Goal: Task Accomplishment & Management: Use online tool/utility

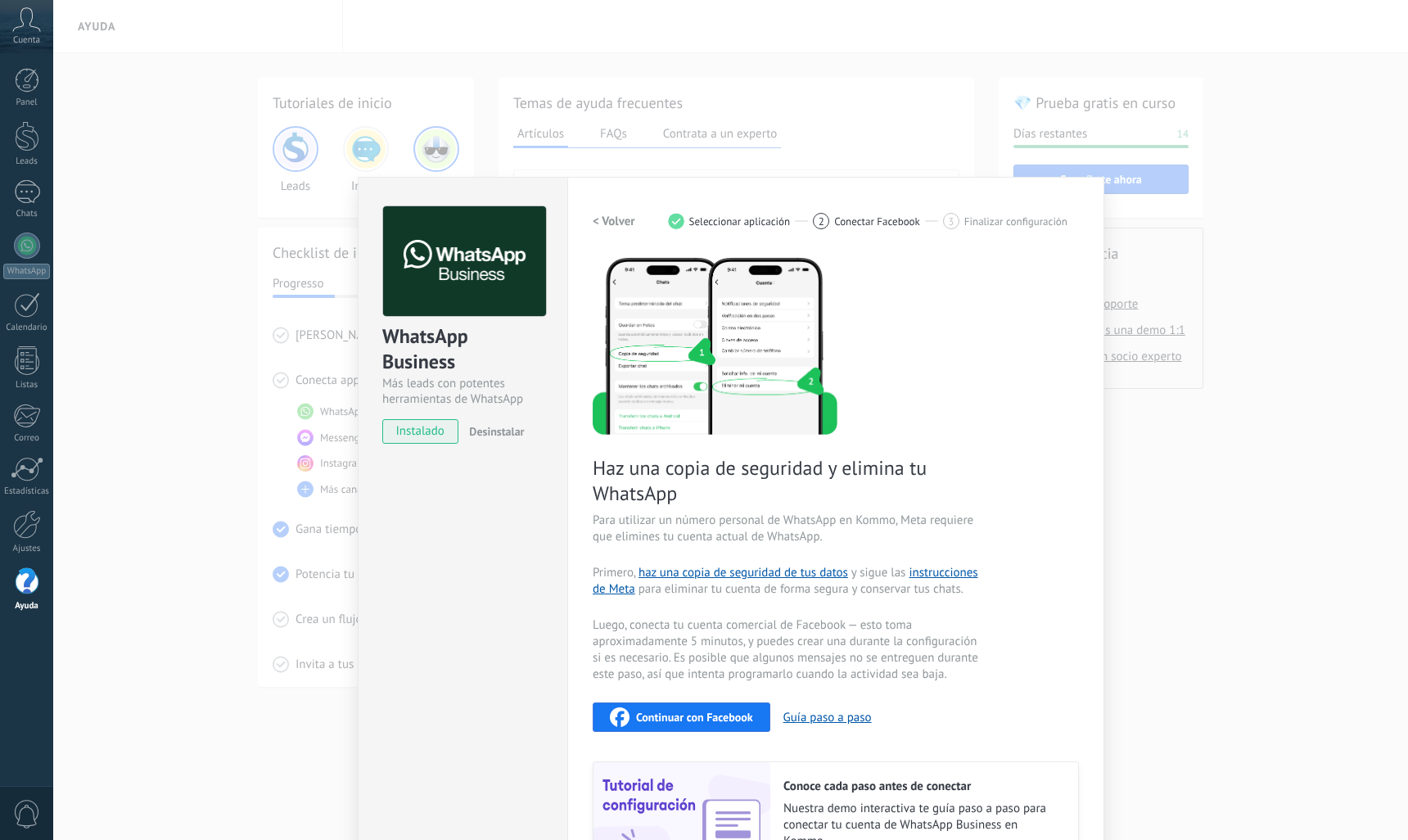
click at [717, 711] on span "Continuar con Facebook" at bounding box center [694, 717] width 117 height 12
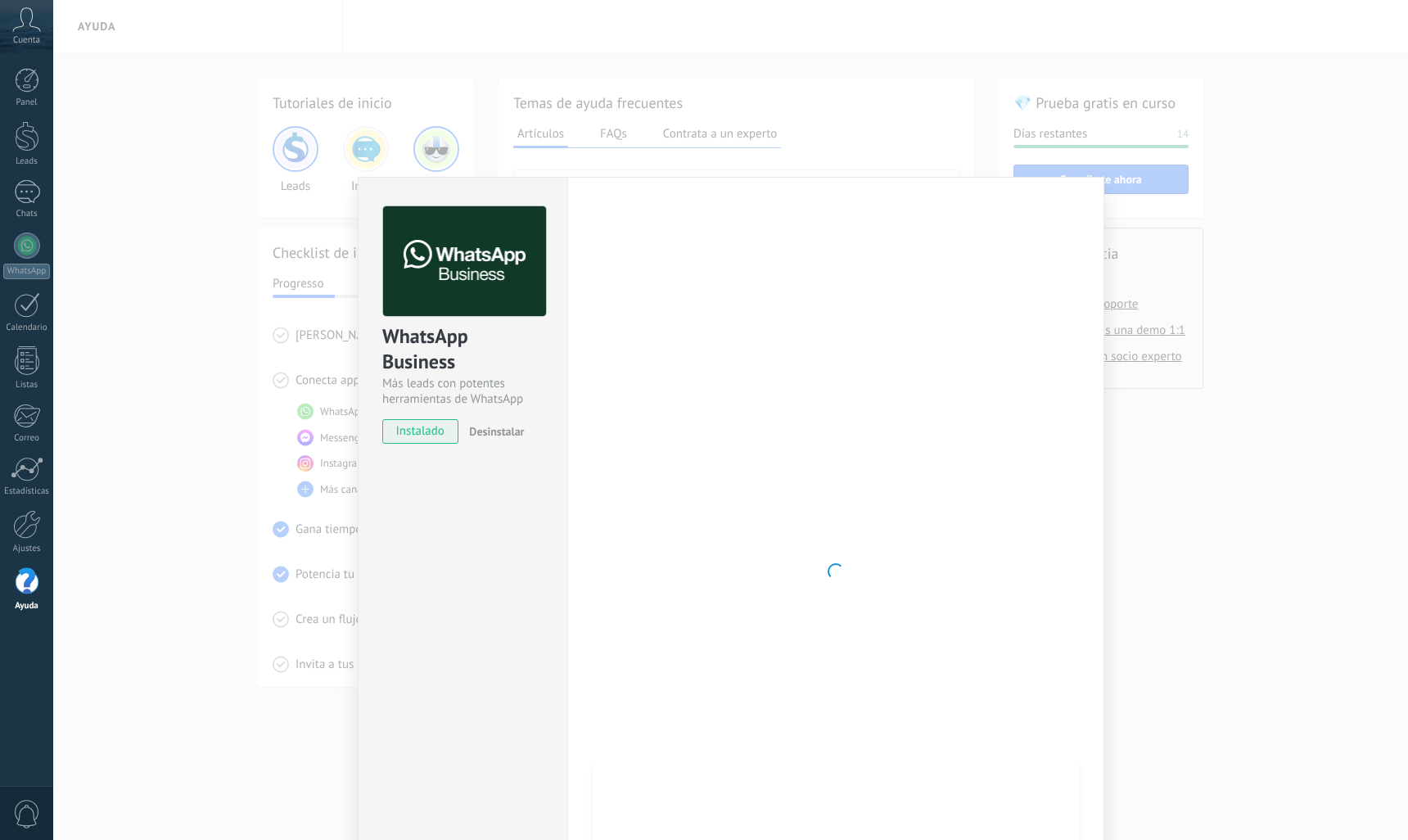
scroll to position [125, 0]
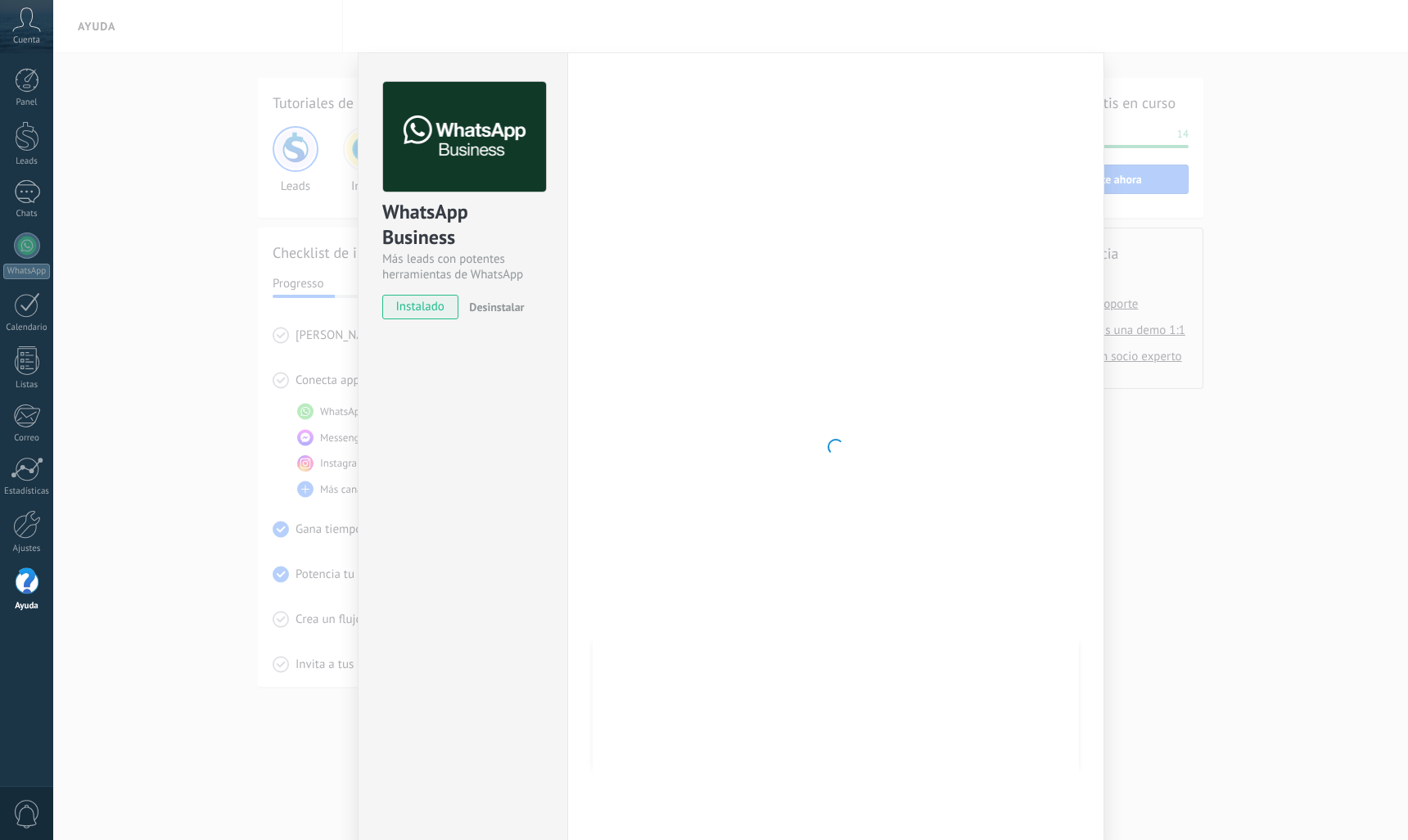
click at [438, 316] on span "instalado" at bounding box center [421, 307] width 75 height 25
click at [231, 282] on div "WhatsApp Business Más leads con potentes herramientas de WhatsApp instalado Des…" at bounding box center [730, 420] width 1355 height 840
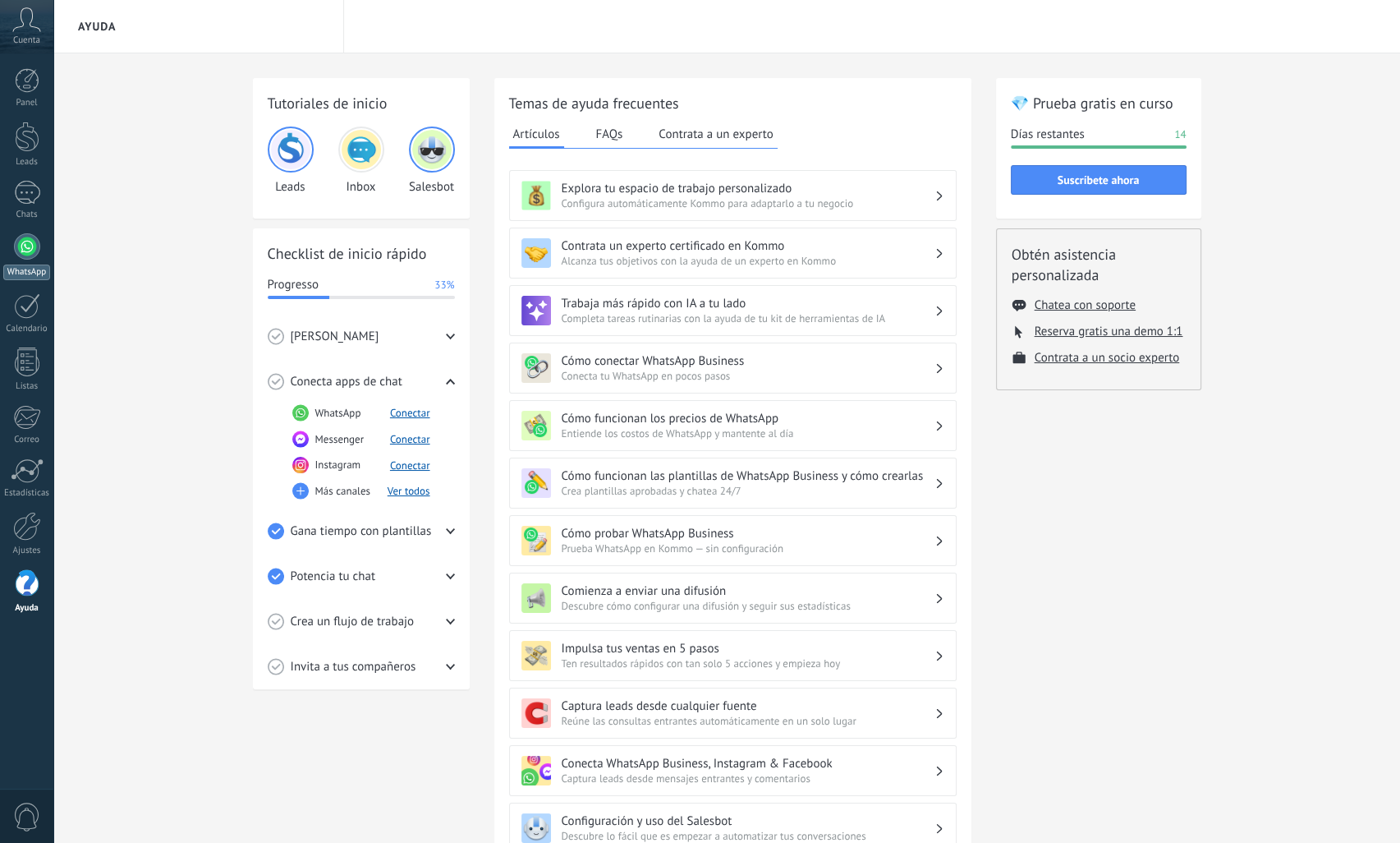
click at [28, 262] on link "WhatsApp" at bounding box center [26, 256] width 53 height 47
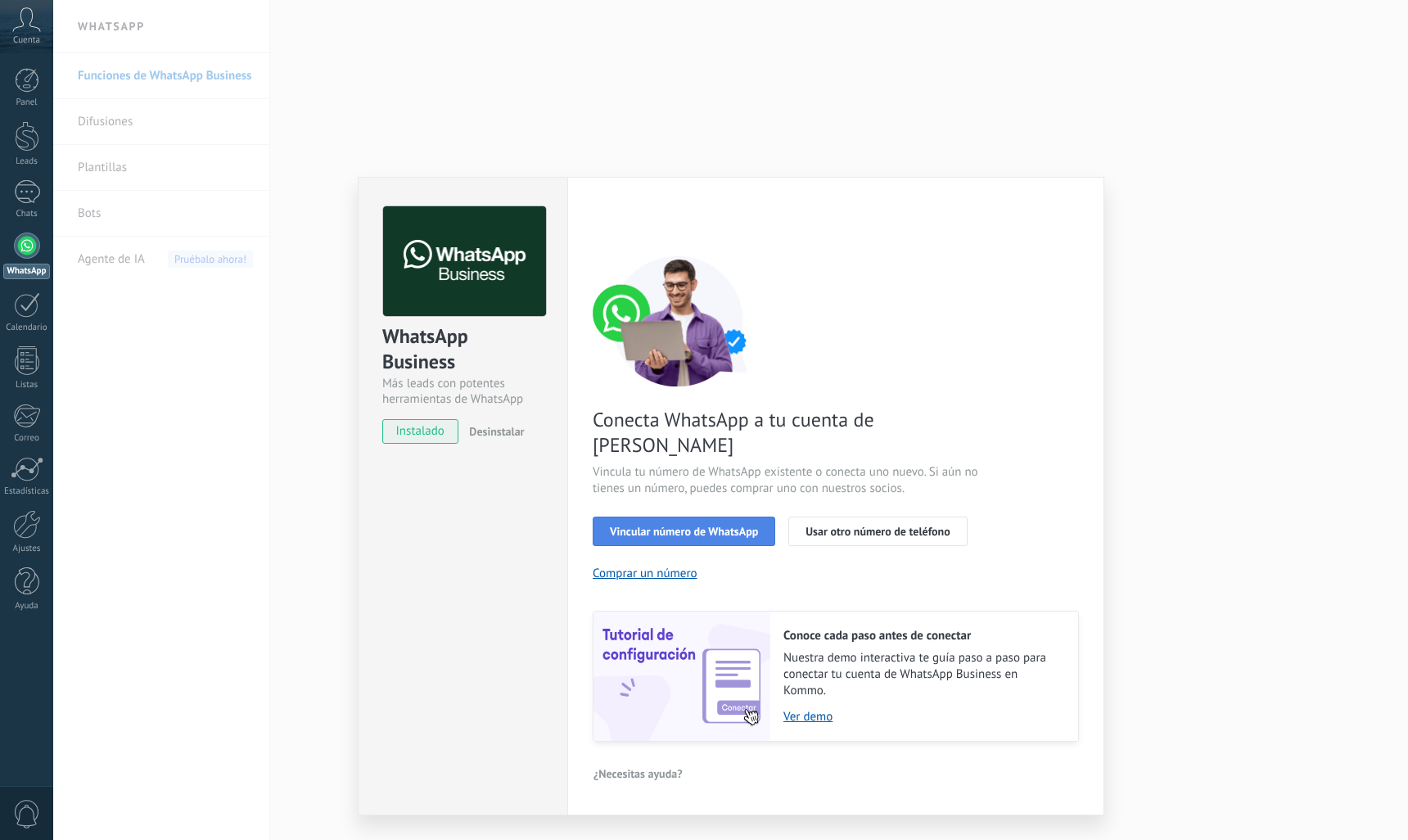
click at [633, 516] on button "Vincular número de WhatsApp" at bounding box center [684, 531] width 182 height 30
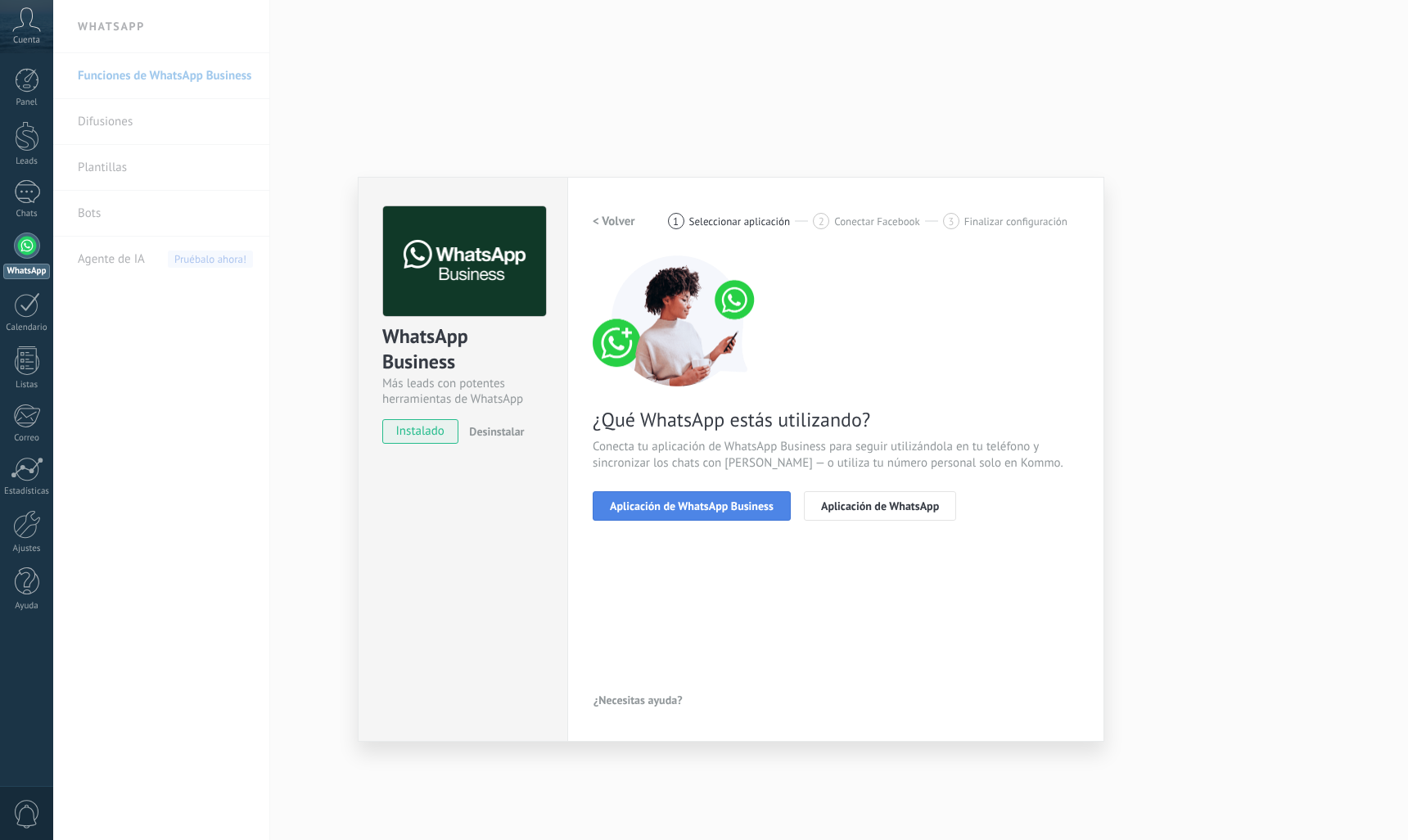
click at [765, 509] on span "Aplicación de WhatsApp Business" at bounding box center [692, 506] width 164 height 12
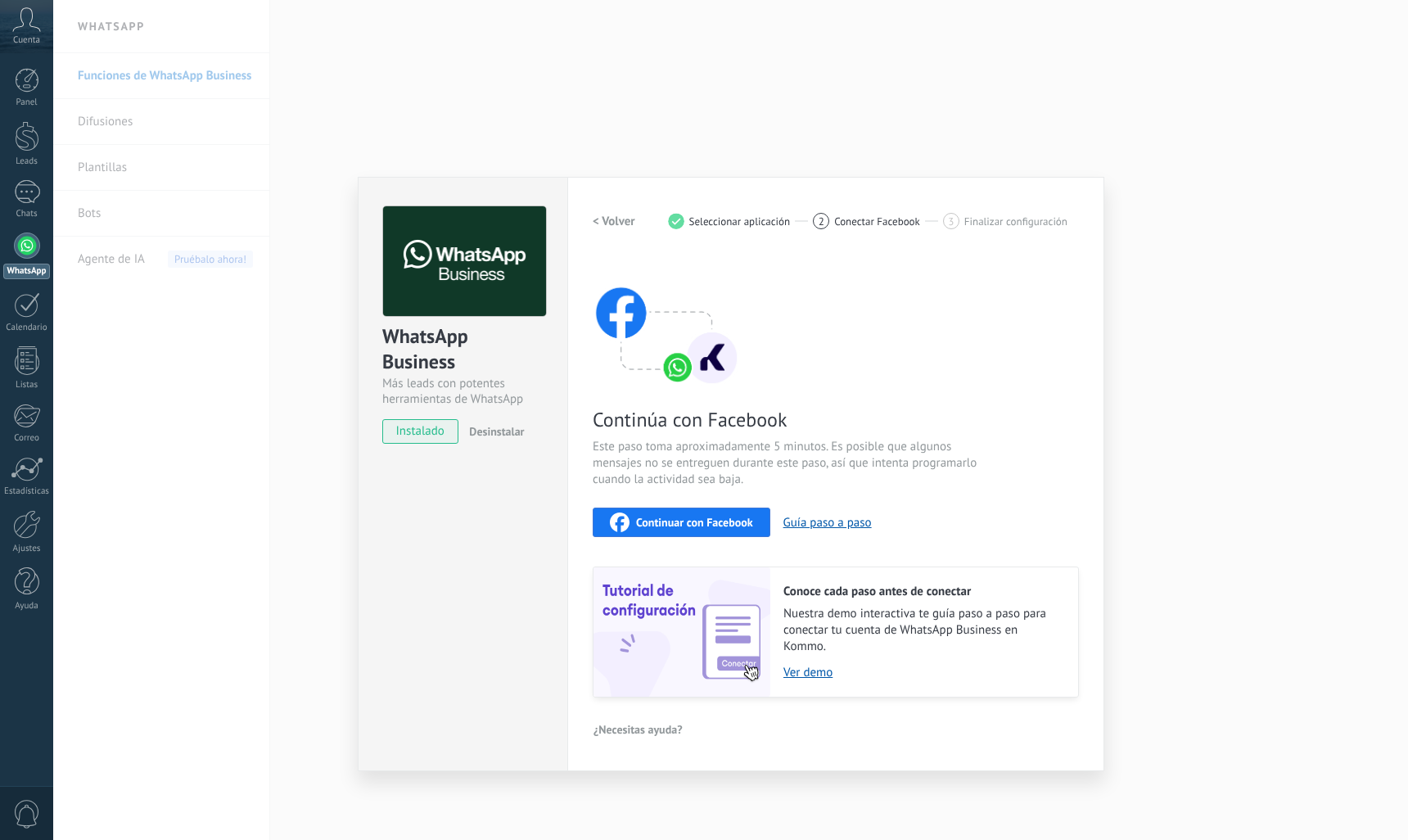
click at [598, 229] on button "< Volver" at bounding box center [614, 221] width 42 height 30
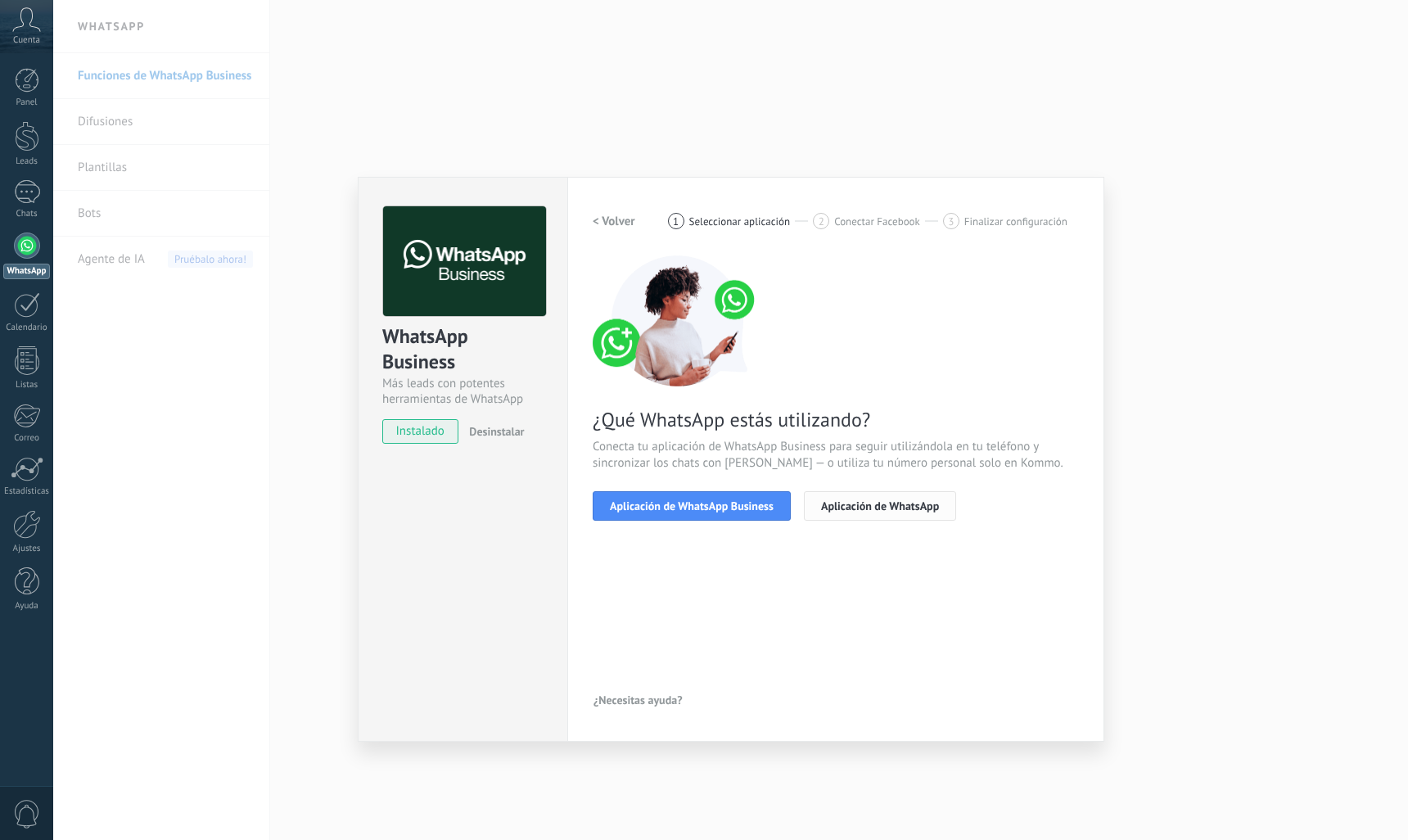
click at [880, 509] on span "Aplicación de WhatsApp" at bounding box center [880, 506] width 118 height 12
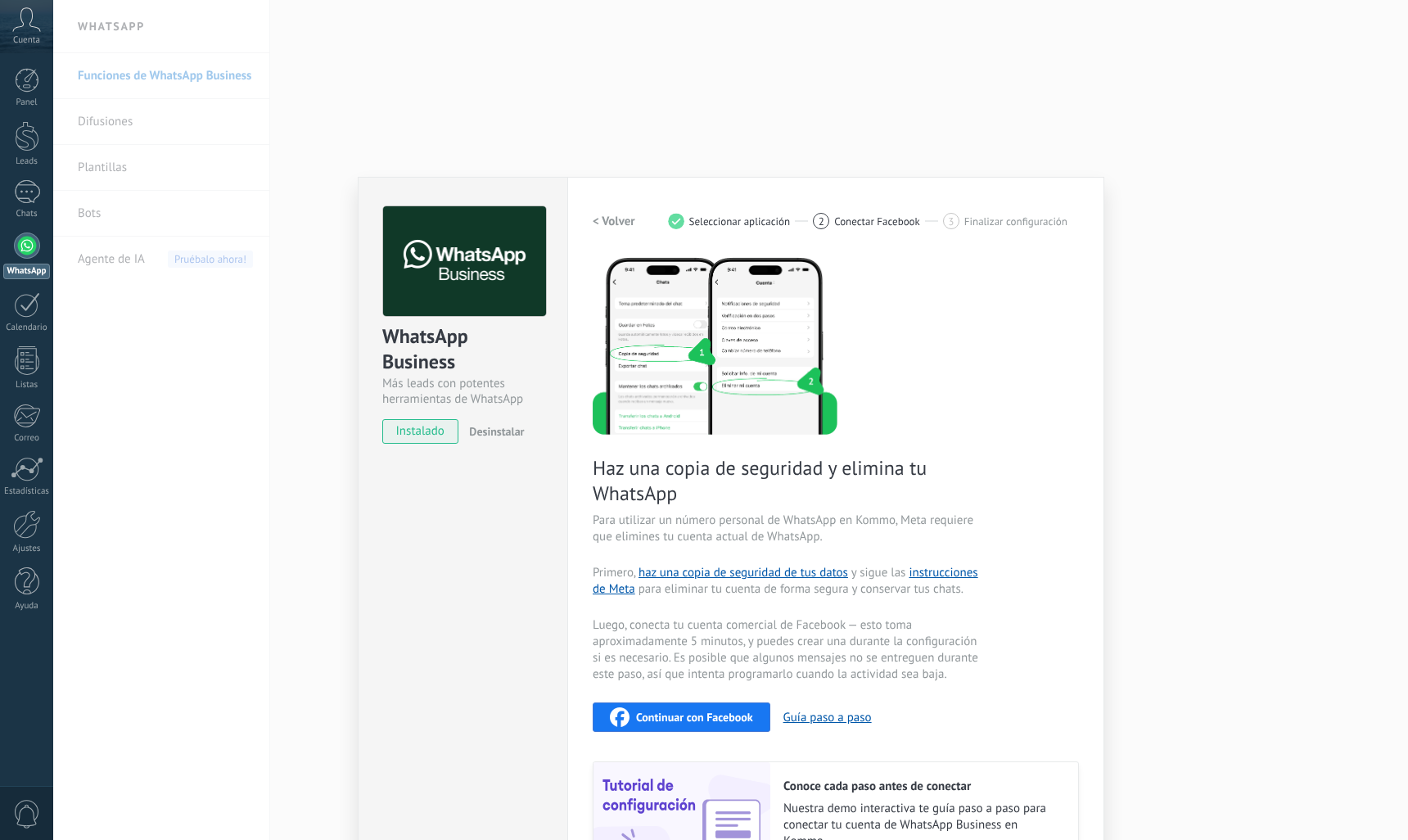
click at [699, 714] on span "Continuar con Facebook" at bounding box center [694, 717] width 117 height 12
click at [683, 713] on span "Continuar con Facebook" at bounding box center [694, 717] width 117 height 12
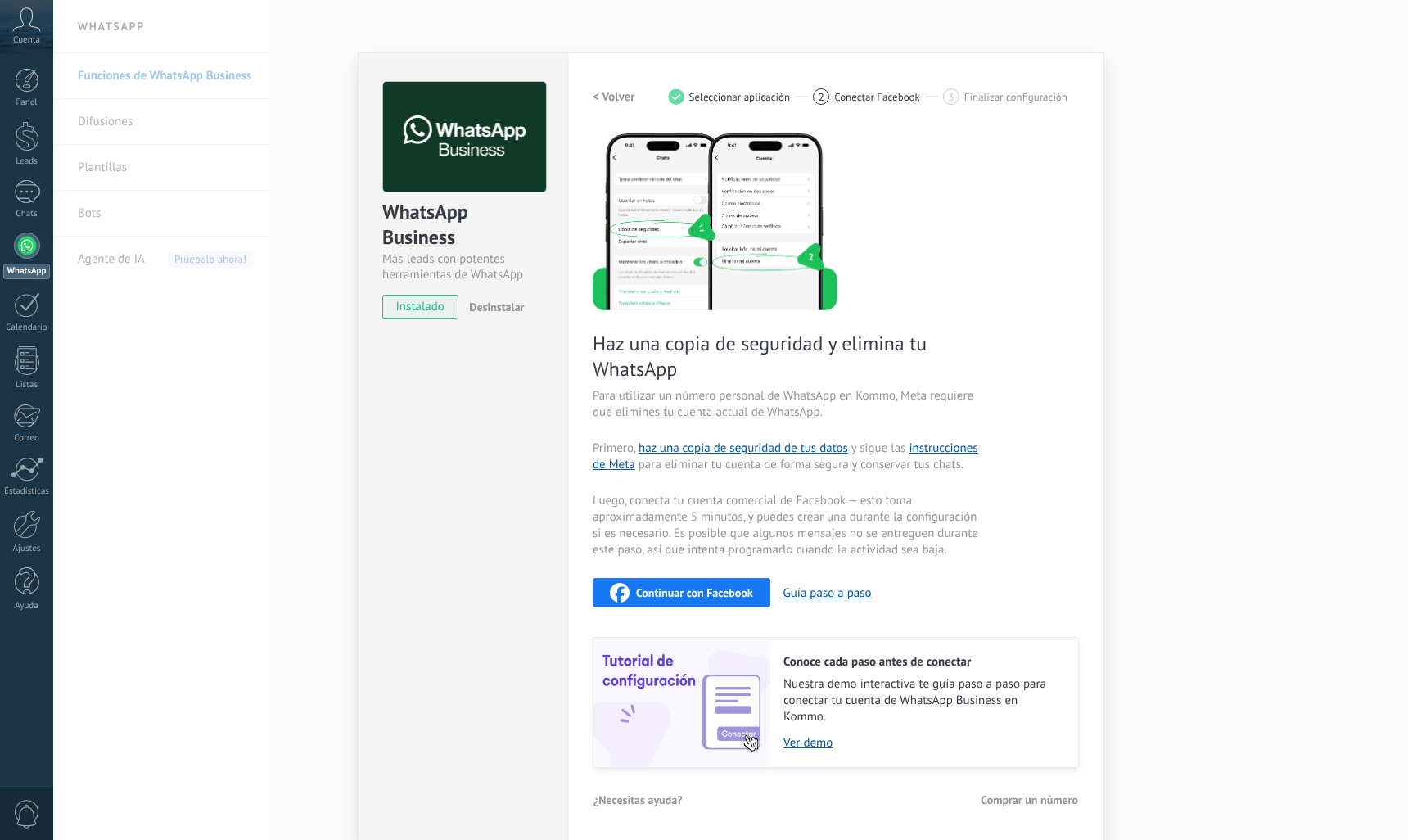
click at [466, 355] on div "WhatsApp Business Más leads con potentes herramientas de WhatsApp instalado Des…" at bounding box center [463, 447] width 209 height 789
click at [618, 98] on h2 "< Volver" at bounding box center [614, 97] width 42 height 15
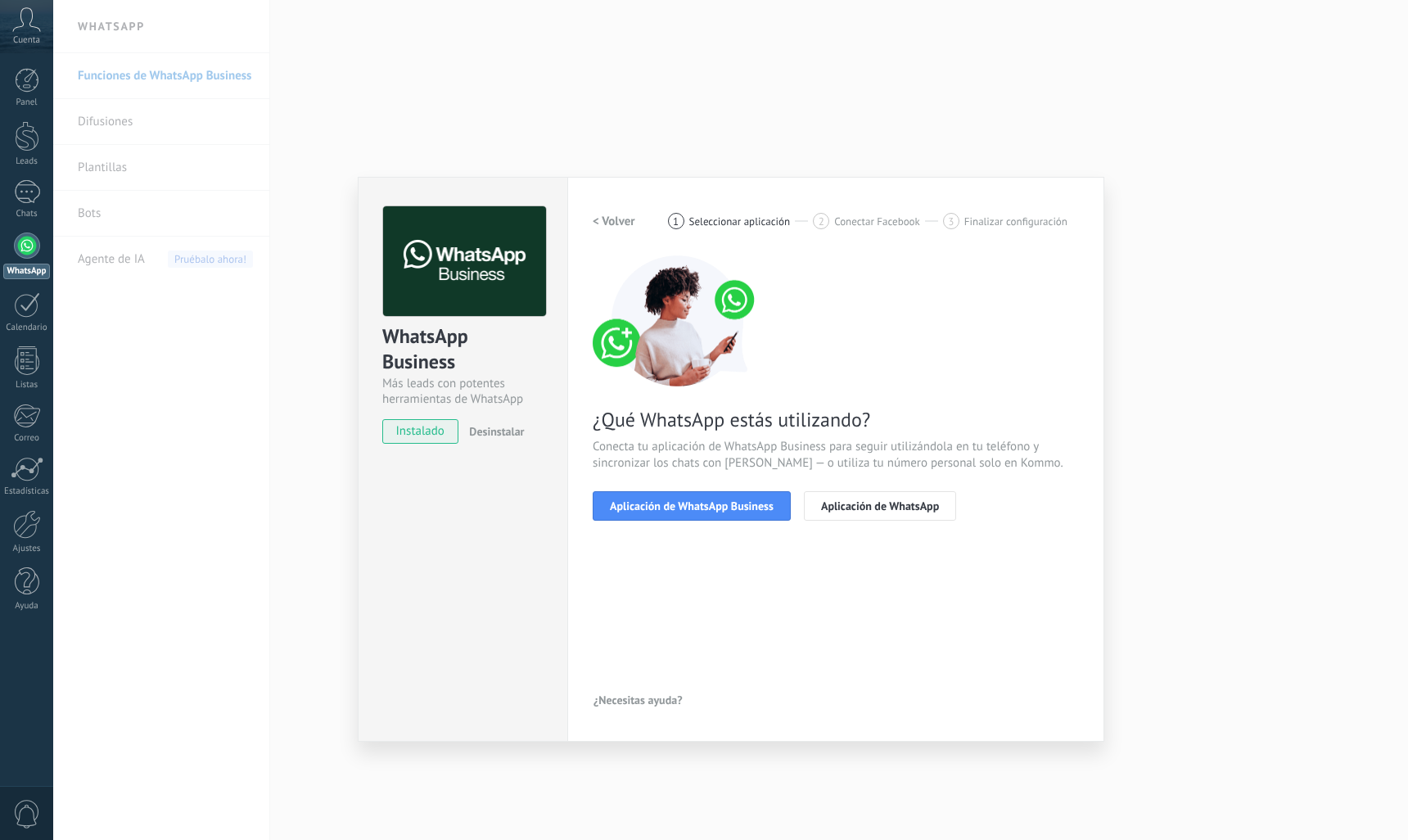
click at [378, 536] on div "WhatsApp Business Más leads con potentes herramientas de WhatsApp instalado Des…" at bounding box center [463, 459] width 209 height 564
click at [299, 505] on div "WhatsApp Business Más leads con potentes herramientas de WhatsApp instalado Des…" at bounding box center [730, 420] width 1355 height 840
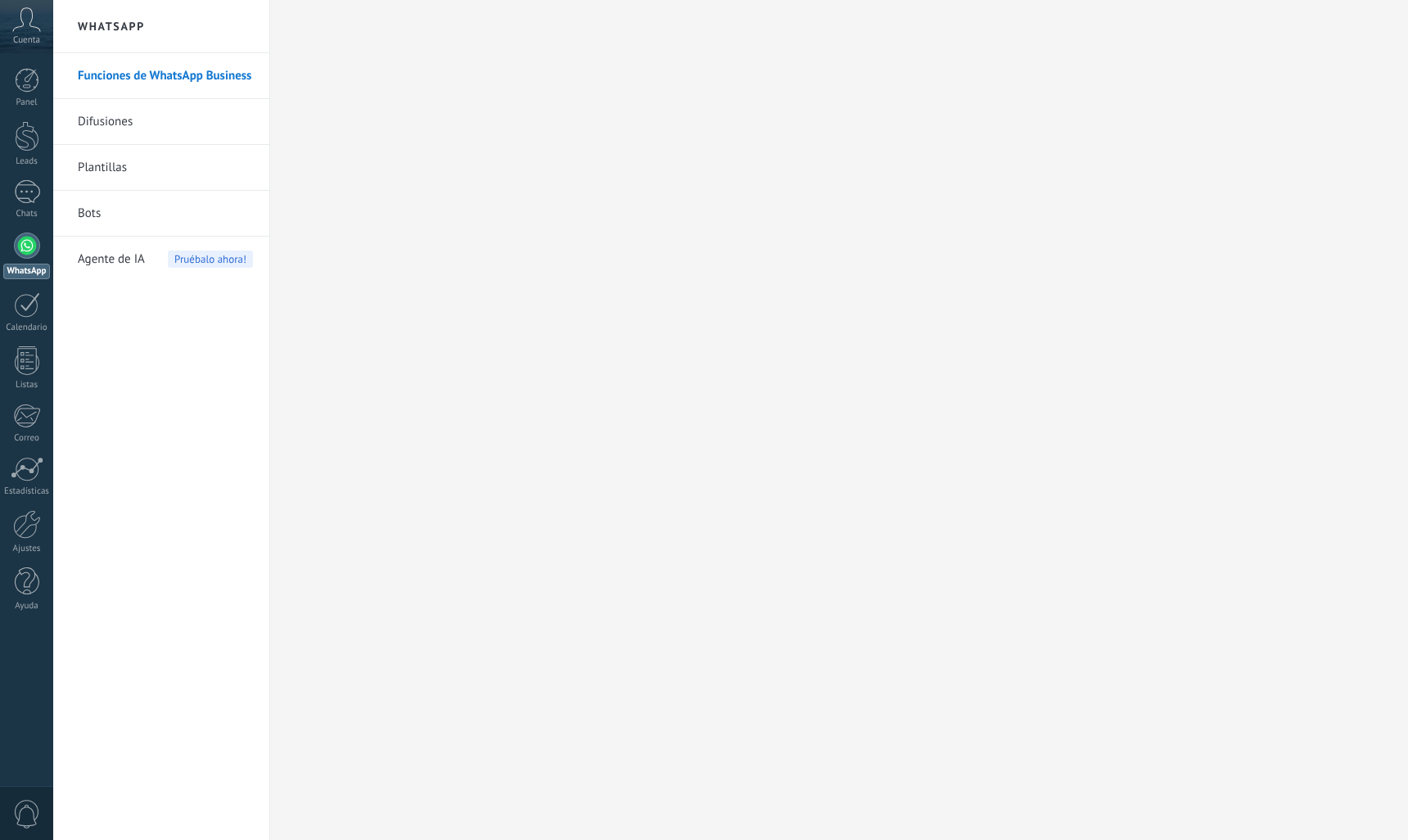
click at [123, 78] on link "Funciones de WhatsApp Business" at bounding box center [165, 76] width 175 height 46
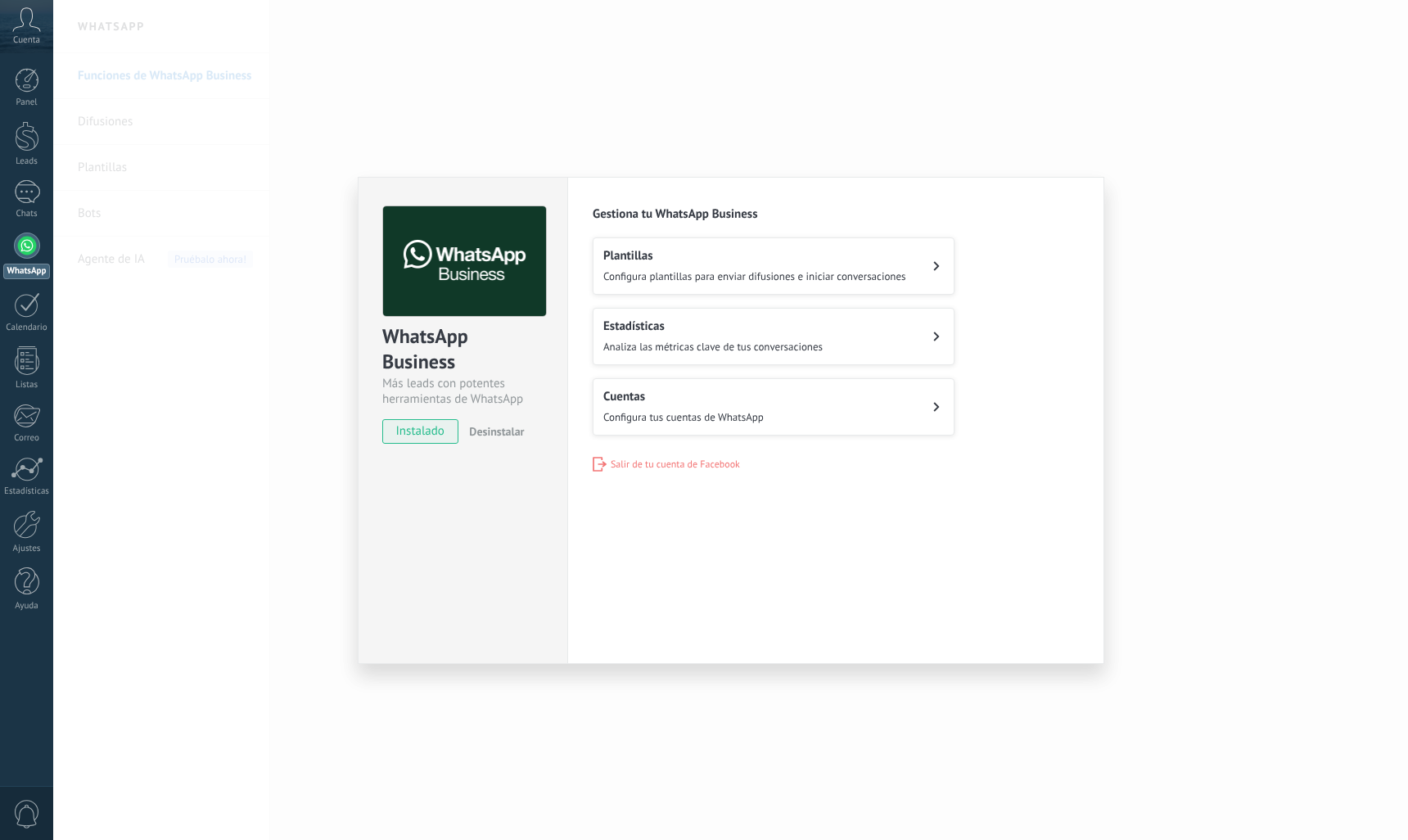
click at [934, 278] on button "Plantillas Configura plantillas para enviar difusiones e iniciar conversaciones" at bounding box center [773, 266] width 362 height 58
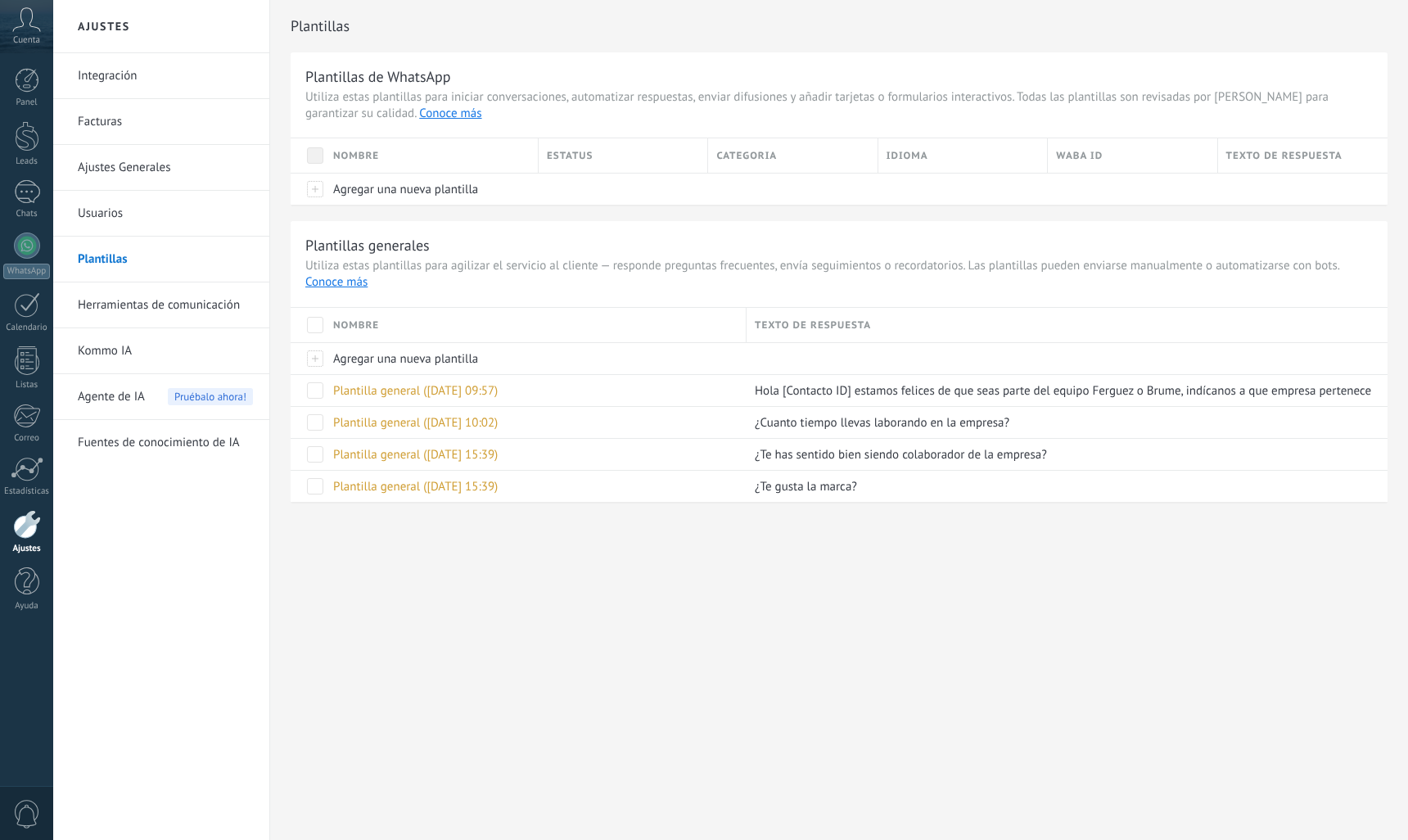
click at [318, 326] on span at bounding box center [315, 324] width 16 height 16
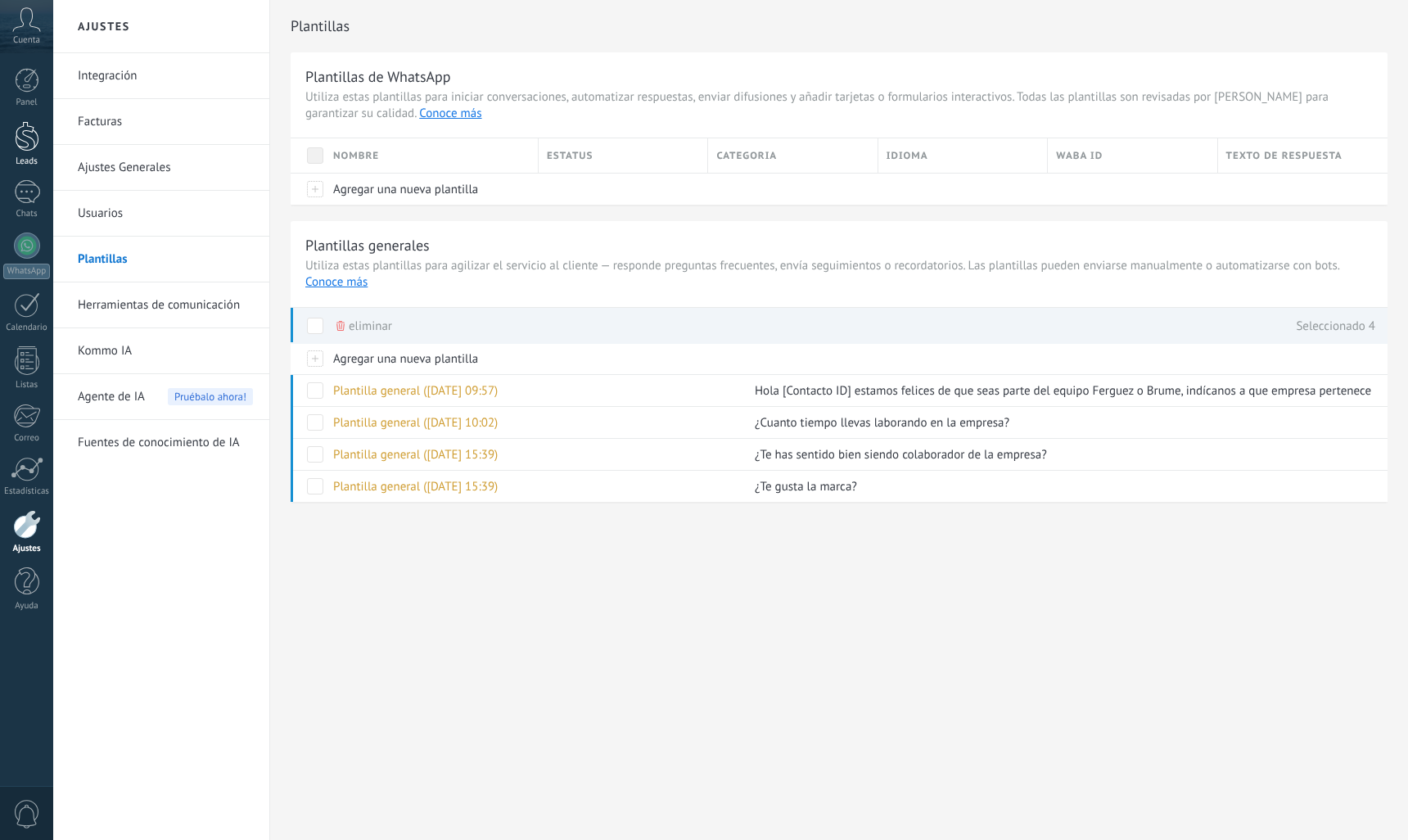
click at [33, 145] on div at bounding box center [27, 136] width 25 height 31
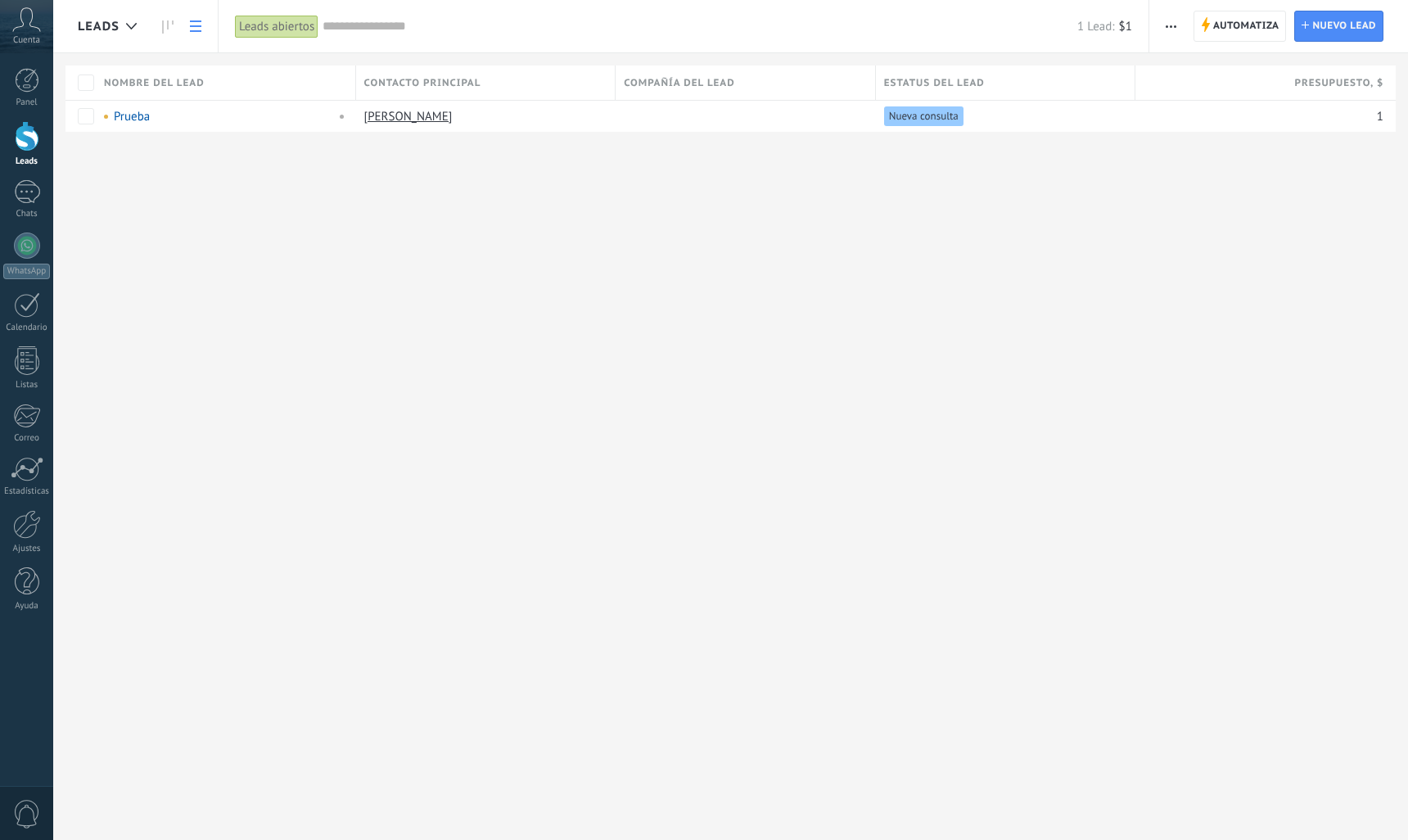
click at [1172, 18] on span "button" at bounding box center [1171, 26] width 11 height 31
click at [1191, 65] on span "Nueva difusión" at bounding box center [1220, 69] width 79 height 33
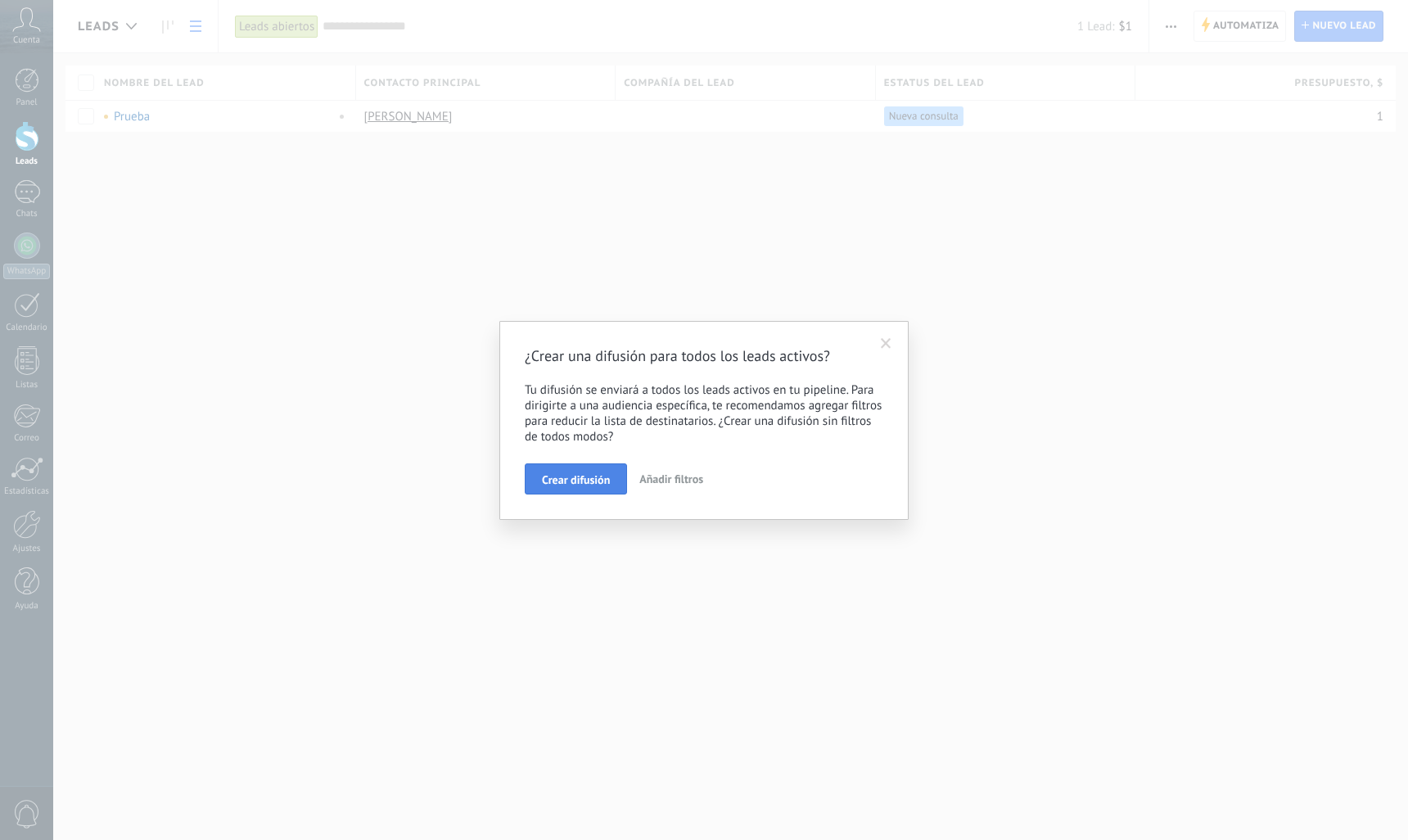
click at [602, 480] on span "Crear difusión" at bounding box center [575, 480] width 68 height 12
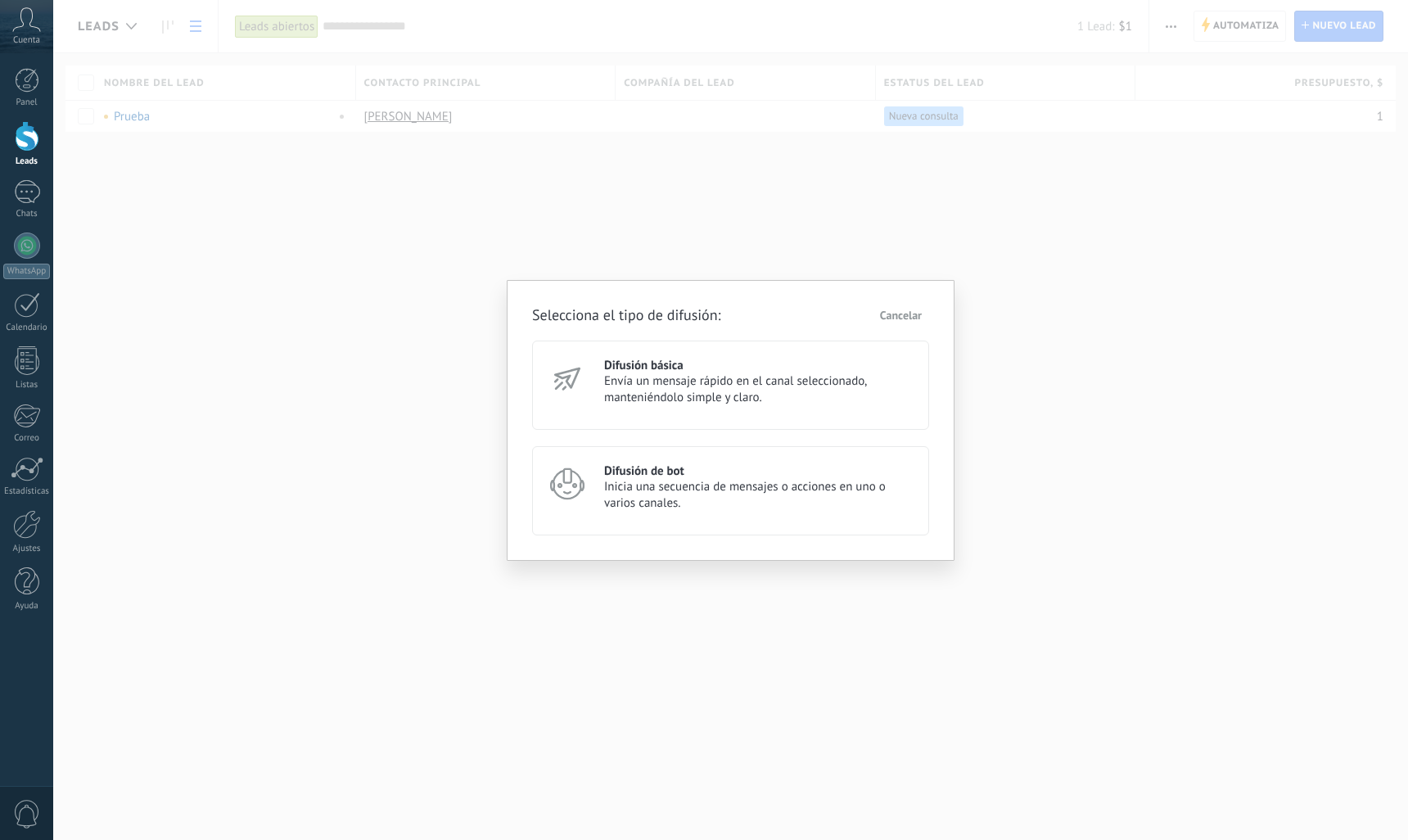
click at [641, 480] on span "Inicia una secuencia de mensajes o acciones en uno o varios canales." at bounding box center [759, 495] width 310 height 33
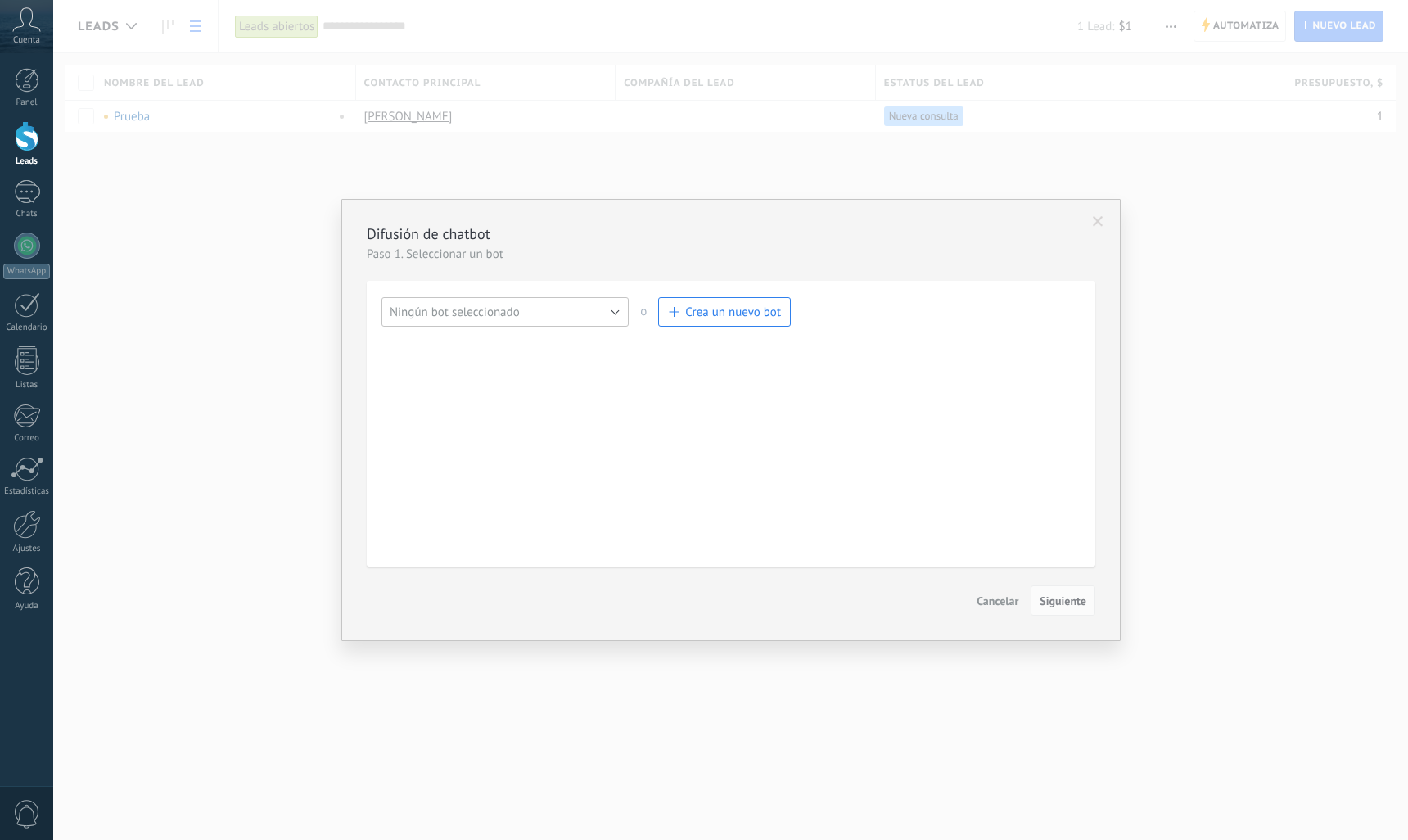
click at [586, 316] on button "Ningún bot seleccionado" at bounding box center [504, 311] width 247 height 30
click at [537, 336] on span "Bot de bienvenida" at bounding box center [498, 340] width 252 height 15
click at [1054, 594] on button "Siguiente" at bounding box center [1062, 601] width 64 height 31
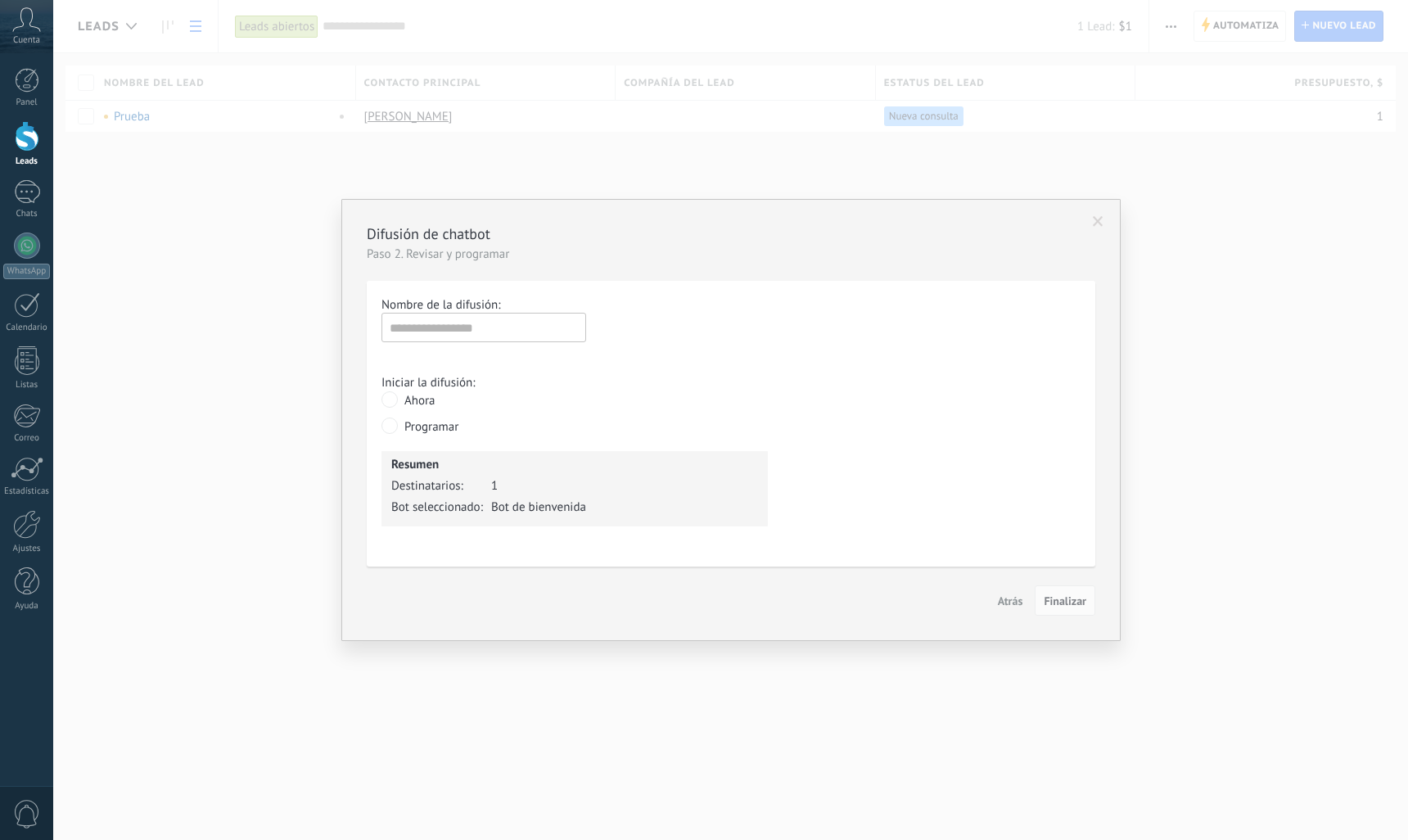
click at [1002, 604] on span "Atrás" at bounding box center [1010, 600] width 25 height 14
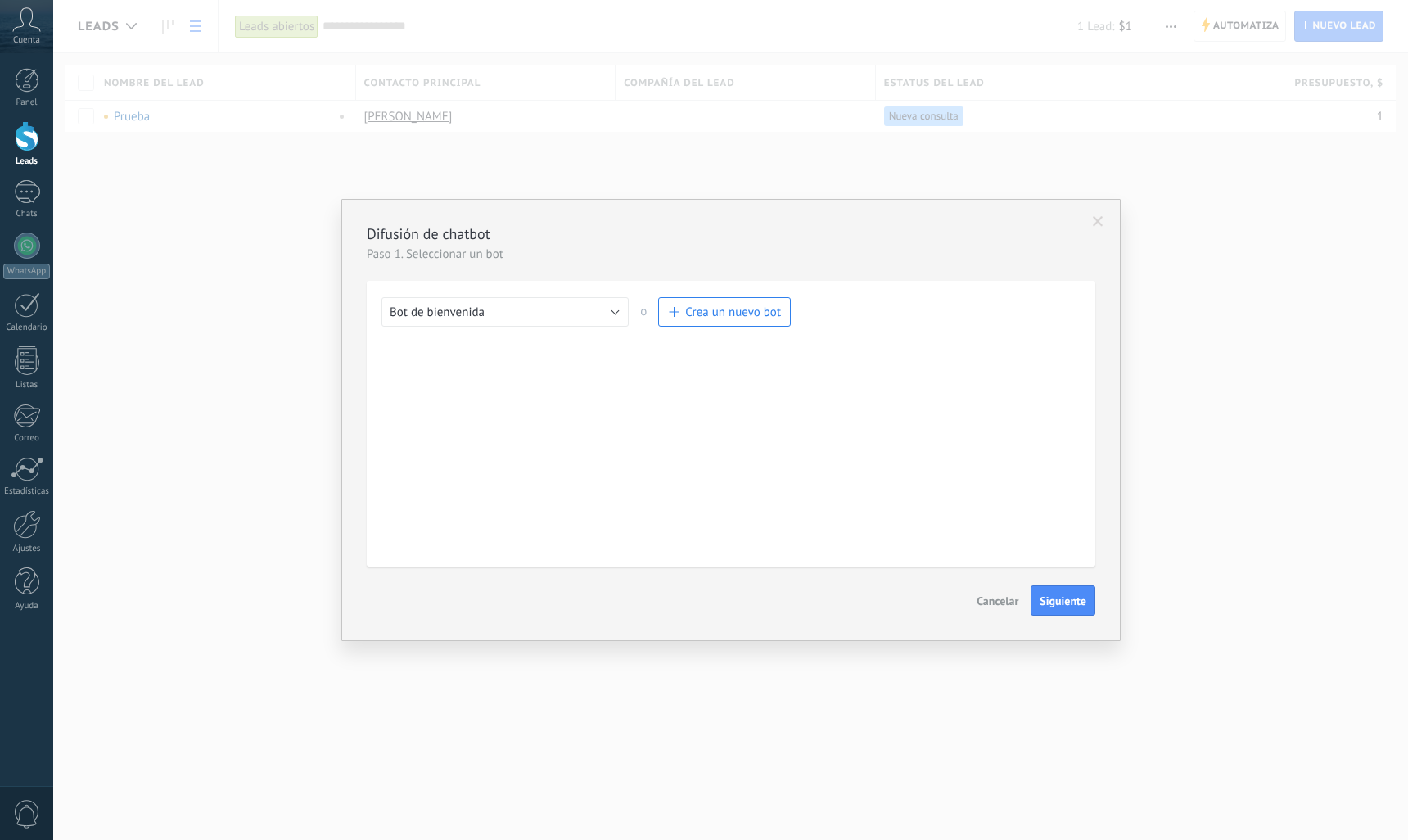
click at [997, 604] on span "Cancelar" at bounding box center [997, 600] width 41 height 14
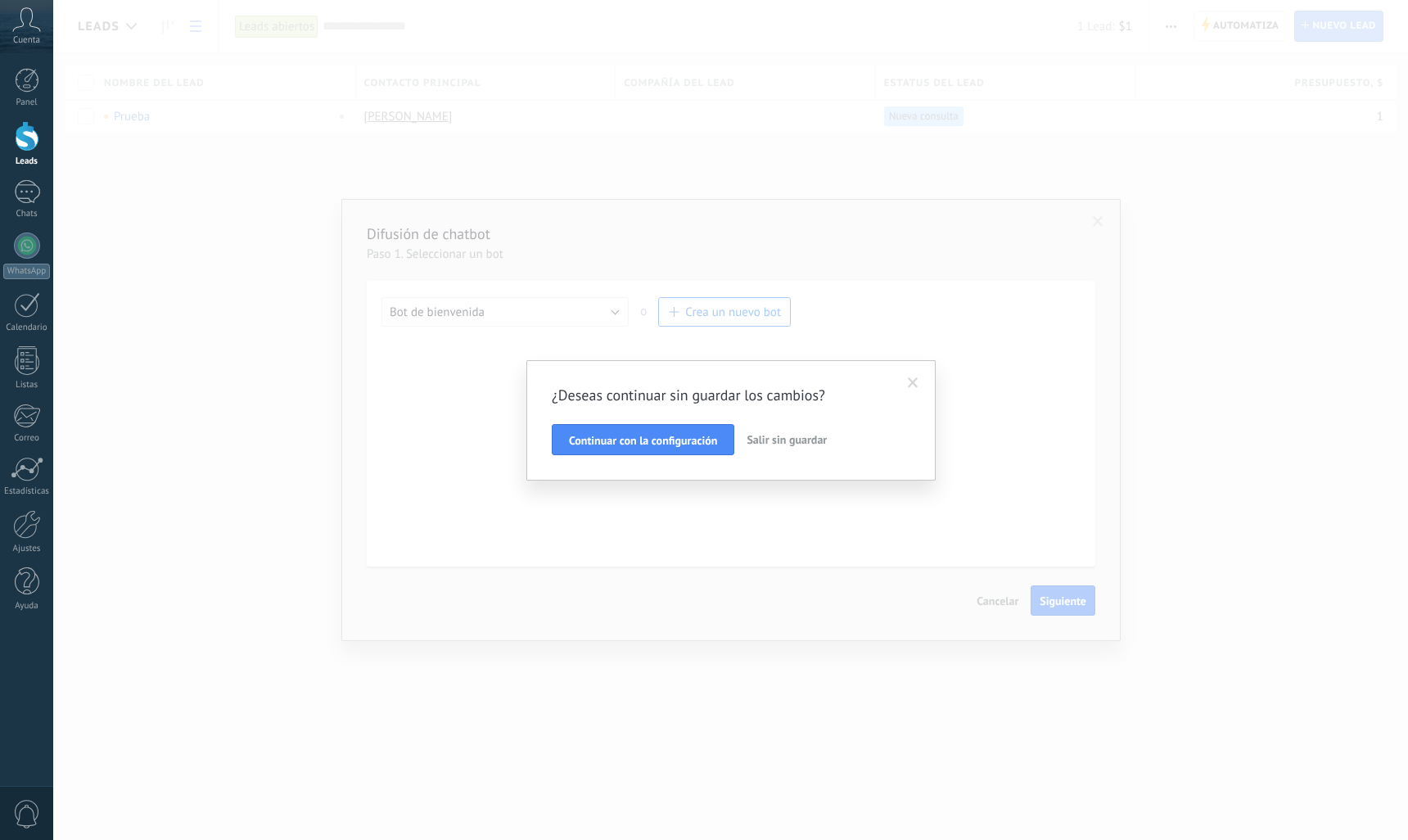
click at [769, 444] on span "Salir sin guardar" at bounding box center [787, 439] width 81 height 14
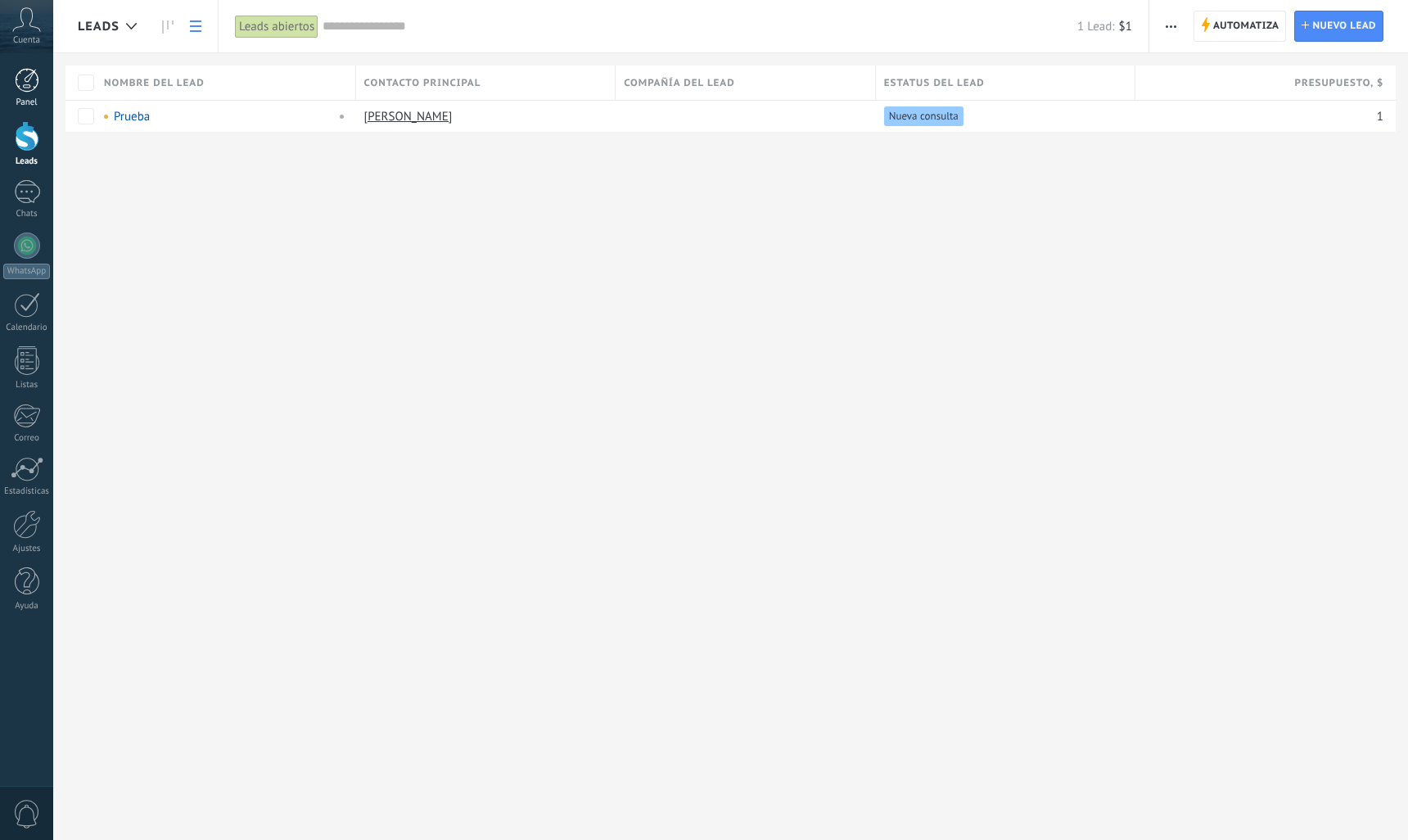
click at [28, 91] on div at bounding box center [27, 81] width 25 height 25
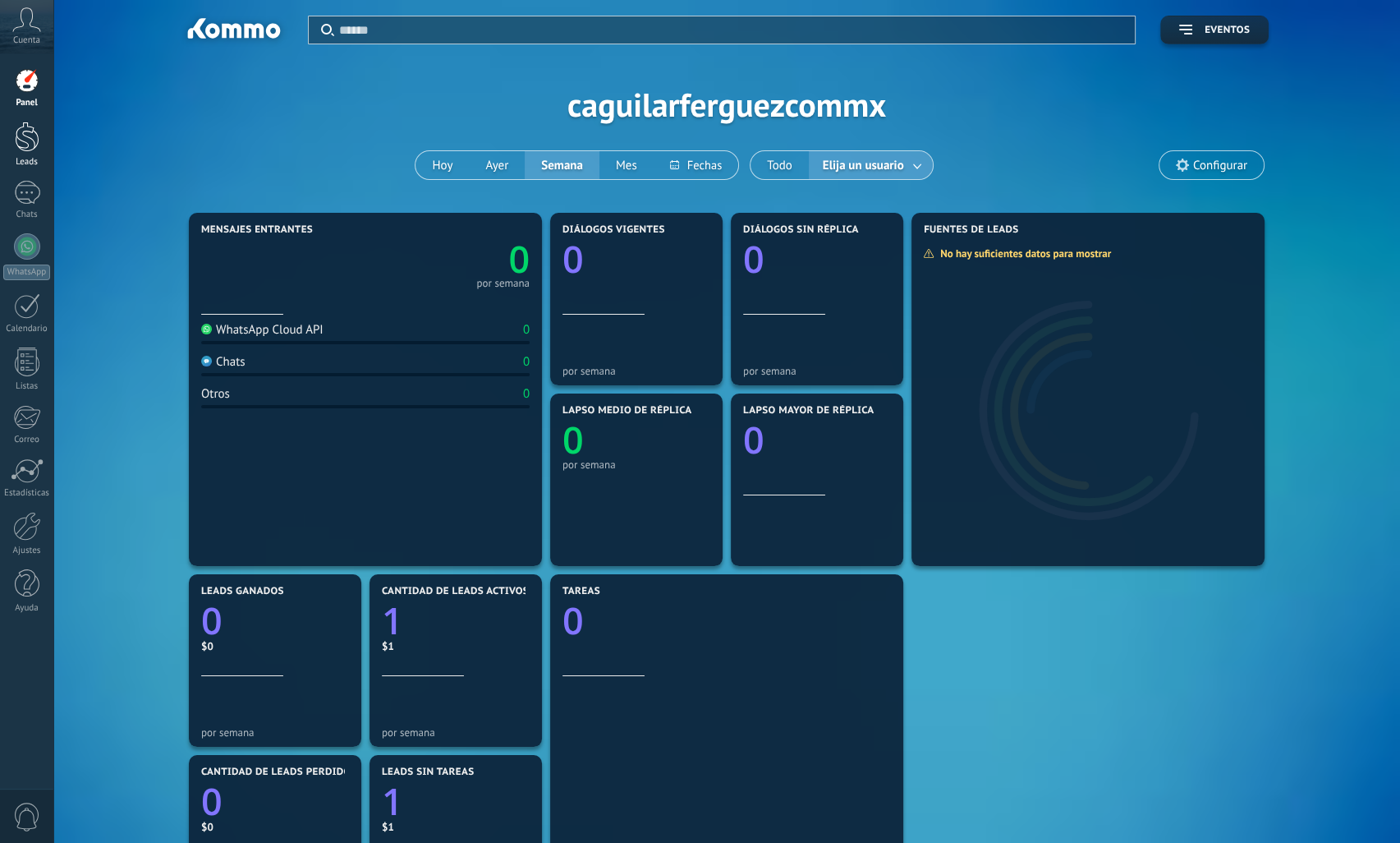
click at [24, 152] on link "Leads" at bounding box center [26, 145] width 53 height 46
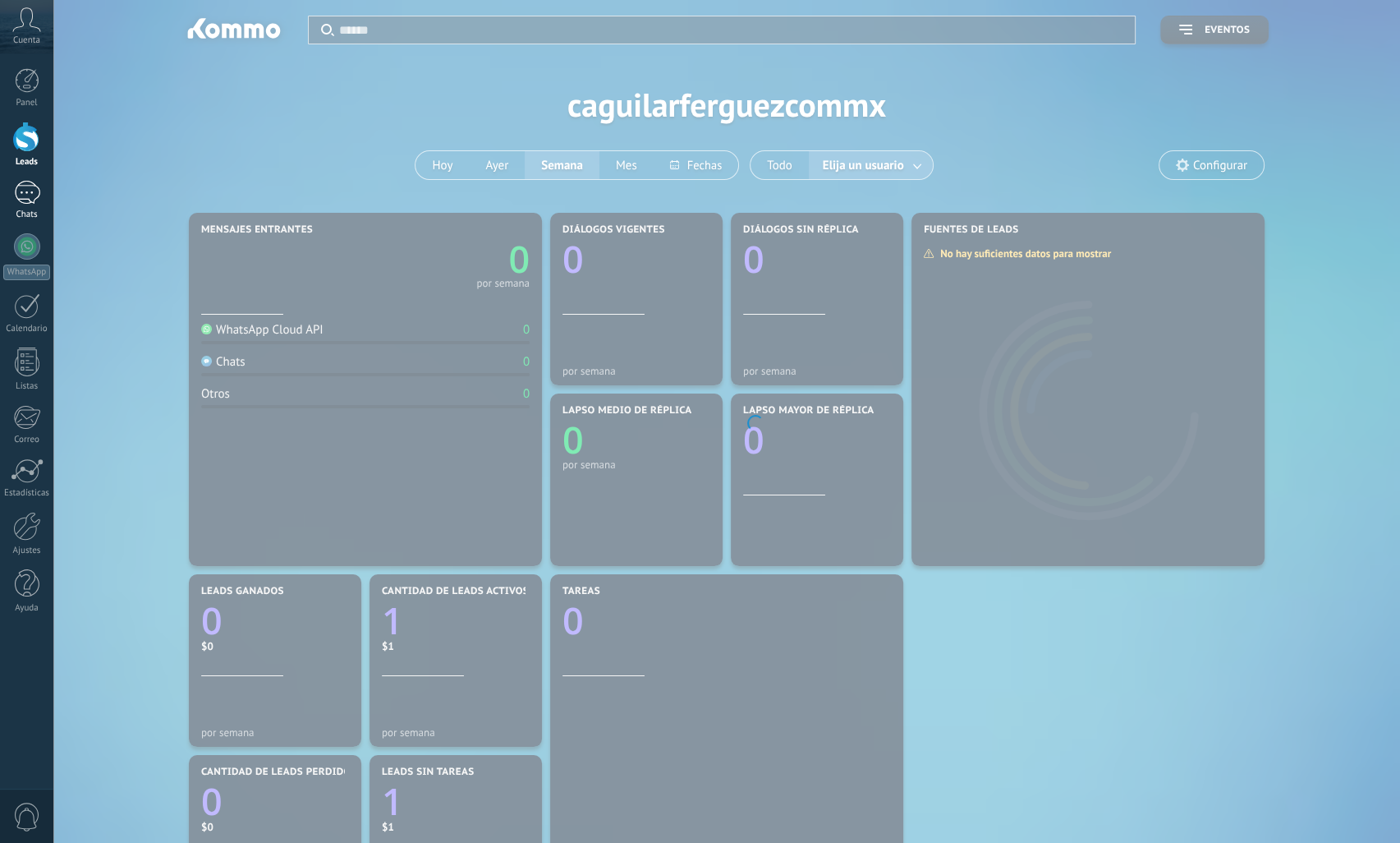
click at [27, 196] on div at bounding box center [26, 193] width 26 height 24
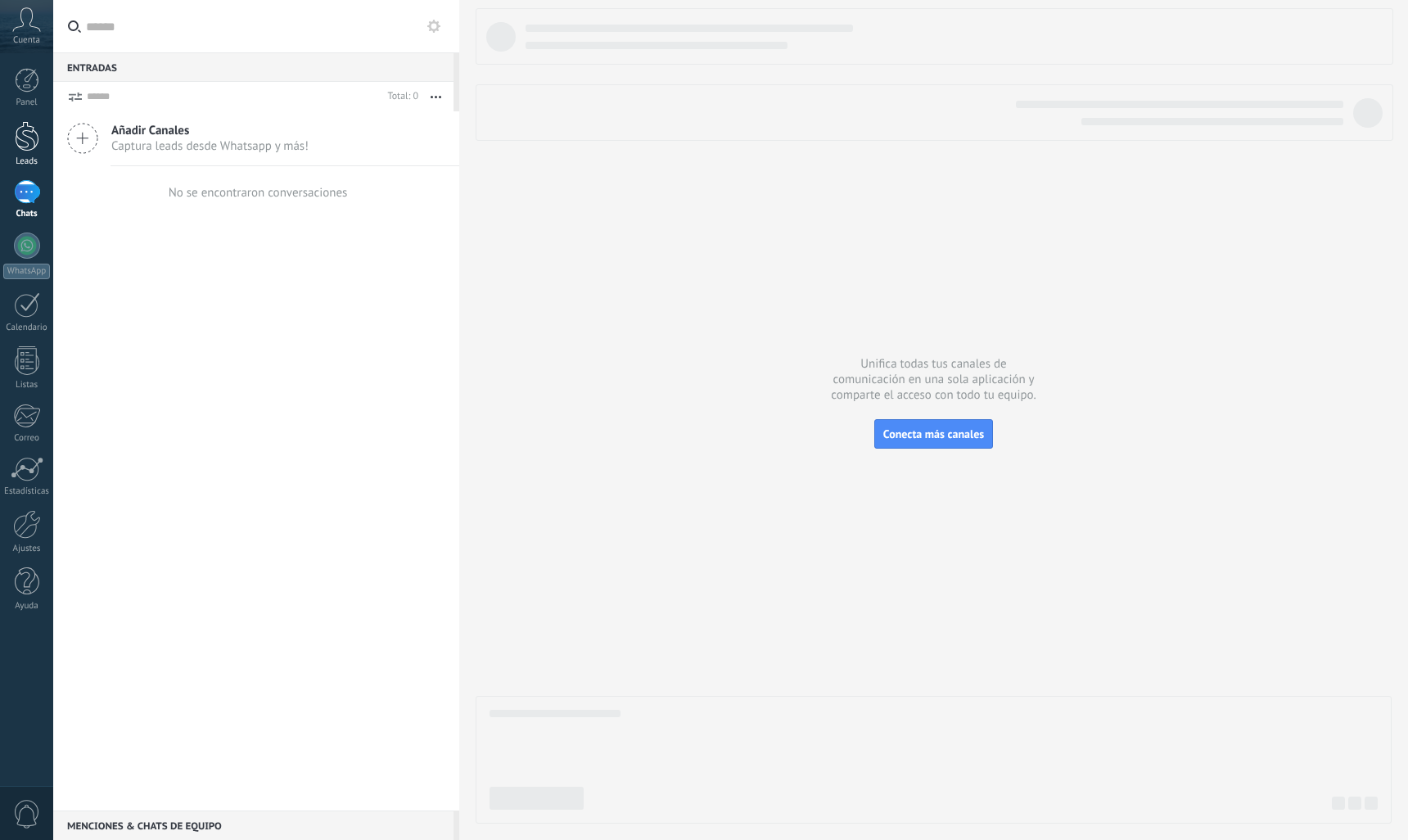
click at [26, 153] on link "Leads" at bounding box center [26, 144] width 53 height 46
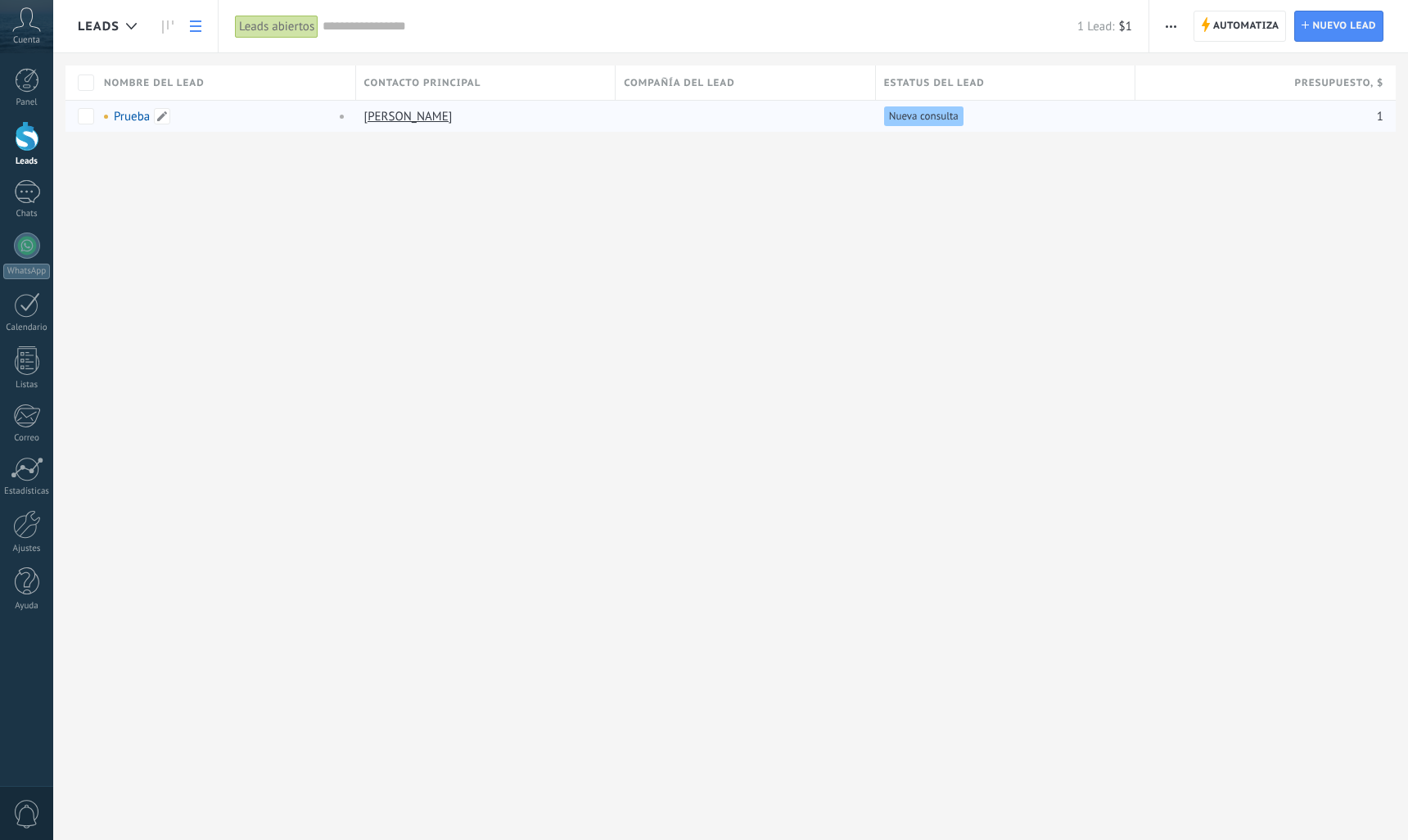
click at [147, 115] on link "Prueba" at bounding box center [132, 116] width 36 height 15
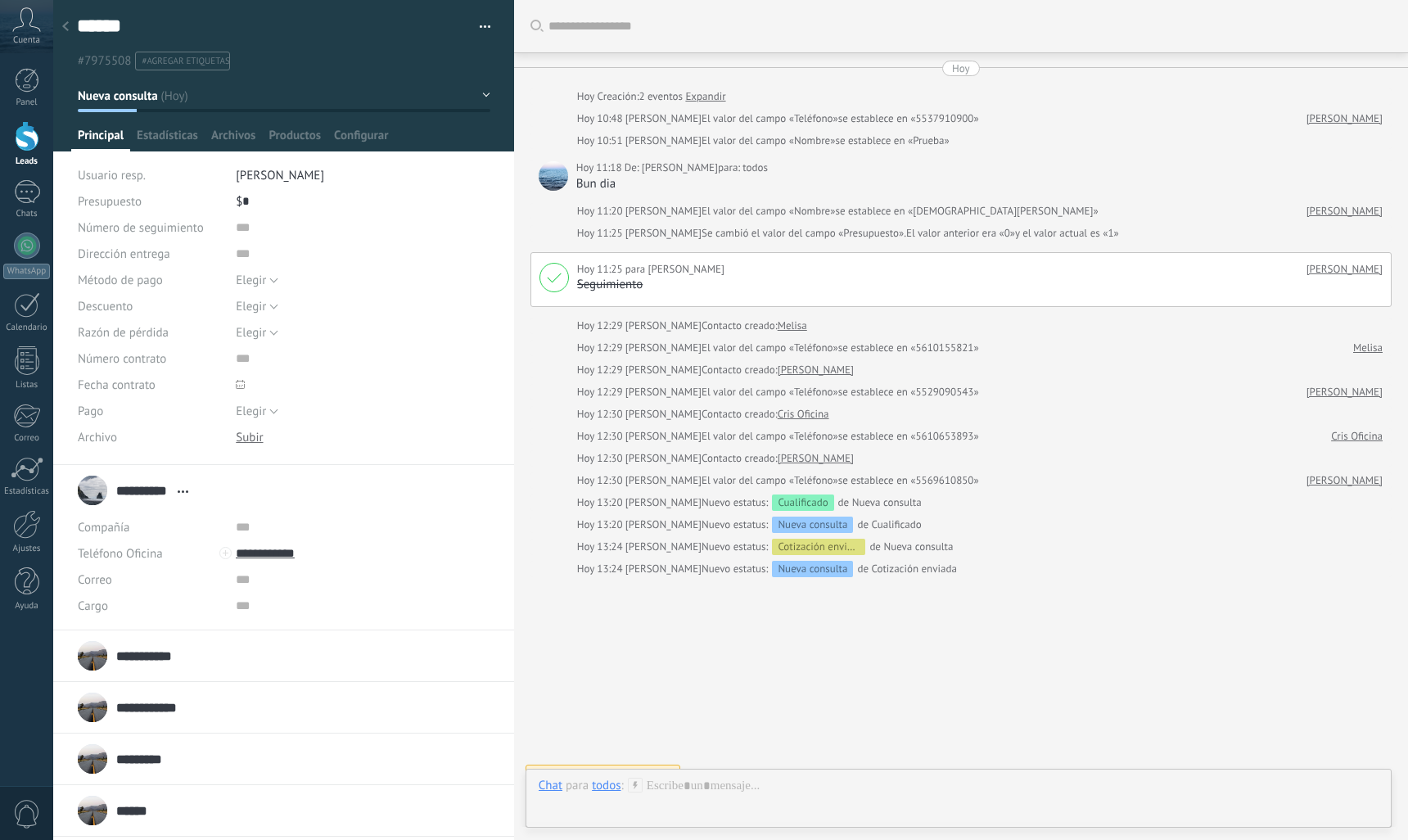
scroll to position [22, 0]
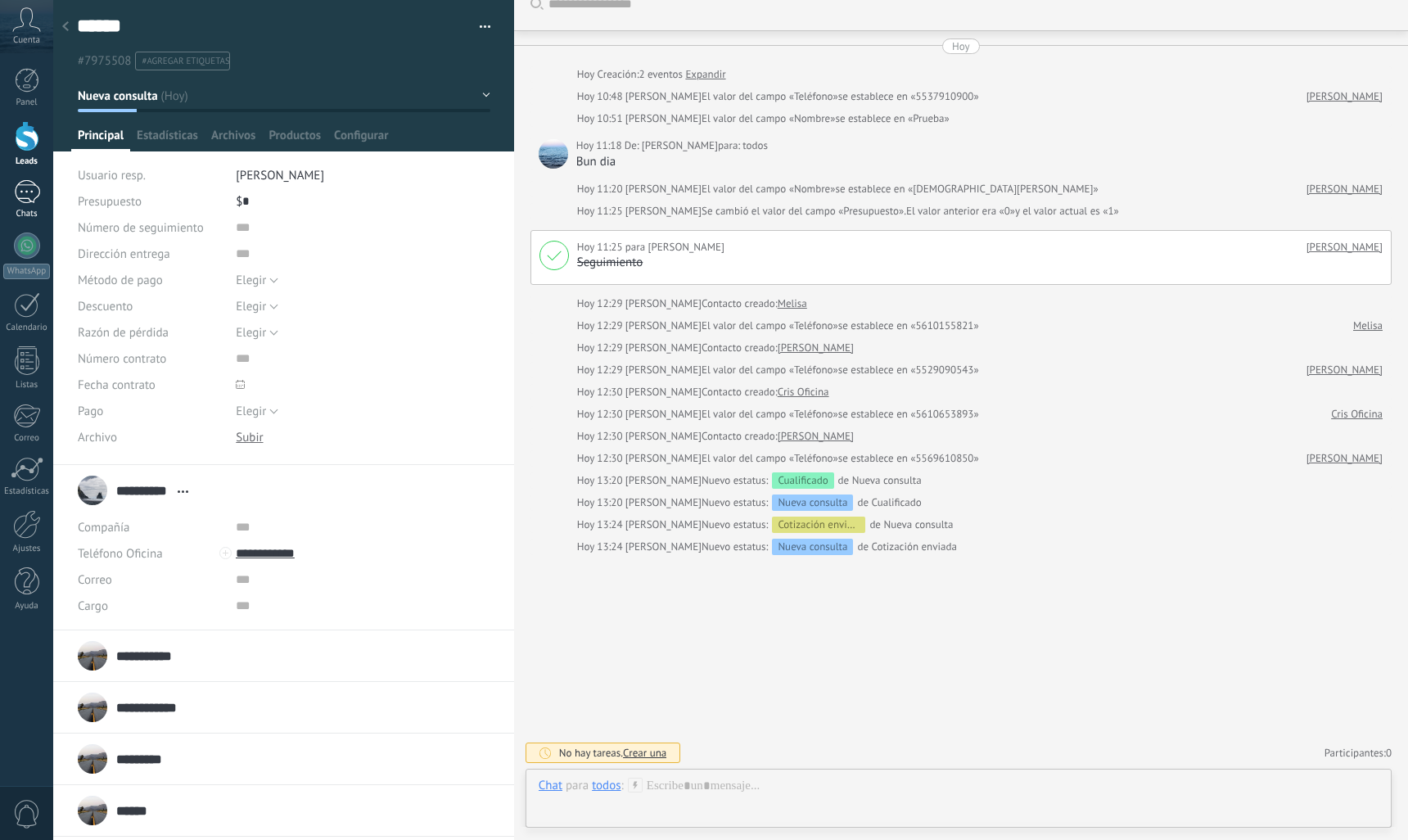
click at [26, 190] on div at bounding box center [26, 192] width 26 height 24
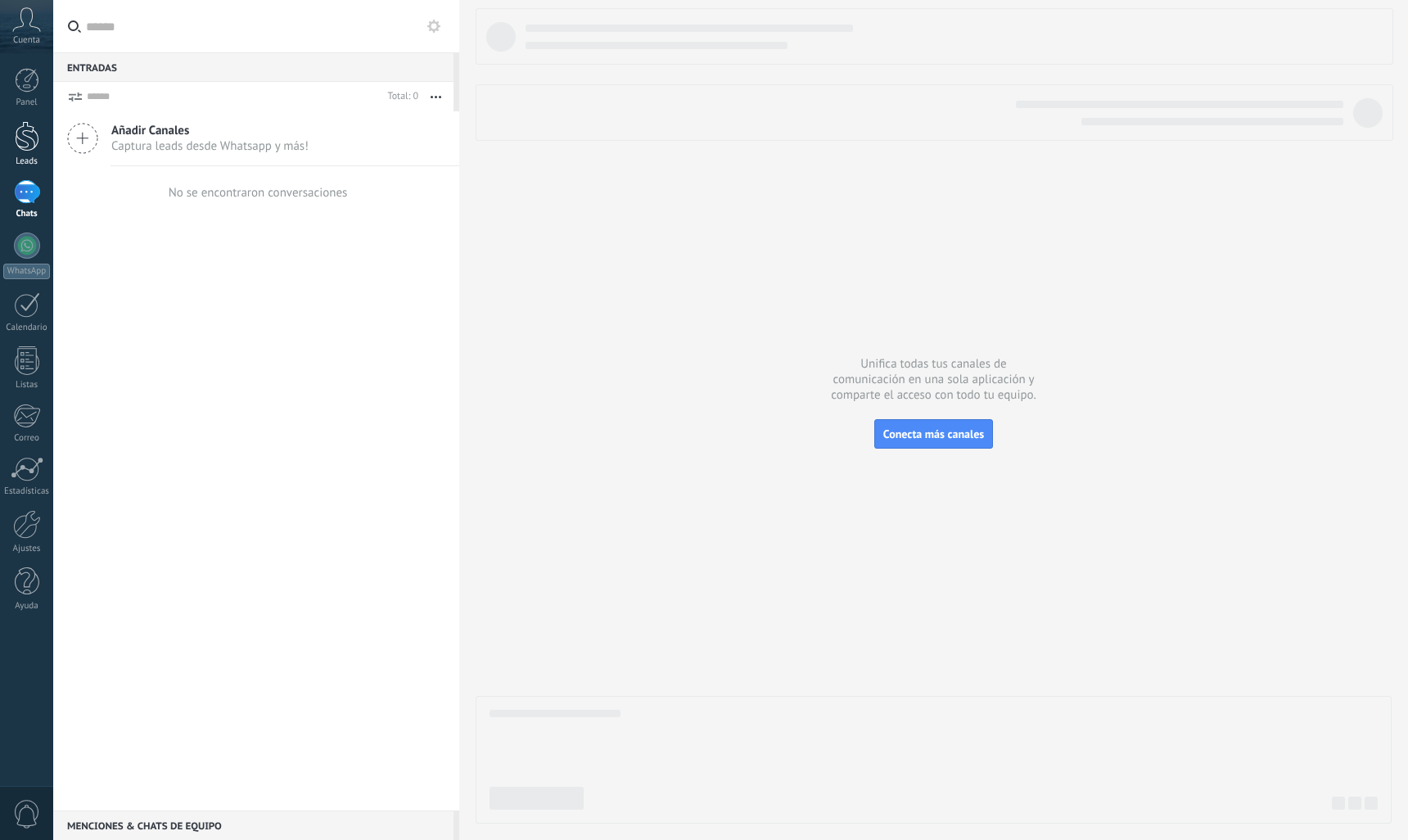
click at [25, 141] on div at bounding box center [27, 136] width 25 height 31
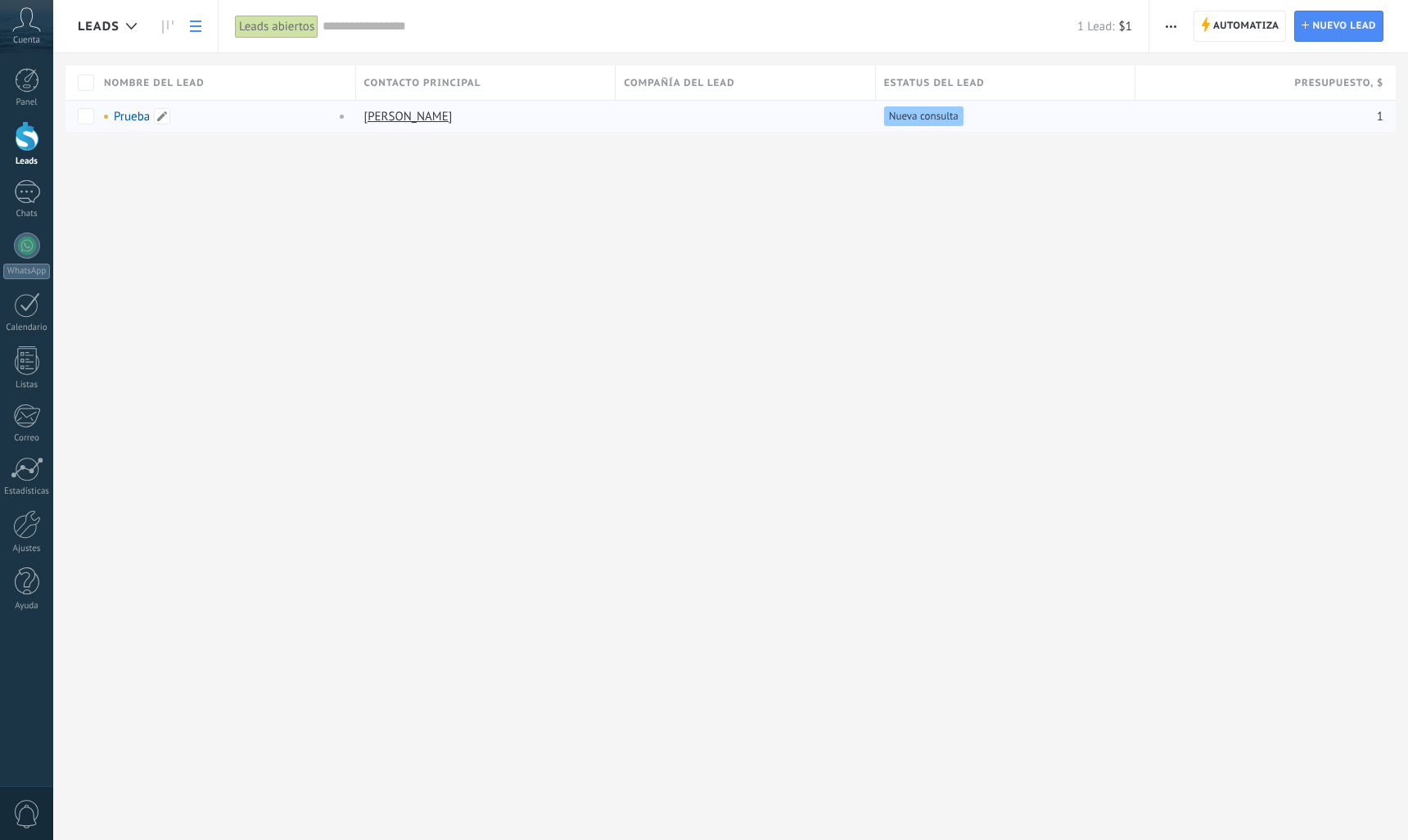
click at [136, 113] on link "Prueba" at bounding box center [132, 116] width 36 height 15
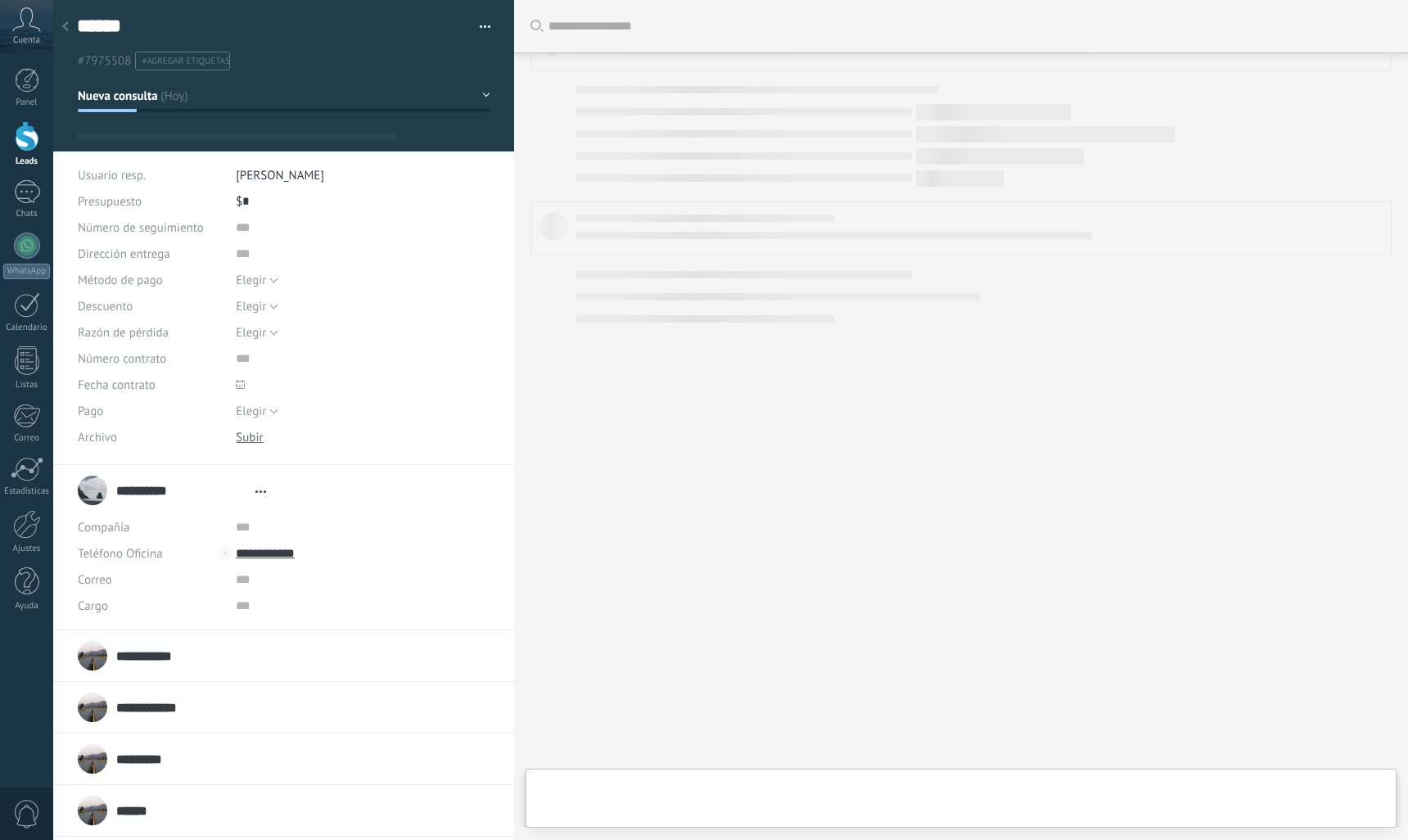
type textarea "******"
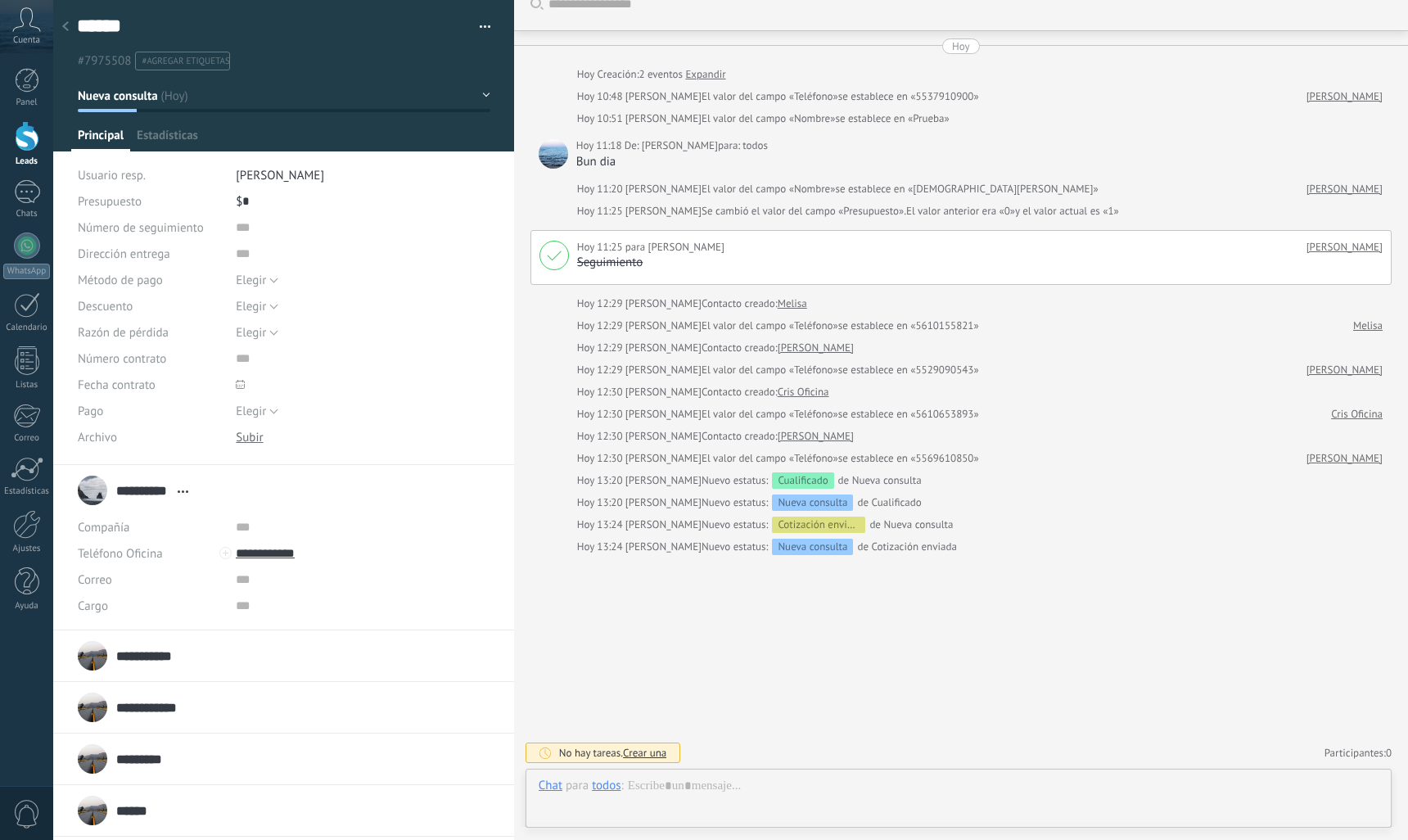
scroll to position [24, 0]
click at [33, 132] on div at bounding box center [27, 136] width 25 height 31
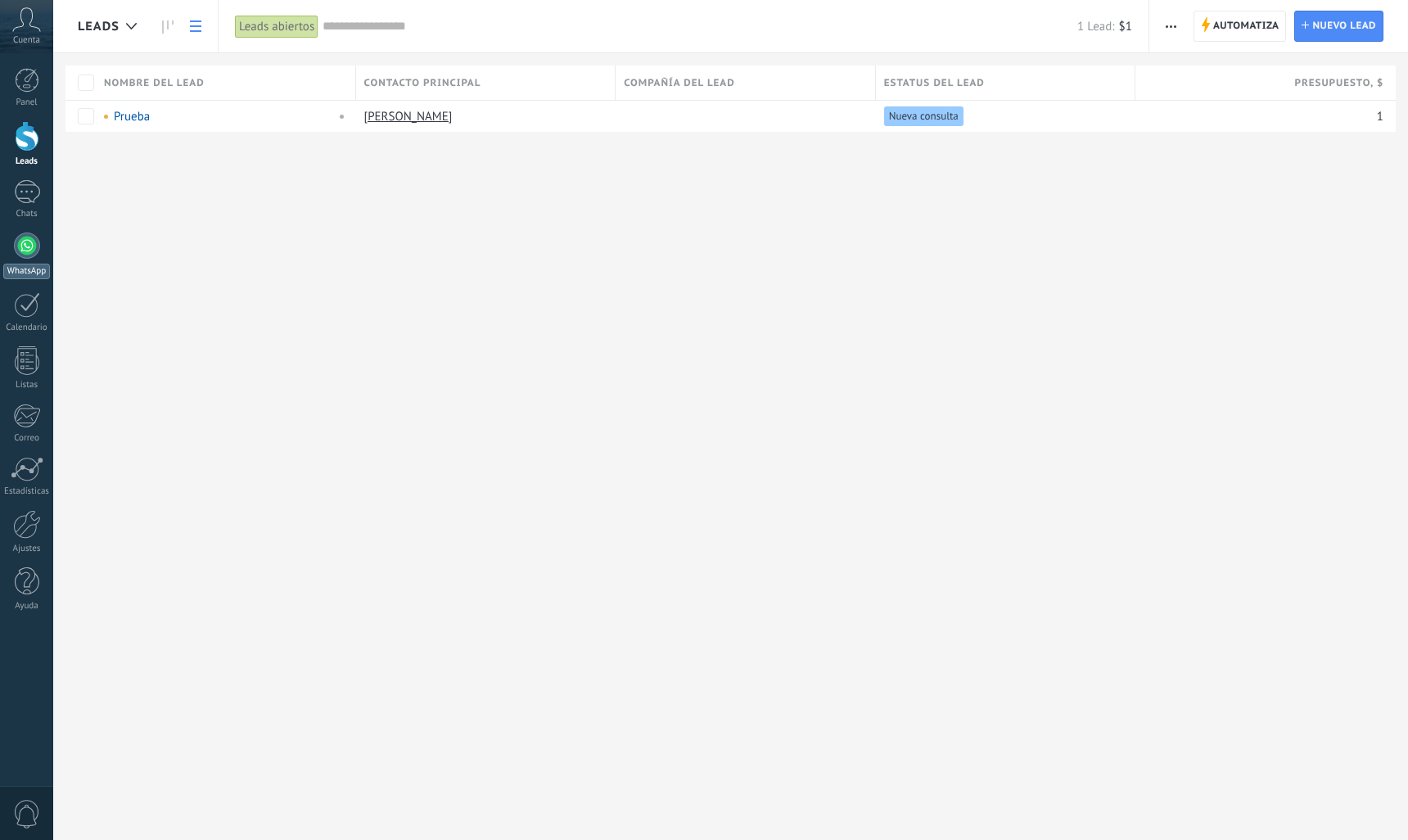
click at [27, 247] on div at bounding box center [26, 245] width 26 height 26
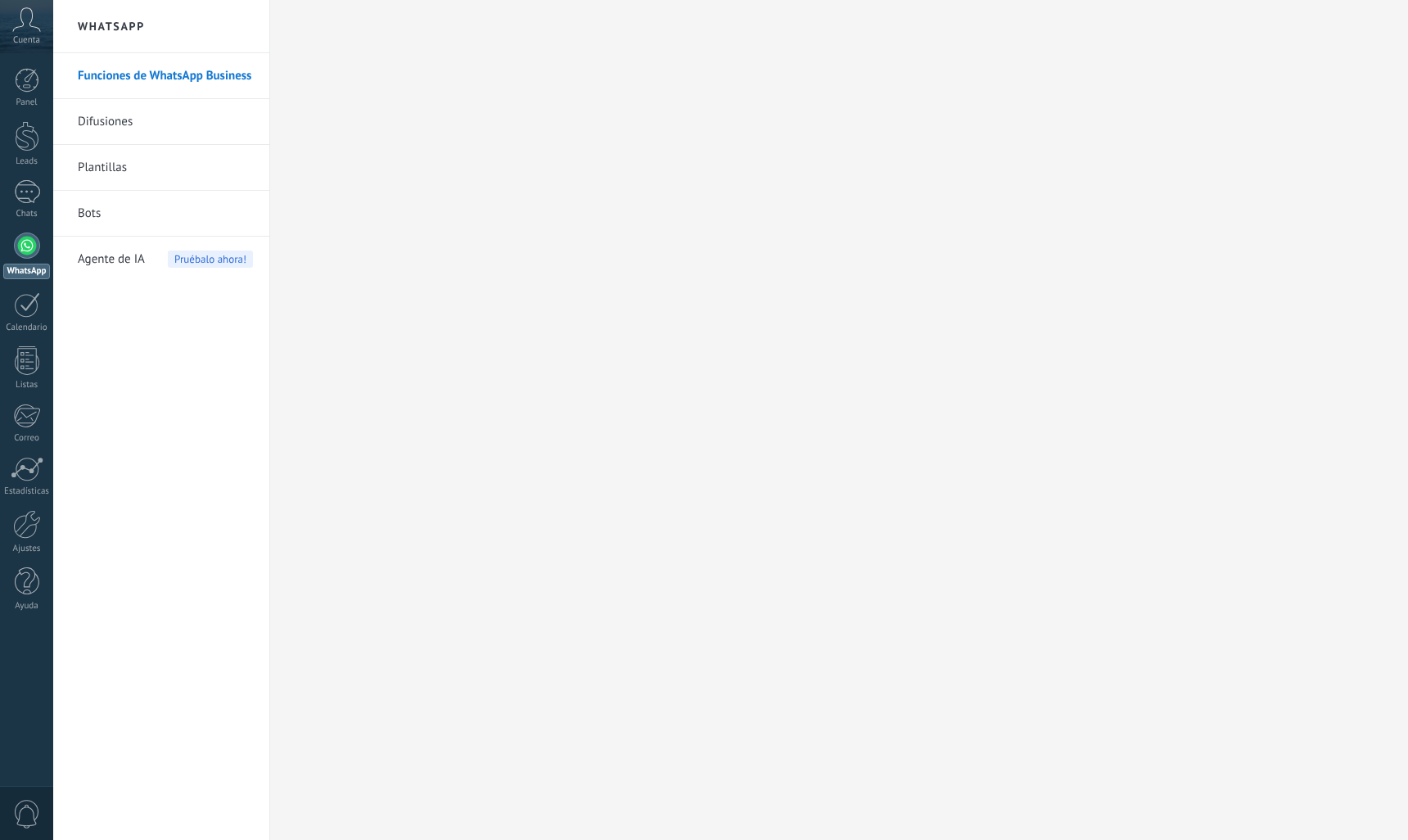
click at [122, 125] on link "Difusiones" at bounding box center [165, 122] width 175 height 46
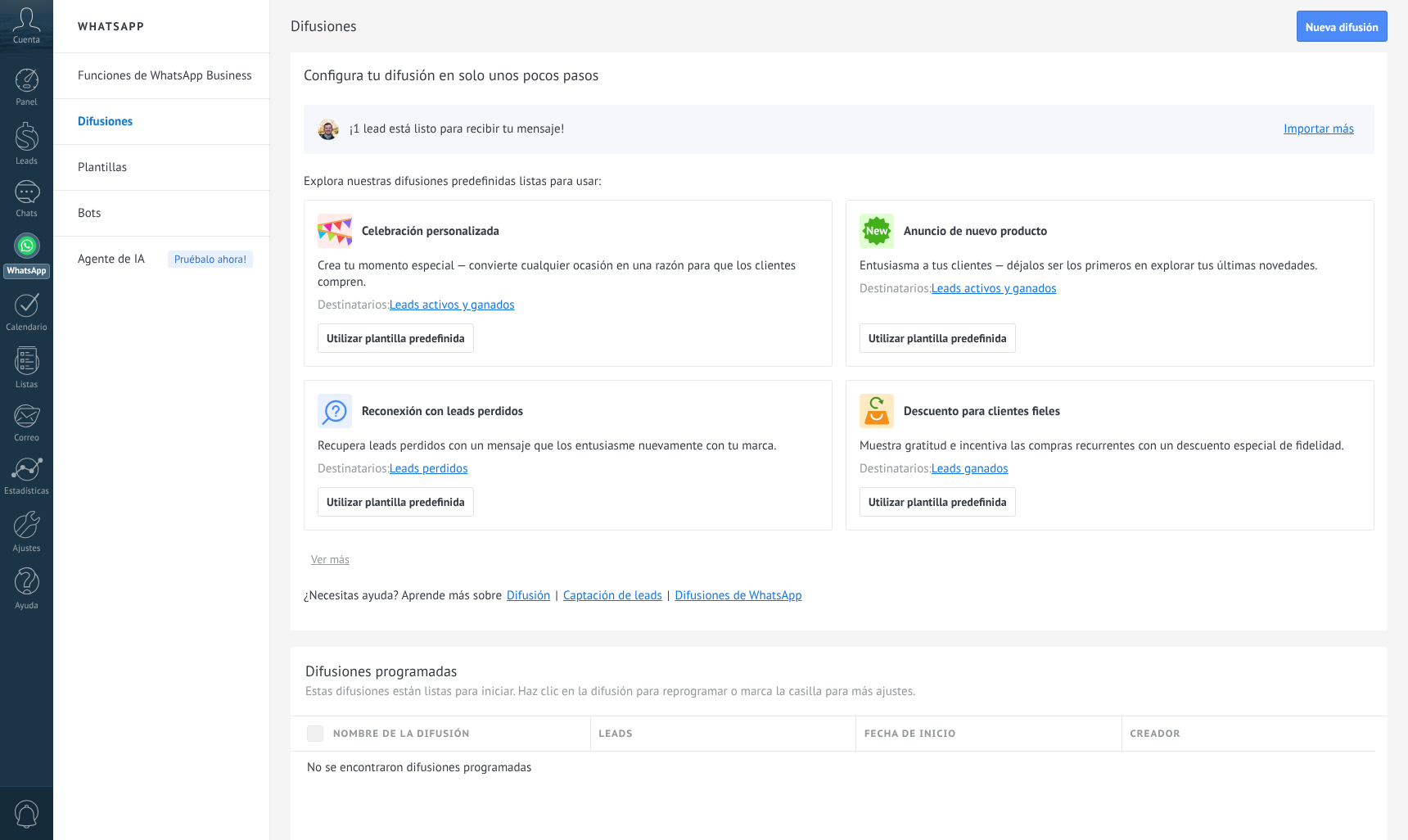
click at [109, 165] on link "Plantillas" at bounding box center [165, 168] width 175 height 46
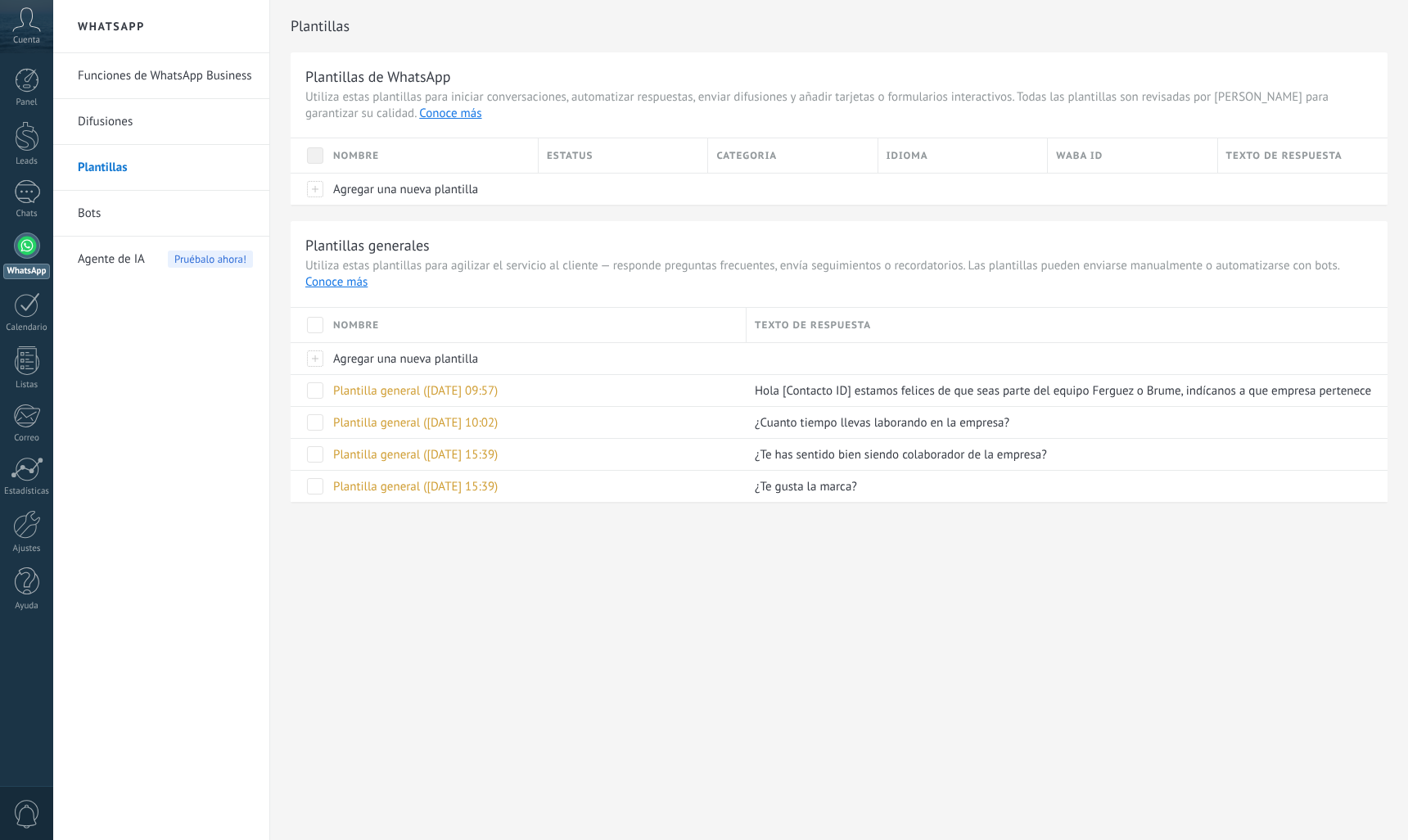
click at [94, 211] on link "Bots" at bounding box center [165, 214] width 175 height 46
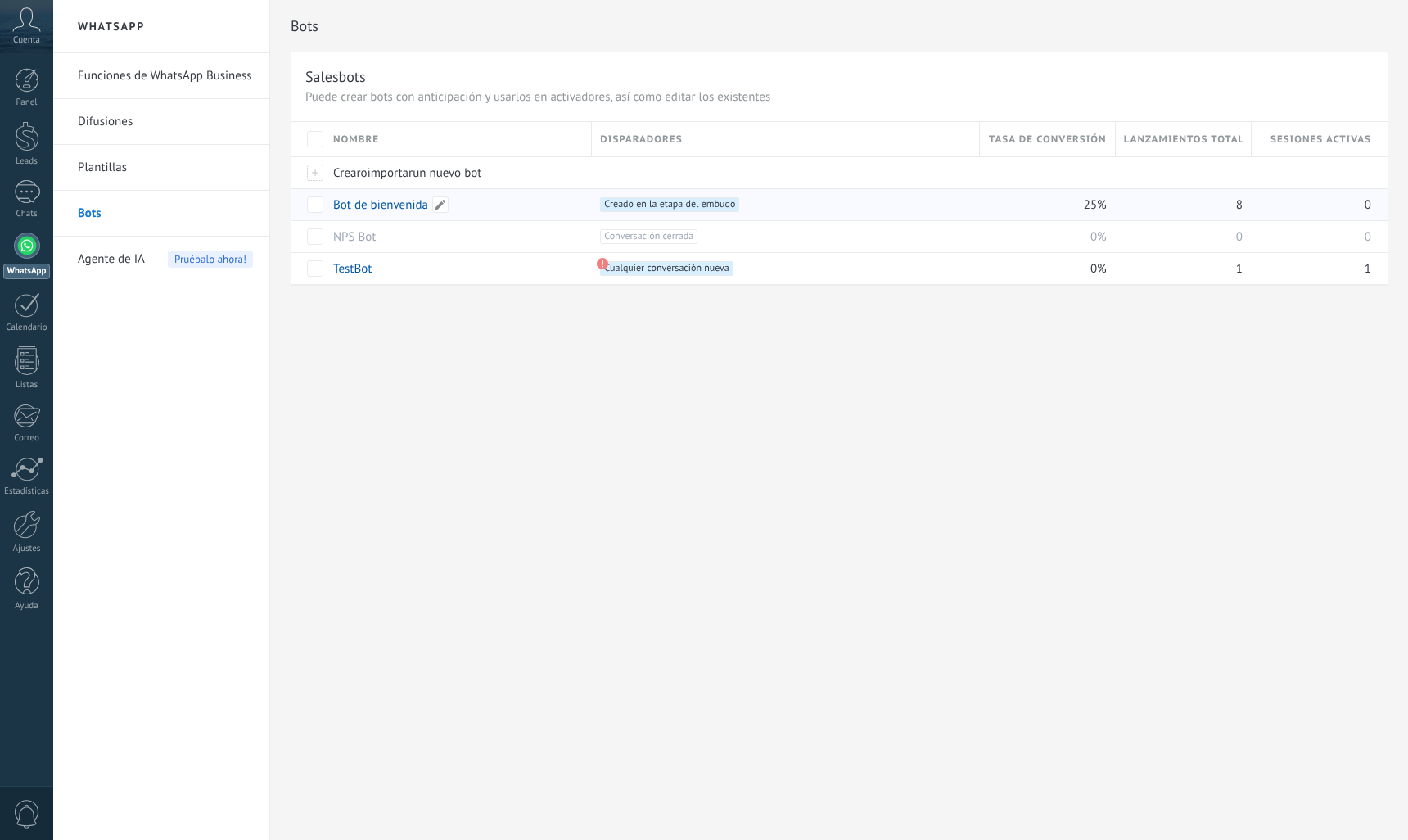
click at [401, 204] on link "Bot de bienvenida" at bounding box center [380, 204] width 95 height 15
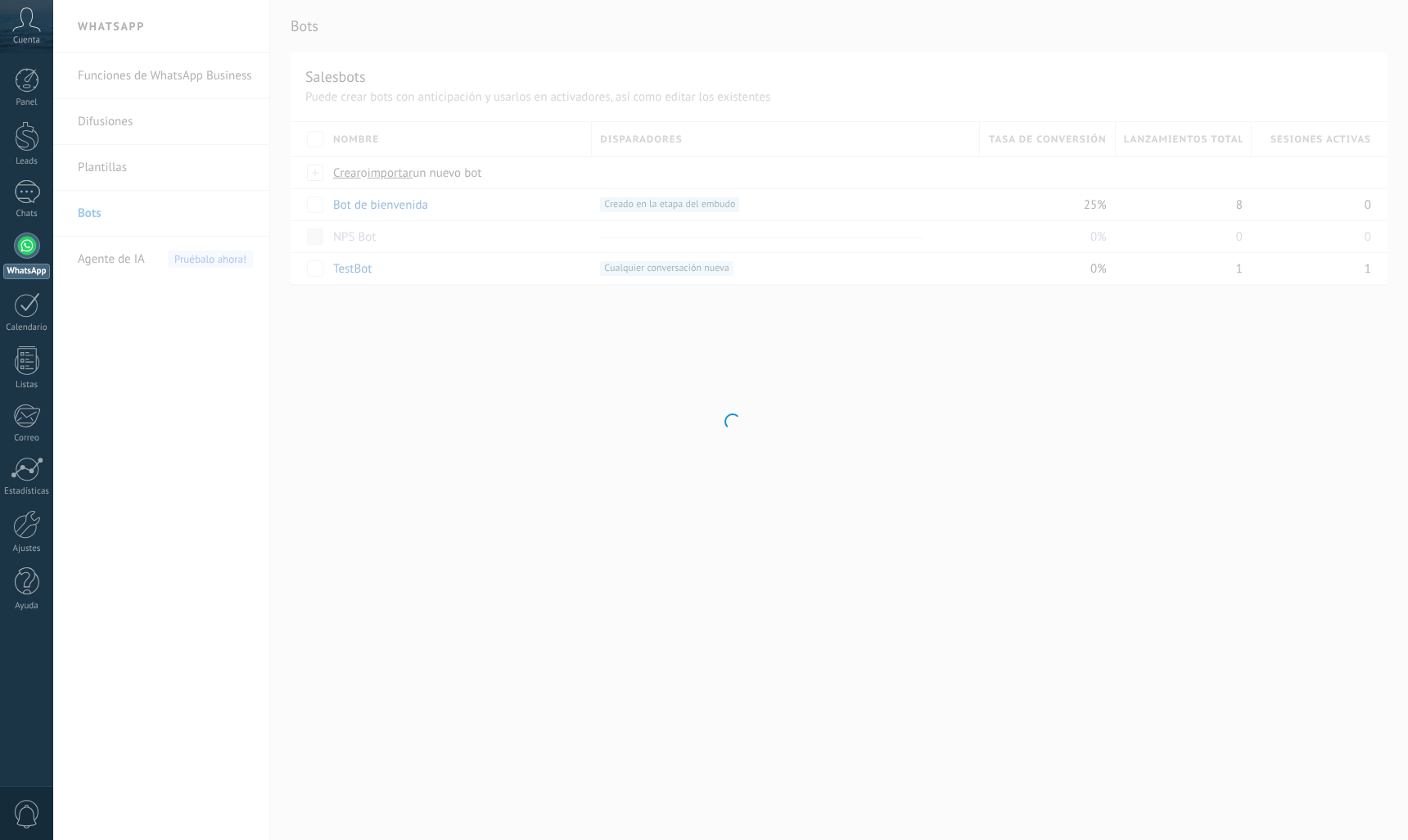
type input "**********"
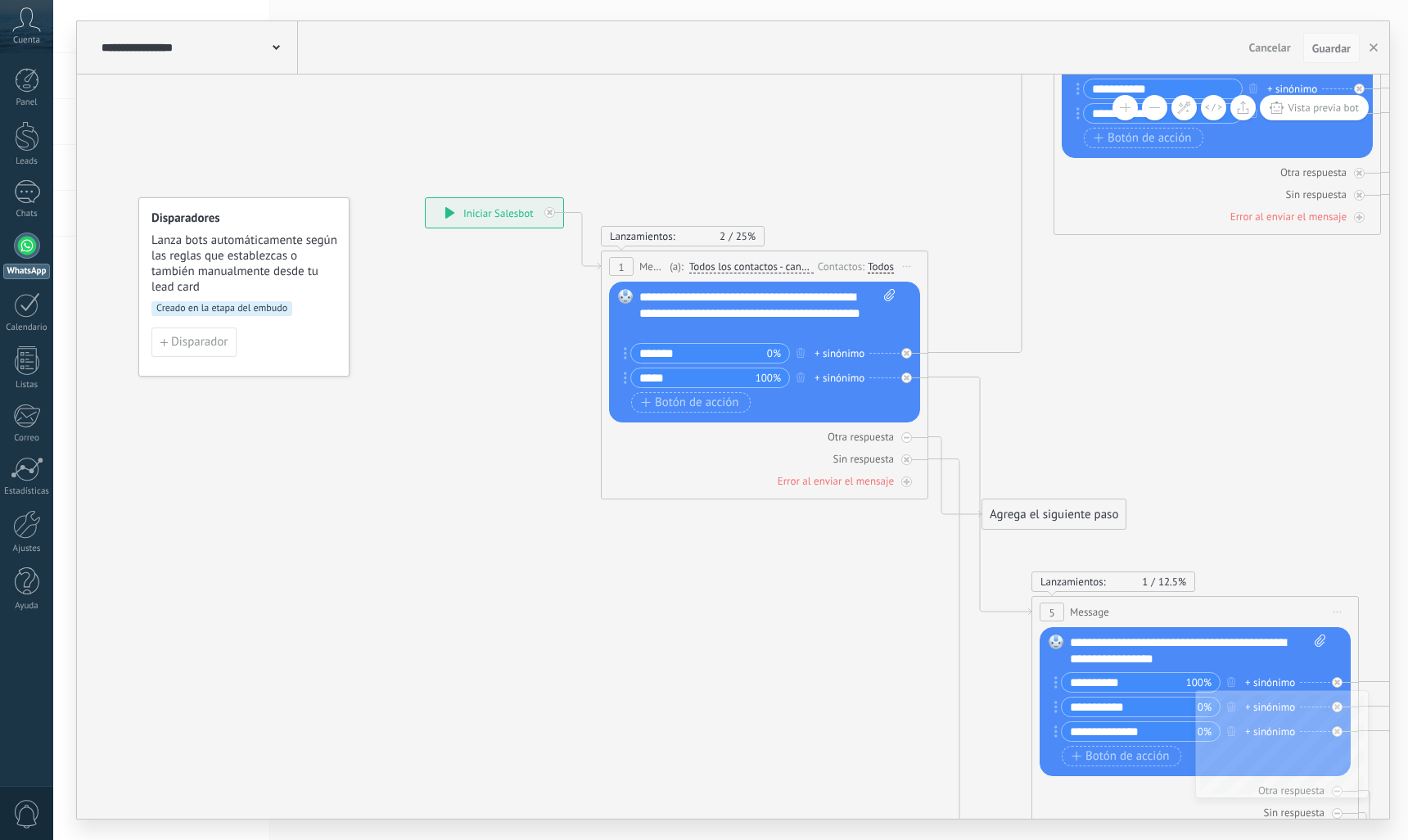
click at [1317, 52] on span "Guardar" at bounding box center [1332, 48] width 38 height 12
click at [1379, 48] on button "button" at bounding box center [1374, 48] width 25 height 31
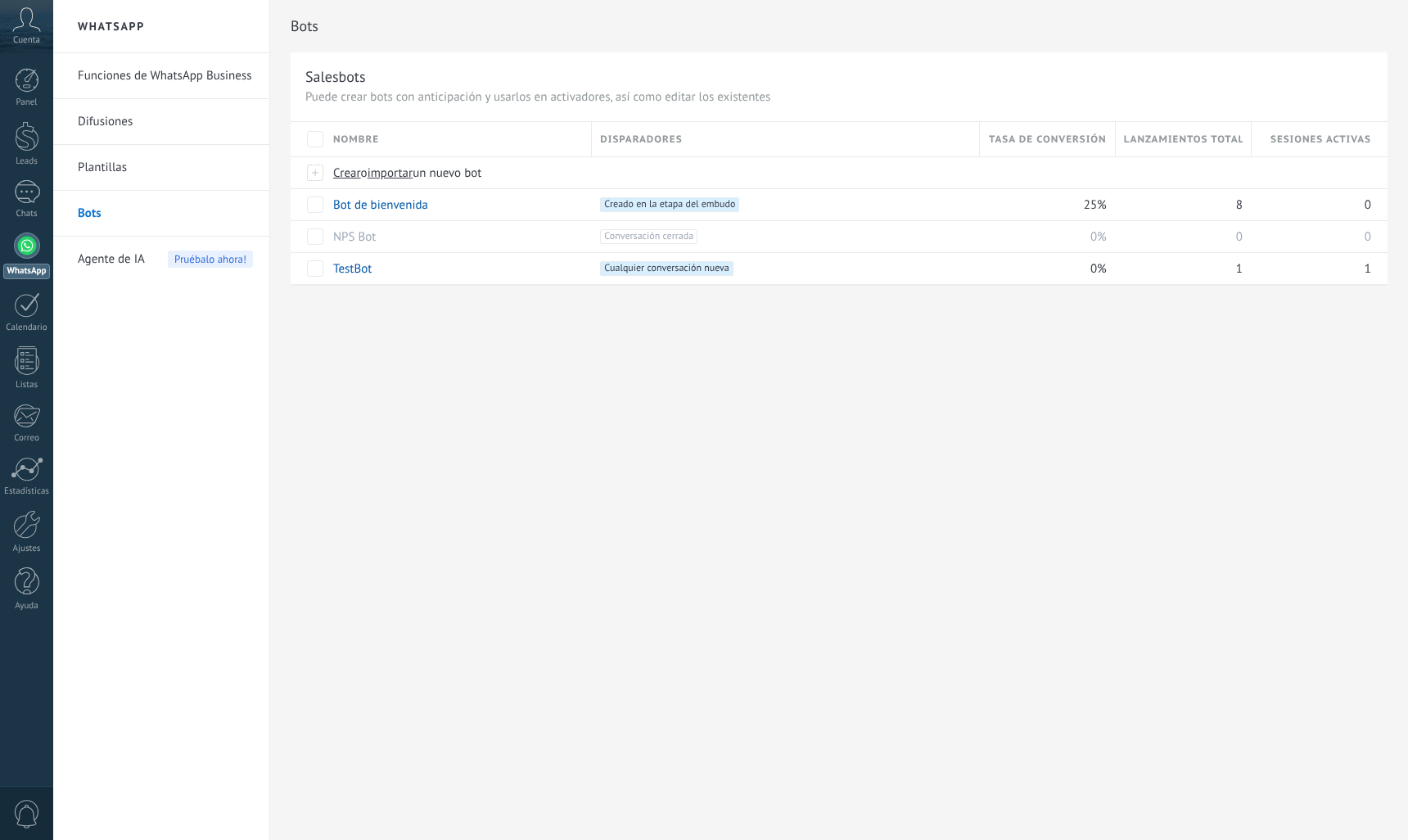
click at [100, 161] on link "Plantillas" at bounding box center [165, 168] width 175 height 46
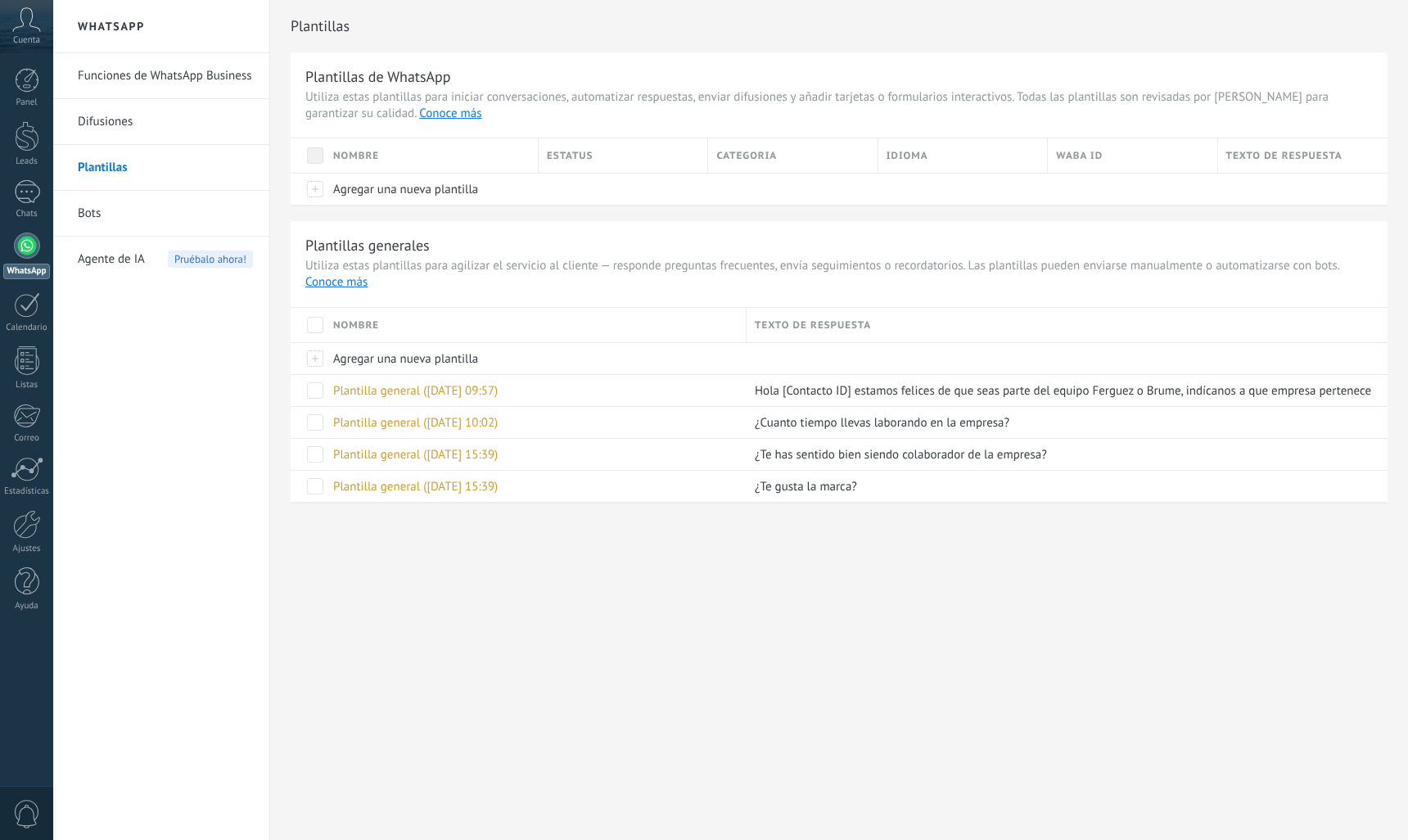
click at [322, 326] on span at bounding box center [315, 324] width 16 height 16
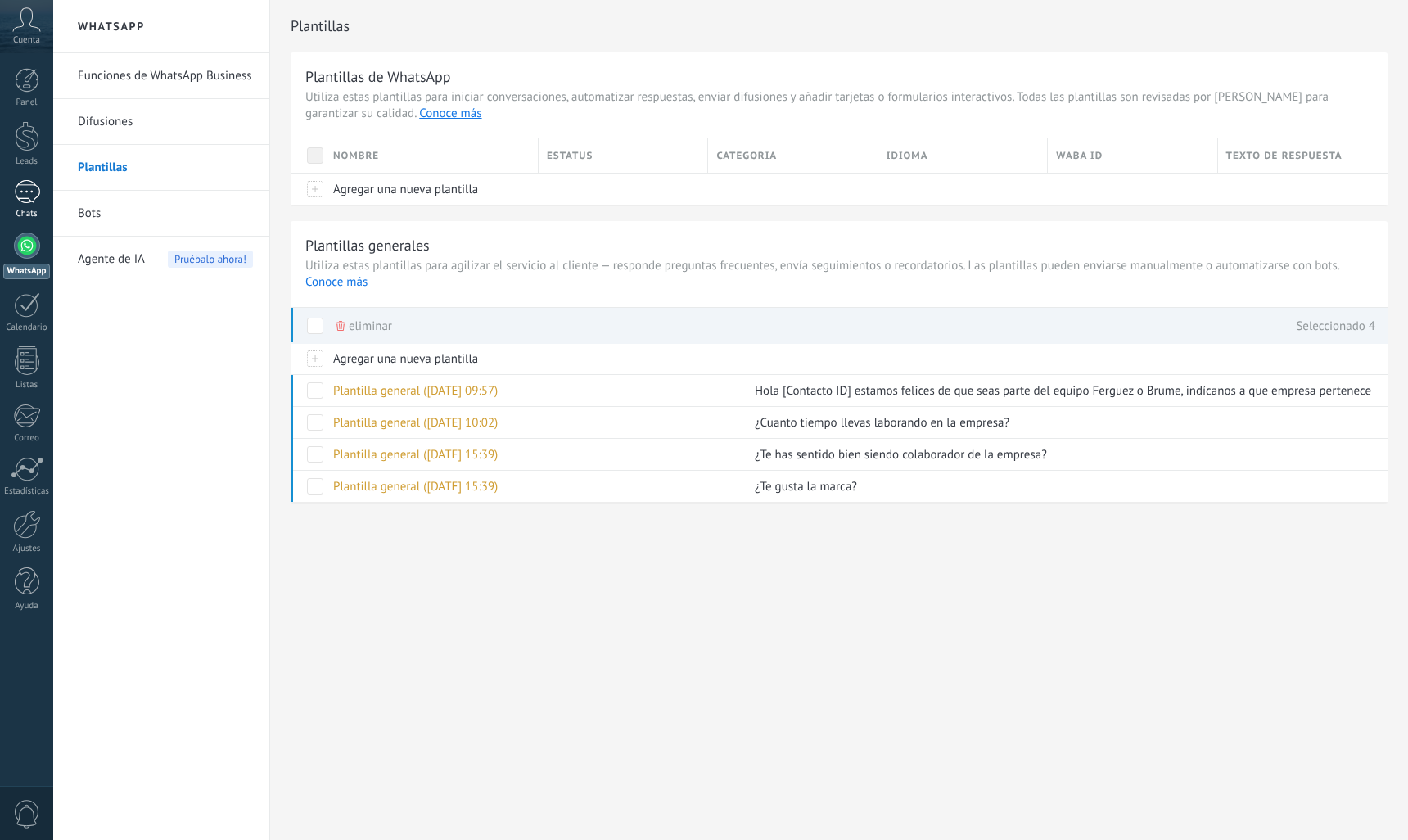
click at [30, 197] on div at bounding box center [26, 192] width 26 height 24
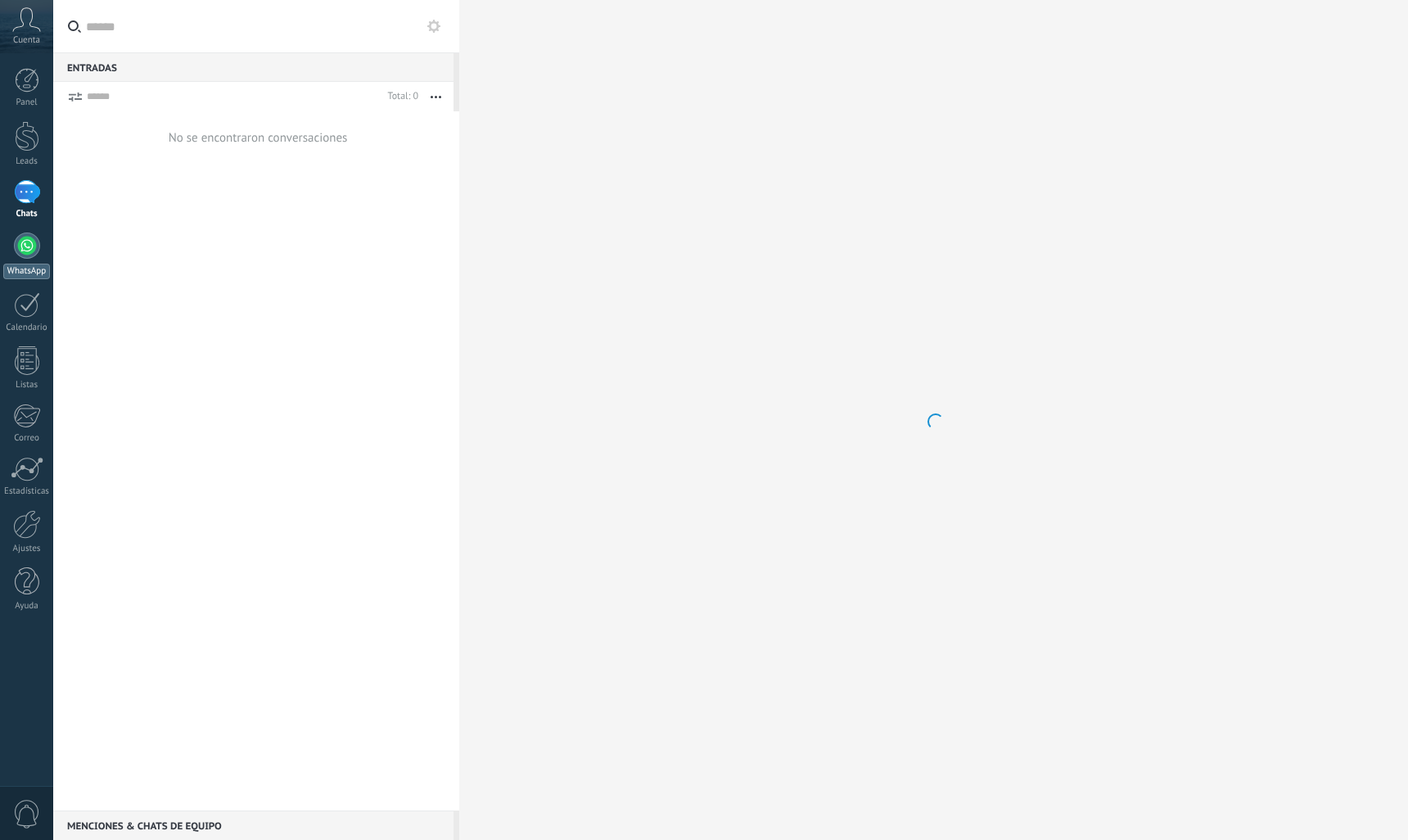
click at [30, 250] on div at bounding box center [26, 245] width 26 height 26
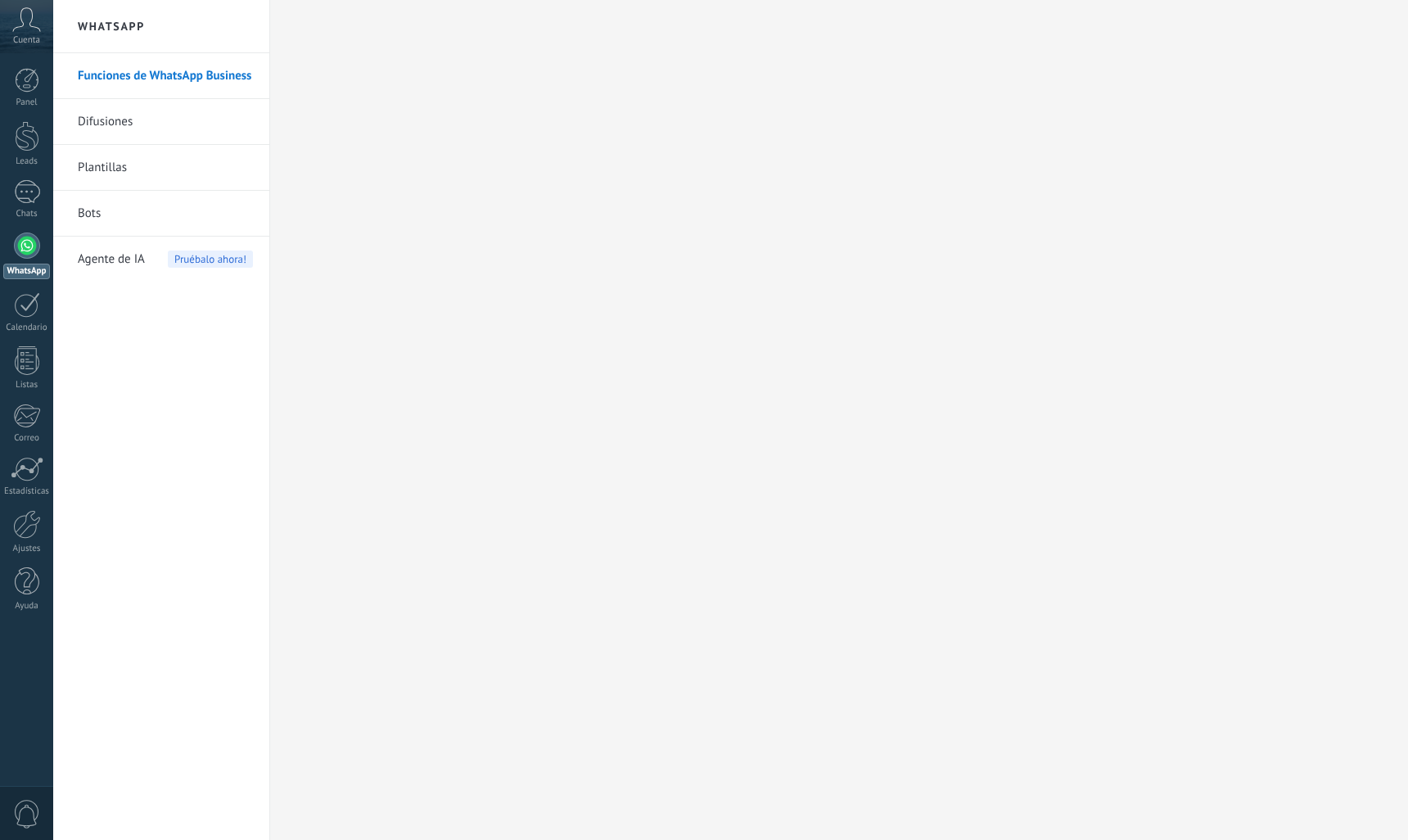
click at [125, 130] on link "Difusiones" at bounding box center [165, 122] width 175 height 46
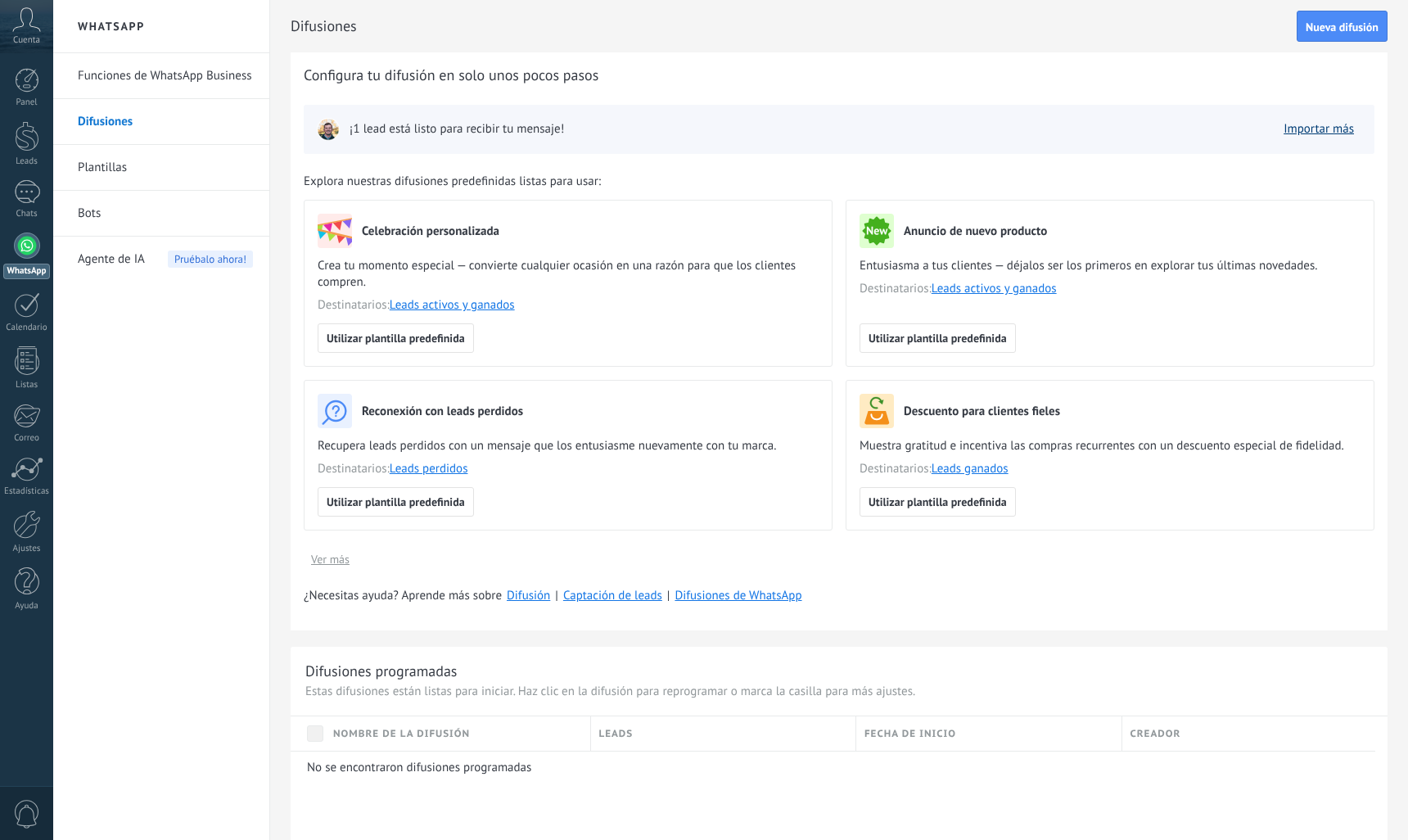
click at [1317, 135] on link "Importar más" at bounding box center [1319, 129] width 70 height 15
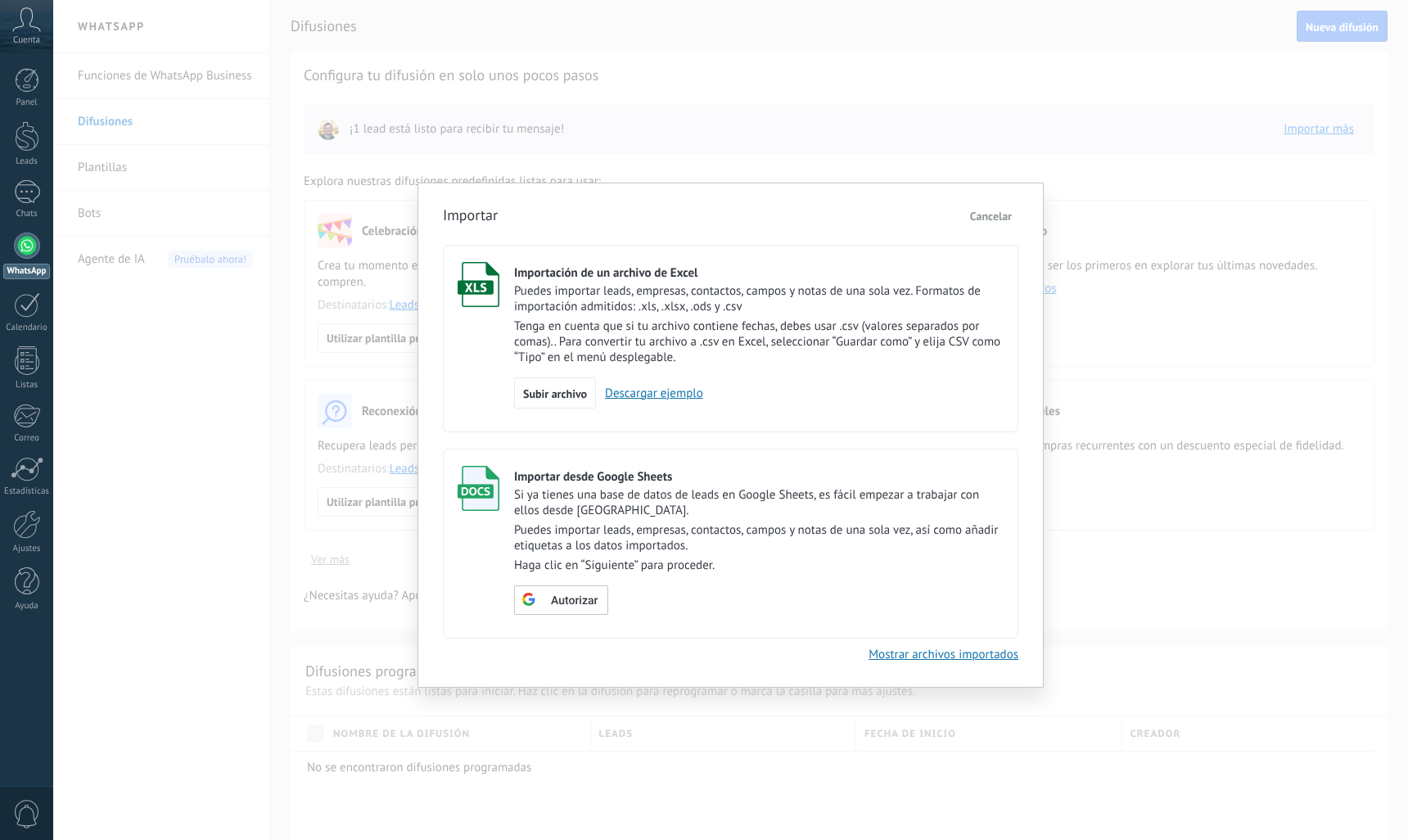
click at [898, 653] on link "Mostrar archivos importados" at bounding box center [944, 654] width 150 height 15
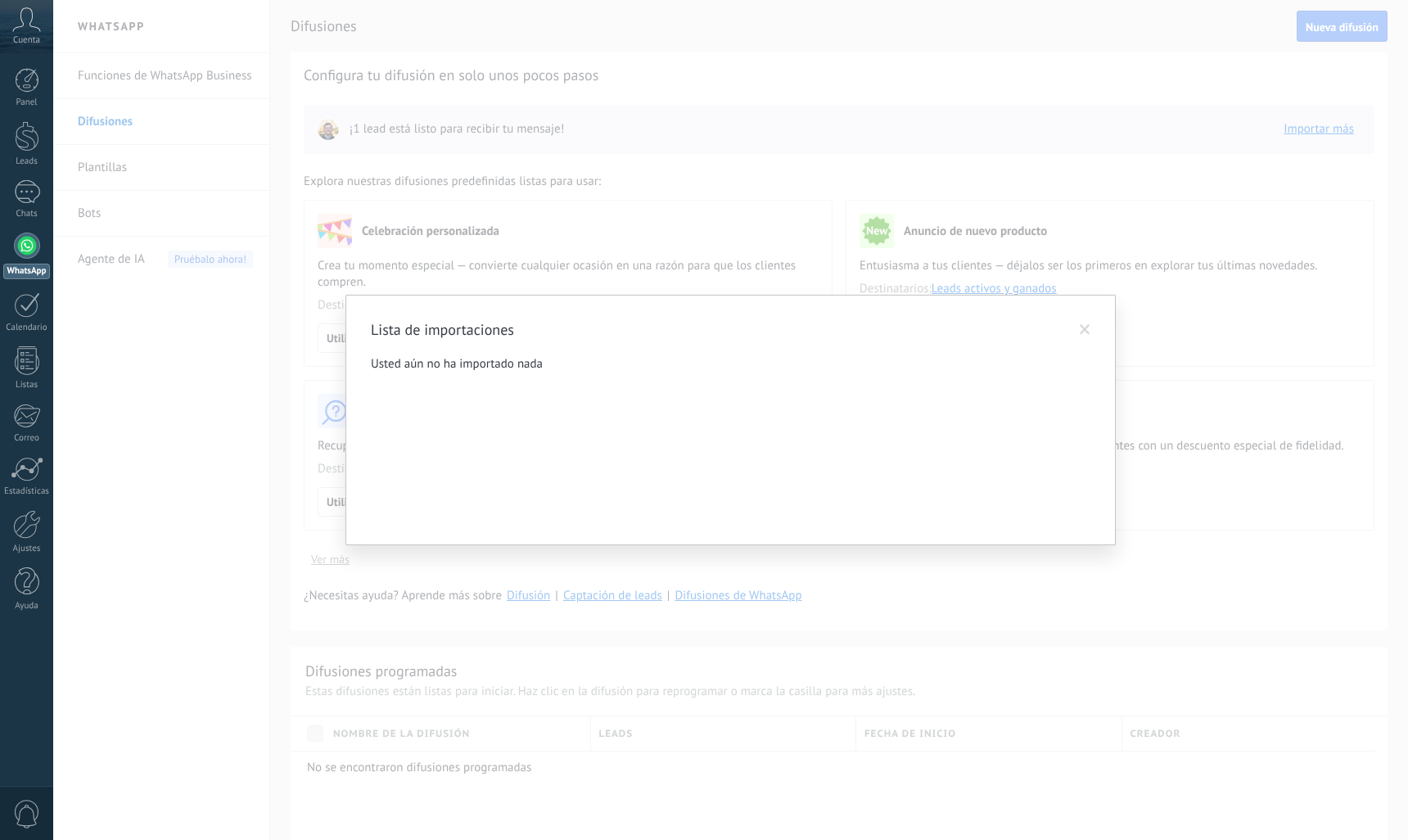
click at [1084, 328] on span at bounding box center [1084, 330] width 11 height 12
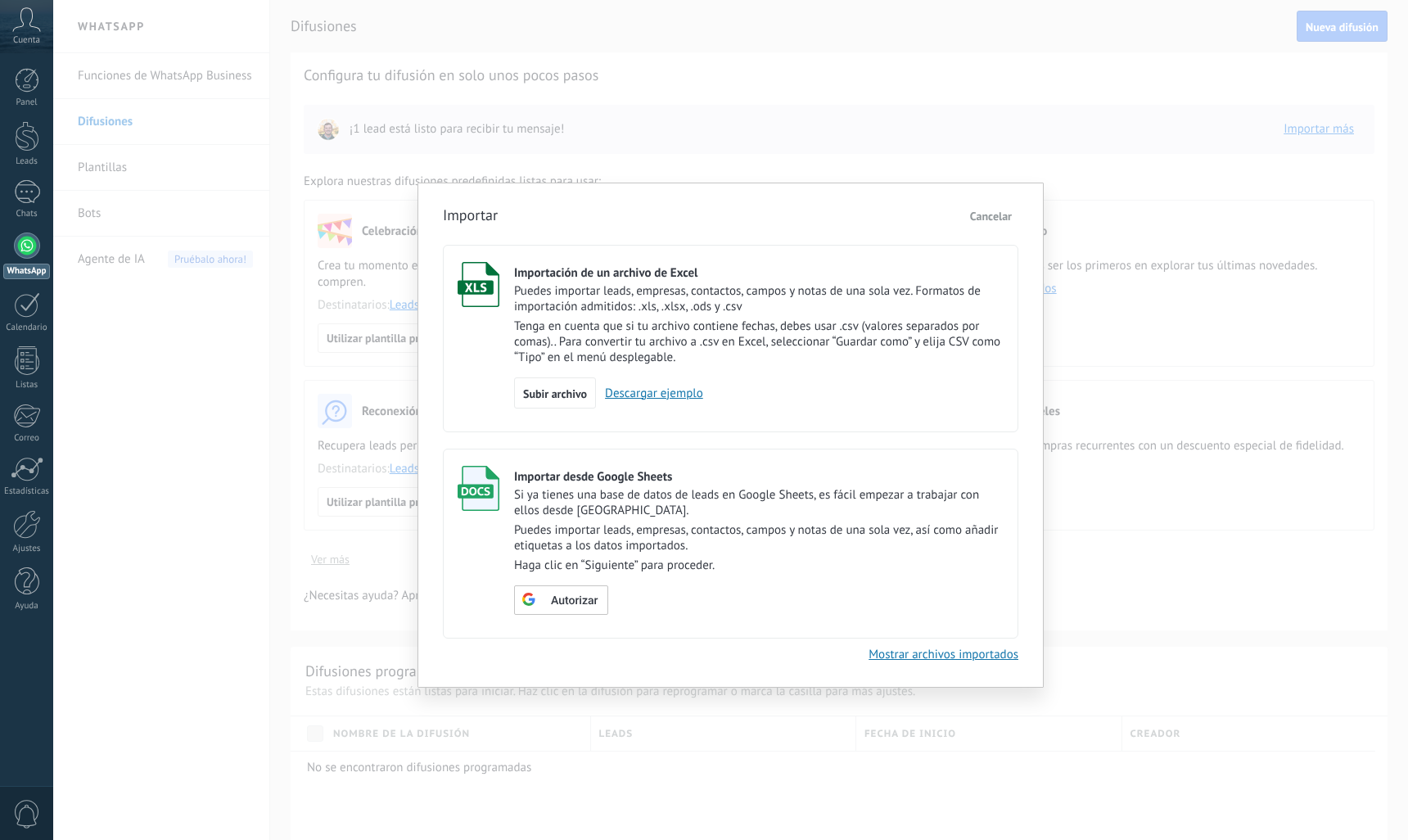
click at [985, 215] on span "Cancelar" at bounding box center [990, 215] width 41 height 14
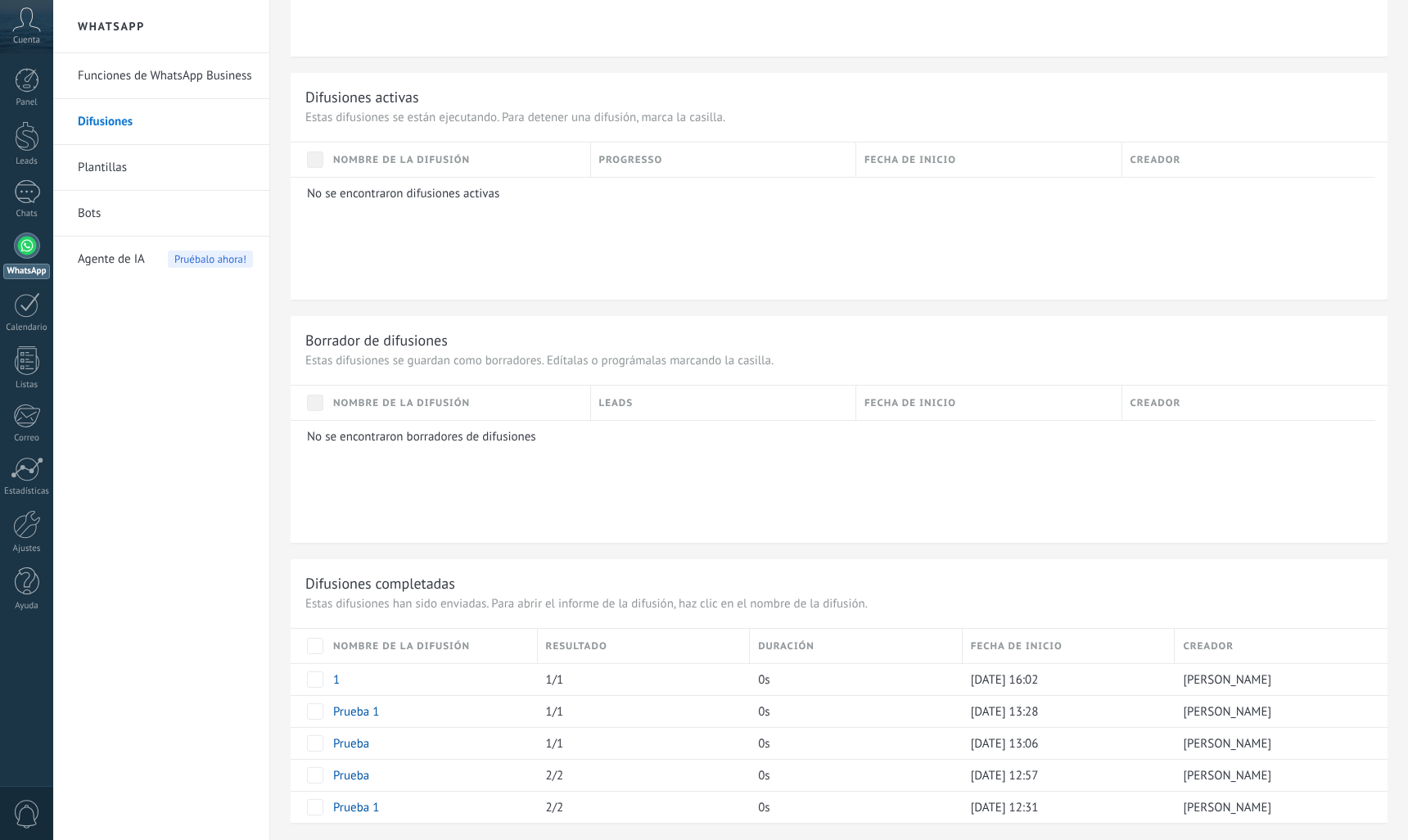
scroll to position [818, 0]
click at [122, 176] on link "Plantillas" at bounding box center [165, 168] width 175 height 46
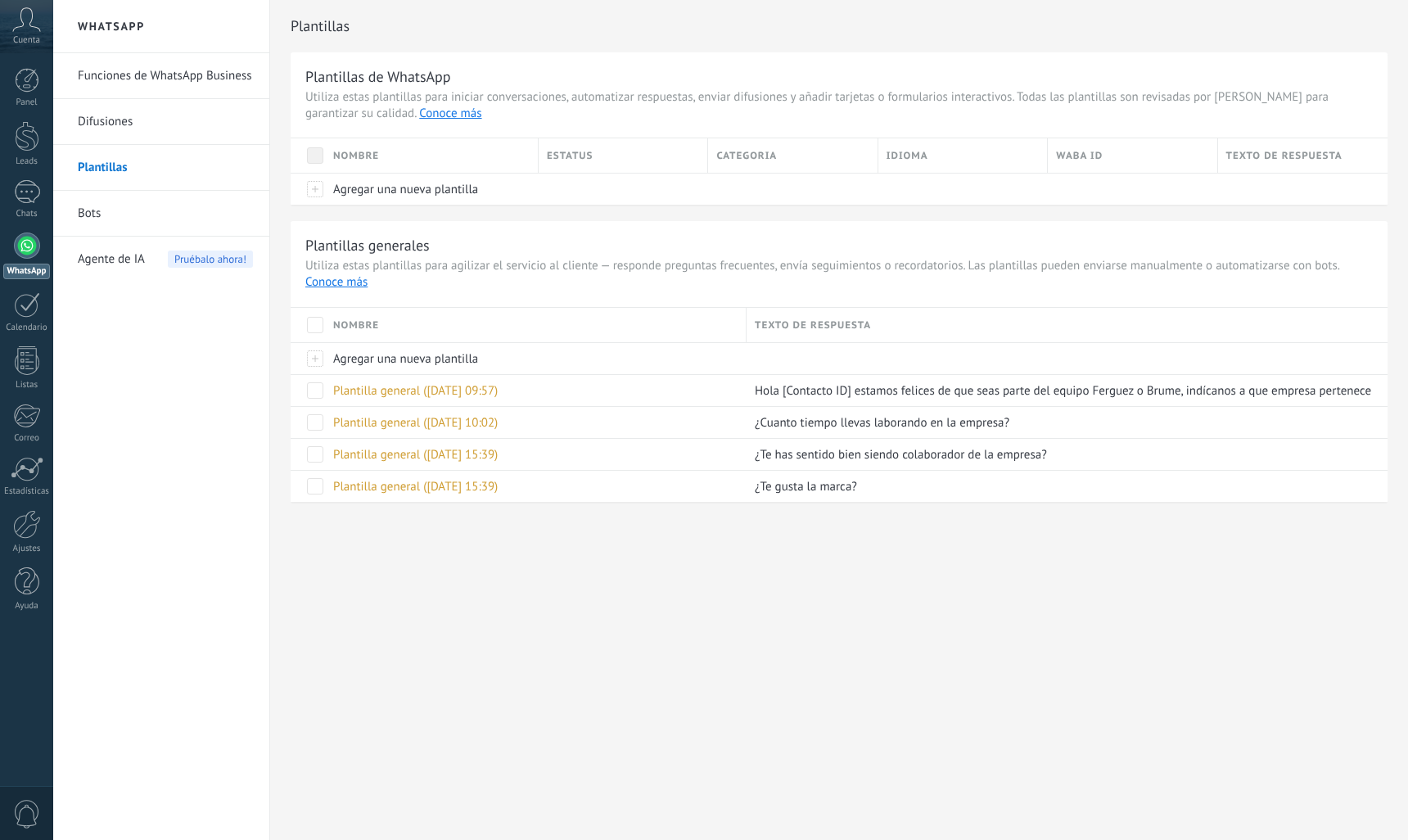
click at [177, 84] on link "Funciones de WhatsApp Business" at bounding box center [165, 76] width 175 height 46
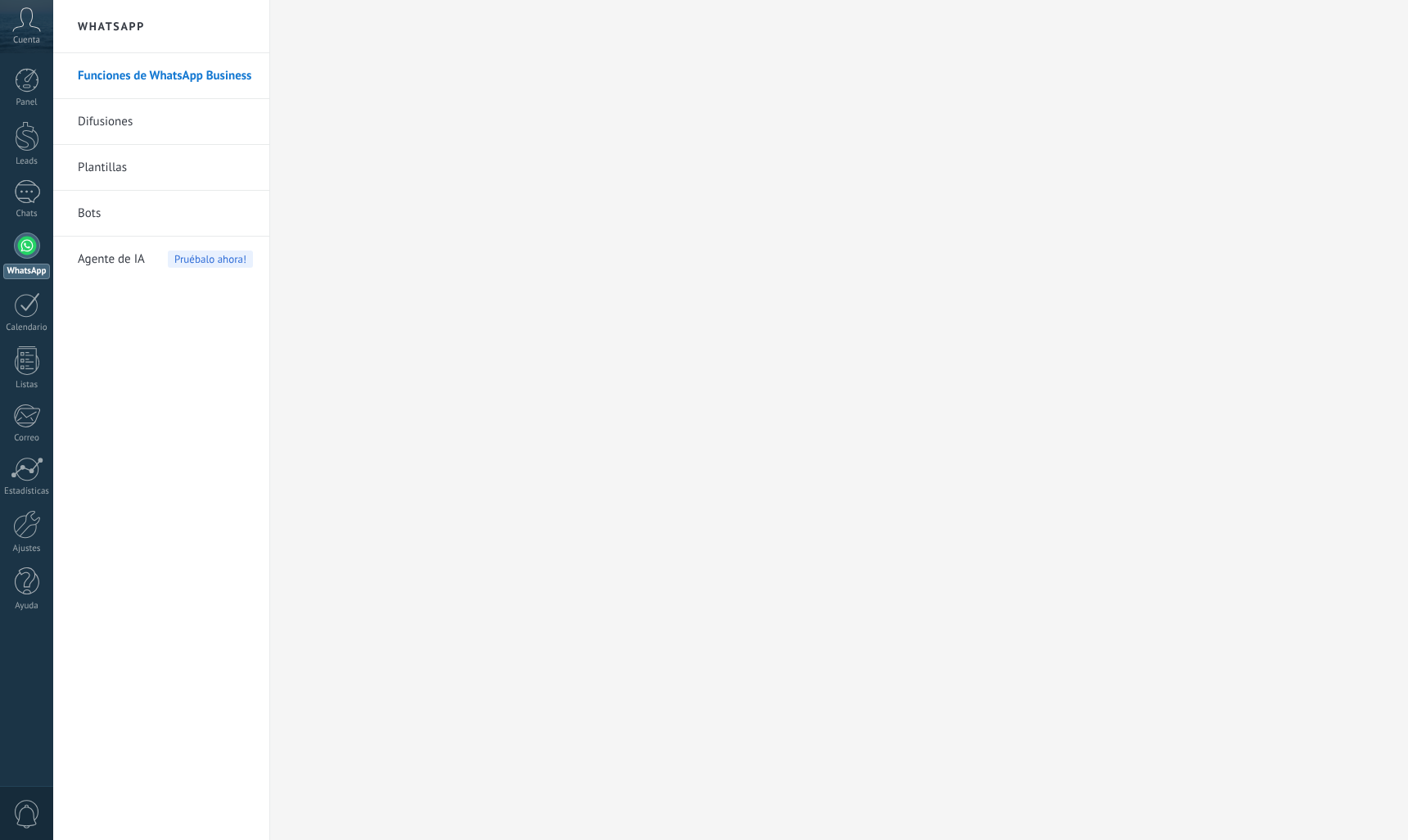
click at [144, 129] on link "Difusiones" at bounding box center [165, 122] width 175 height 46
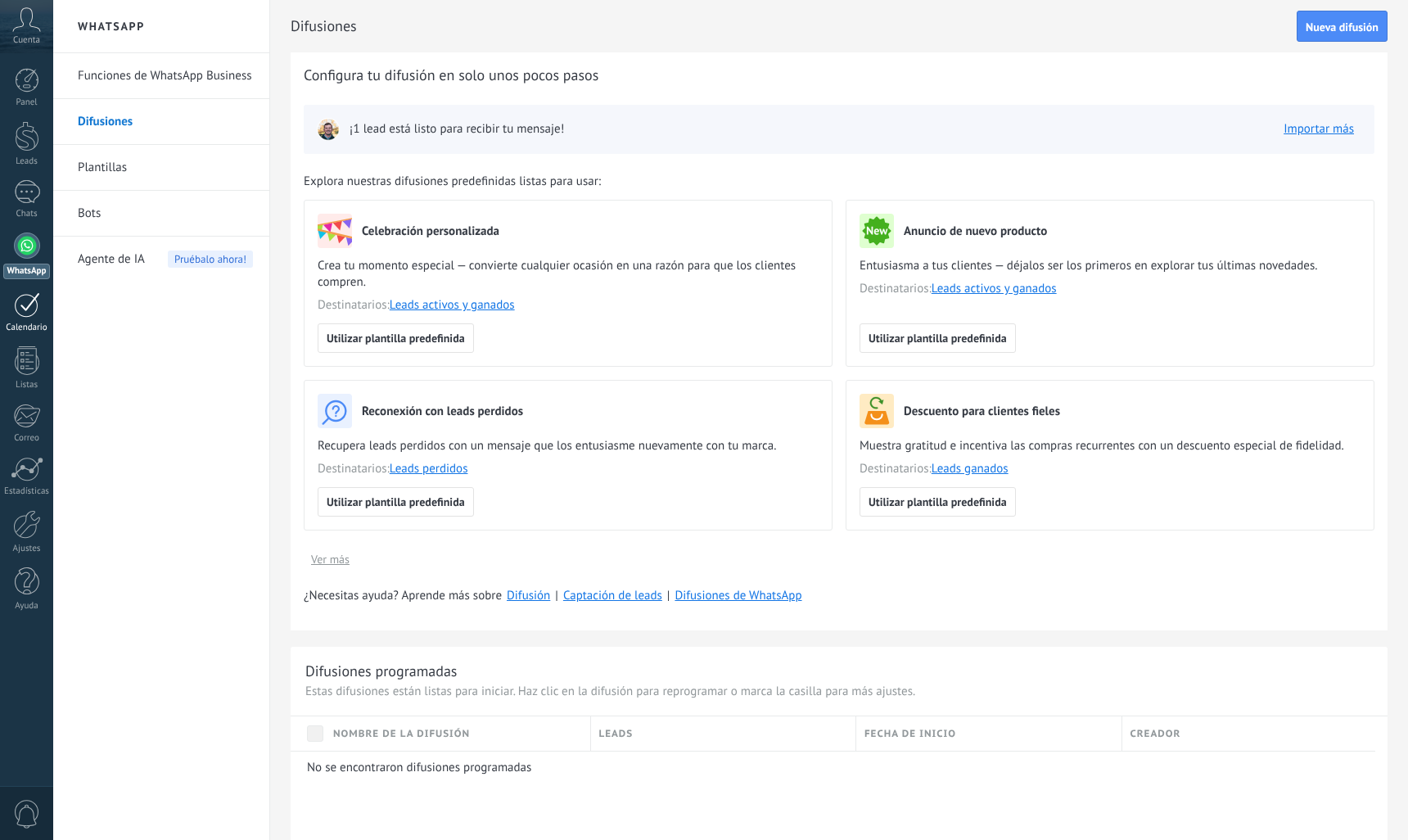
click at [24, 317] on link "Calendario" at bounding box center [26, 312] width 53 height 41
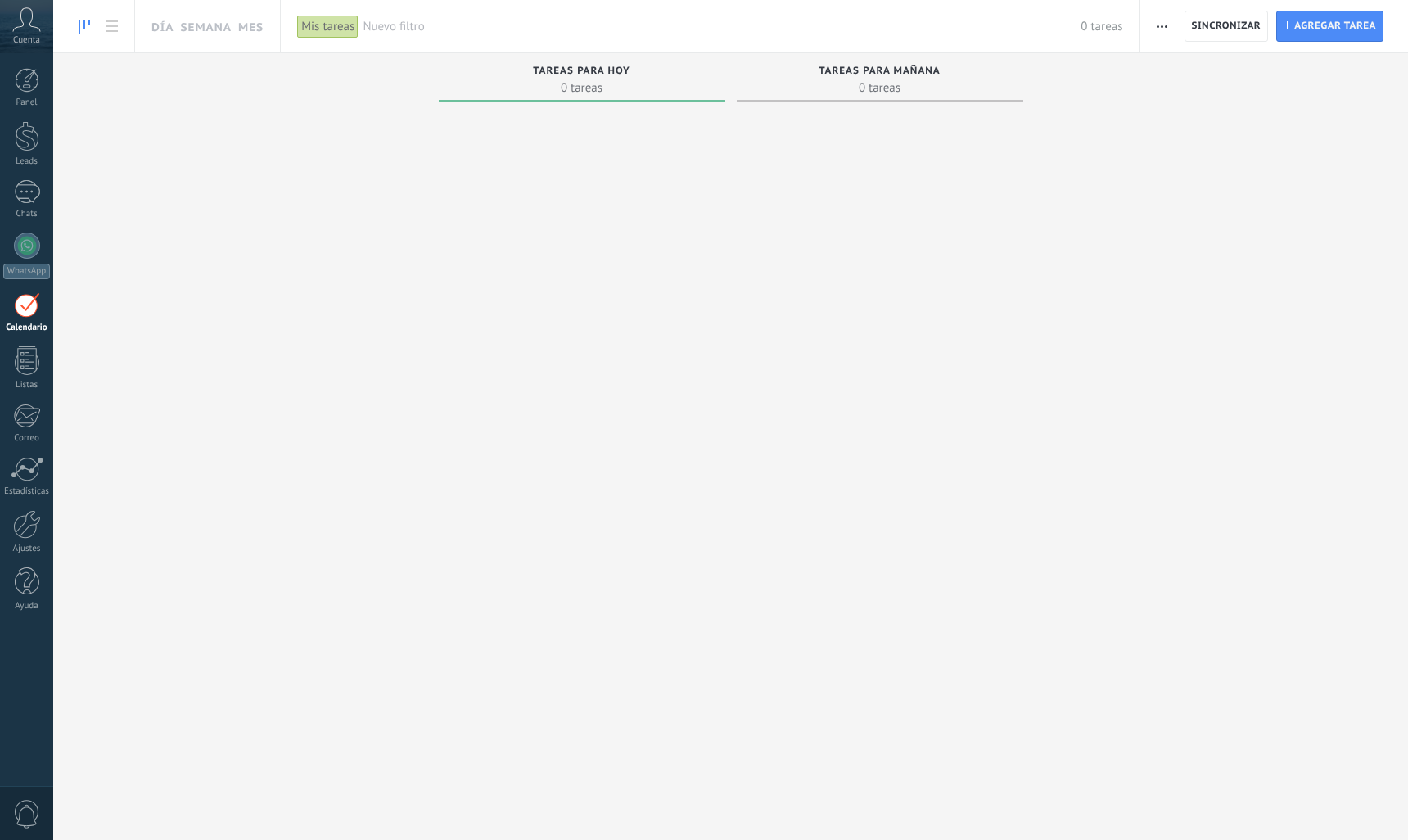
click at [28, 228] on div "Panel Leads Chats WhatsApp Clientes" at bounding box center [26, 348] width 53 height 560
click at [26, 243] on div at bounding box center [26, 245] width 26 height 26
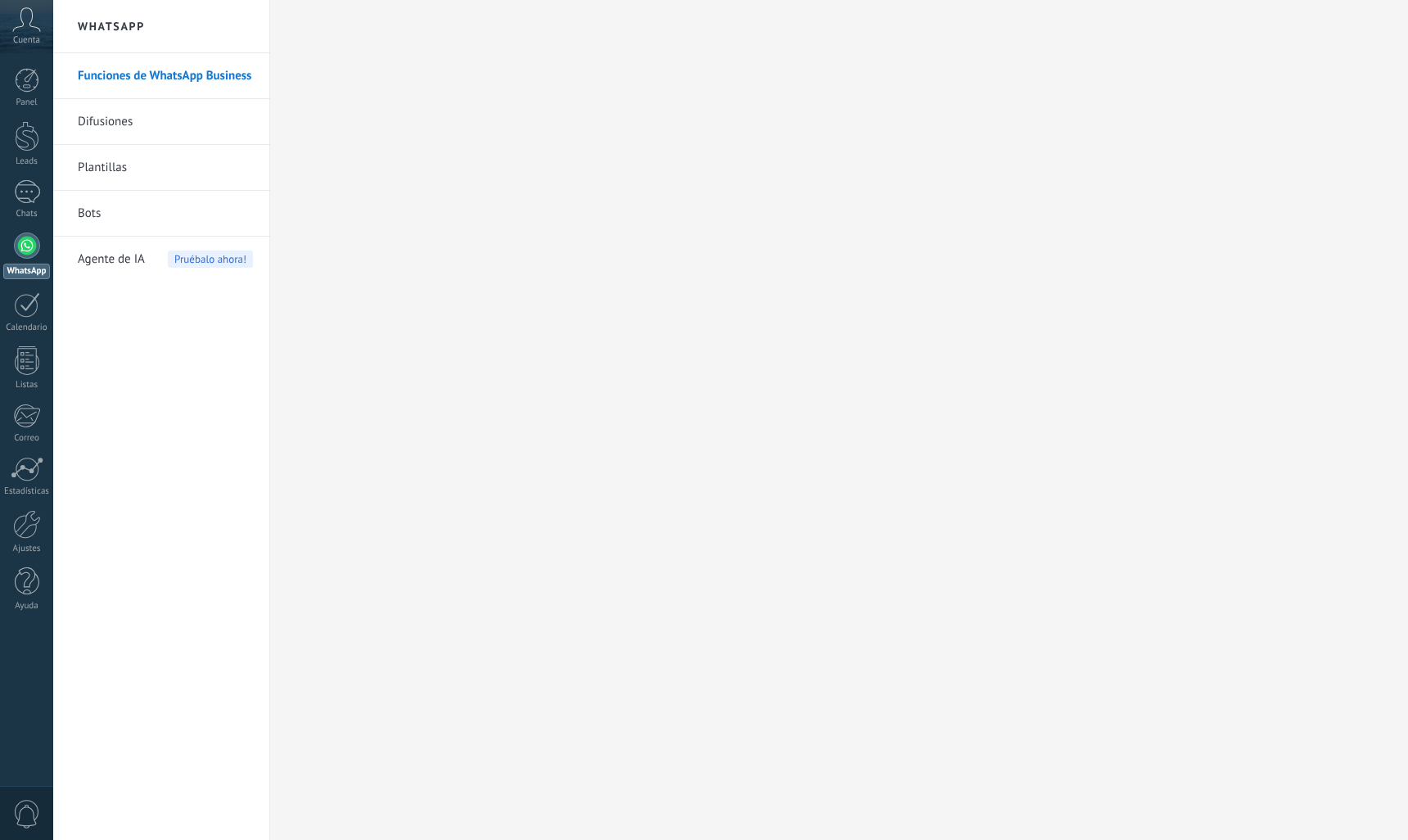
click at [97, 219] on link "Bots" at bounding box center [165, 214] width 175 height 46
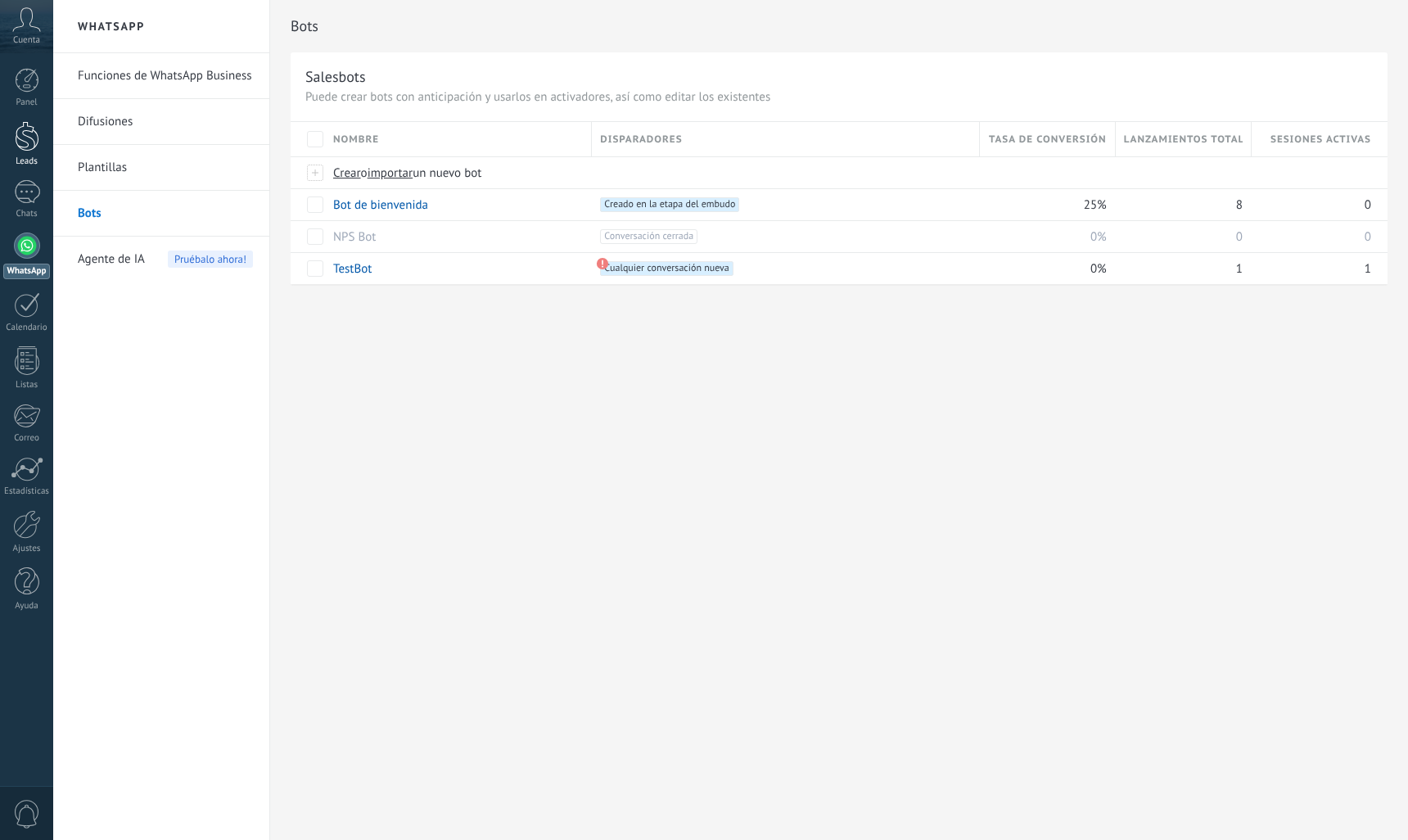
click at [23, 150] on div at bounding box center [27, 136] width 25 height 31
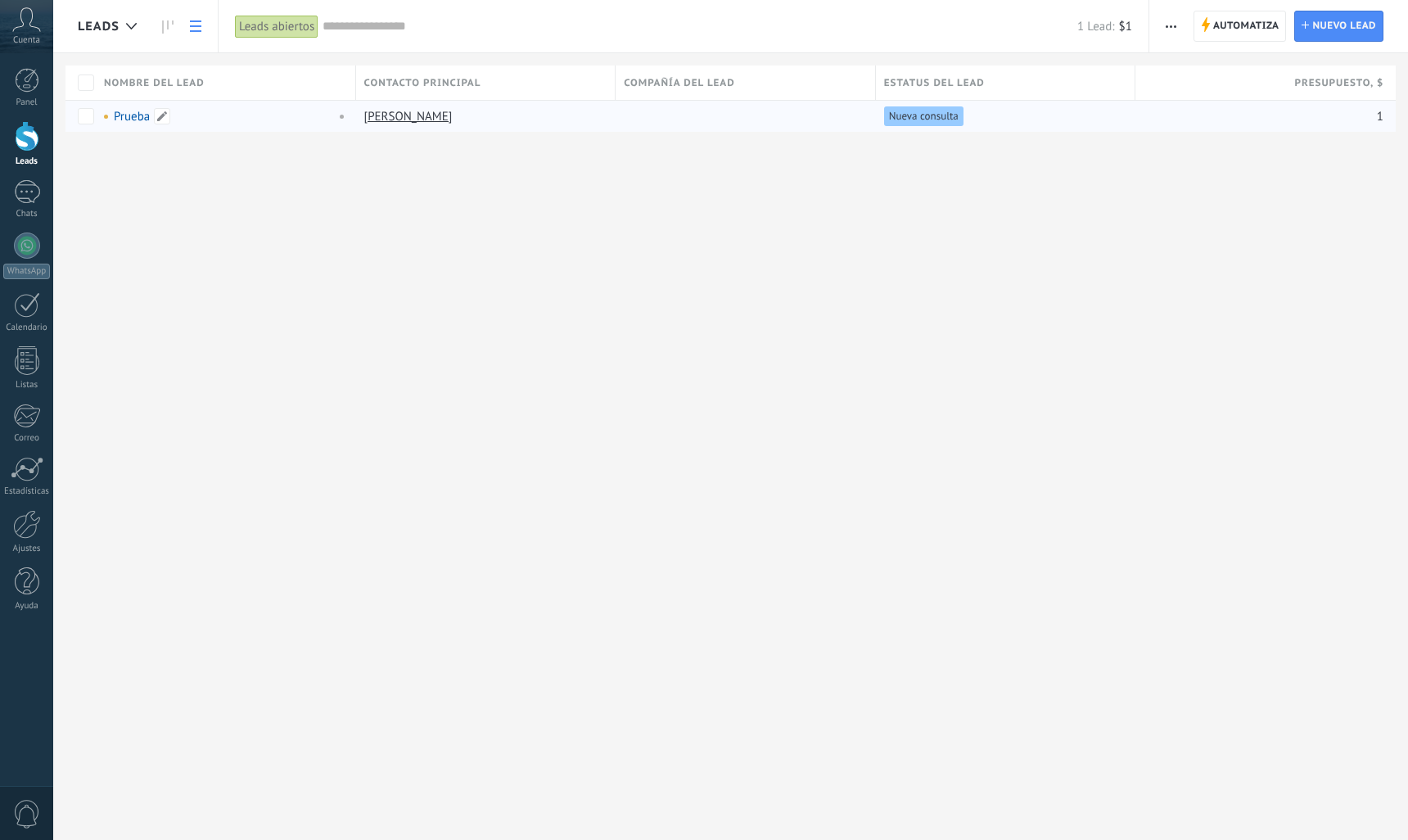
click at [137, 126] on div "Prueba" at bounding box center [222, 116] width 253 height 31
click at [134, 113] on link "Prueba" at bounding box center [132, 116] width 36 height 15
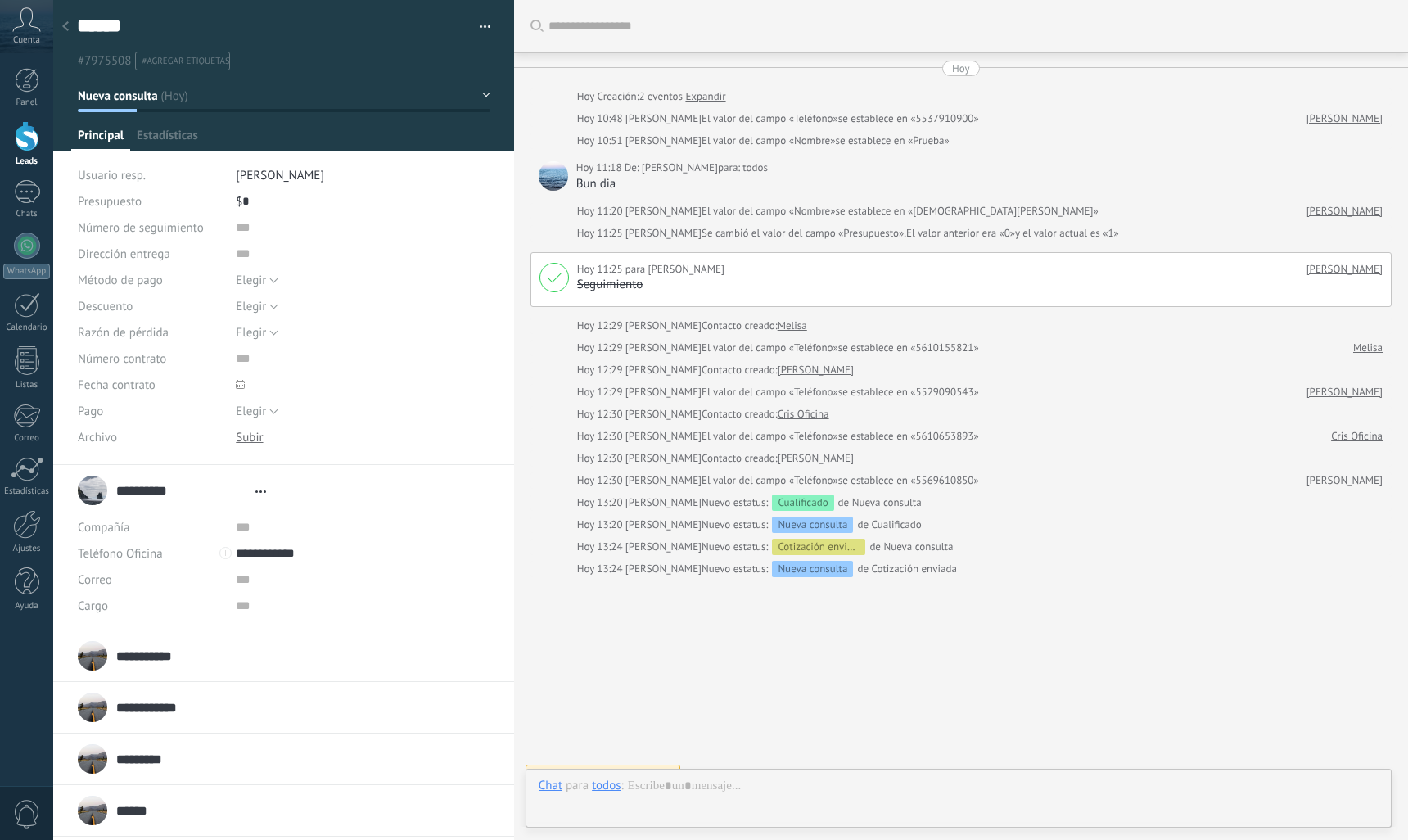
type textarea "******"
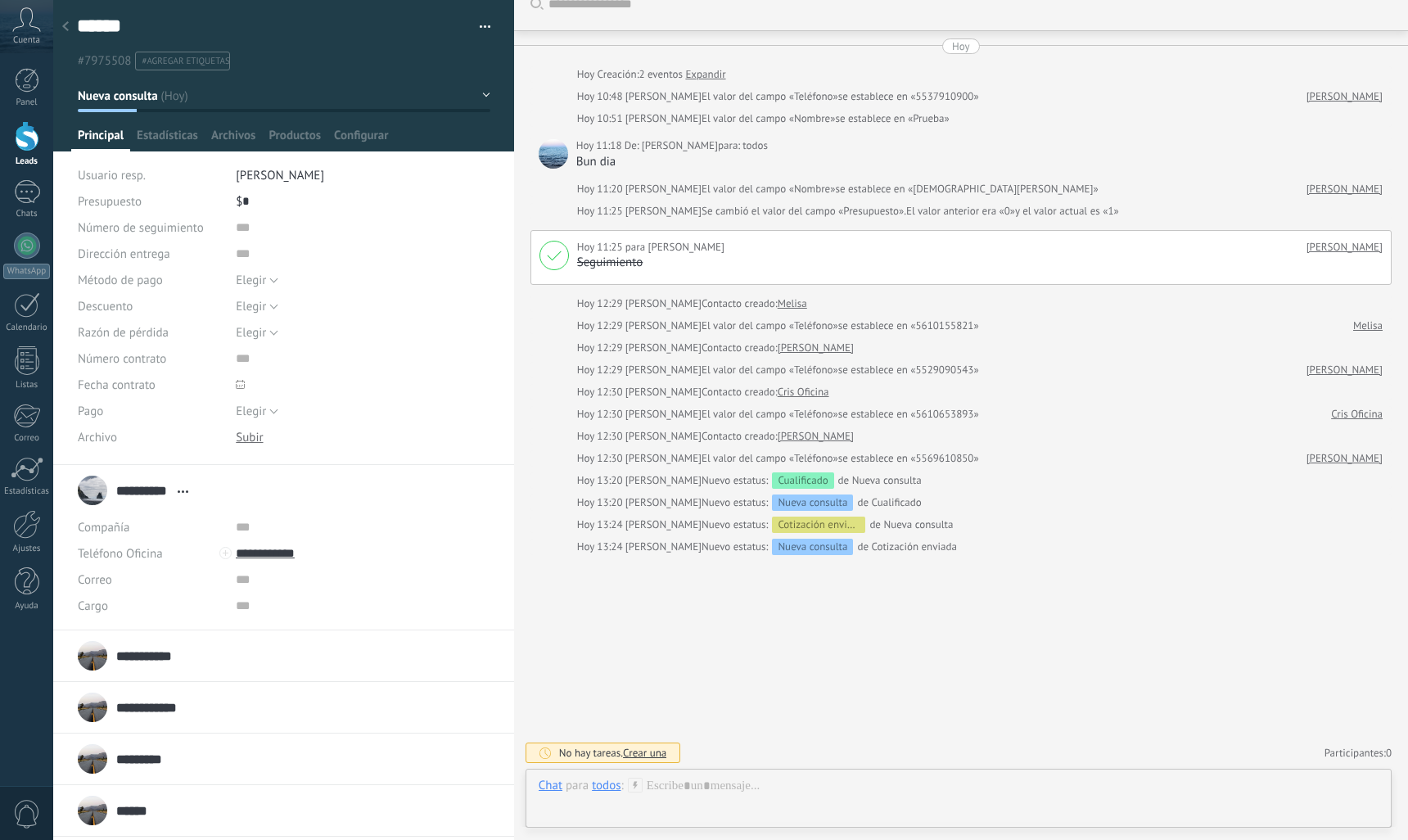
click at [60, 31] on div at bounding box center [65, 27] width 23 height 32
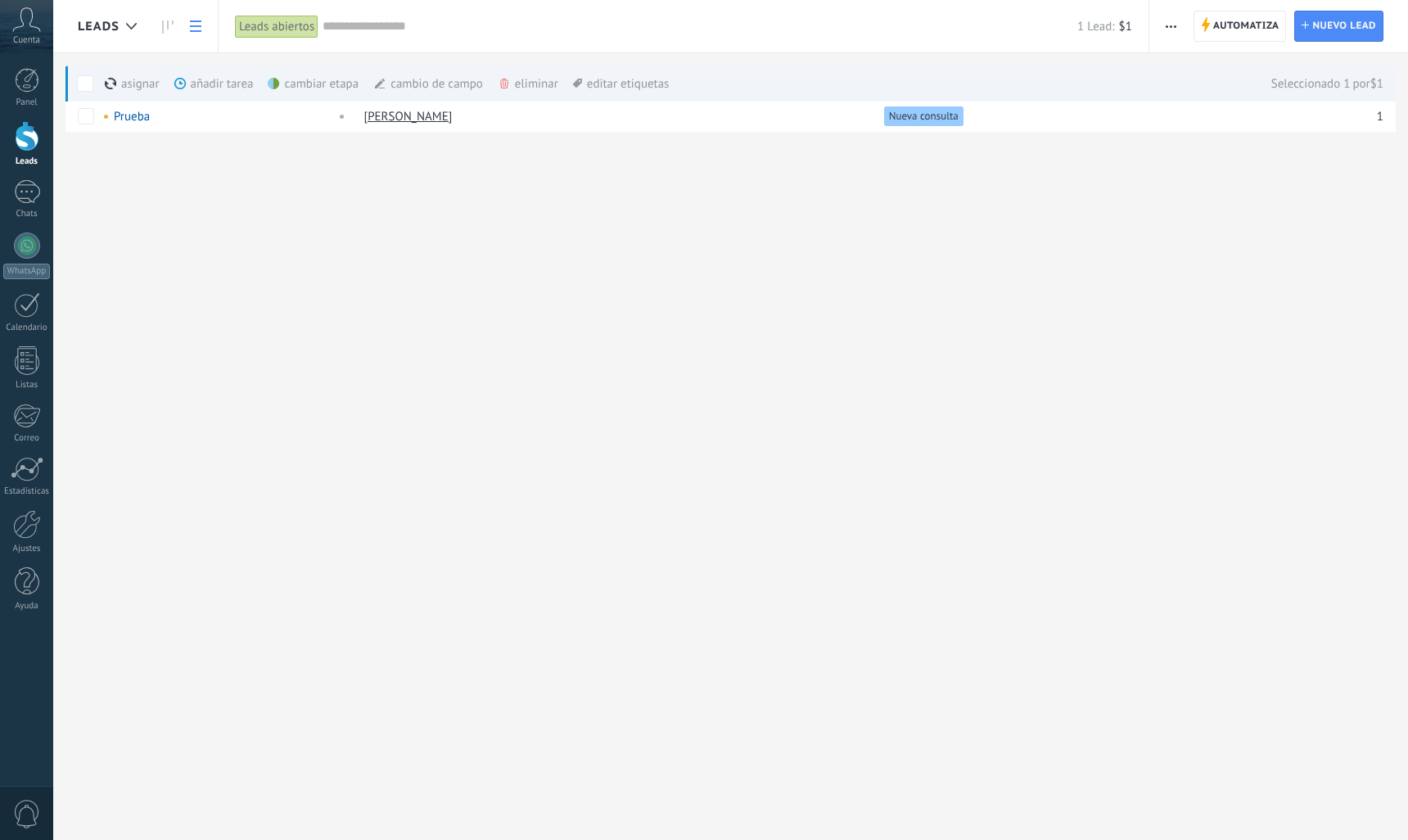
click at [523, 86] on div "eliminar màs" at bounding box center [555, 84] width 116 height 36
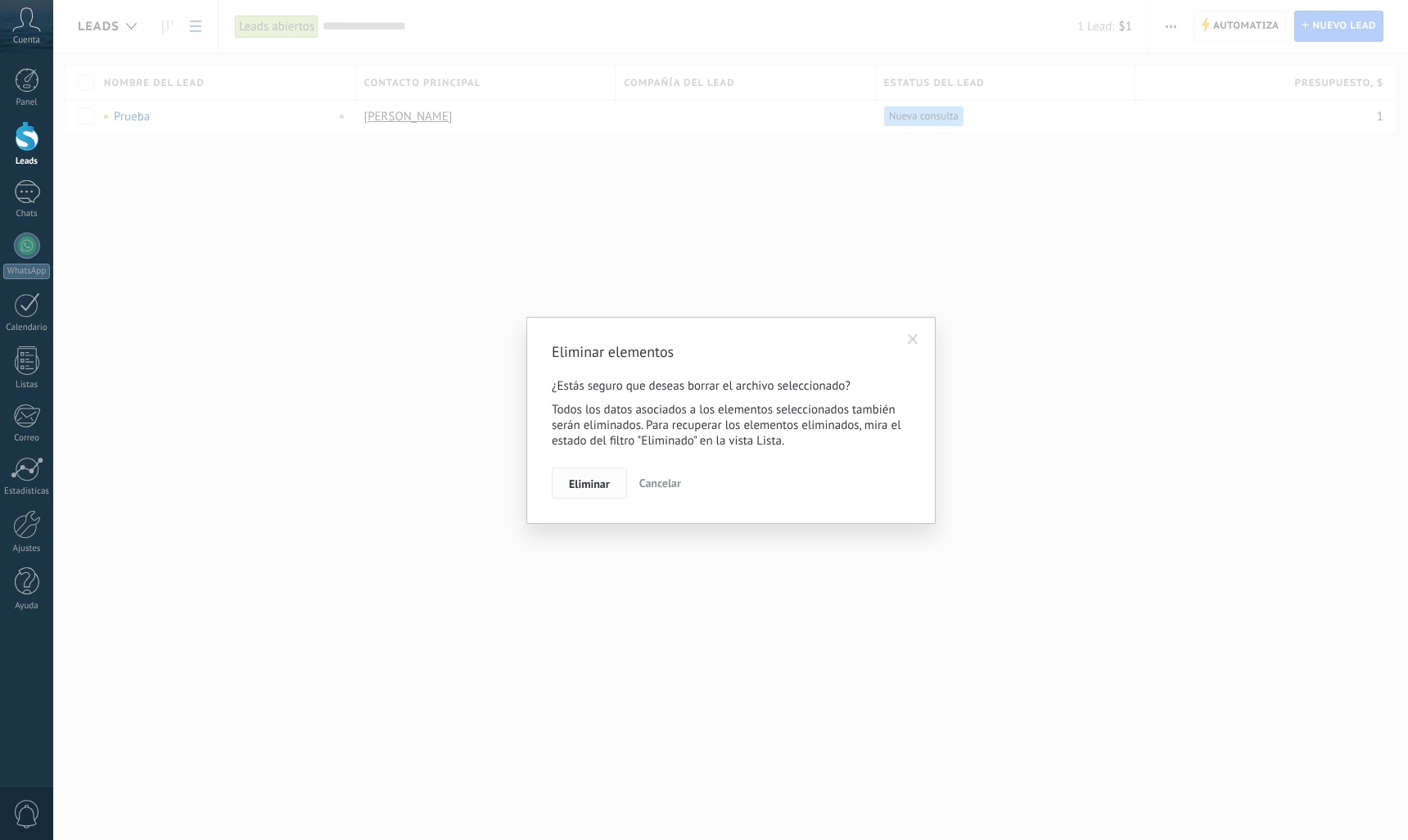
click at [600, 486] on span "Eliminar" at bounding box center [589, 484] width 41 height 12
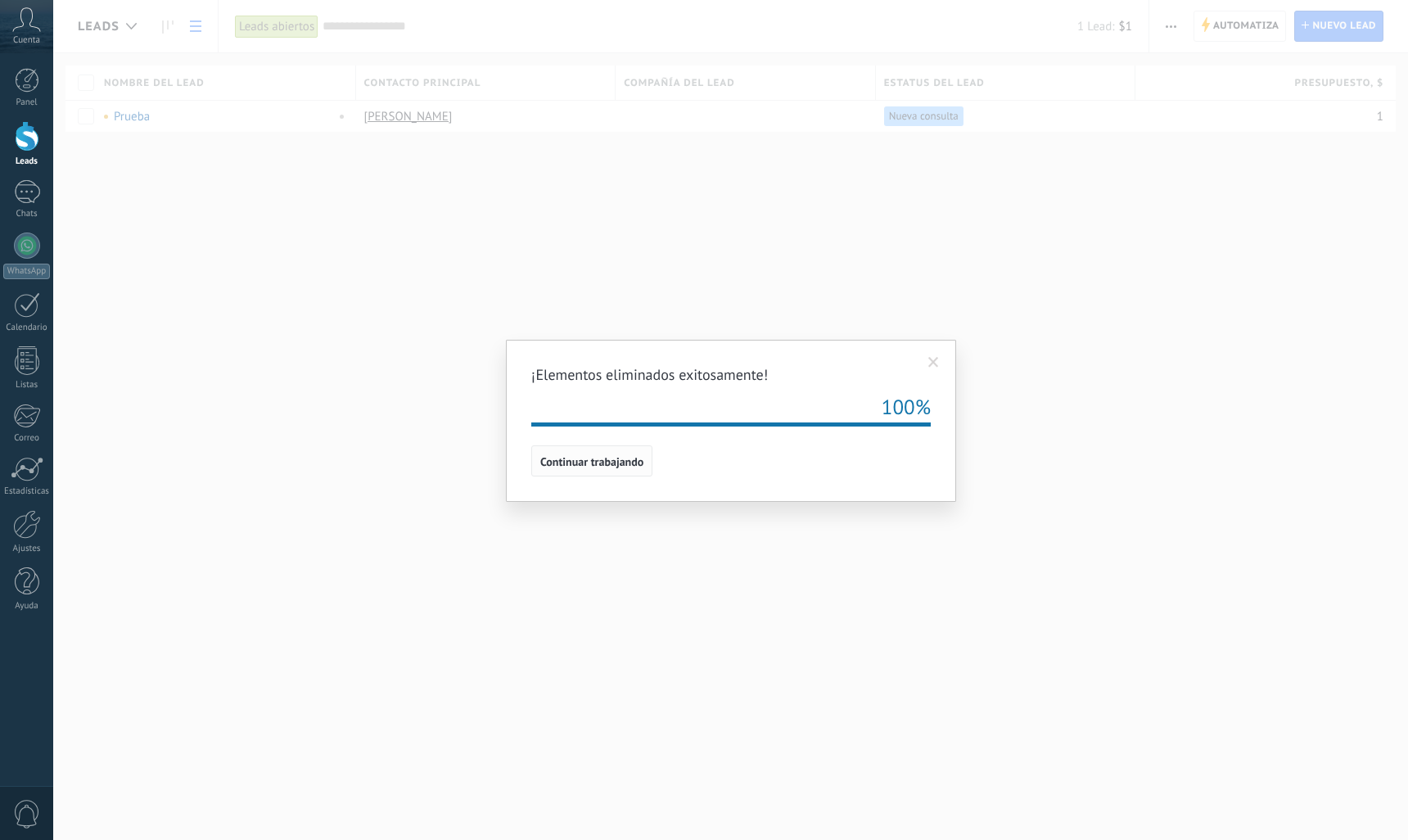
click at [580, 469] on button "Continuar trabajando" at bounding box center [592, 461] width 121 height 31
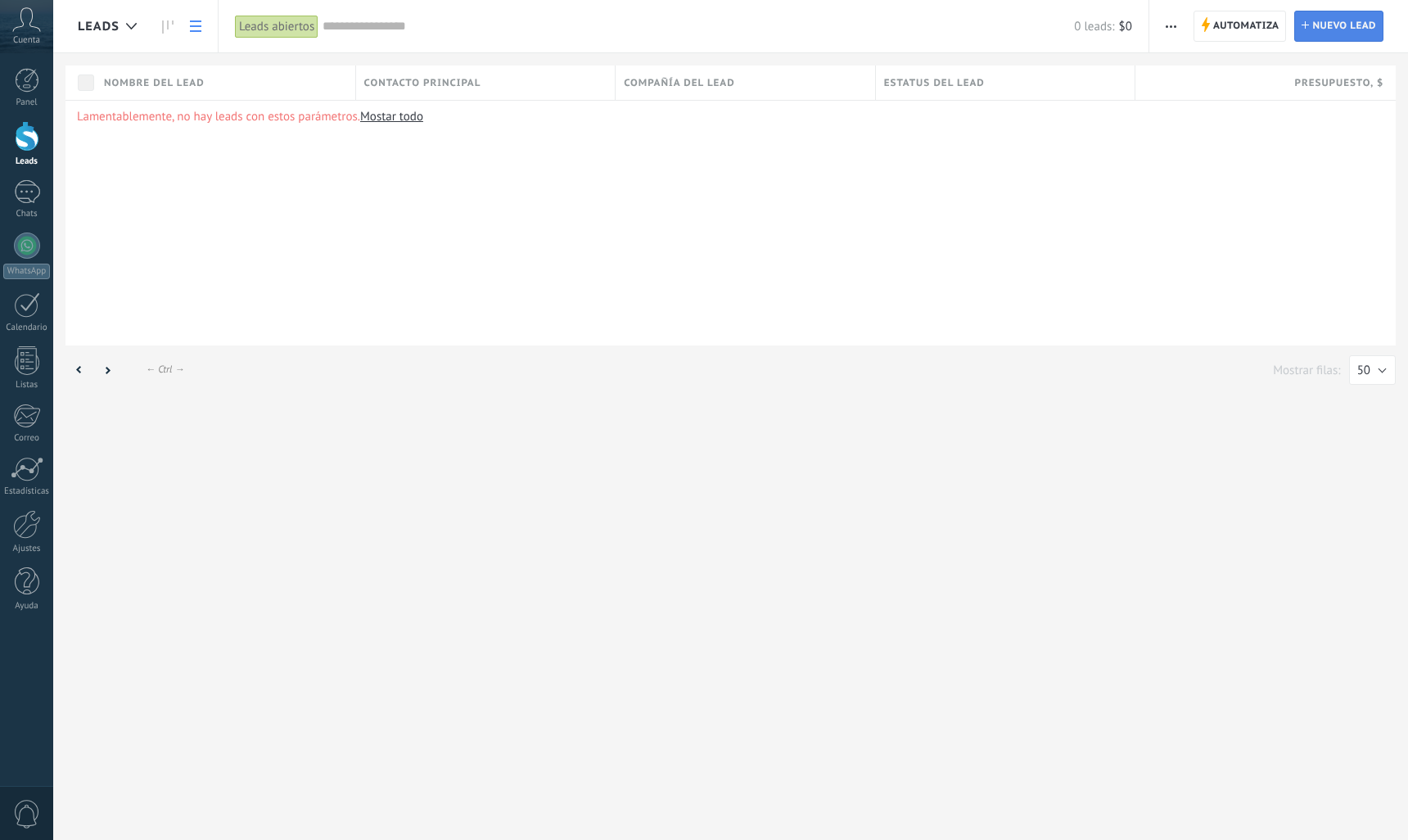
click at [1326, 31] on span "Nuevo lead" at bounding box center [1345, 26] width 63 height 30
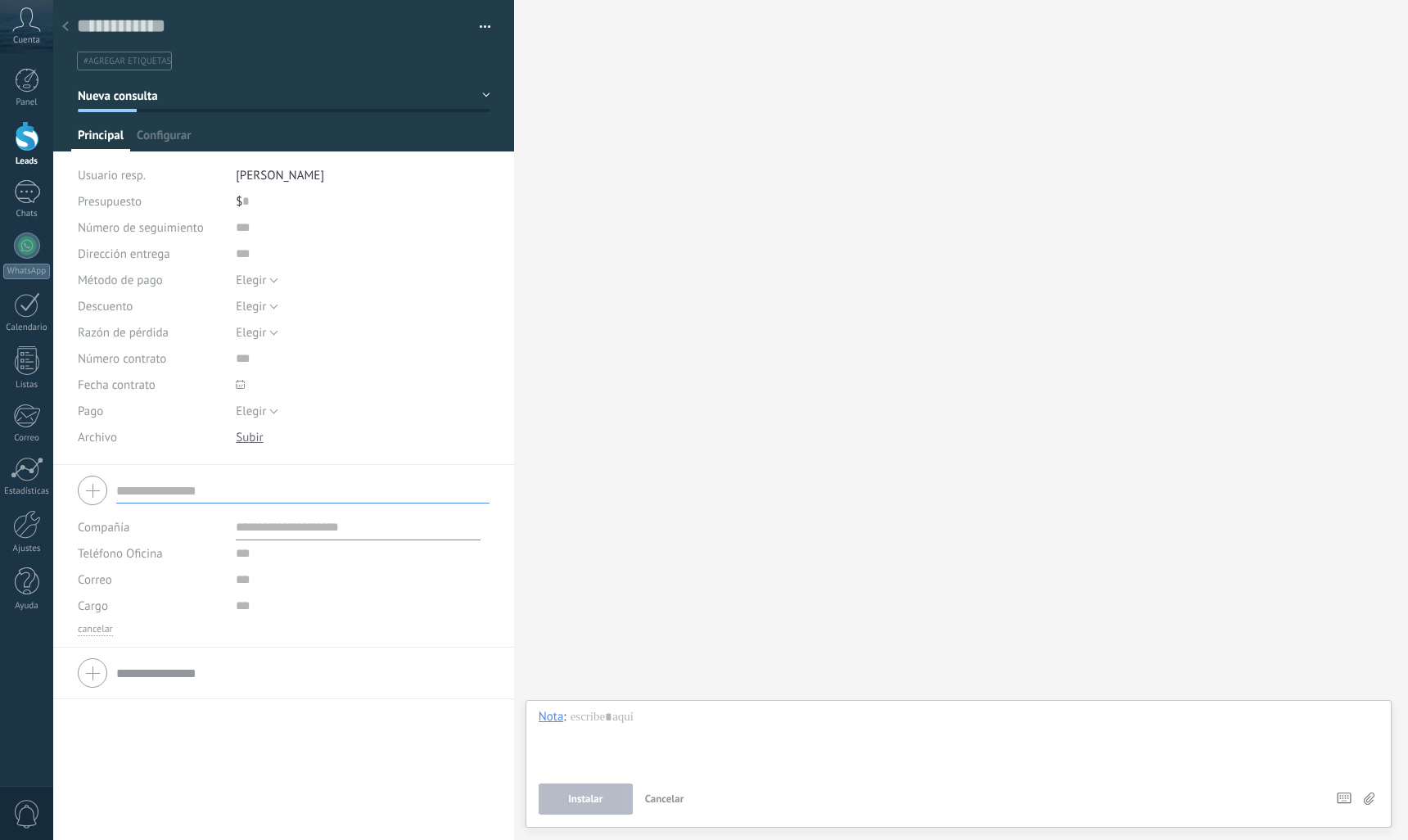
click at [56, 30] on div at bounding box center [65, 27] width 23 height 32
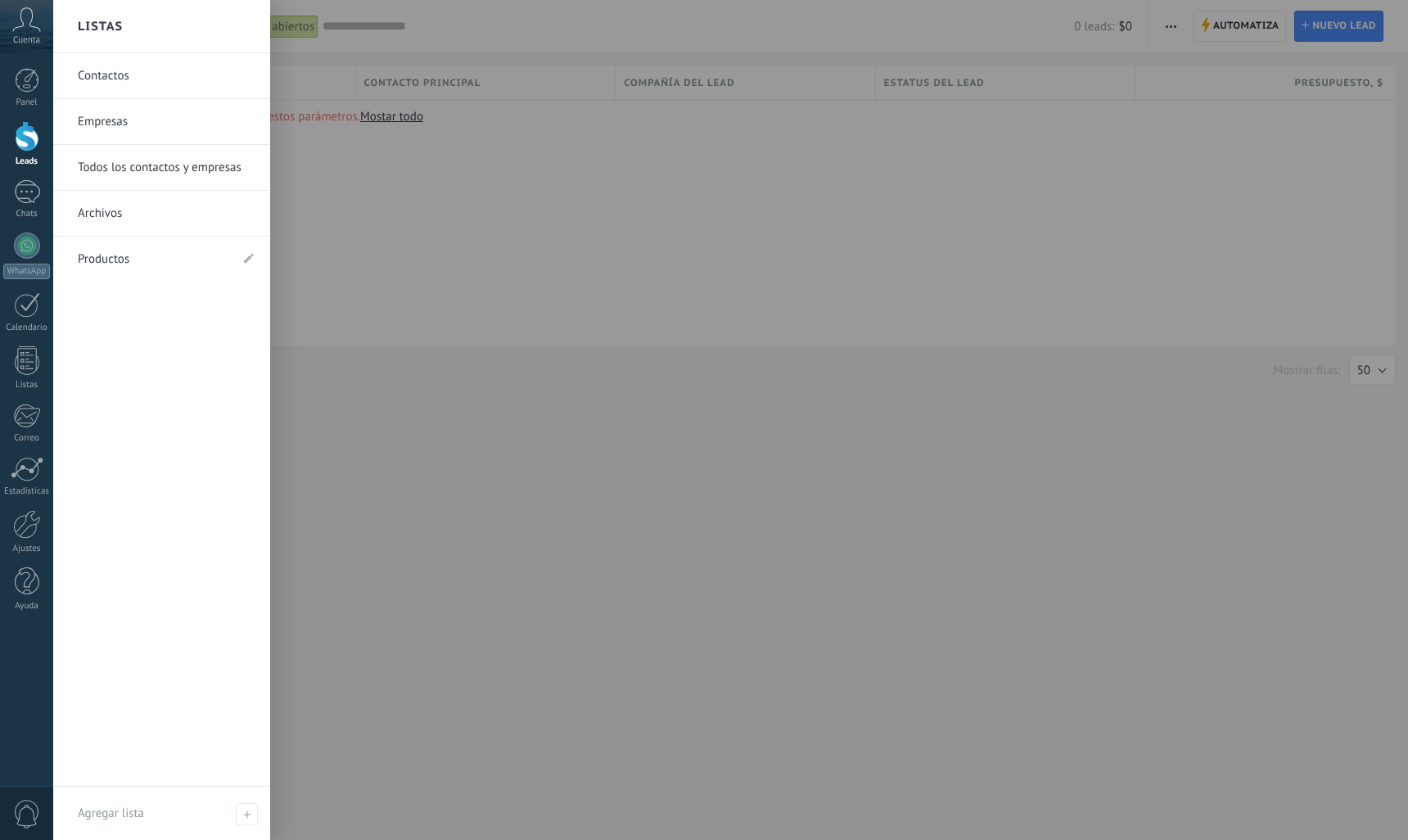
click at [119, 81] on link "Contactos" at bounding box center [165, 76] width 176 height 46
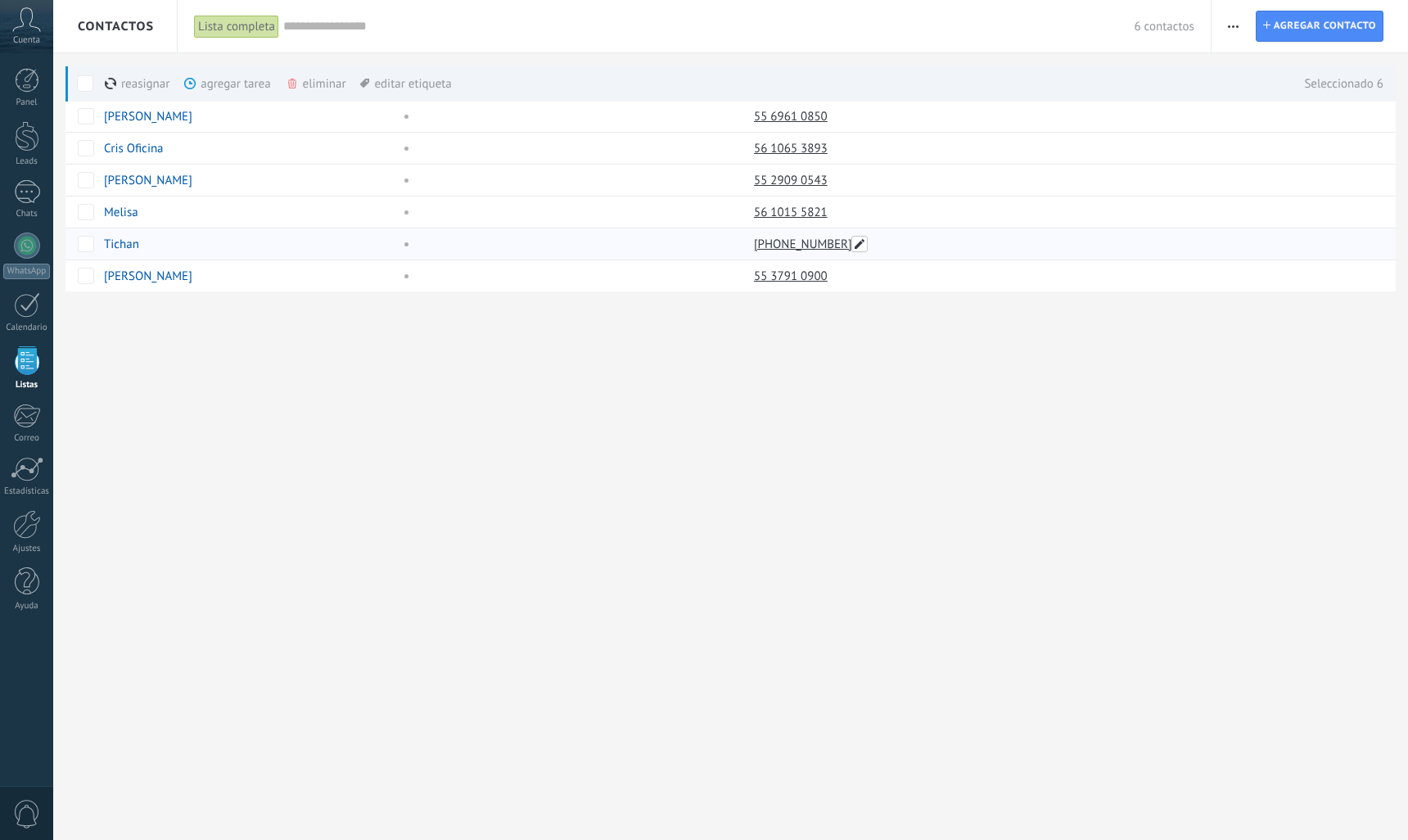
click at [858, 244] on span at bounding box center [860, 244] width 16 height 16
click at [822, 250] on input "**********" at bounding box center [893, 243] width 273 height 26
type input "**********"
click at [803, 278] on span "Guardar" at bounding box center [793, 280] width 38 height 12
click at [30, 259] on link "WhatsApp" at bounding box center [26, 255] width 53 height 47
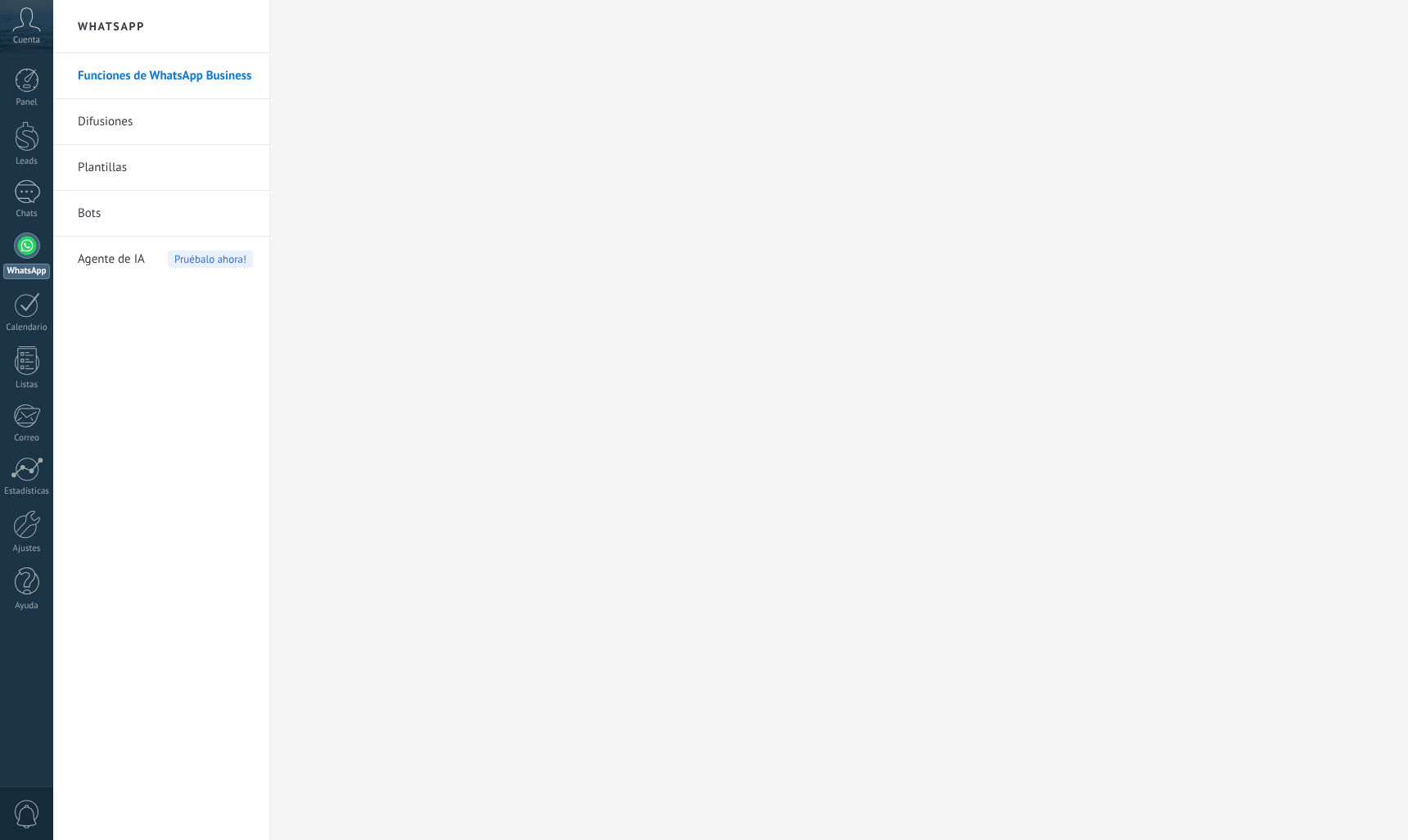
click at [25, 238] on div at bounding box center [26, 245] width 26 height 26
click at [131, 130] on link "Difusiones" at bounding box center [165, 122] width 175 height 46
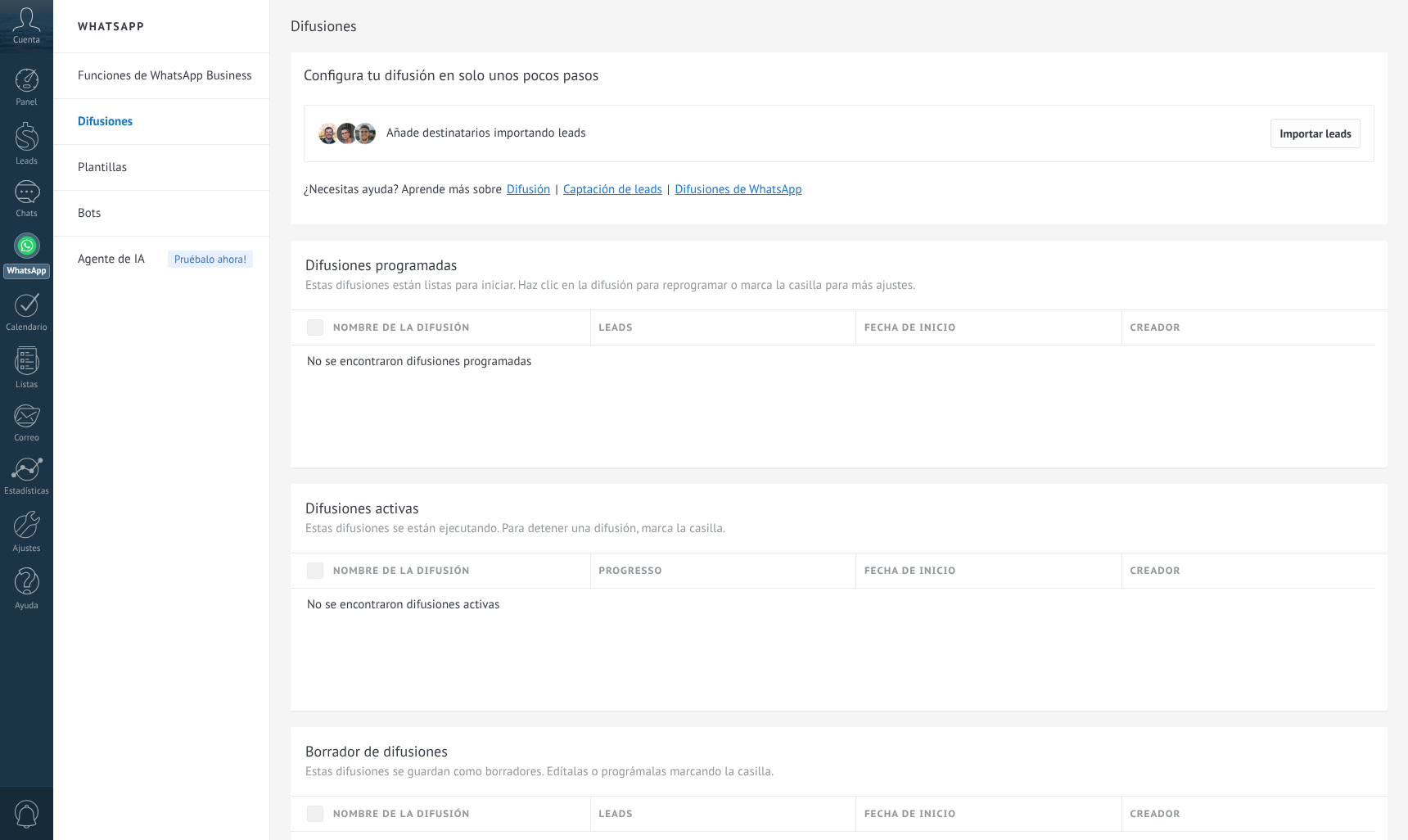
click at [1299, 132] on span "Importar leads" at bounding box center [1315, 133] width 72 height 12
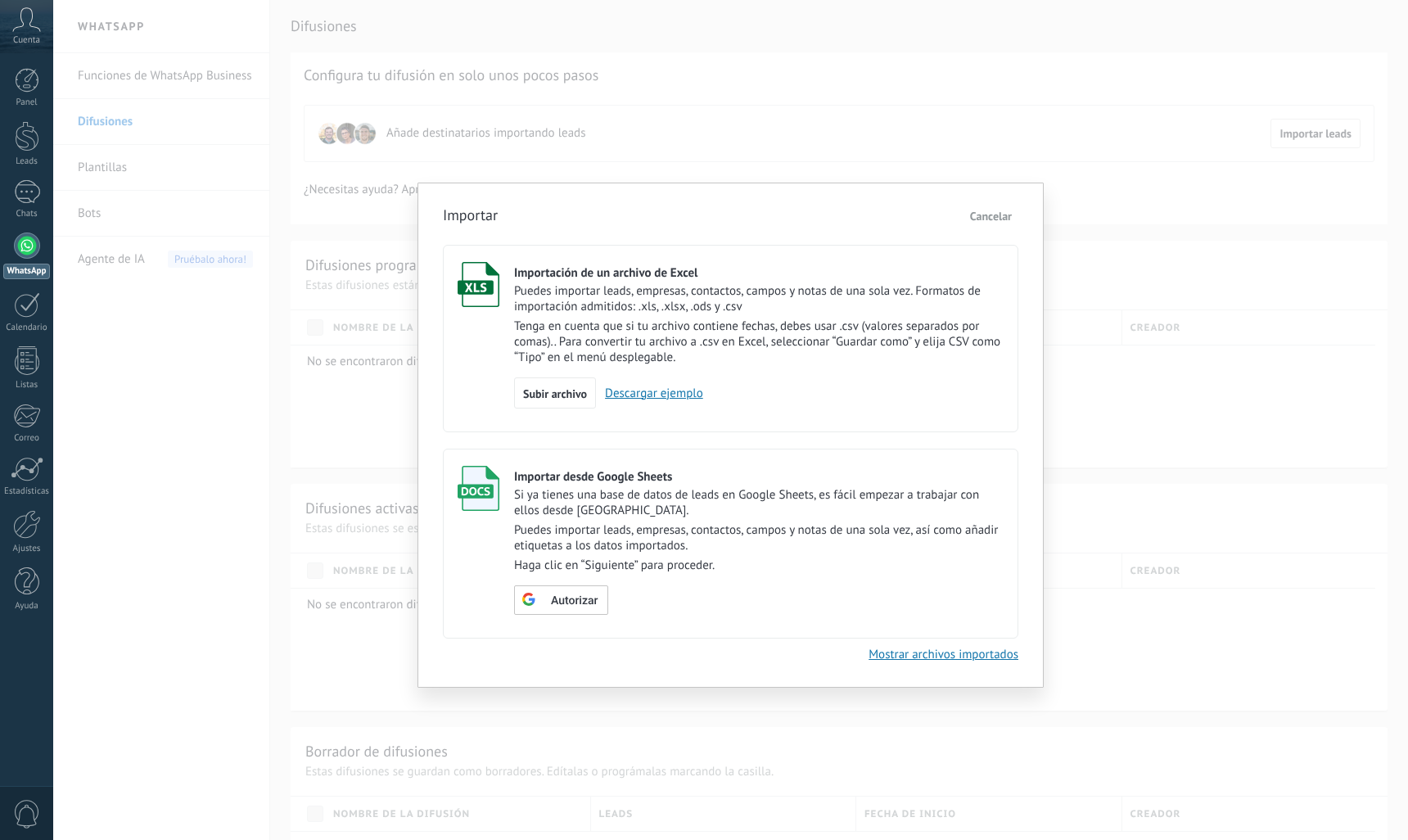
click at [688, 392] on link "Descargar ejemplo" at bounding box center [650, 394] width 108 height 15
click at [624, 671] on div "Importar Cancelar Importación de un archivo de Excel Puedes importar leads, emp…" at bounding box center [731, 435] width 626 height 505
click at [1000, 219] on span "Cancelar" at bounding box center [990, 215] width 41 height 14
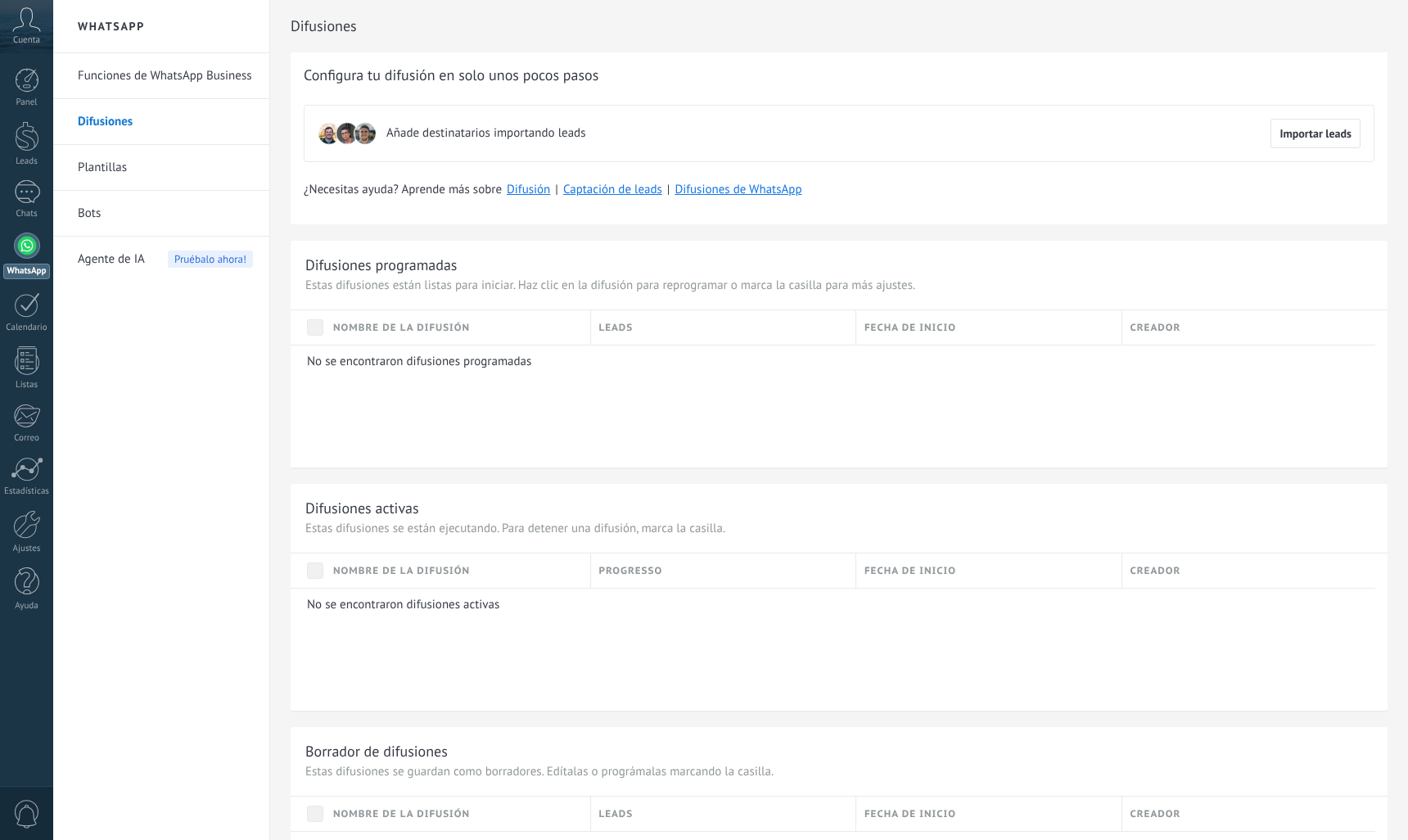
click at [114, 162] on link "Plantillas" at bounding box center [165, 168] width 175 height 46
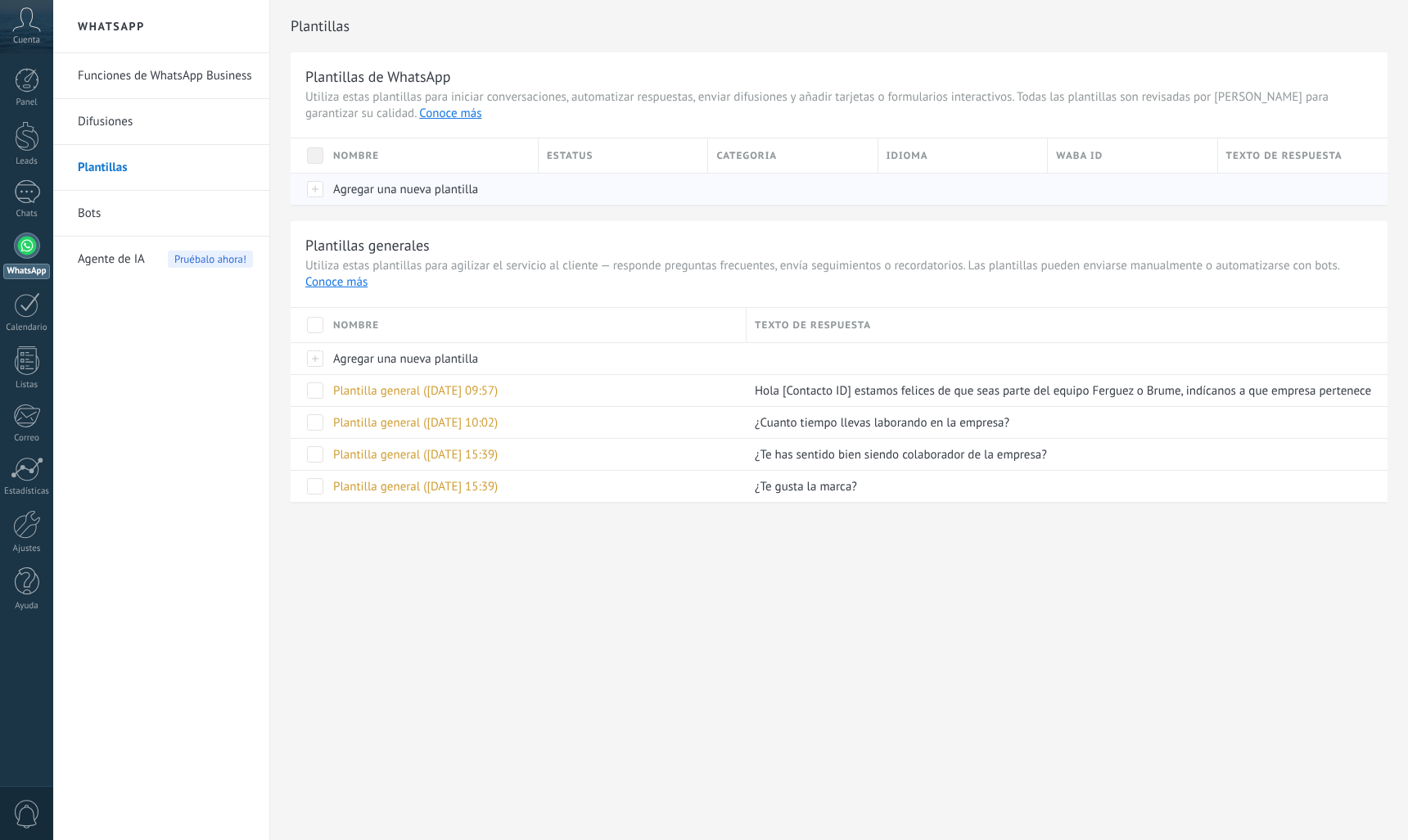
click at [375, 186] on span "Agregar una nueva plantilla" at bounding box center [405, 189] width 145 height 15
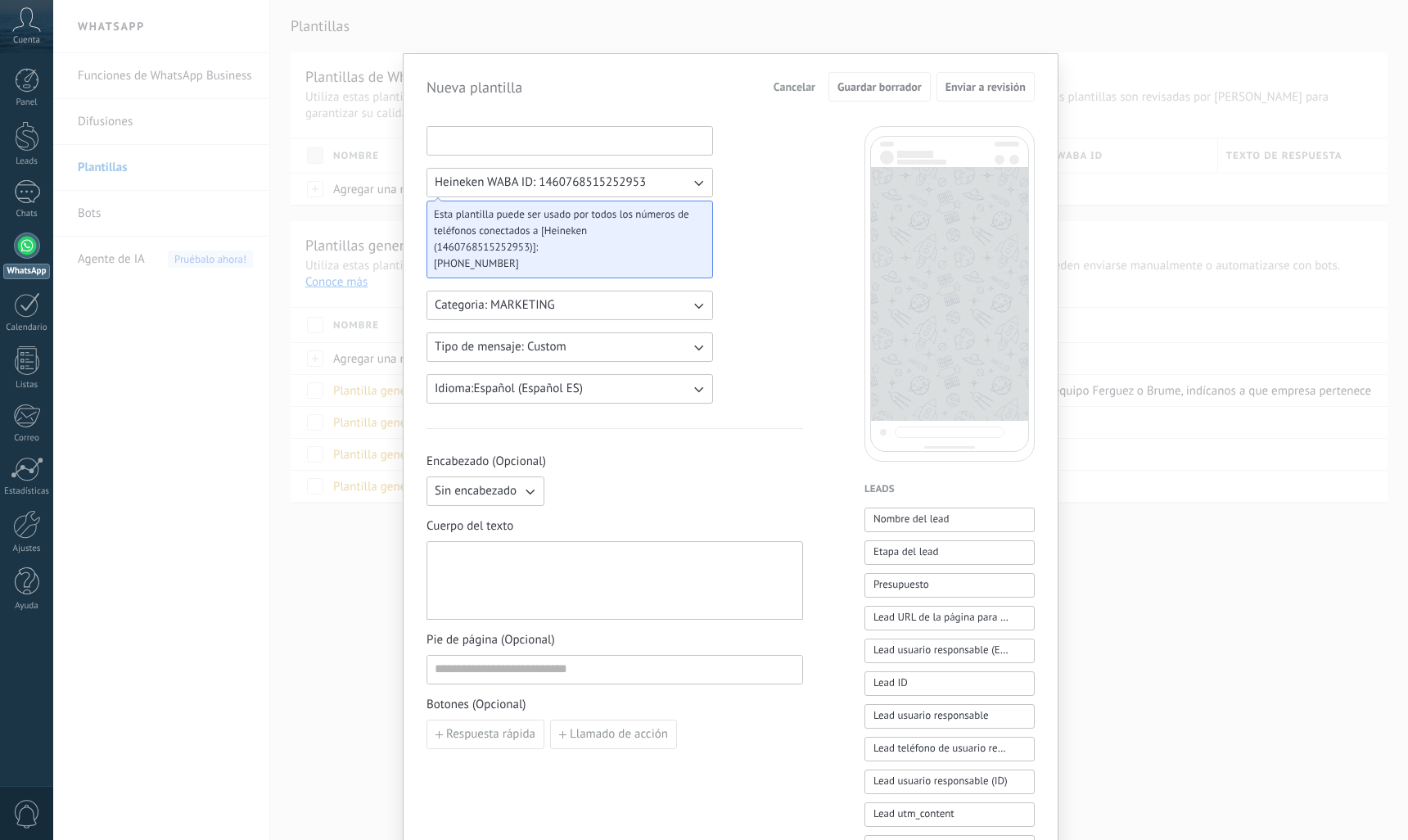
click at [565, 145] on input at bounding box center [570, 139] width 285 height 26
type input "********"
click at [780, 225] on div "******** Heineken WABA ID: 1460768515252953 Esta plantilla puede ser usado por …" at bounding box center [615, 826] width 376 height 1401
click at [636, 308] on button "Categoria: MARKETING" at bounding box center [570, 305] width 286 height 30
click at [769, 302] on div "******** Heineken WABA ID: 1460768515252953 Esta plantilla puede ser usado por …" at bounding box center [615, 826] width 376 height 1401
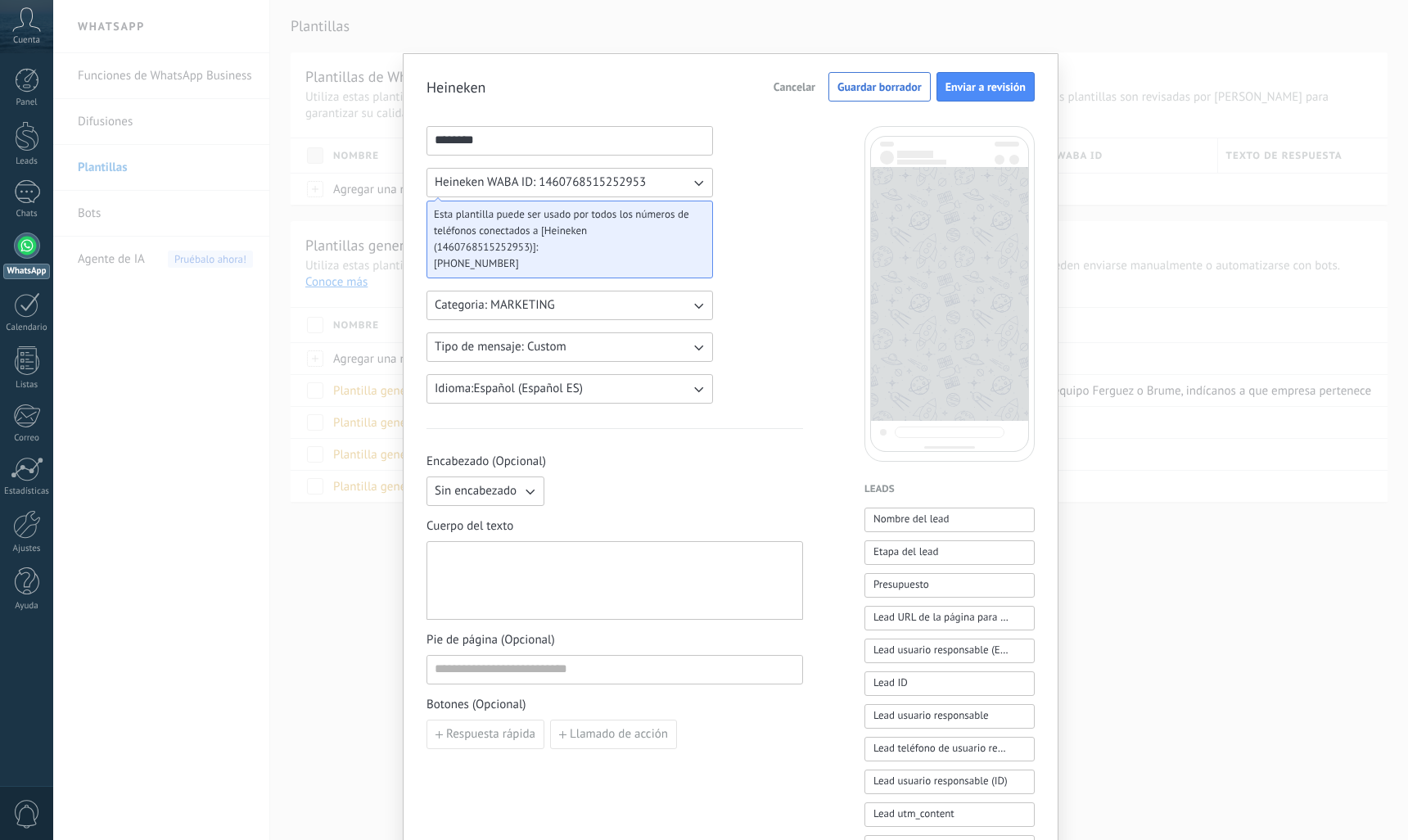
click at [692, 342] on icon "button" at bounding box center [698, 347] width 16 height 16
click at [692, 342] on li "Custom" at bounding box center [565, 347] width 296 height 28
click at [535, 491] on icon "button" at bounding box center [529, 491] width 16 height 16
click at [513, 541] on span "Imagen o archivo" at bounding box center [480, 546] width 91 height 16
click at [591, 492] on label "Imagen o archivo" at bounding box center [631, 491] width 159 height 30
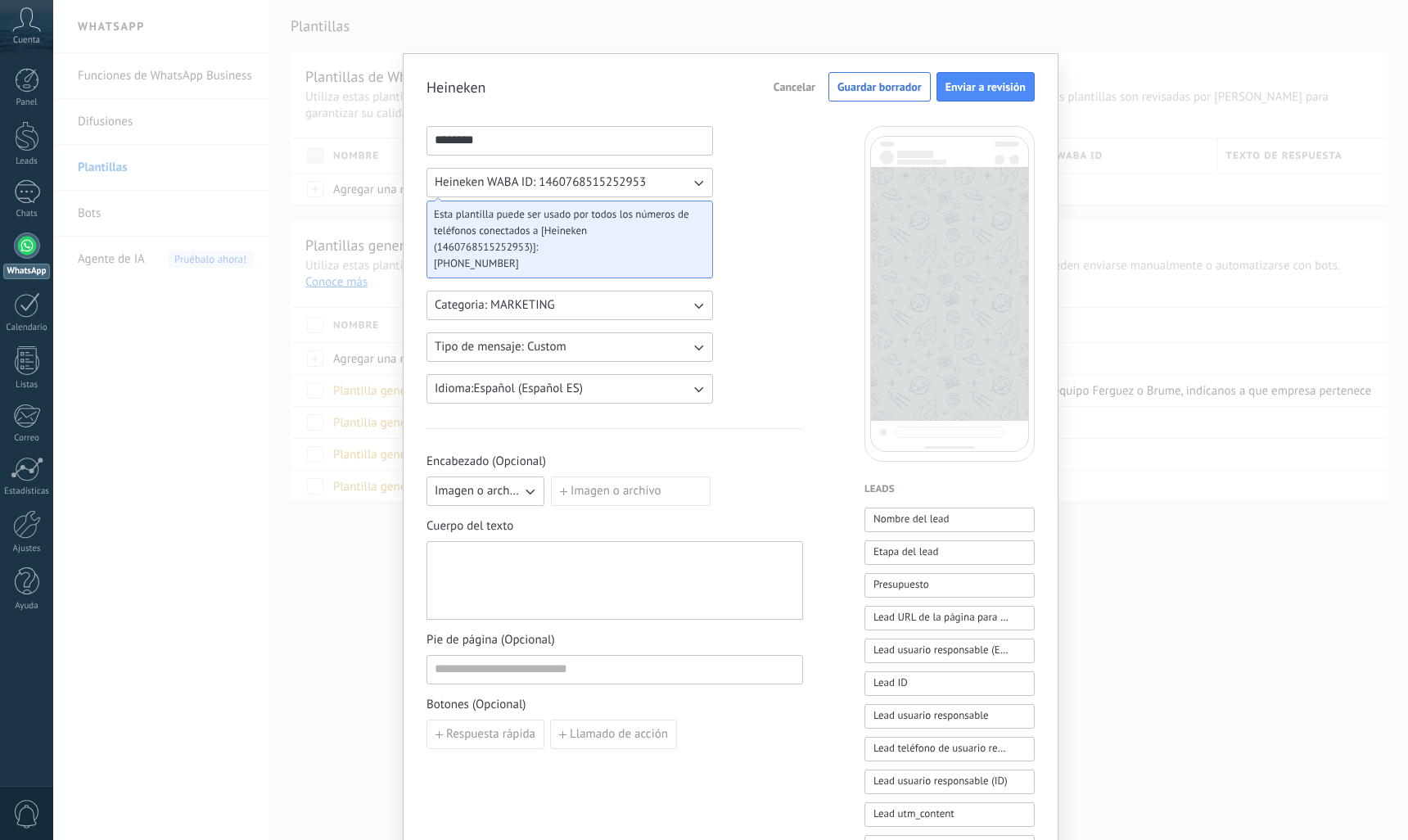
click at [551, 476] on input "Imagen o archivo" at bounding box center [551, 476] width 0 height 0
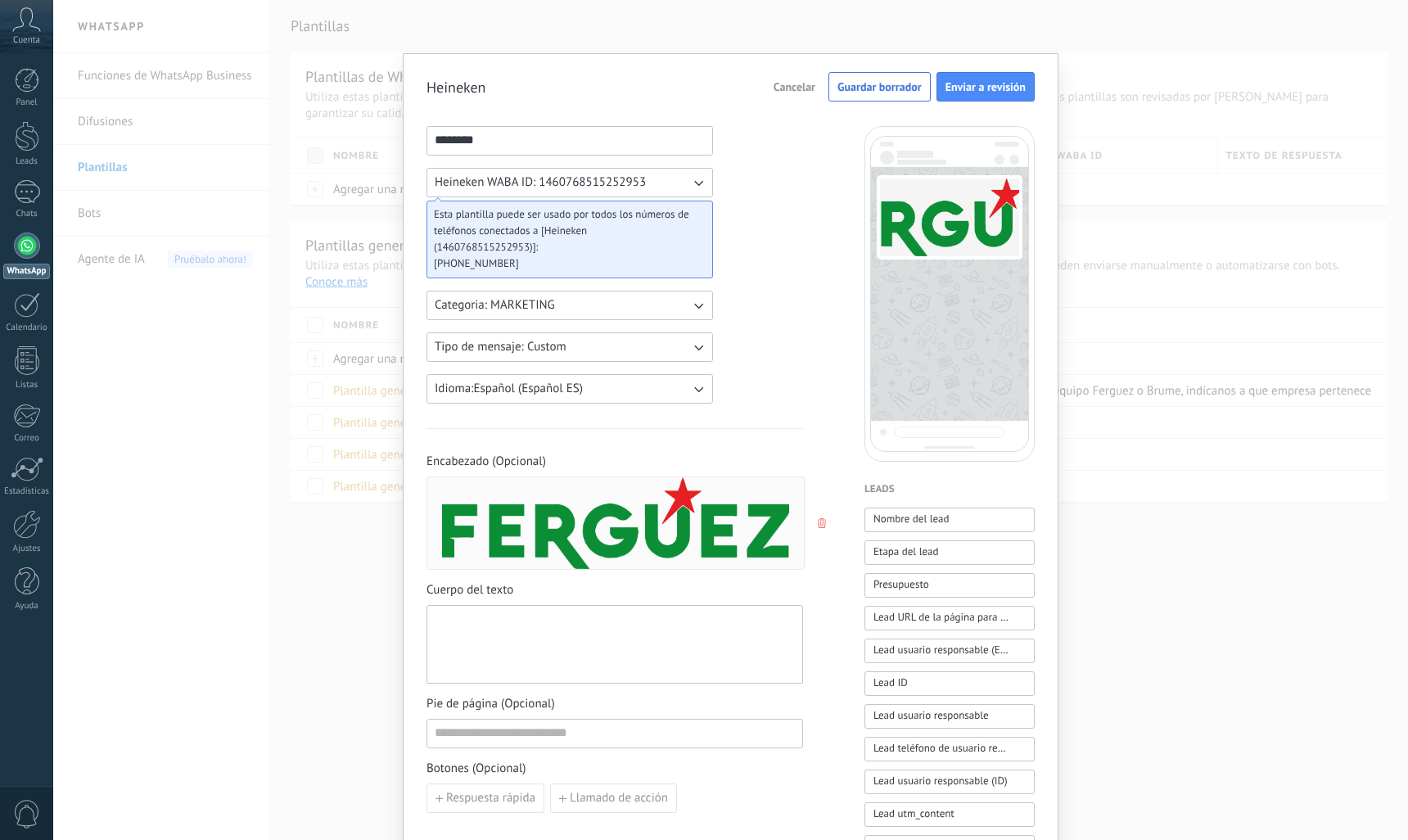
click at [530, 624] on div at bounding box center [615, 644] width 360 height 64
click at [435, 620] on div "**********" at bounding box center [616, 644] width 361 height 64
click at [610, 623] on div "**********" at bounding box center [616, 644] width 361 height 64
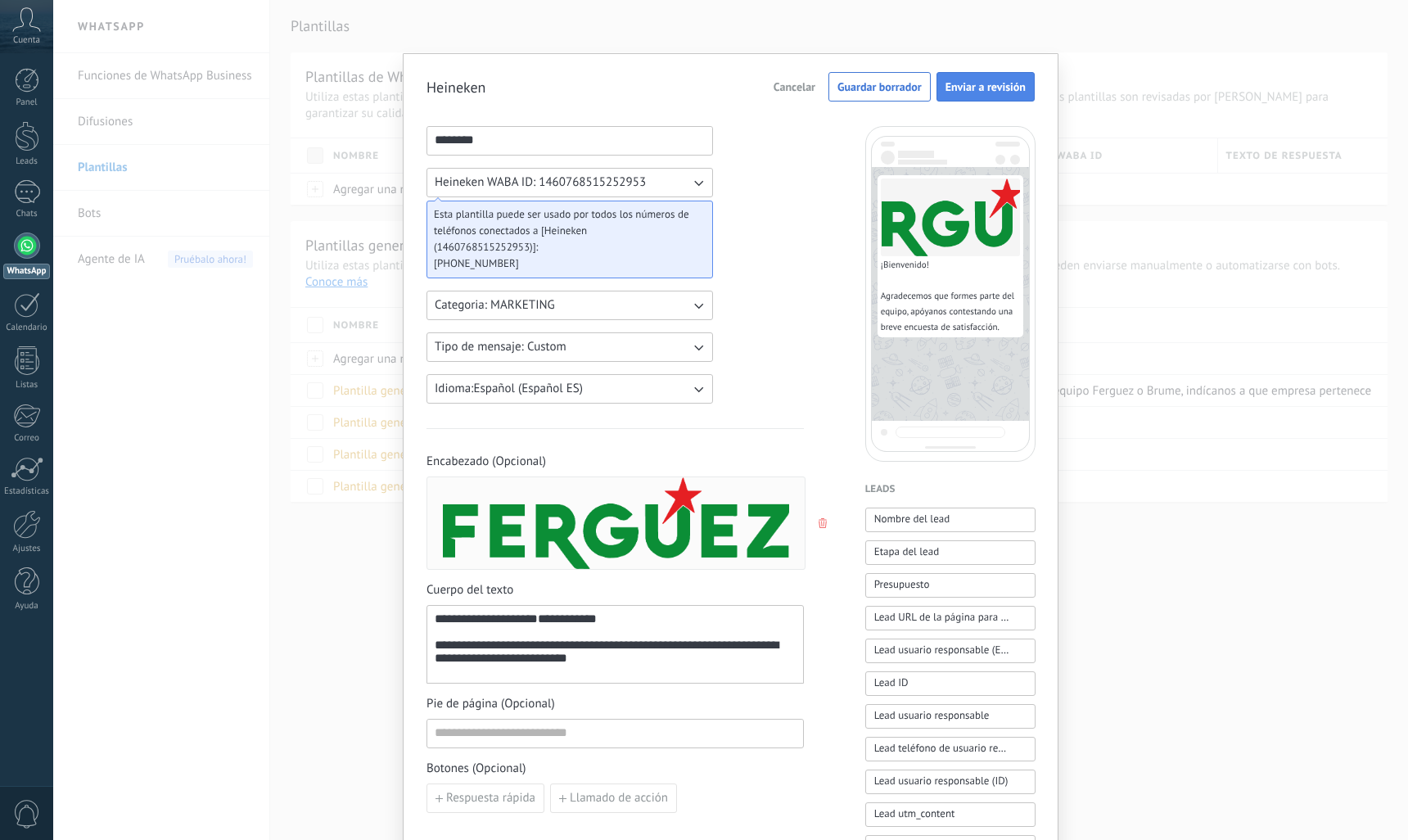
click at [966, 84] on span "Enviar a revisión" at bounding box center [986, 86] width 81 height 12
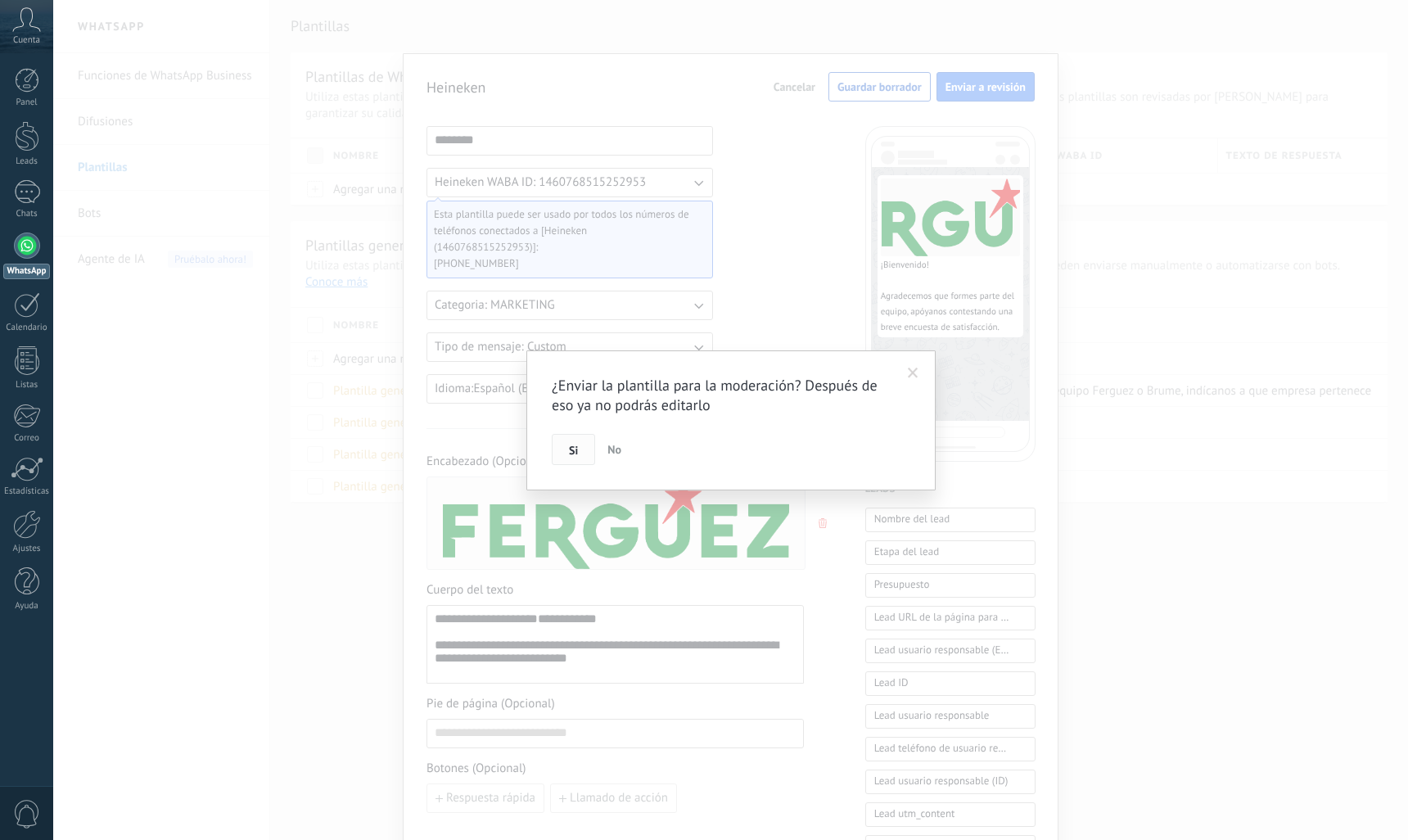
click at [558, 447] on button "Si" at bounding box center [573, 449] width 43 height 31
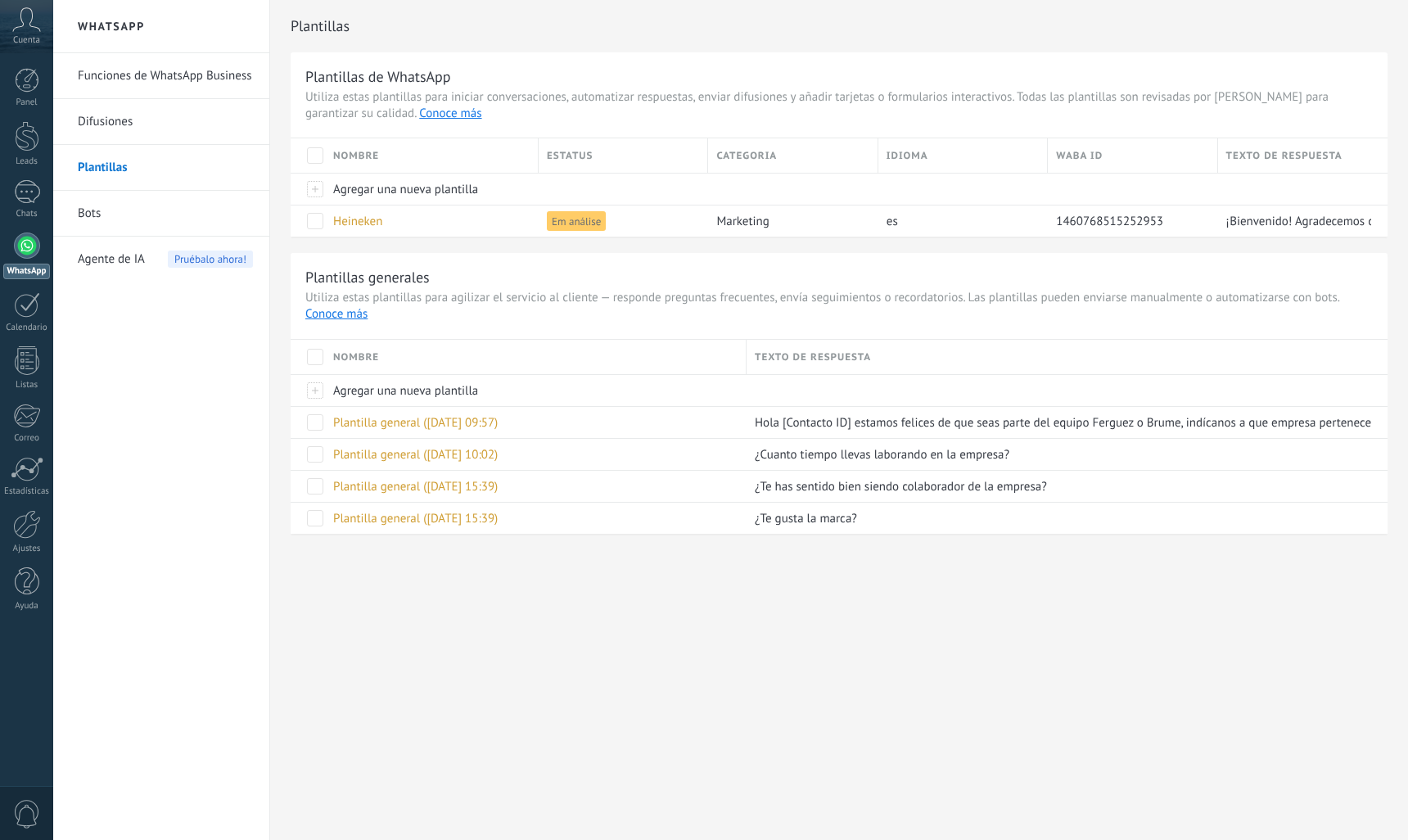
click at [269, 482] on div "Funciones de WhatsApp Business Difusiones Plantillas Bots Agente de IA Pruébalo…" at bounding box center [160, 445] width 216 height 786
click at [92, 210] on link "Bots" at bounding box center [165, 214] width 175 height 46
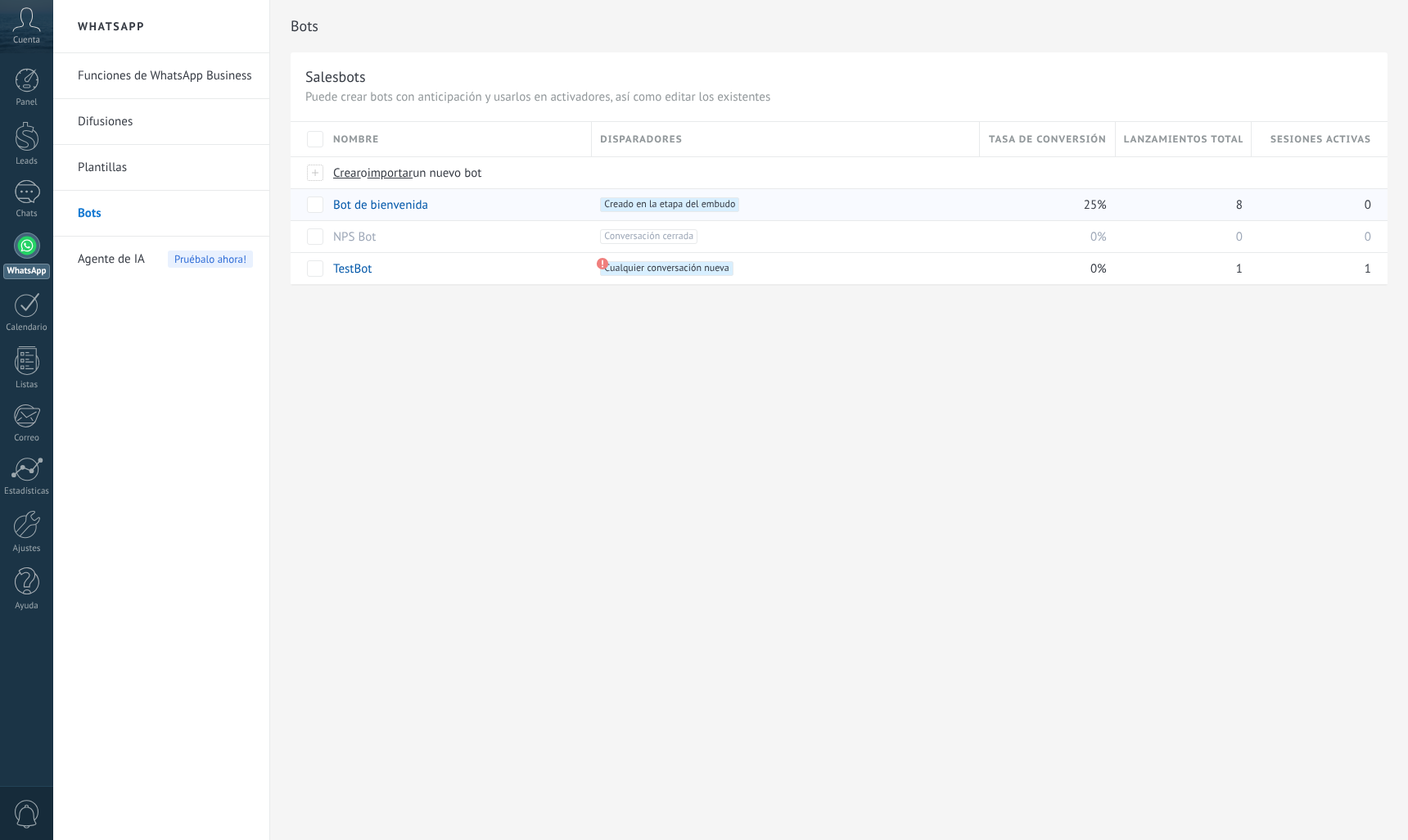
click at [1007, 207] on div "25%" at bounding box center [1043, 204] width 128 height 31
click at [381, 203] on link "Bot de bienvenida" at bounding box center [380, 204] width 95 height 15
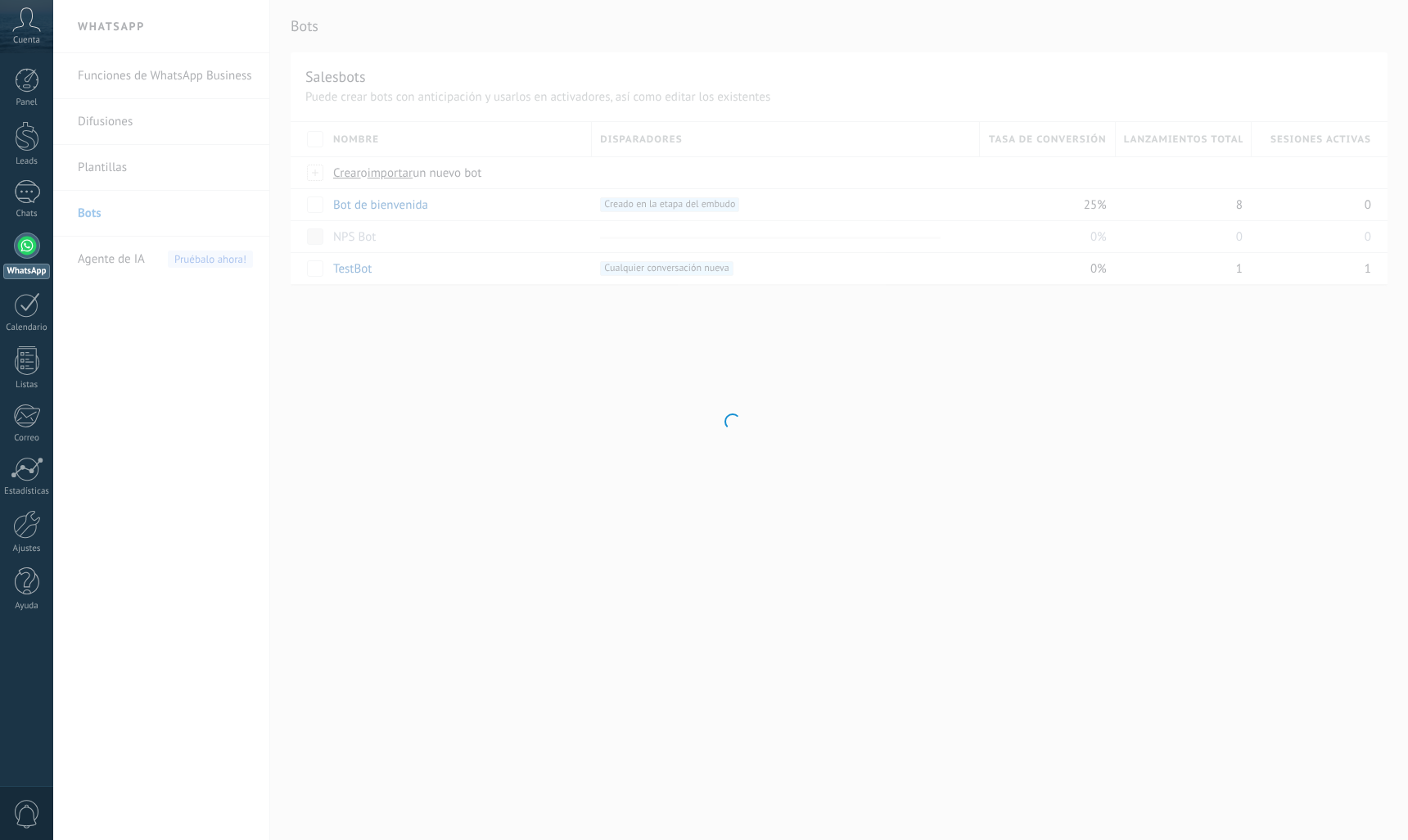
type input "**********"
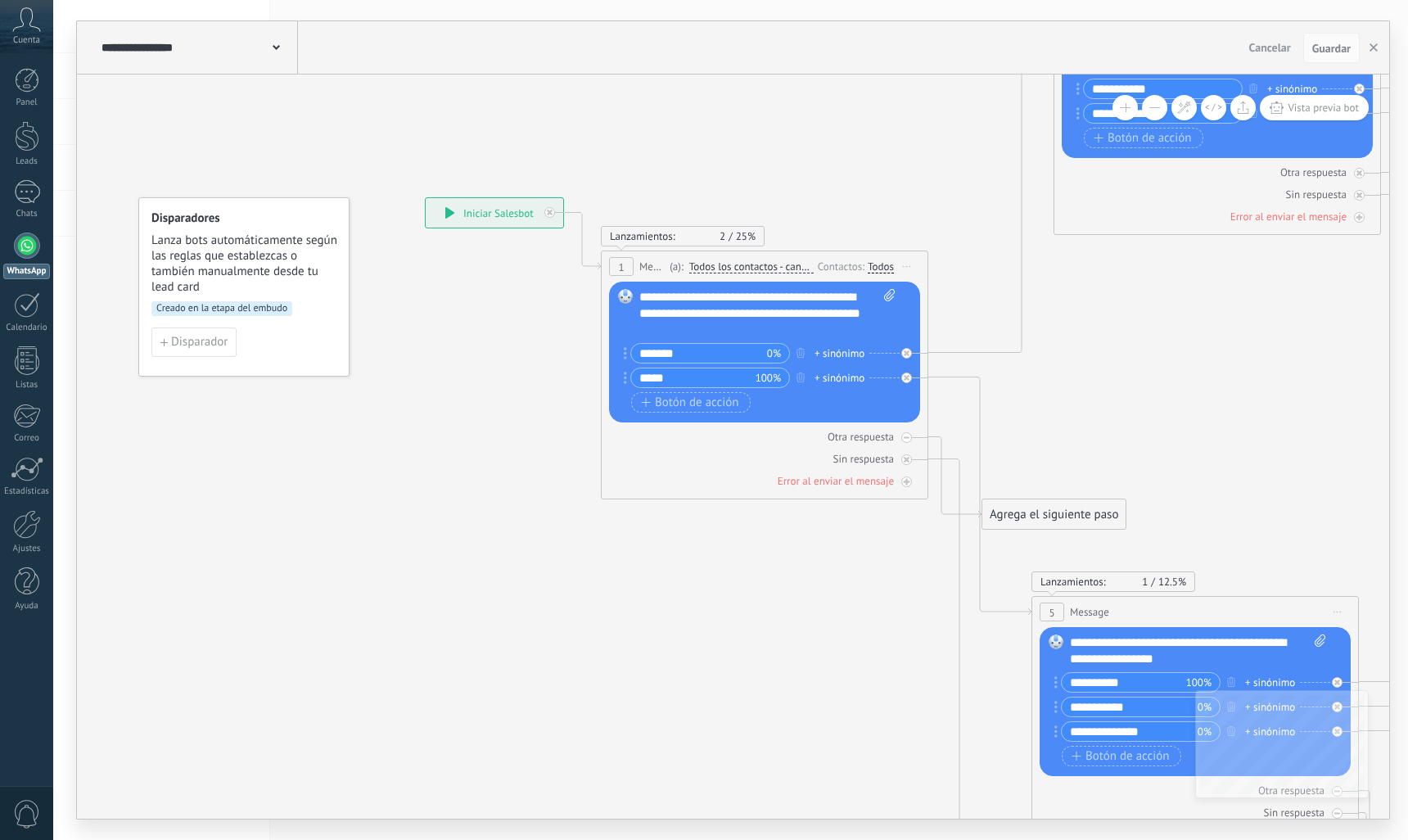
click at [452, 216] on icon at bounding box center [450, 213] width 10 height 12
click at [1375, 51] on use "button" at bounding box center [1373, 47] width 9 height 9
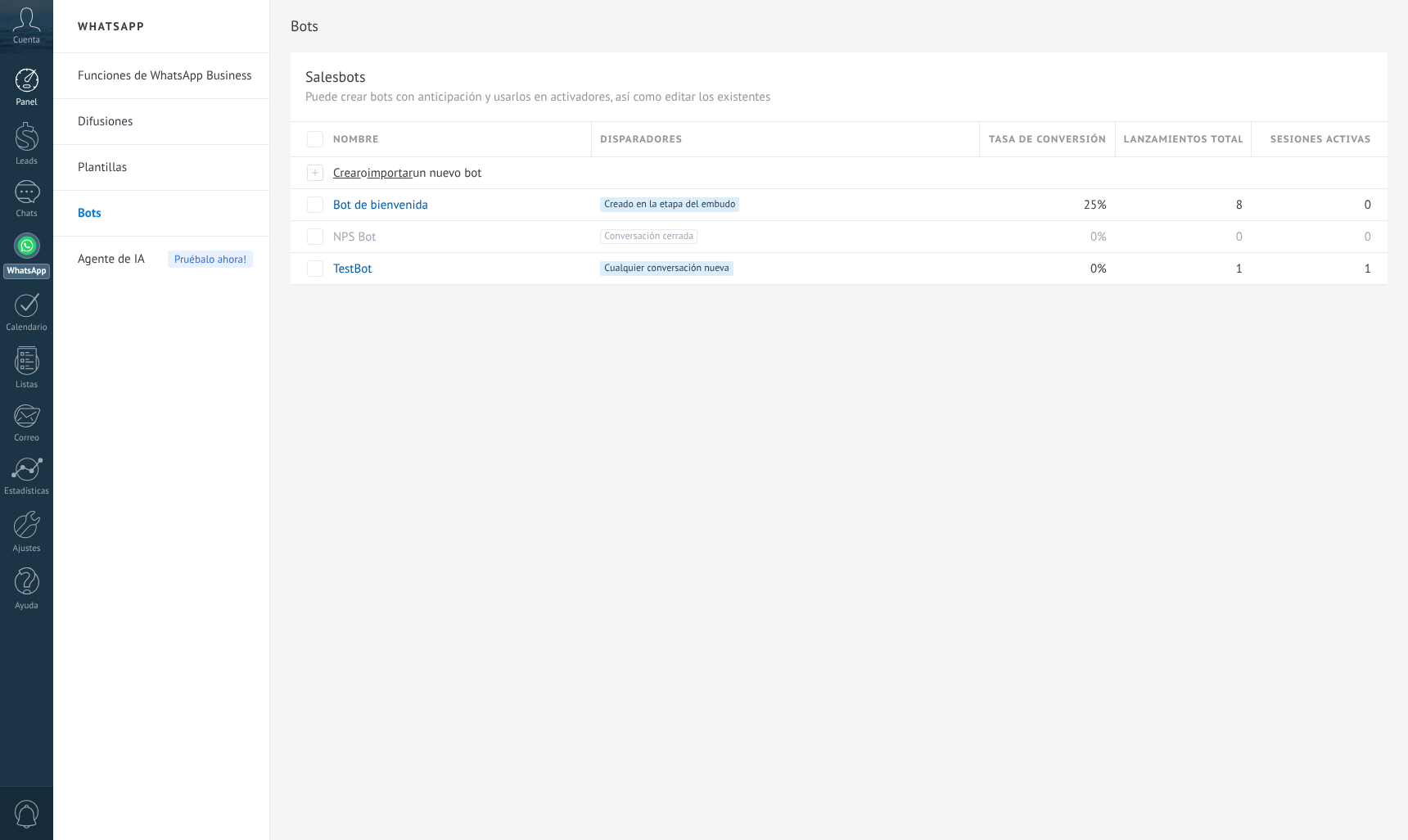
click at [36, 86] on div at bounding box center [27, 81] width 25 height 25
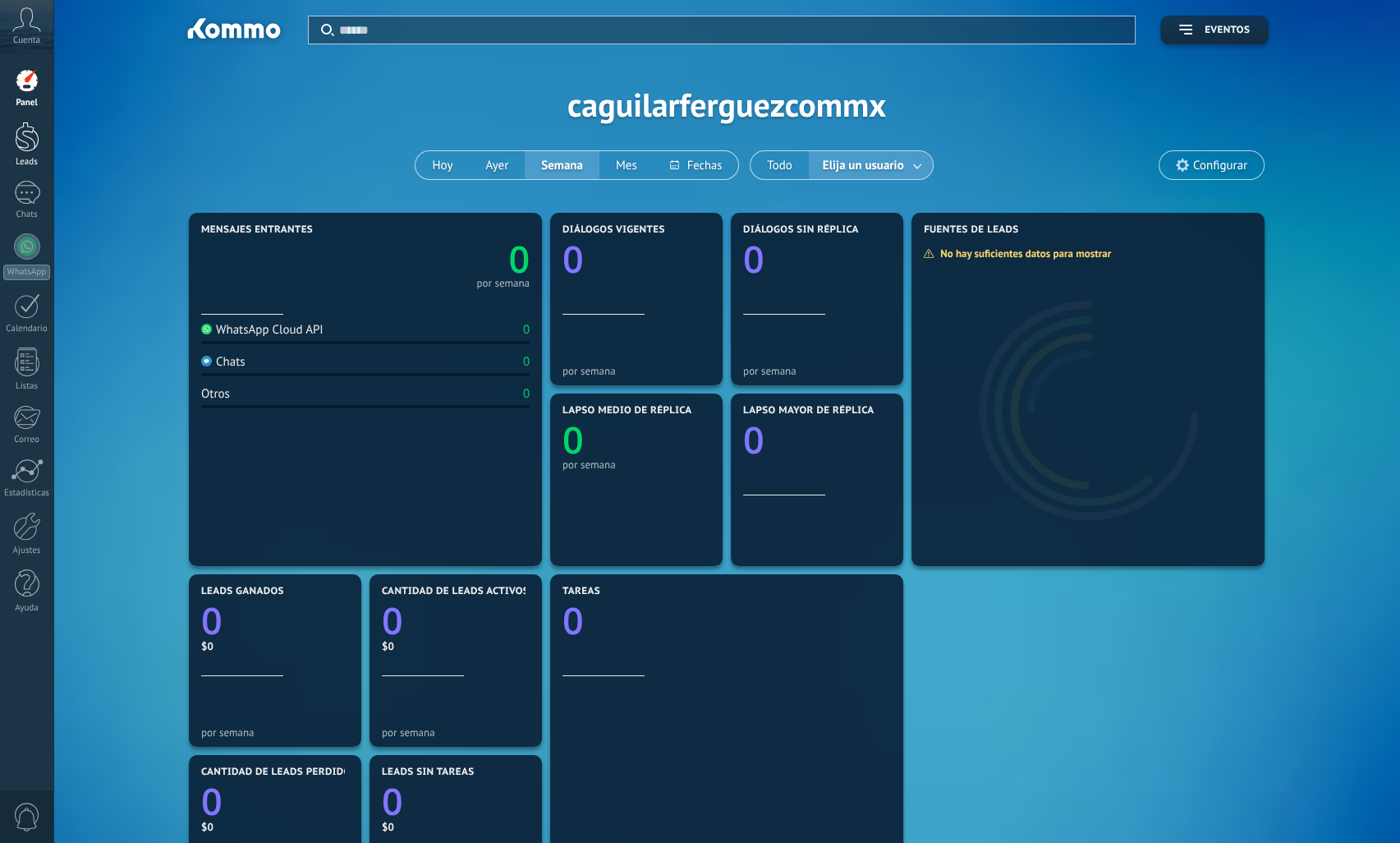
click at [26, 136] on div at bounding box center [27, 137] width 25 height 31
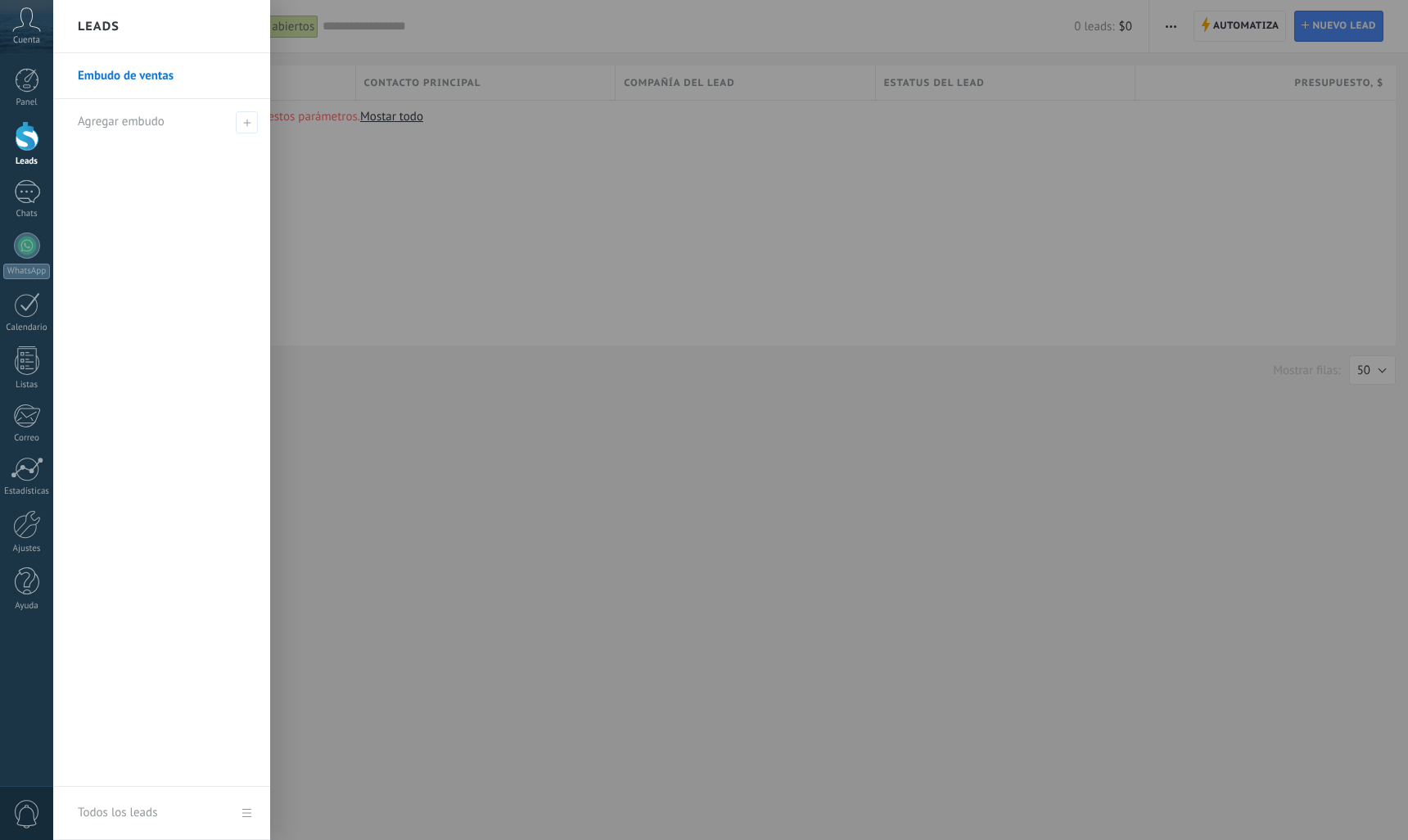
click at [160, 84] on link "Embudo de ventas" at bounding box center [165, 76] width 176 height 46
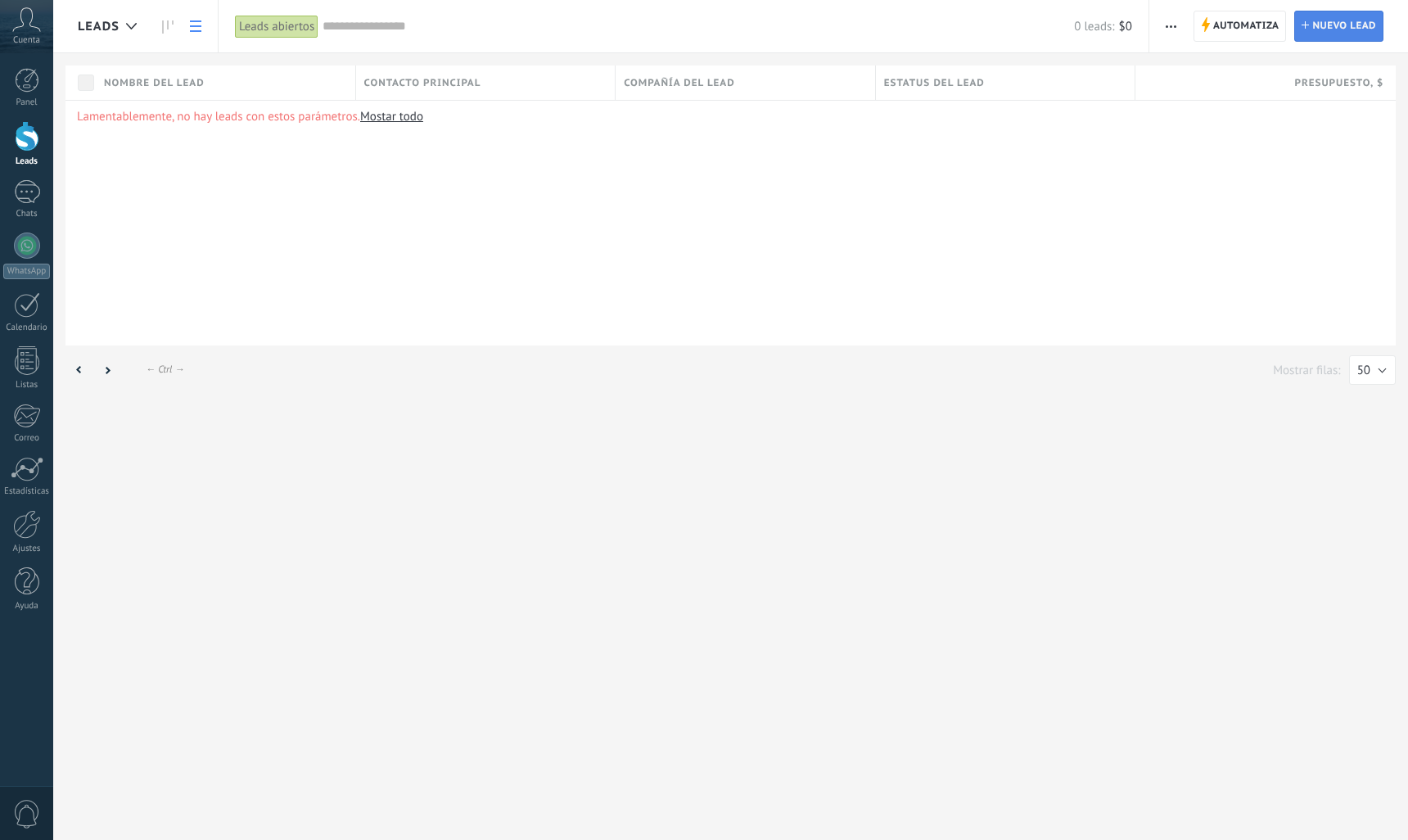
click at [1317, 35] on span "Nuevo lead" at bounding box center [1345, 26] width 63 height 30
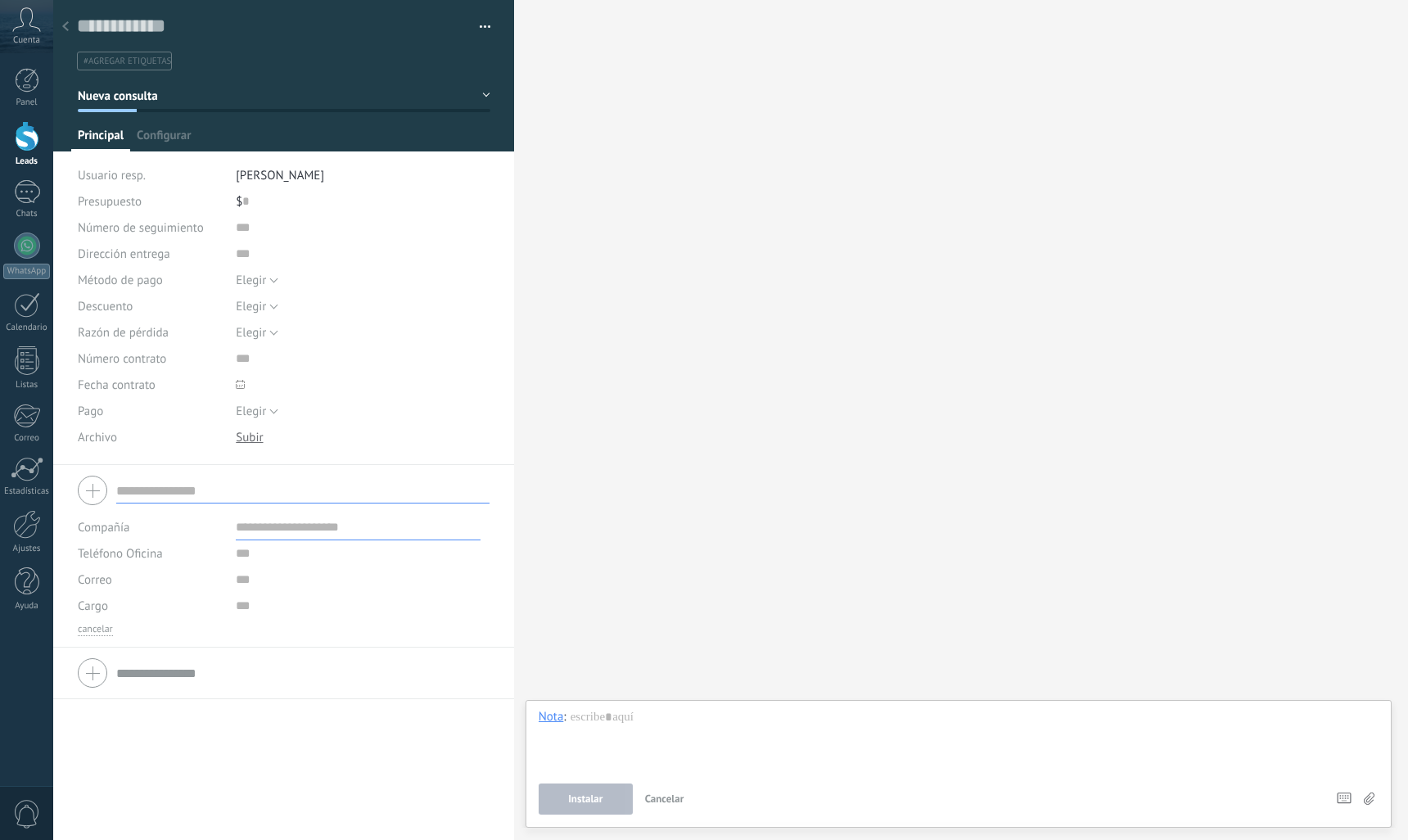
click at [66, 29] on use at bounding box center [65, 26] width 7 height 10
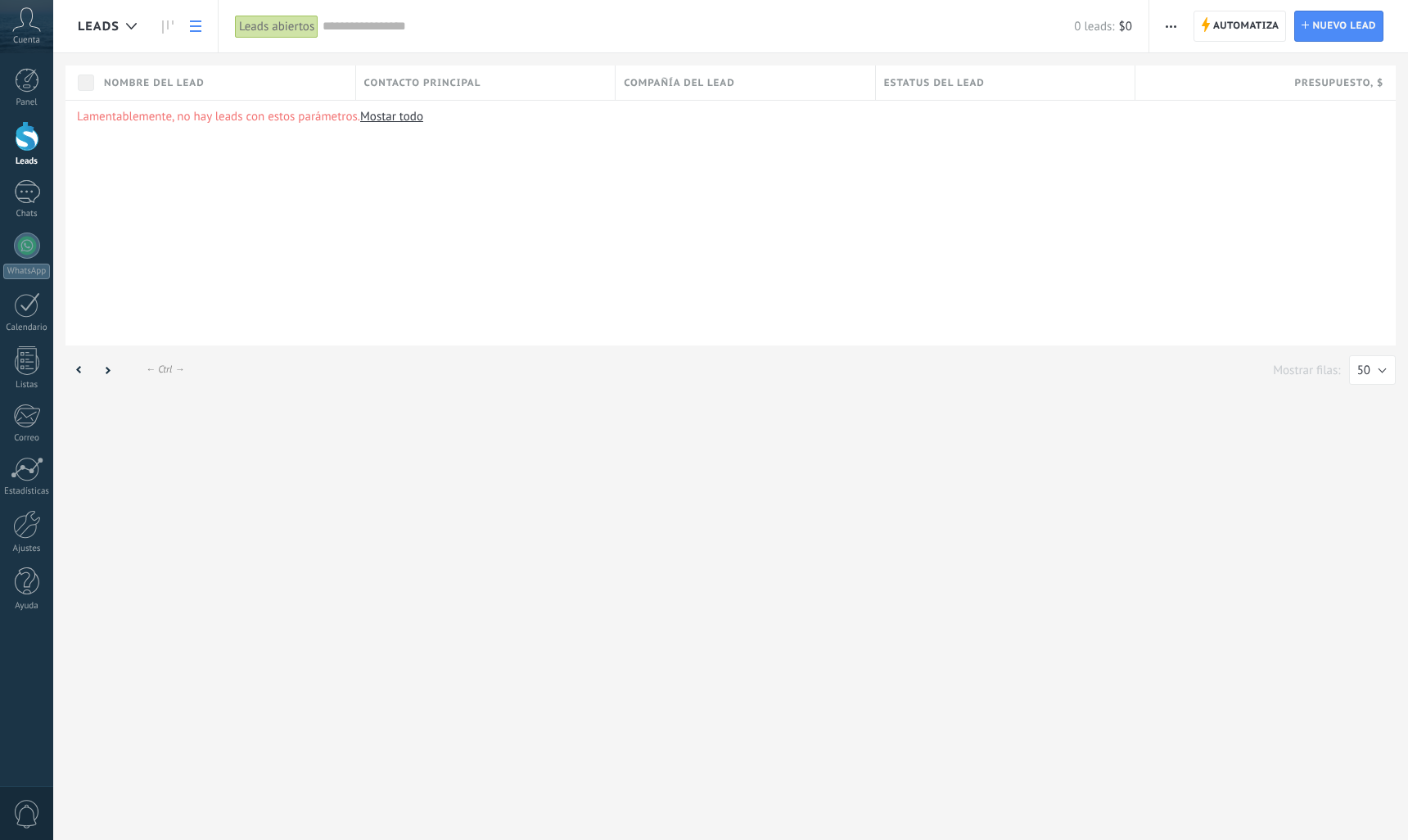
click at [1179, 31] on button "button" at bounding box center [1171, 26] width 24 height 31
click at [1181, 74] on span "Nueva difusión" at bounding box center [1220, 69] width 79 height 33
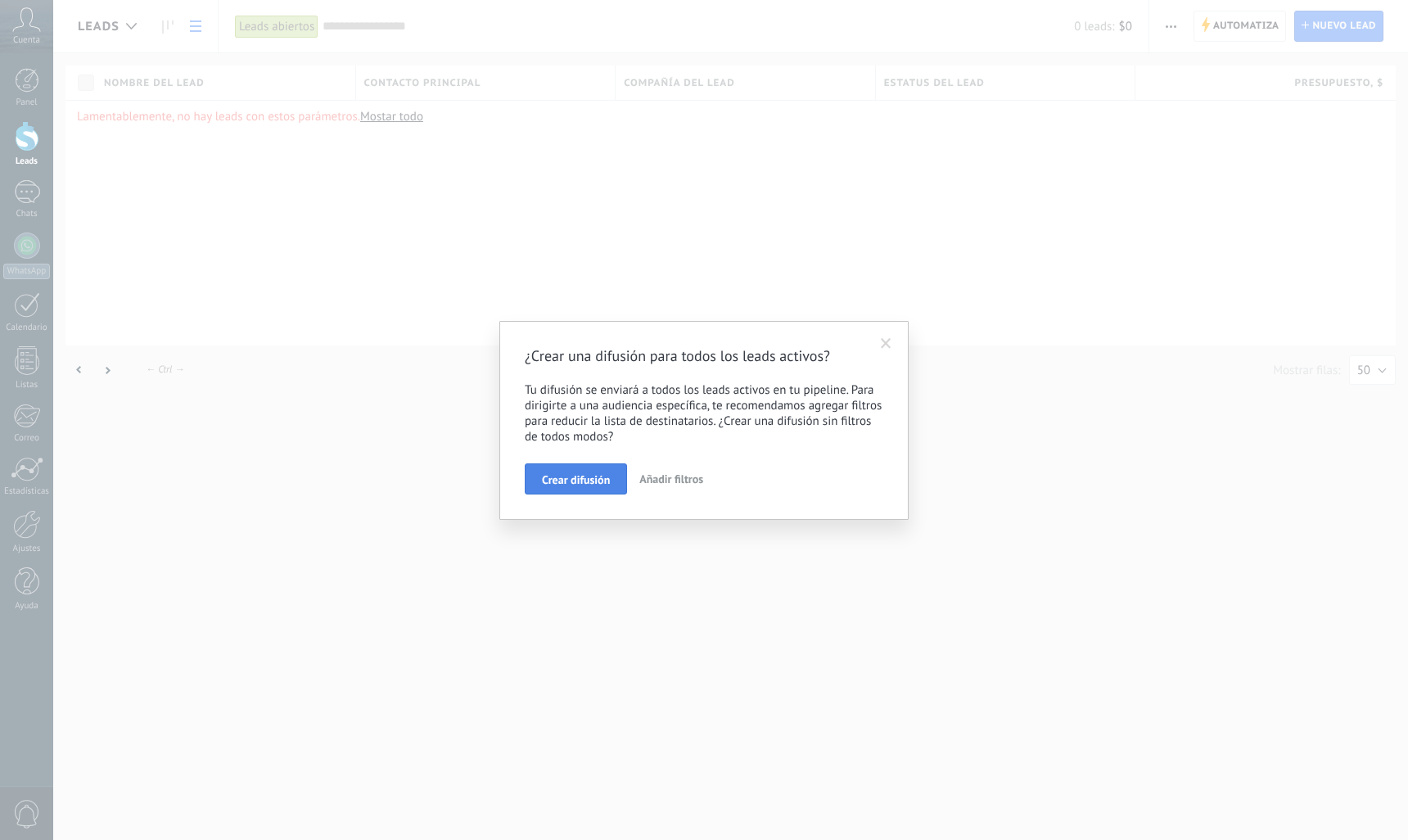
click at [583, 484] on span "Crear difusión" at bounding box center [575, 480] width 68 height 12
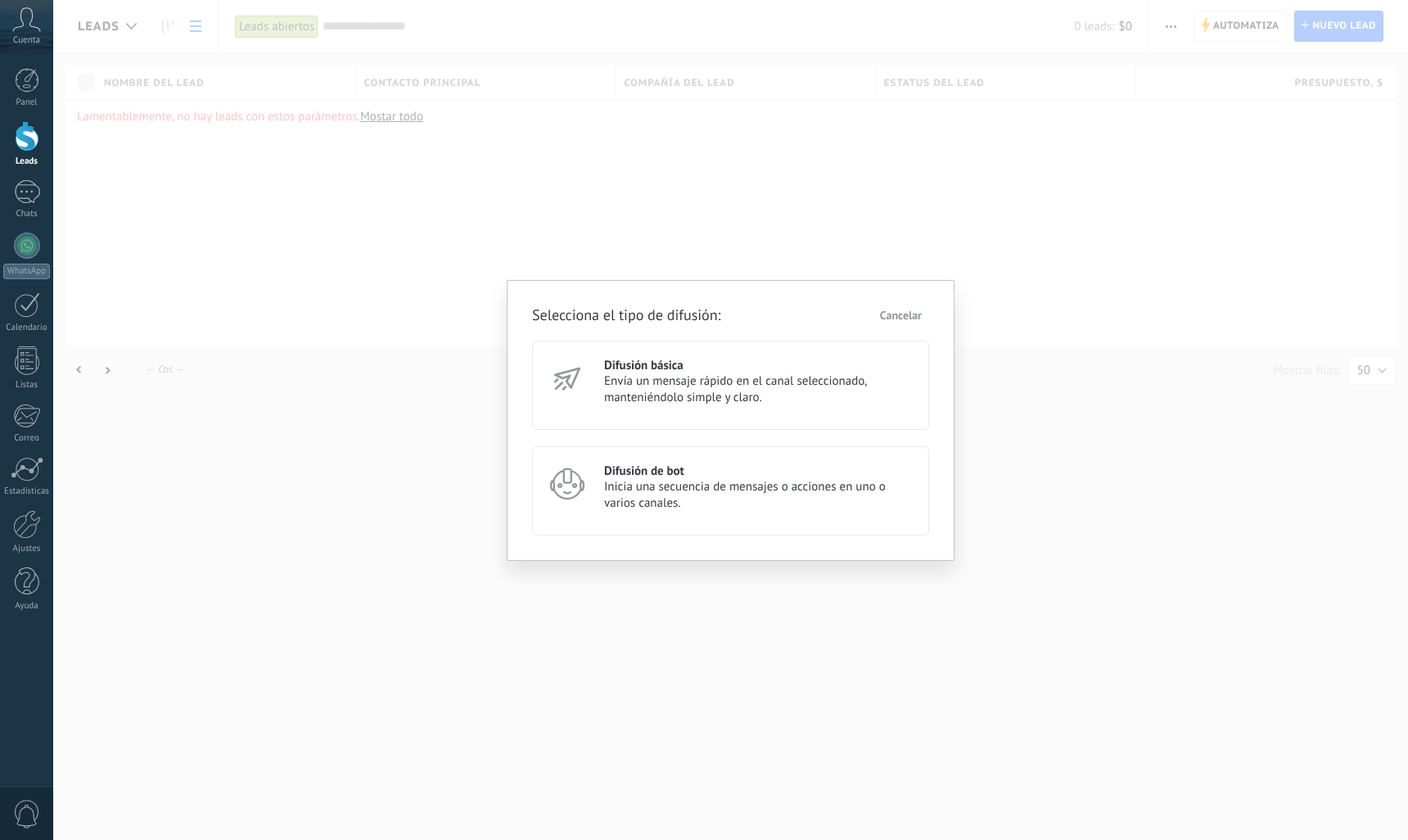
click at [626, 488] on span "Inicia una secuencia de mensajes o acciones en uno o varios canales." at bounding box center [759, 495] width 310 height 33
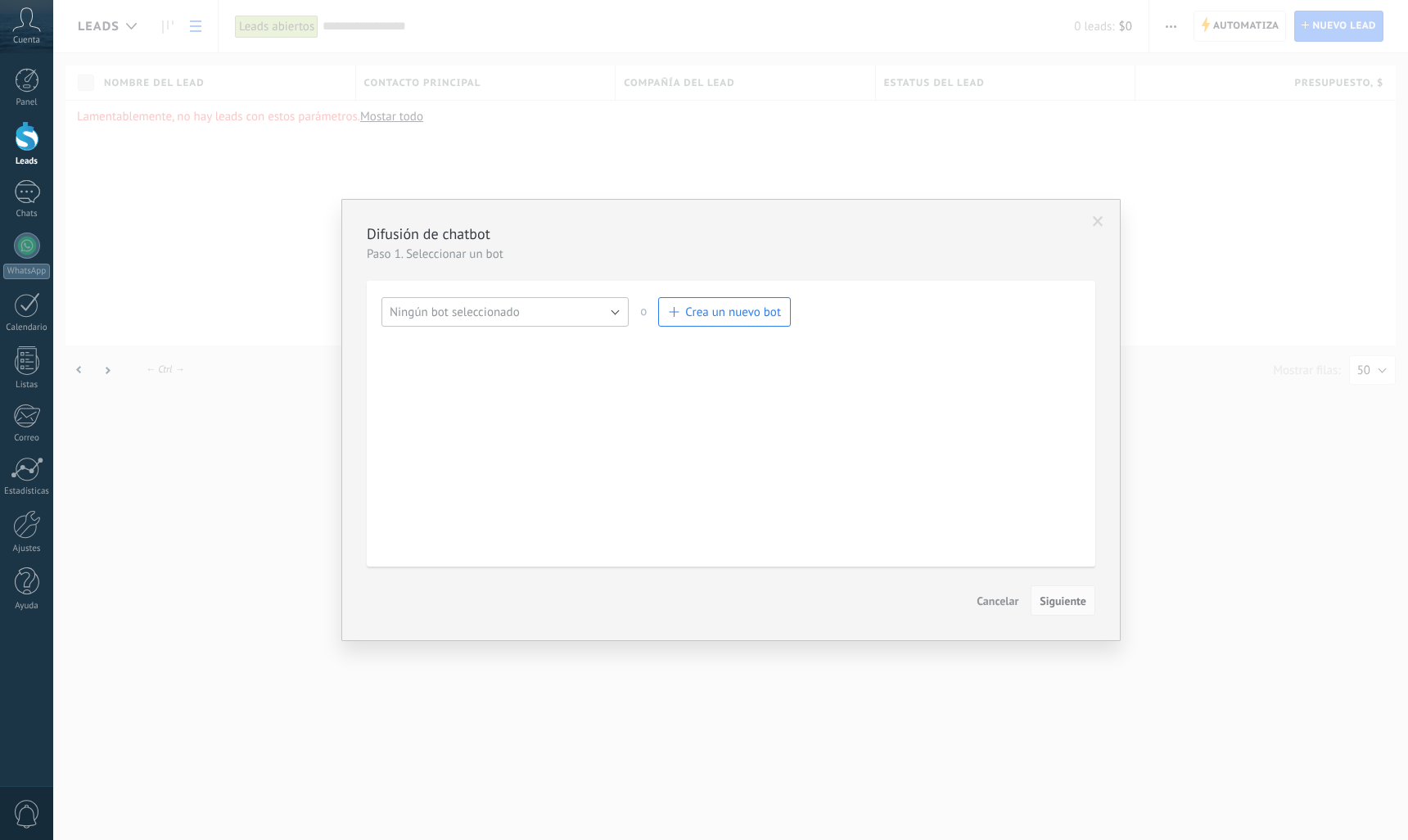
click at [581, 322] on button "Ningún bot seleccionado" at bounding box center [504, 311] width 247 height 30
click at [530, 342] on span "Bot de bienvenida" at bounding box center [498, 340] width 252 height 15
click at [779, 310] on span "Crea un nuevo bot" at bounding box center [734, 312] width 96 height 15
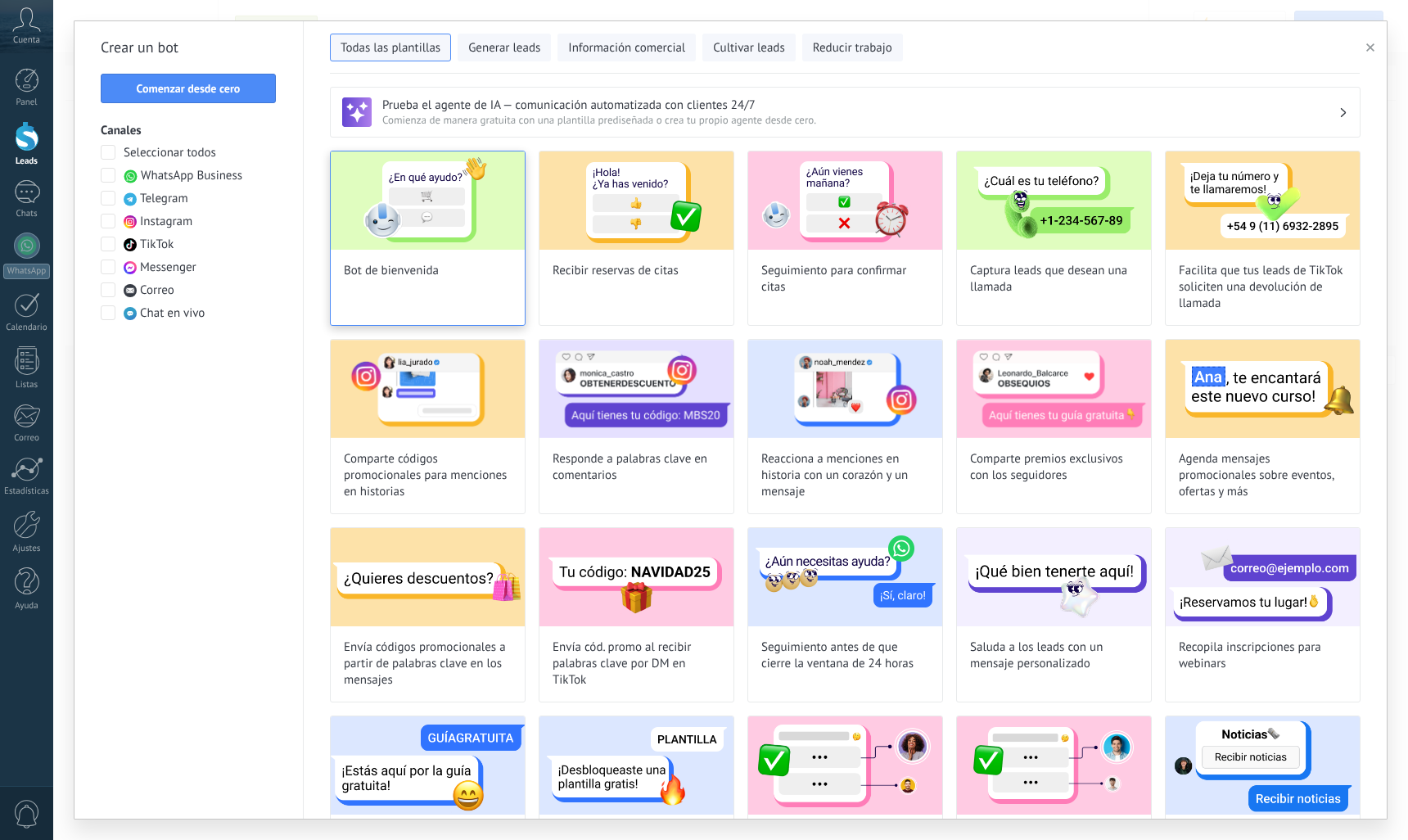
click at [402, 264] on span "Bot de bienvenida" at bounding box center [391, 271] width 95 height 16
type input "**********"
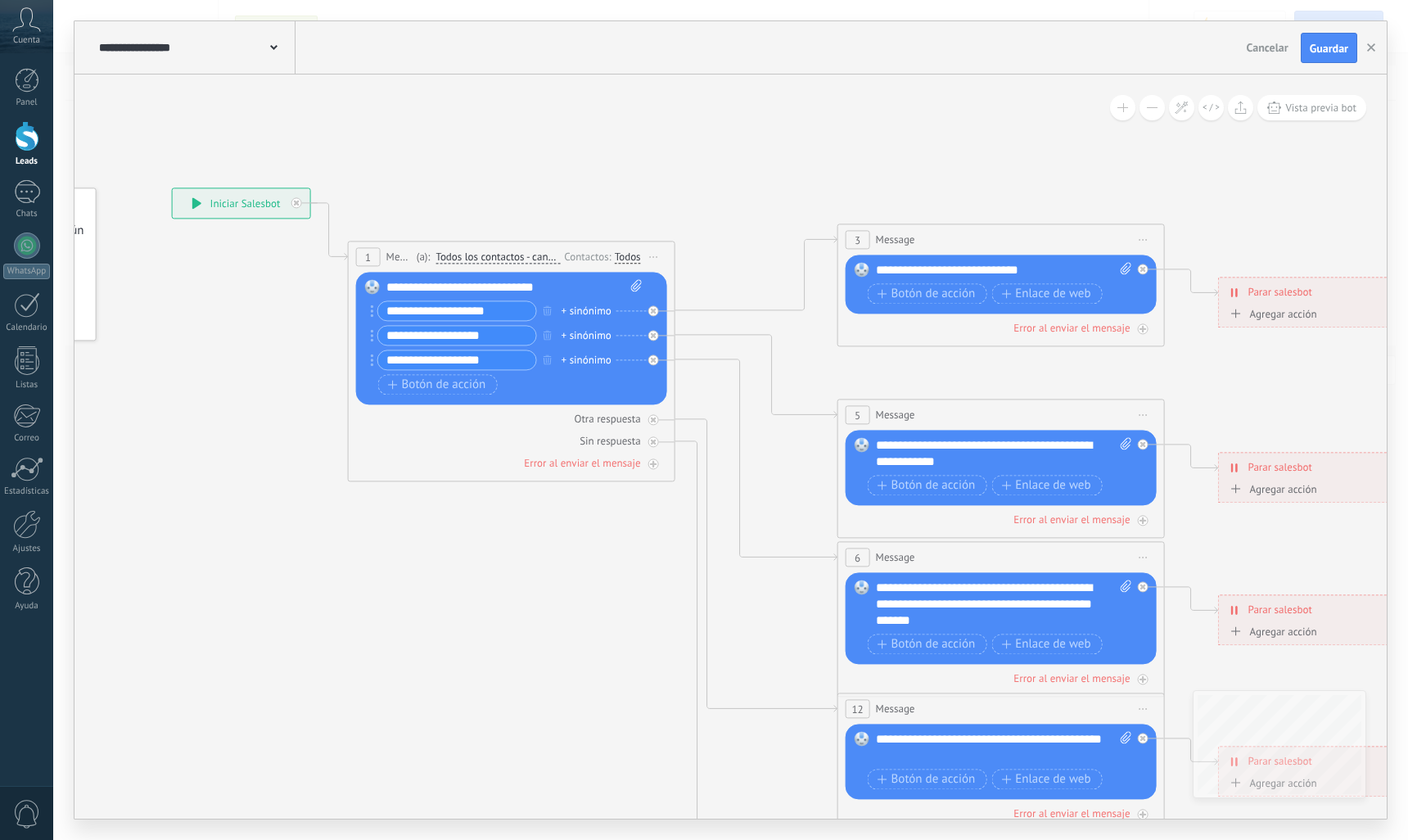
click at [279, 59] on div "**********" at bounding box center [195, 47] width 201 height 53
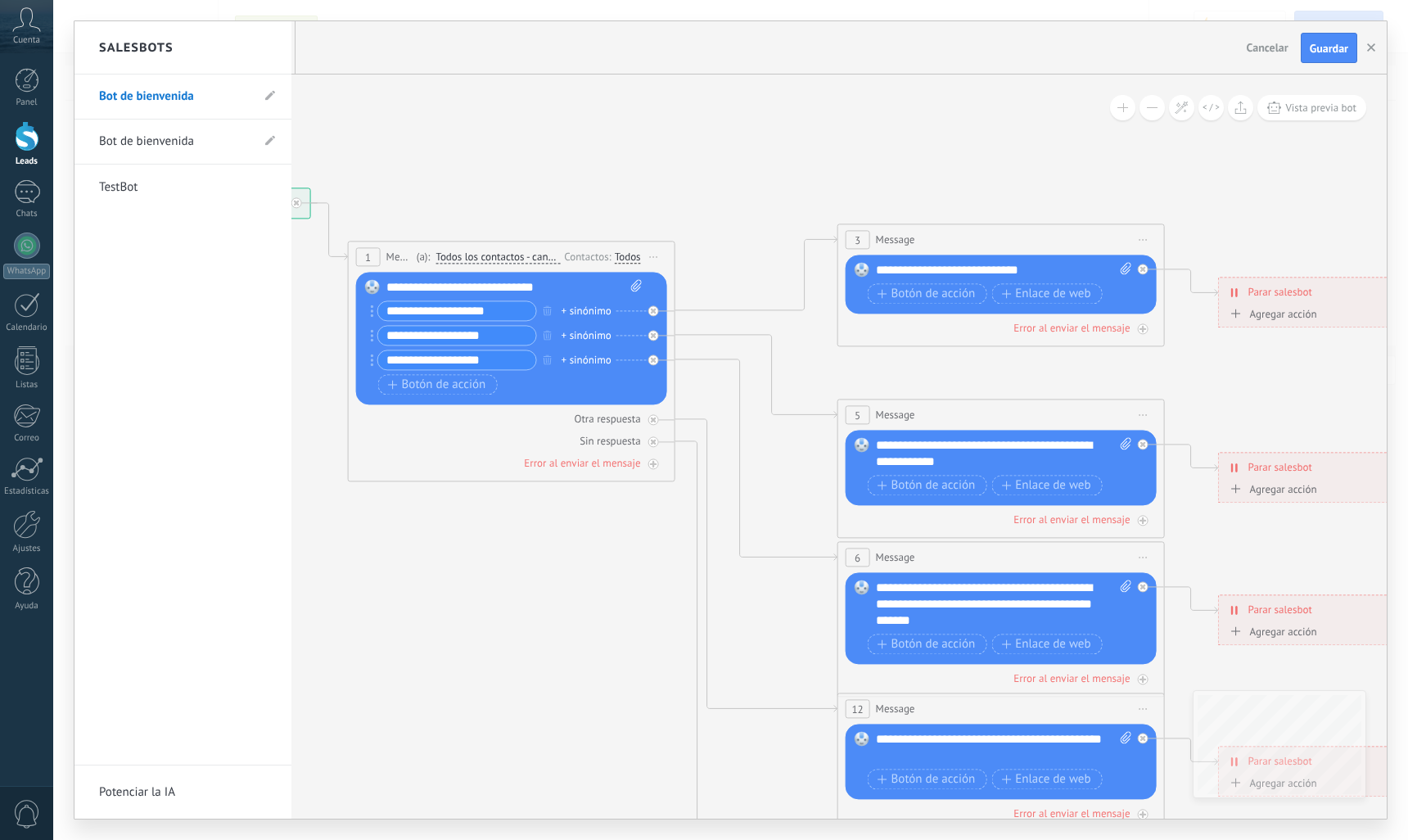
click at [209, 145] on link "Bot de bienvenida" at bounding box center [175, 142] width 152 height 46
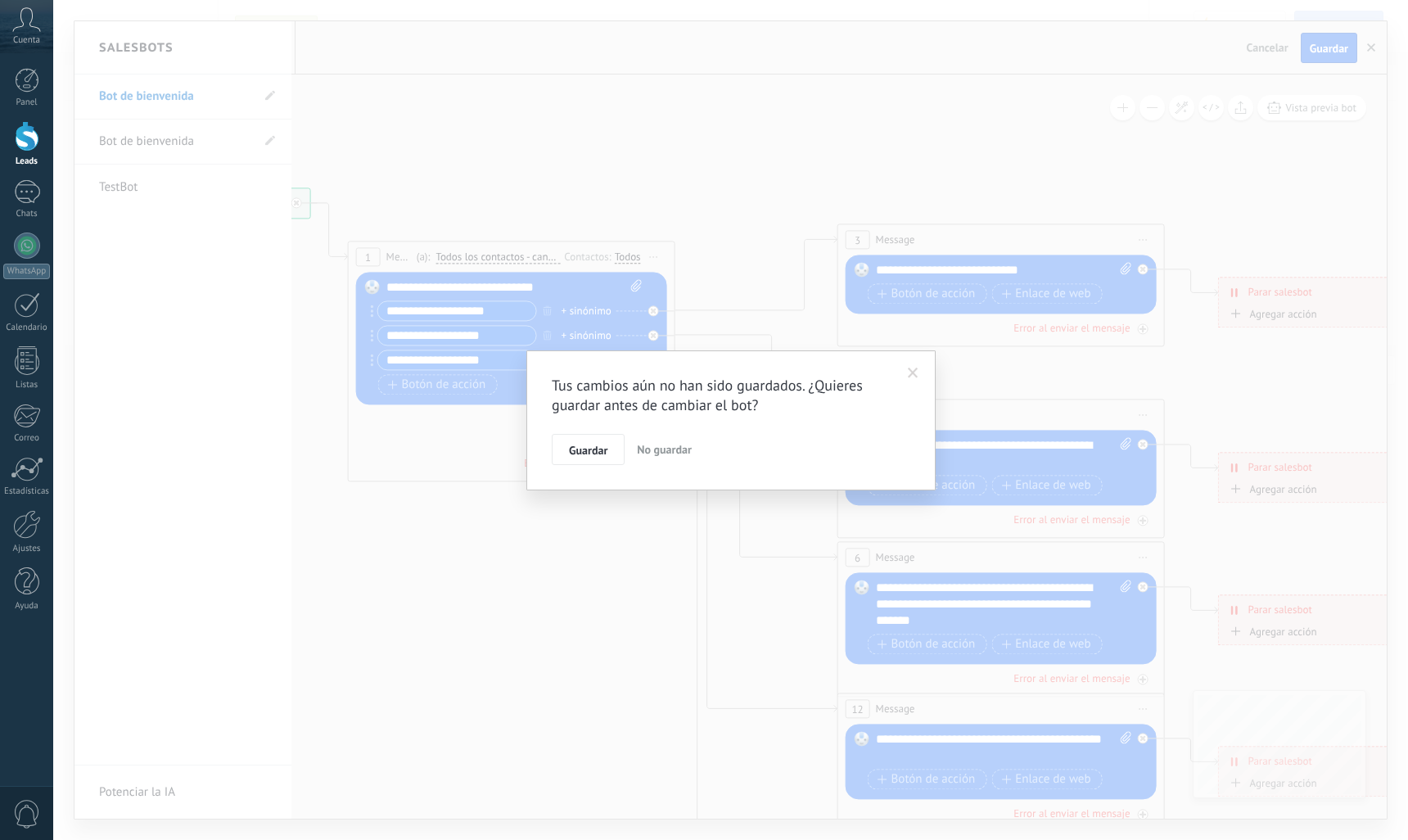
click at [655, 448] on span "No guardar" at bounding box center [664, 448] width 55 height 14
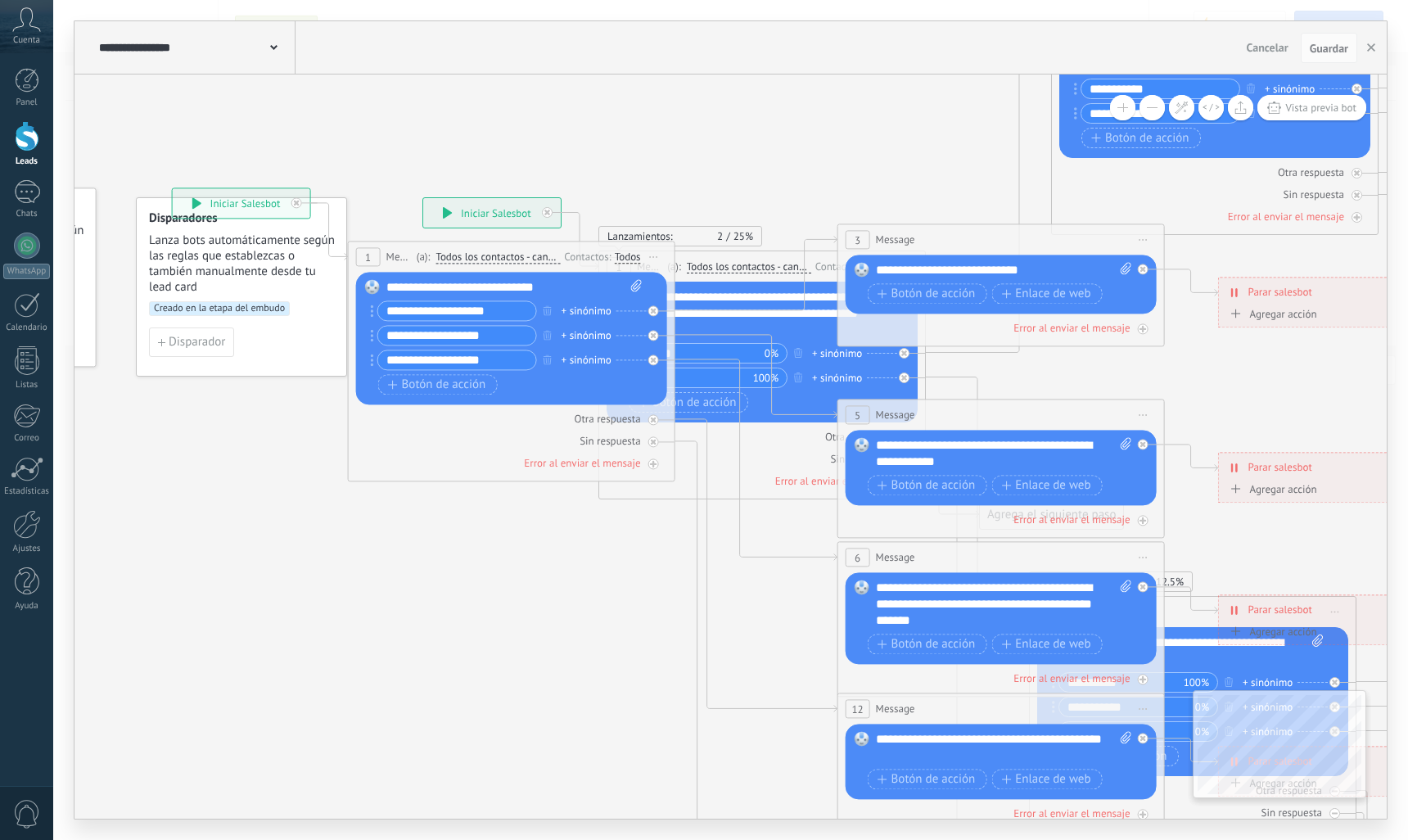
click at [278, 47] on div "**********" at bounding box center [195, 47] width 201 height 53
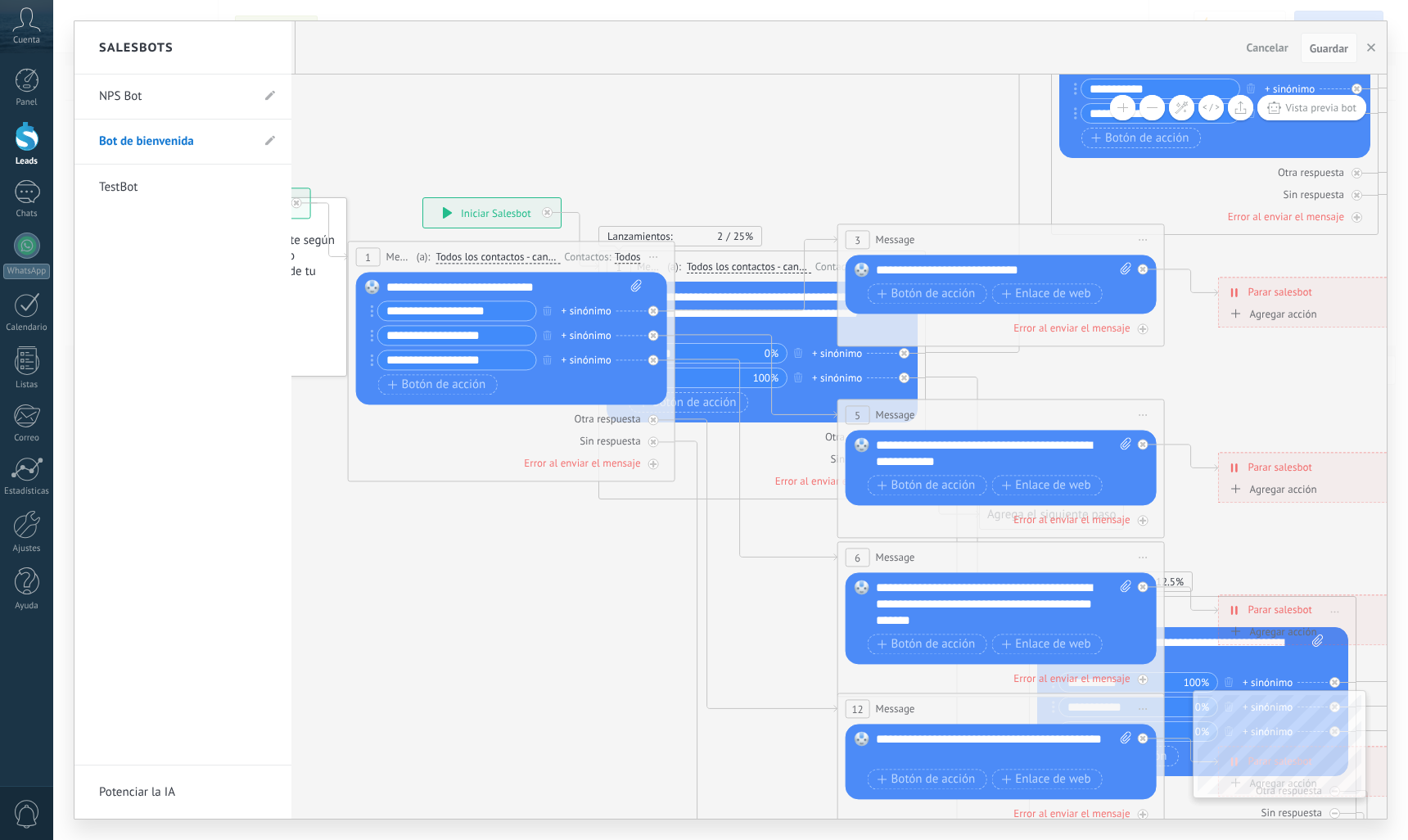
click at [225, 148] on link "Bot de bienvenida" at bounding box center [175, 142] width 152 height 46
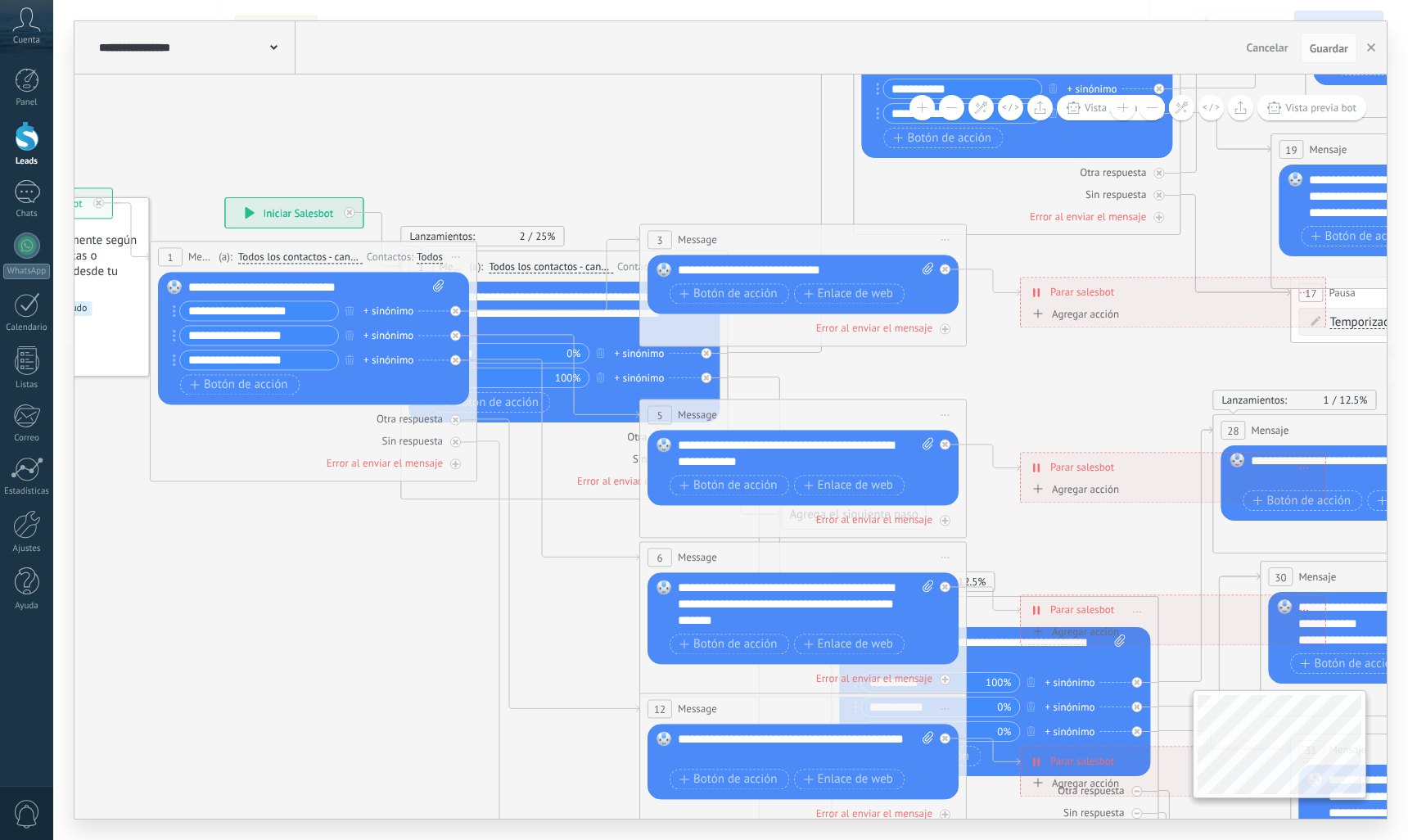
click at [1261, 49] on span "Cancelar" at bounding box center [1267, 47] width 41 height 14
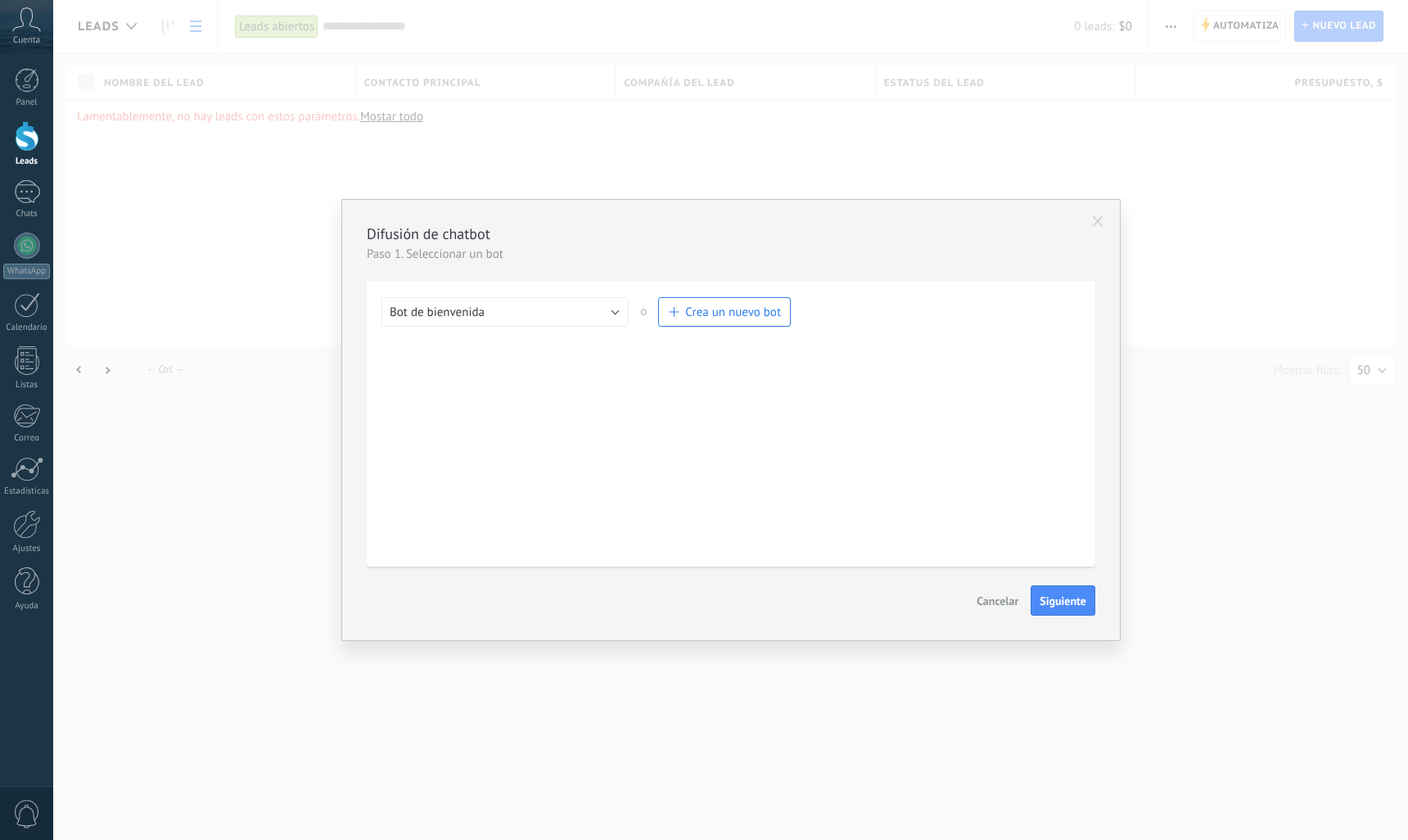
click at [727, 316] on span "Crea un nuevo bot" at bounding box center [734, 312] width 96 height 15
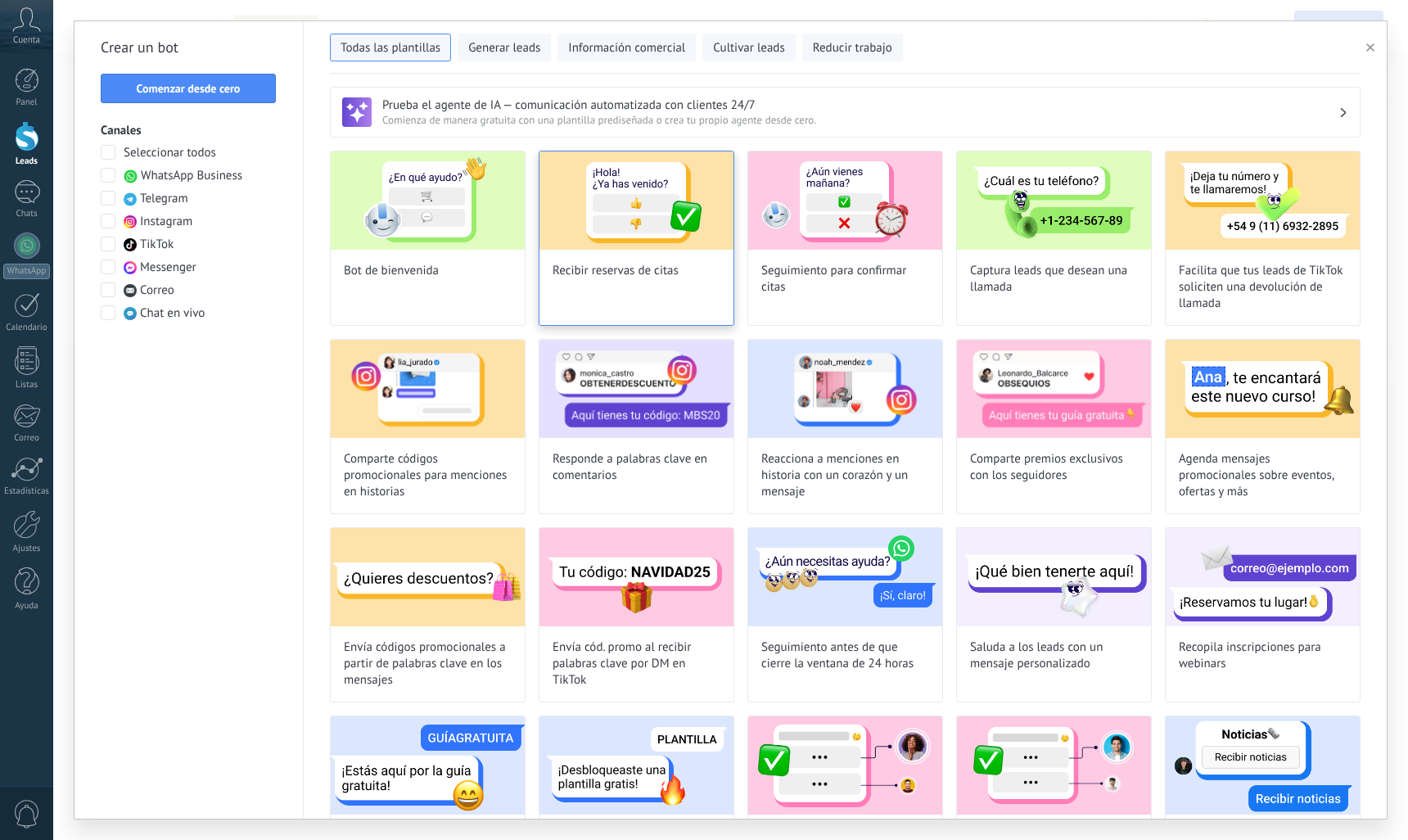
click at [630, 276] on span "Recibir reservas de citas" at bounding box center [615, 271] width 126 height 16
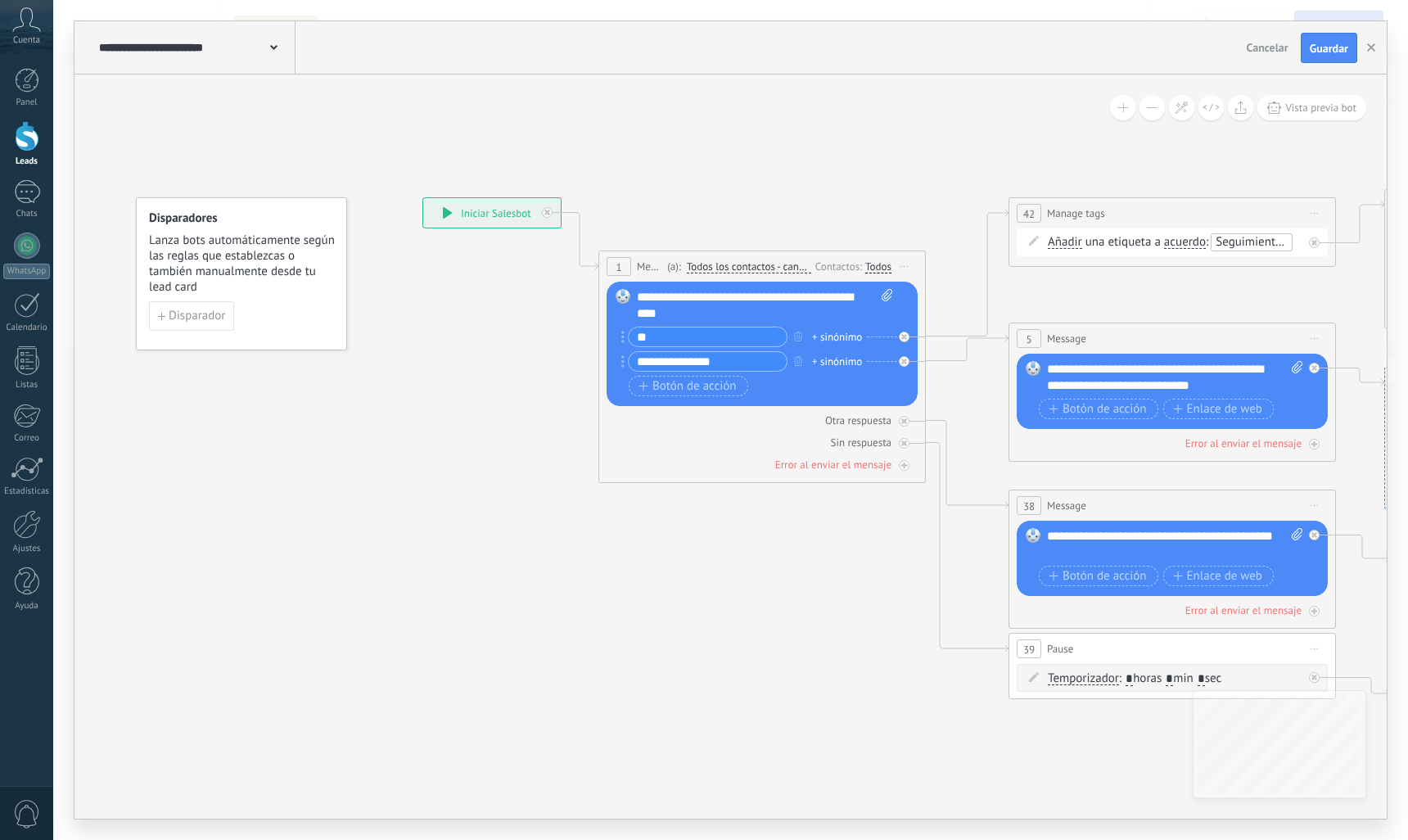
click at [231, 56] on div "**********" at bounding box center [195, 47] width 201 height 53
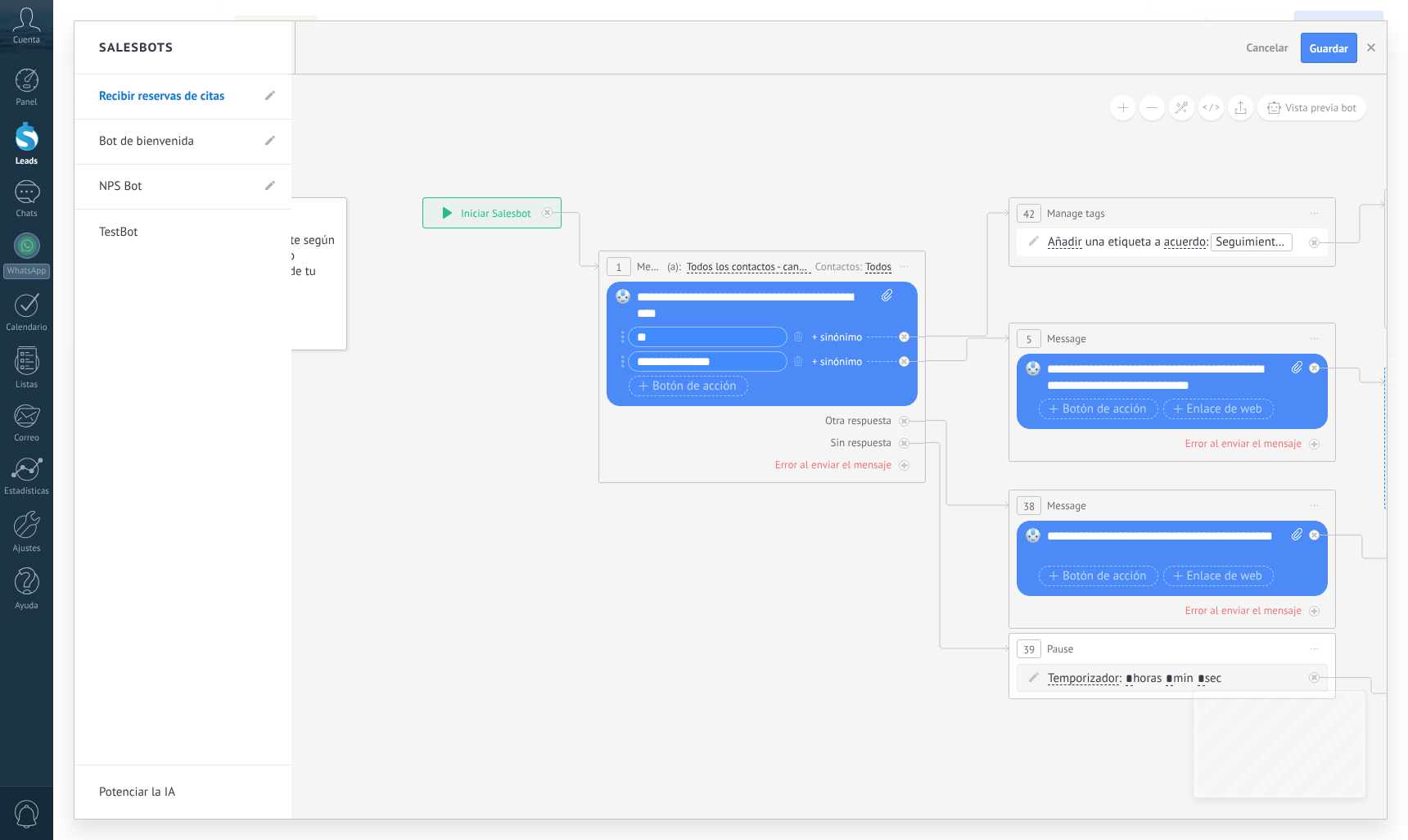
click at [185, 148] on link "Bot de bienvenida" at bounding box center [175, 142] width 152 height 46
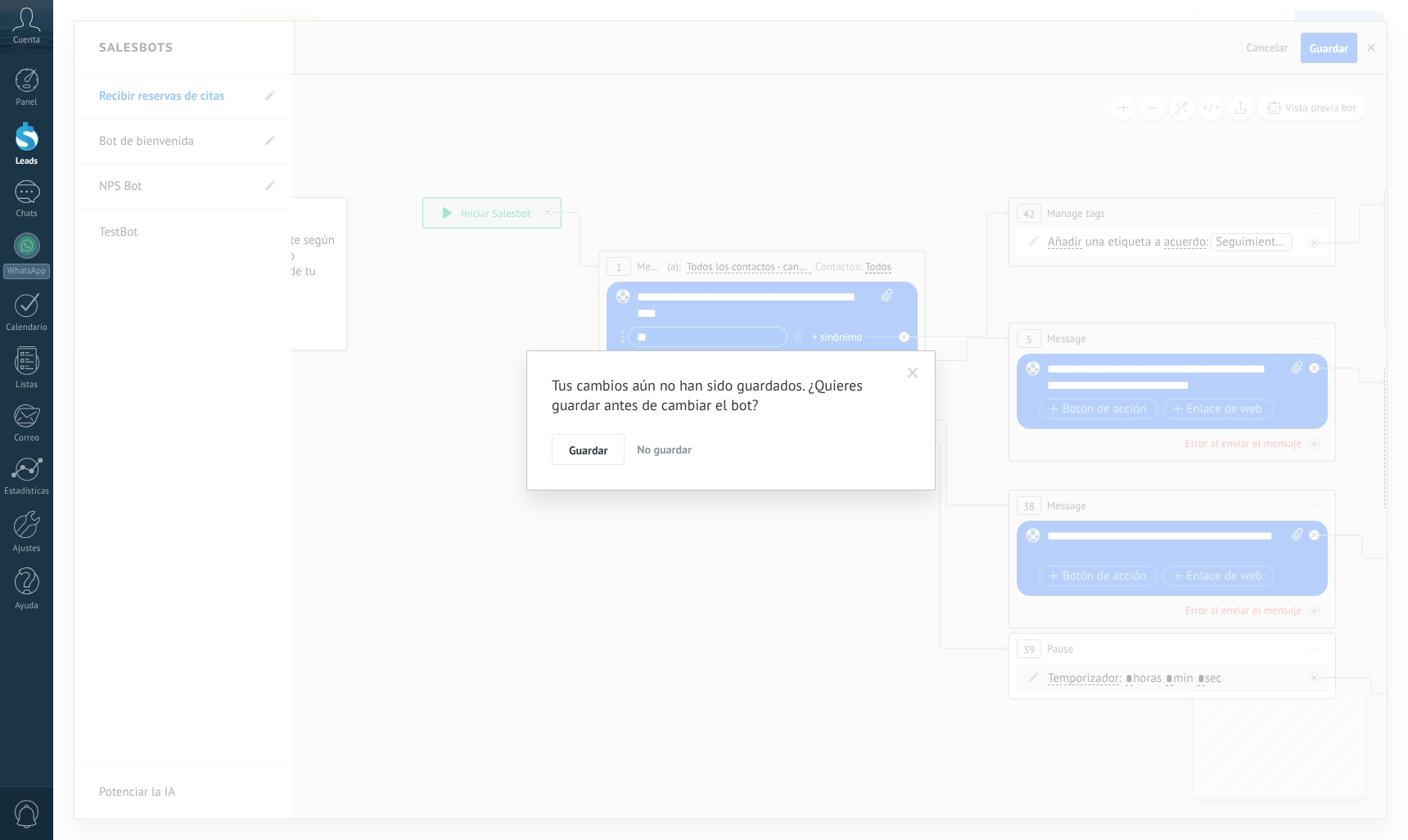
click at [655, 450] on span "No guardar" at bounding box center [664, 448] width 55 height 14
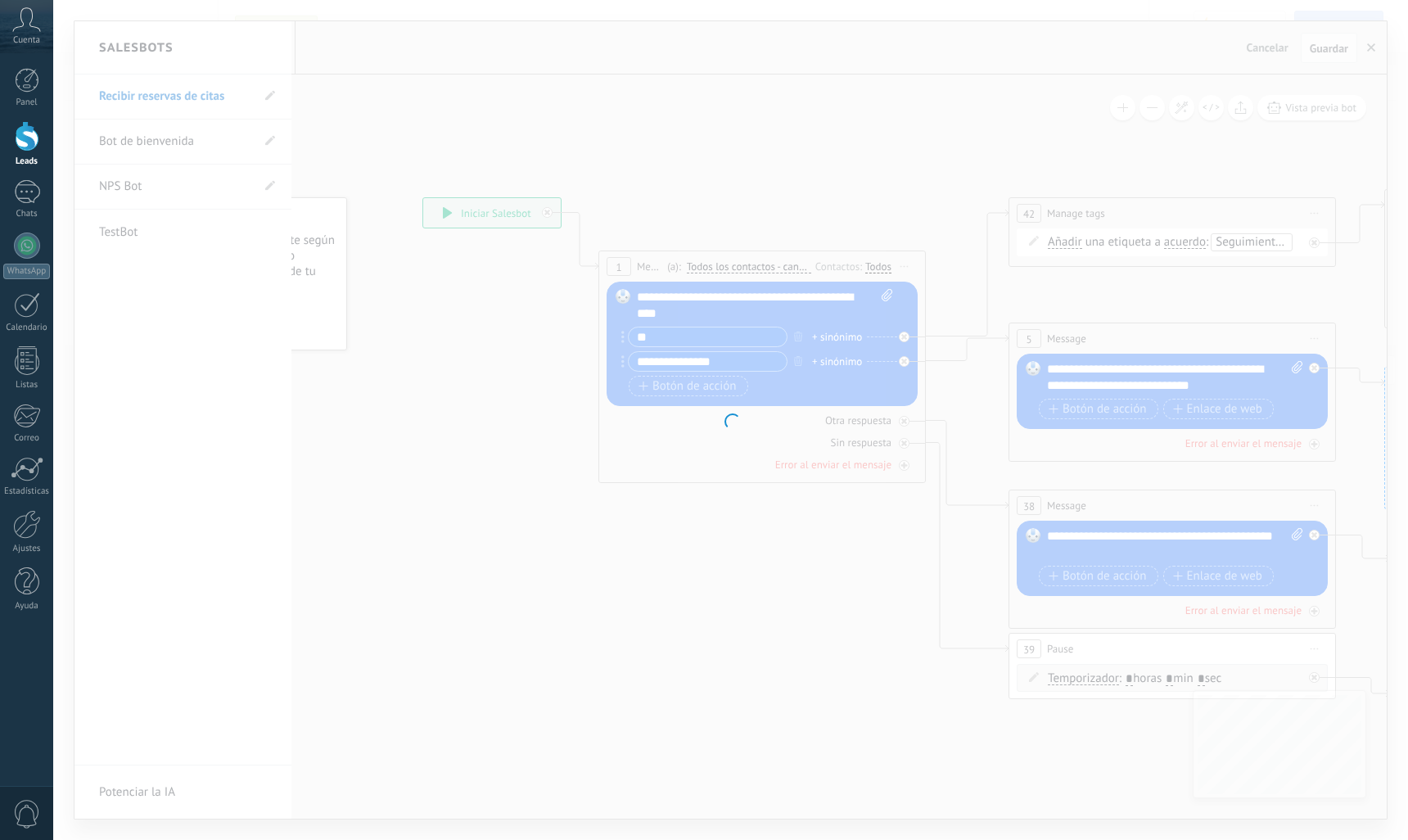
type input "**********"
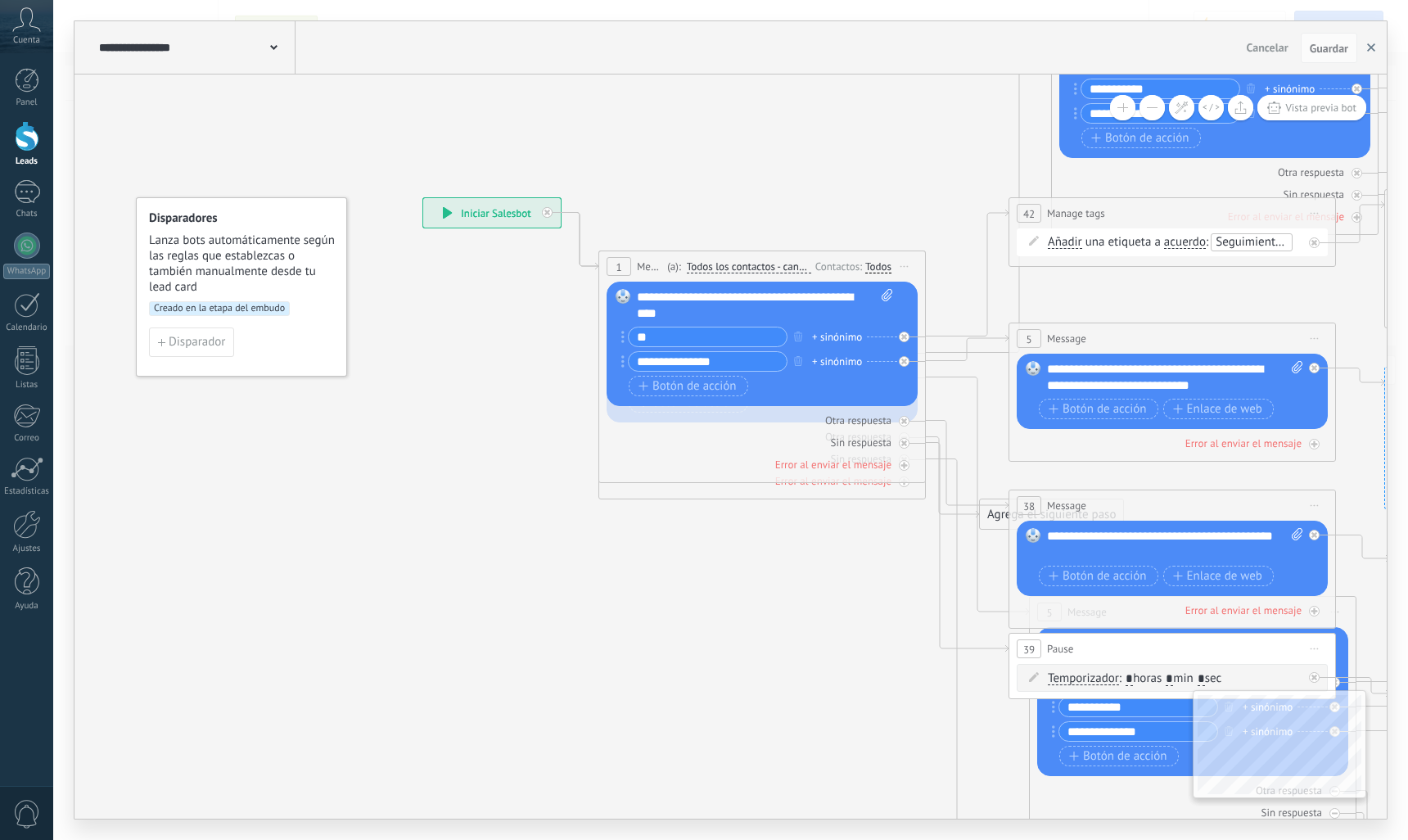
click at [1368, 53] on button "button" at bounding box center [1372, 48] width 25 height 31
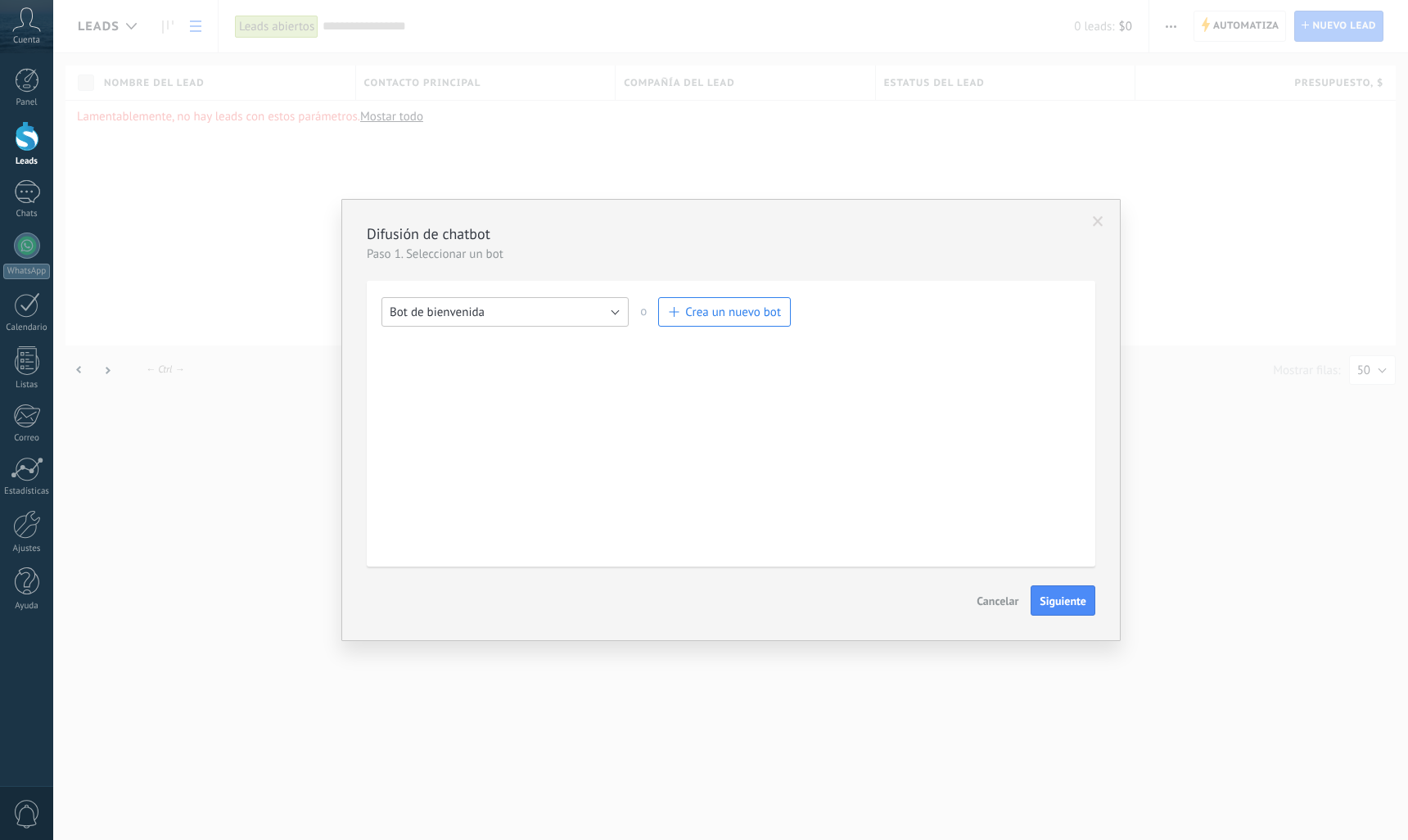
click at [563, 320] on button "Bot de bienvenida" at bounding box center [504, 311] width 247 height 30
click at [543, 346] on span "Bot de bienvenida" at bounding box center [498, 340] width 252 height 15
click at [1068, 602] on span "Siguiente" at bounding box center [1063, 601] width 47 height 12
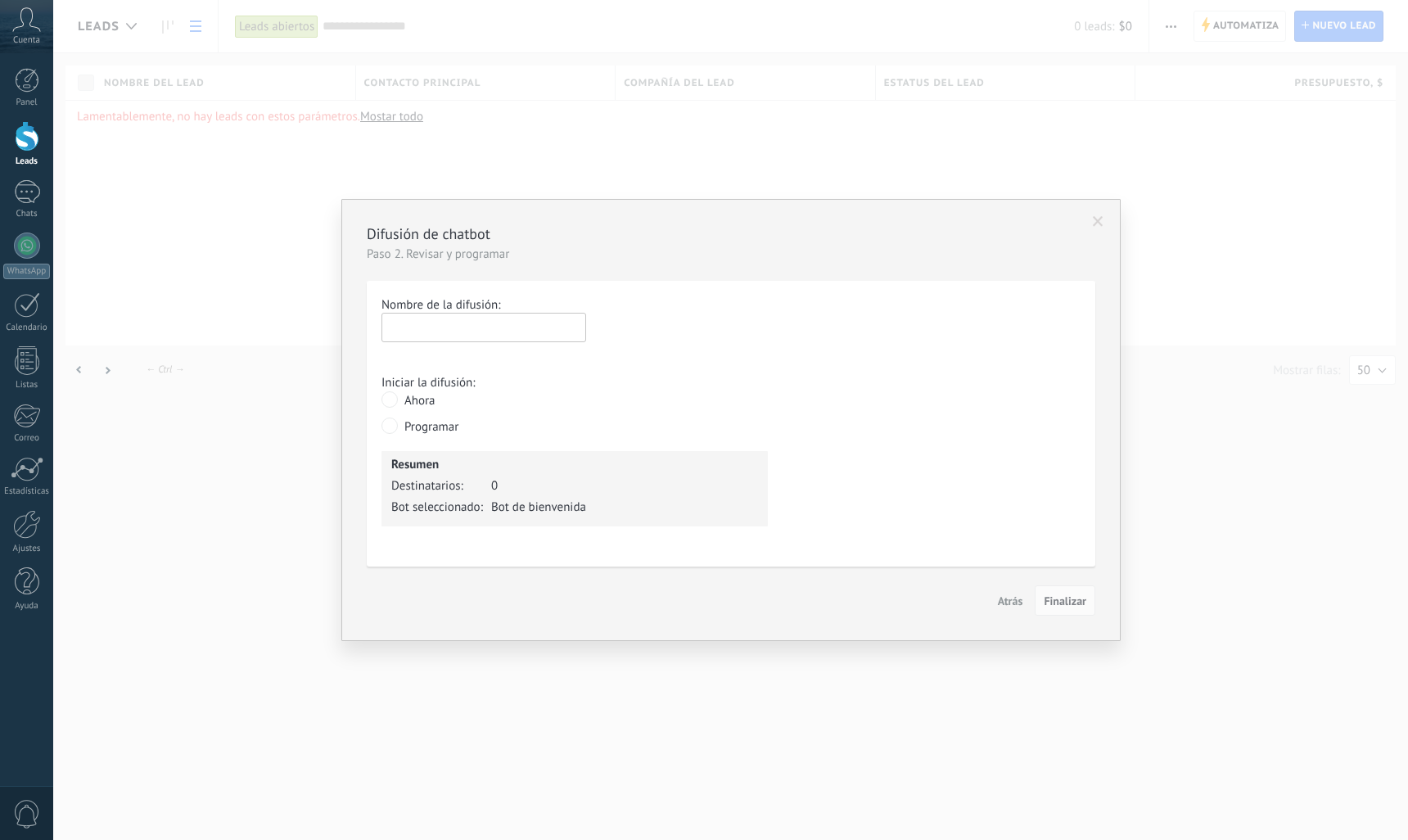
click at [436, 335] on input "text" at bounding box center [483, 327] width 205 height 30
type input "*********"
click at [1068, 607] on span "Finalizar" at bounding box center [1065, 601] width 42 height 12
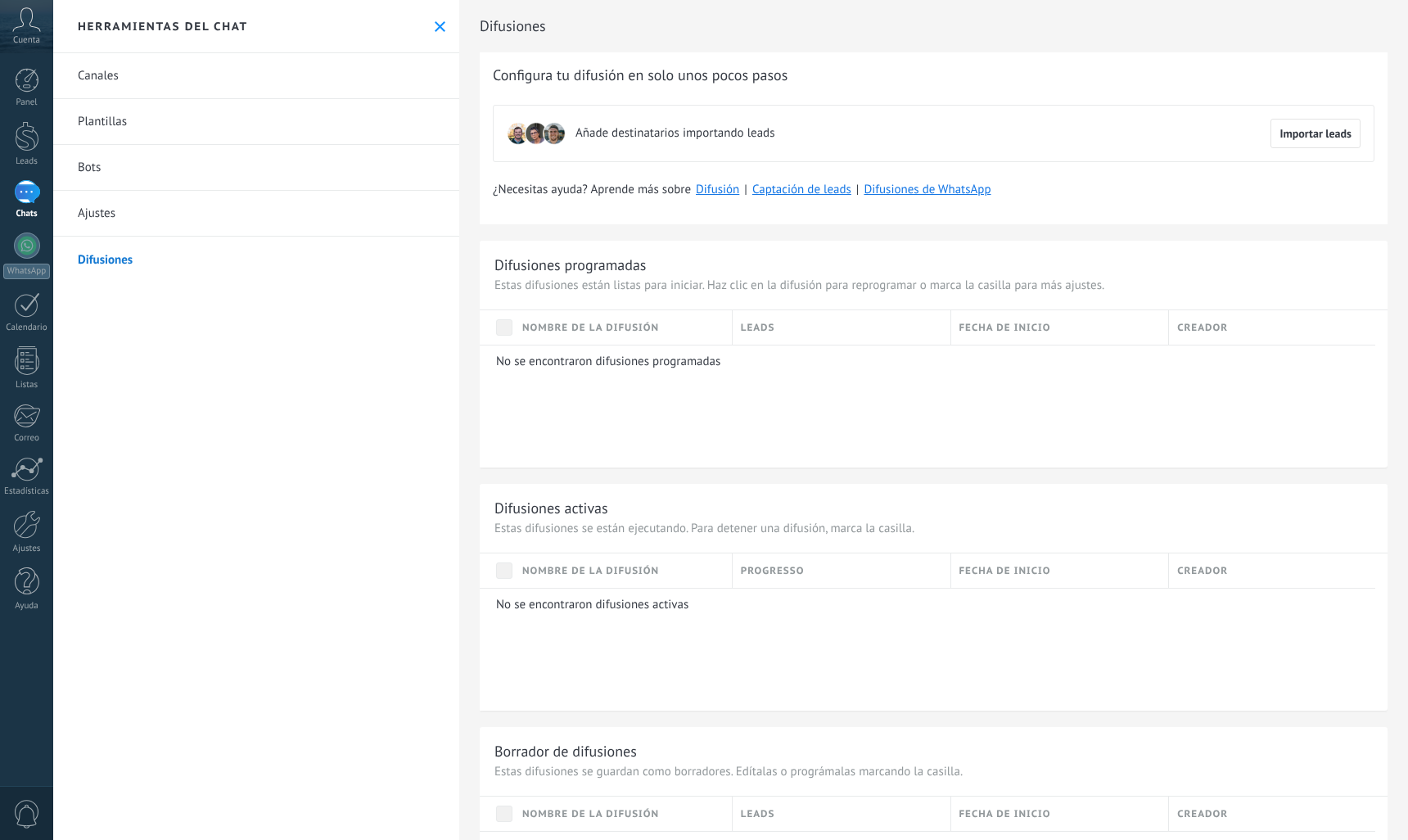
scroll to position [444, 0]
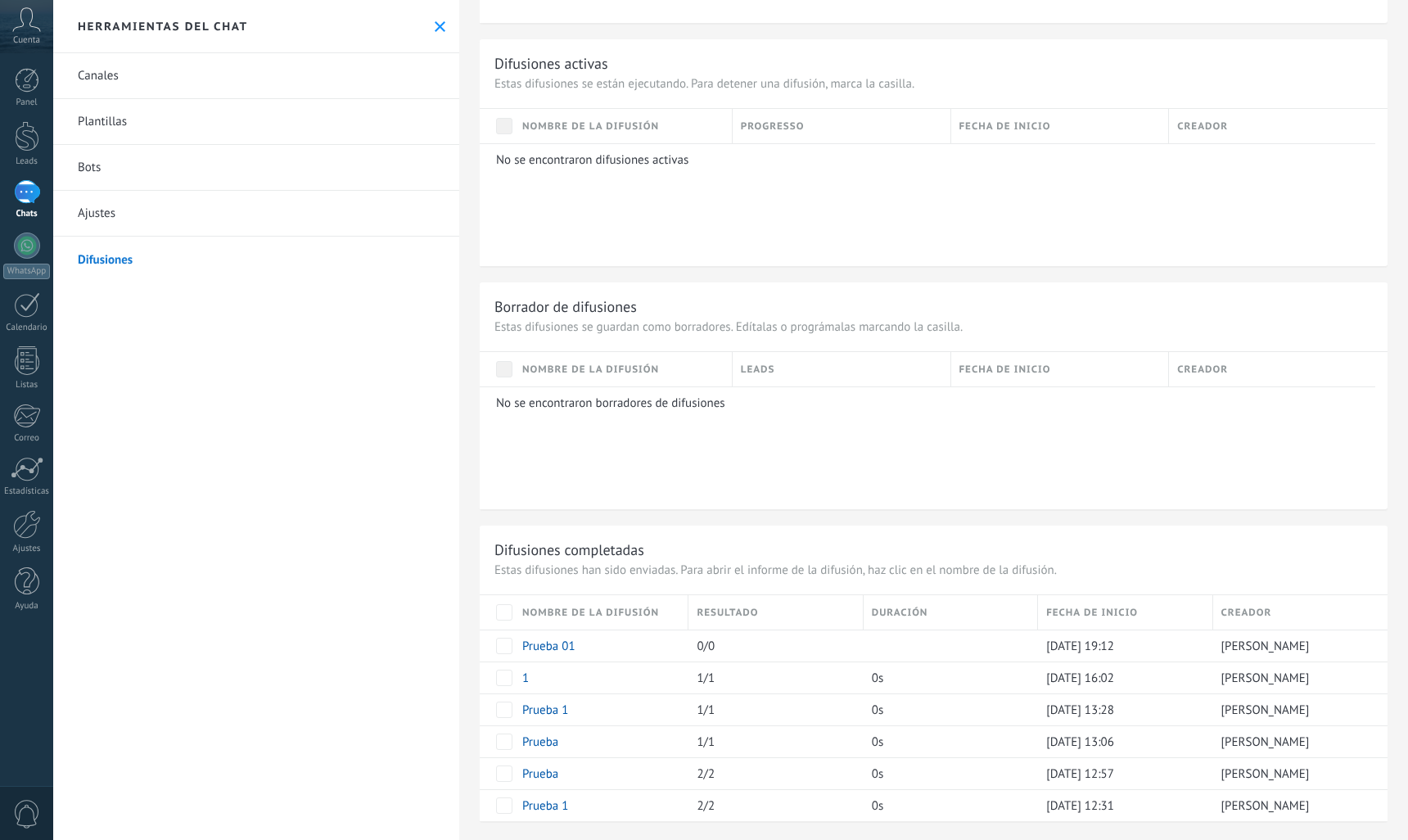
click at [105, 133] on link "Plantillas" at bounding box center [255, 122] width 406 height 46
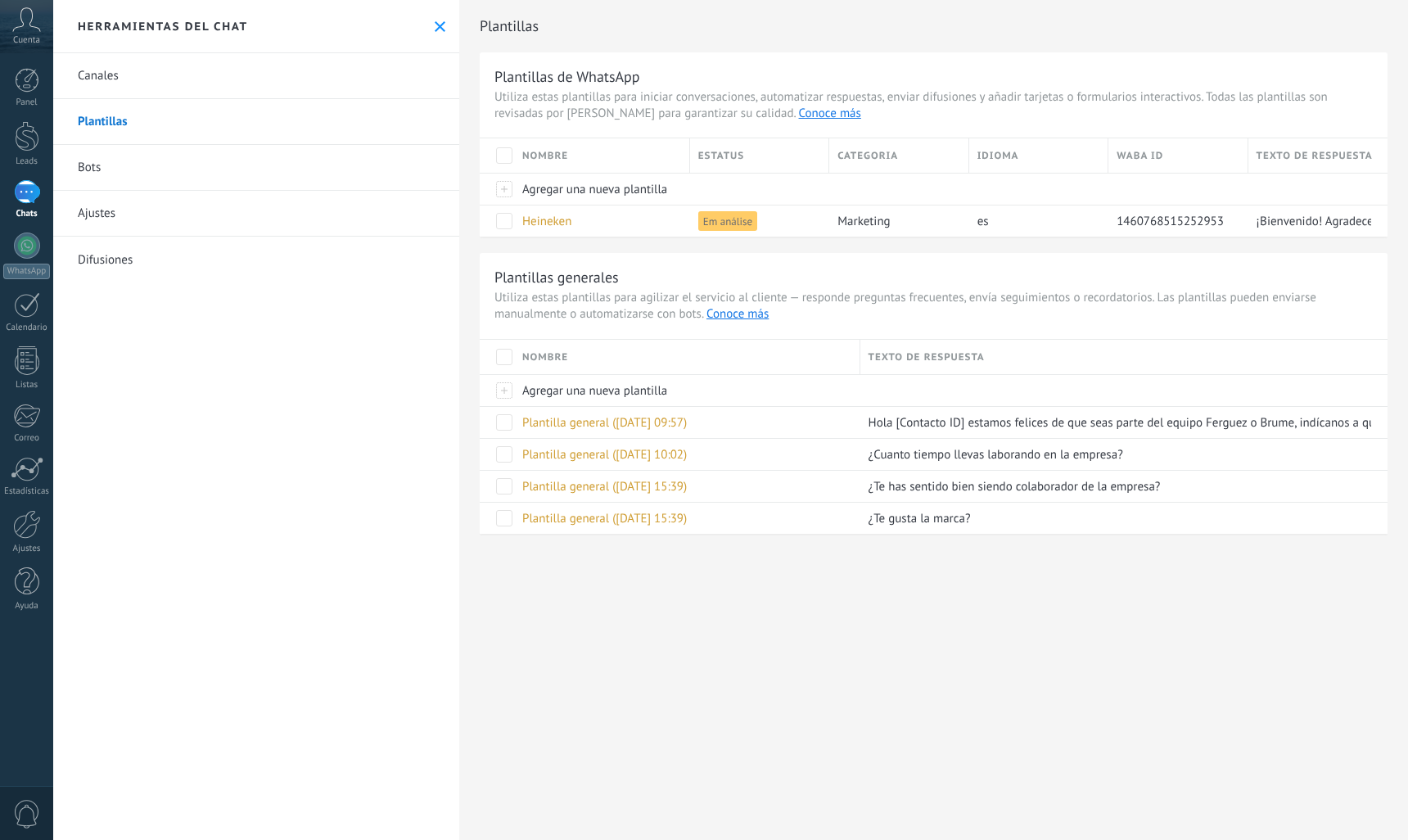
click at [511, 362] on span at bounding box center [504, 356] width 16 height 16
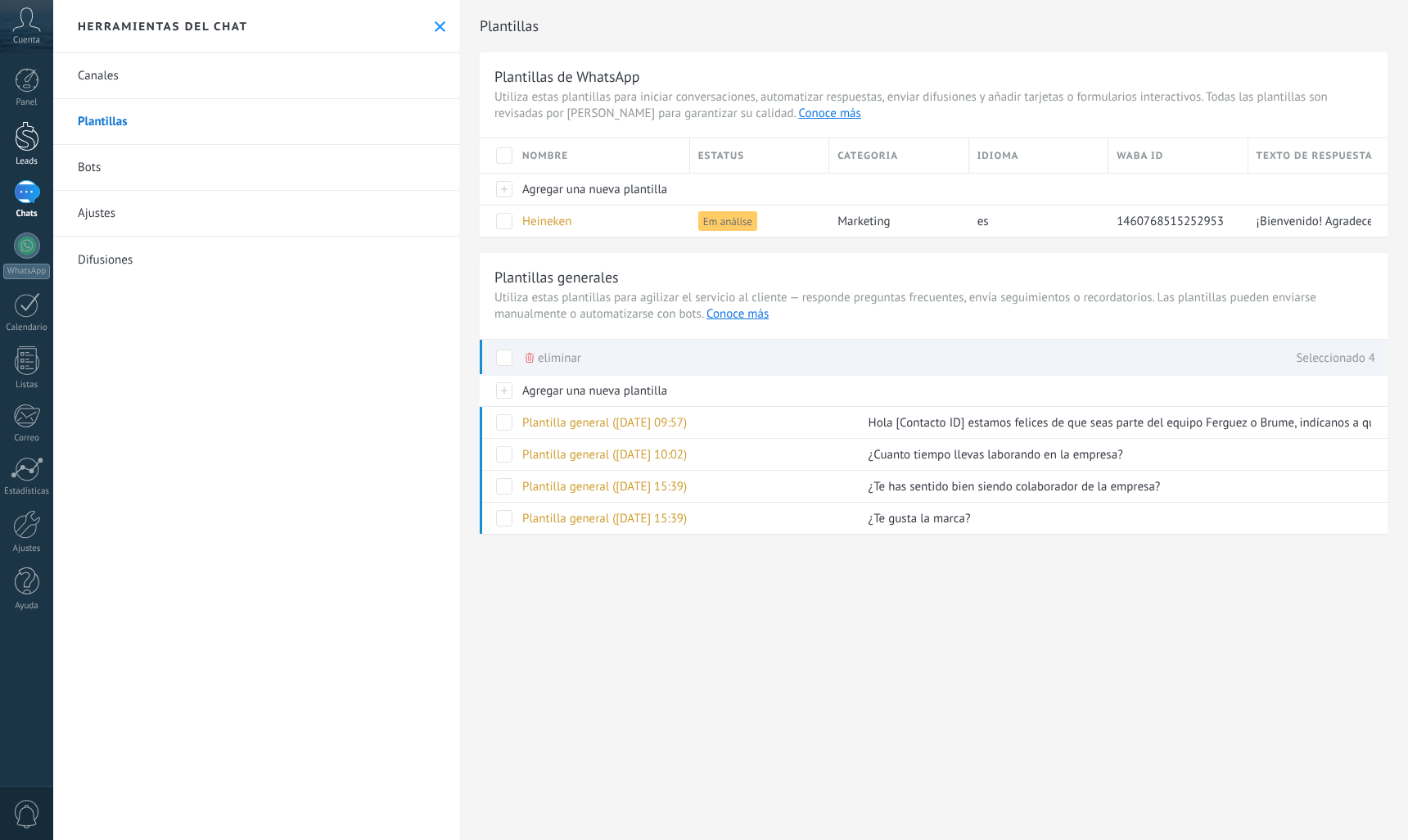
click at [25, 145] on div at bounding box center [27, 136] width 25 height 31
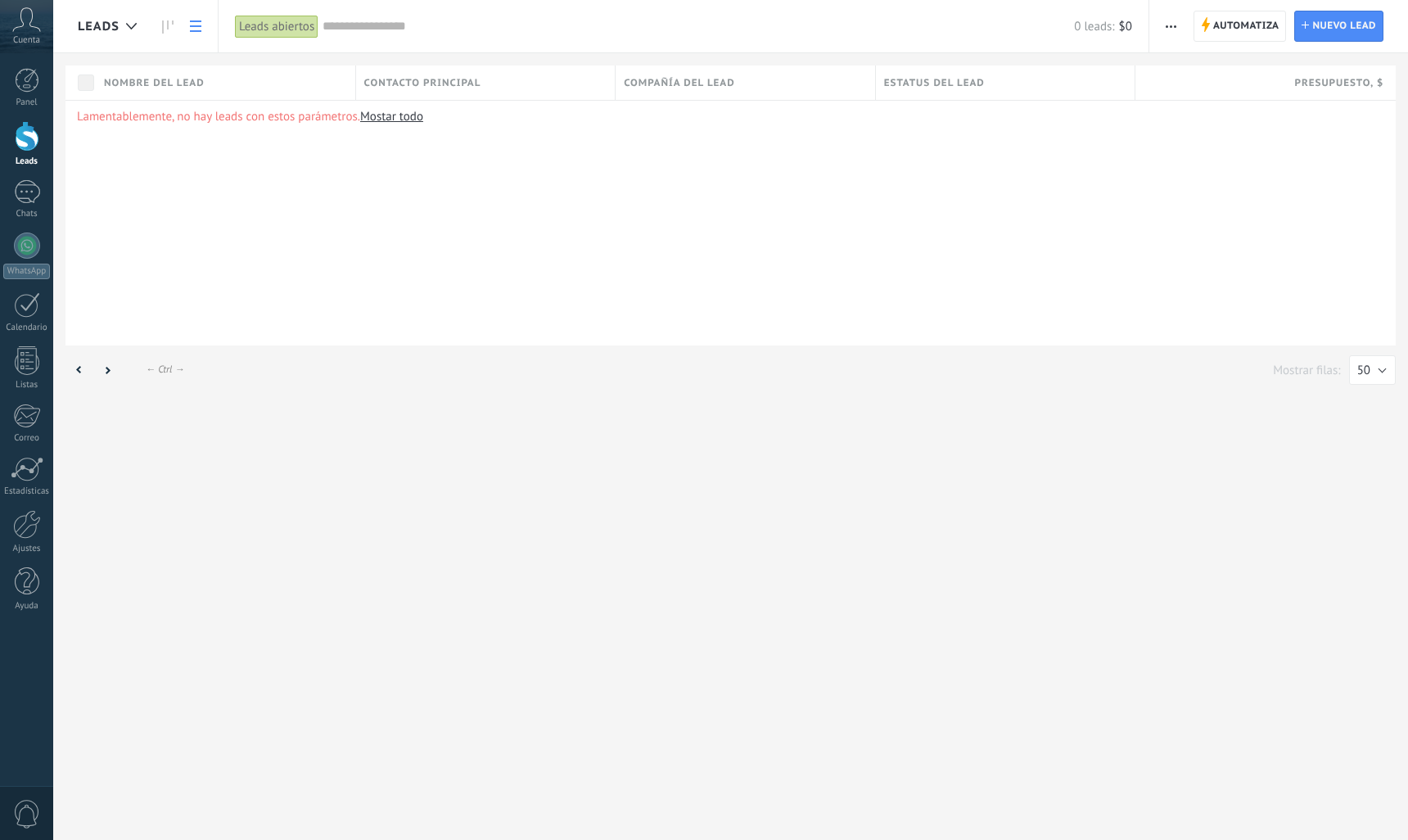
click at [409, 119] on link "Mostar todo" at bounding box center [392, 116] width 63 height 15
click at [253, 31] on div "Leads abiertos" at bounding box center [277, 26] width 84 height 24
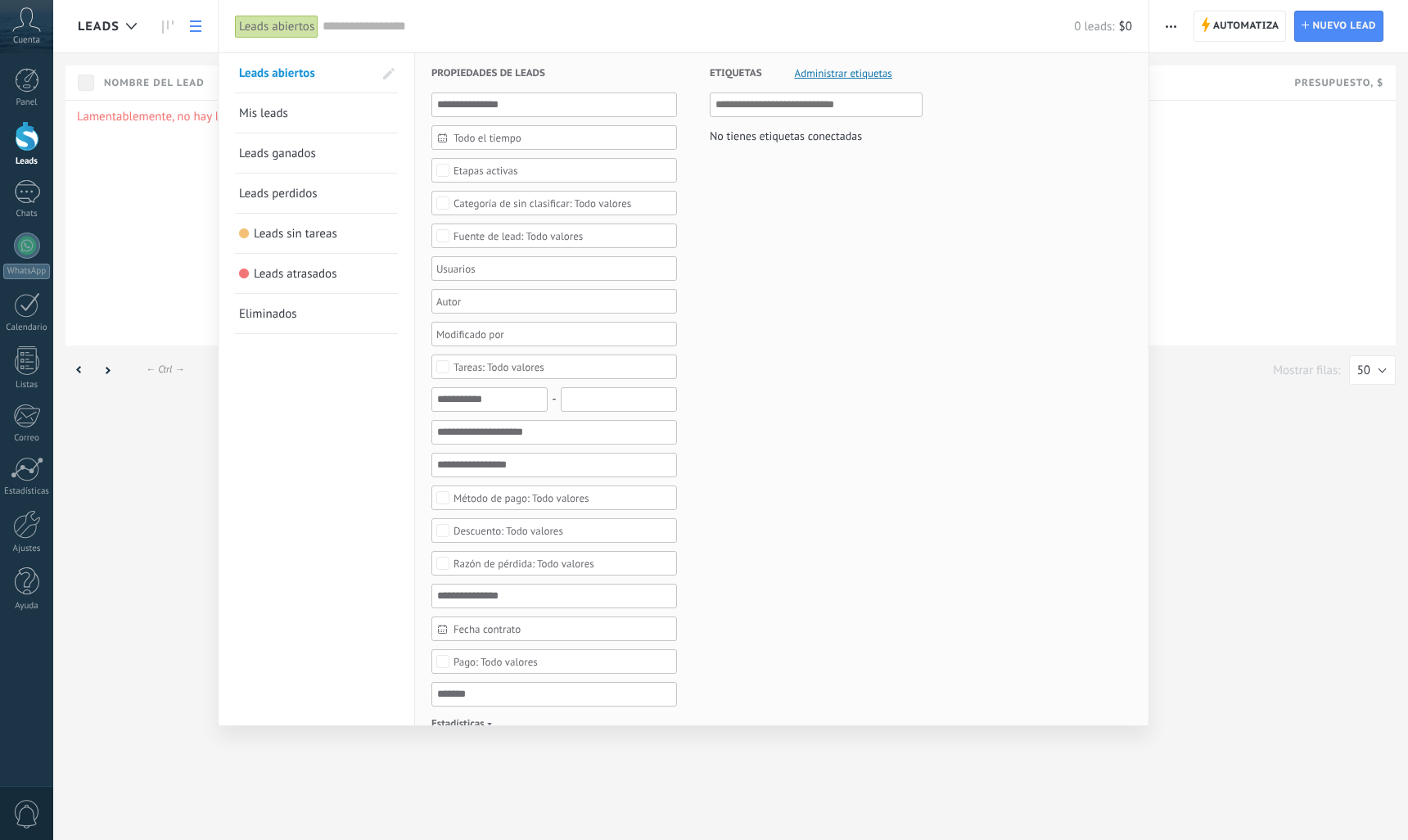
click at [295, 119] on link "Mis leads" at bounding box center [316, 112] width 155 height 39
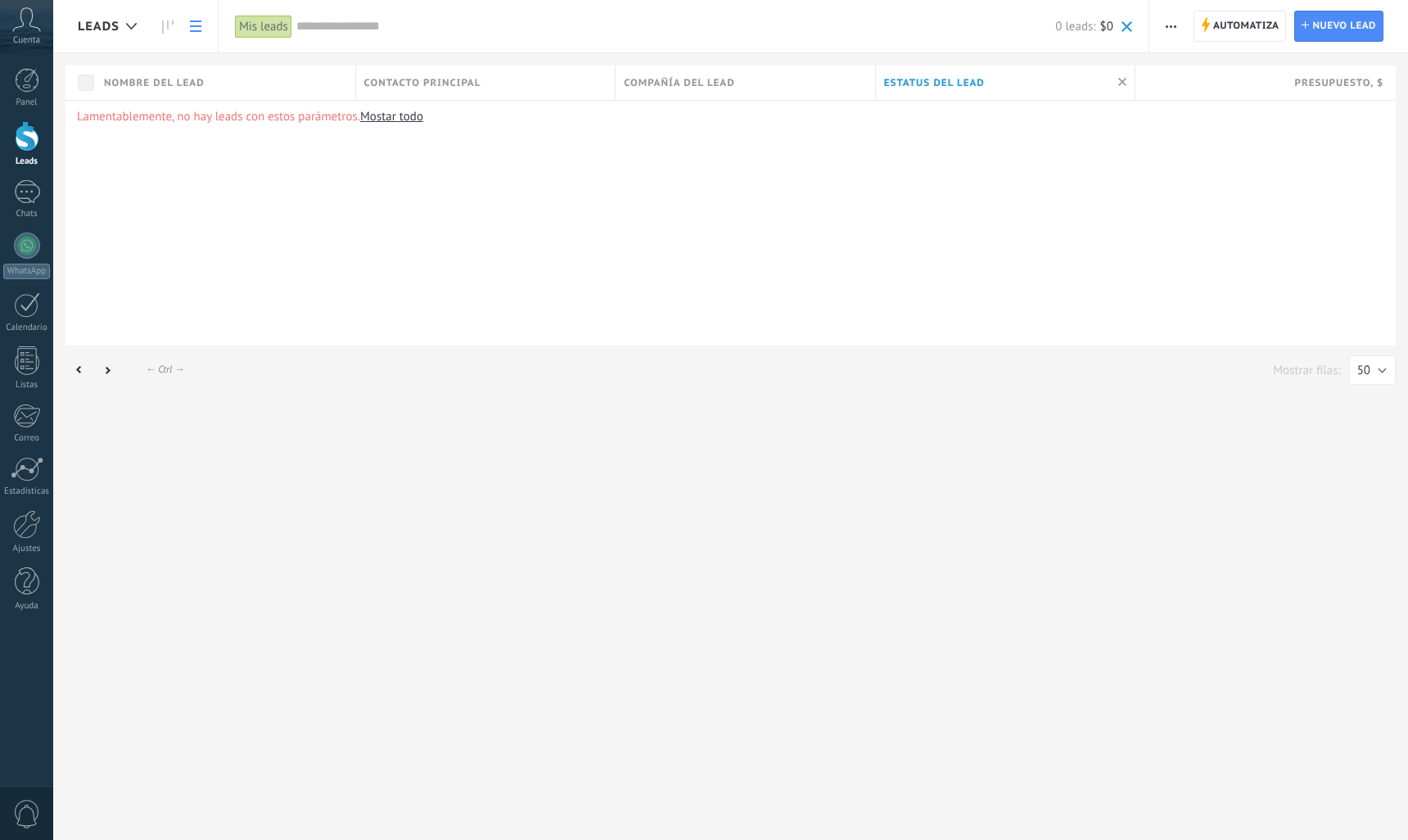
click at [272, 28] on div "Mis leads" at bounding box center [264, 26] width 58 height 24
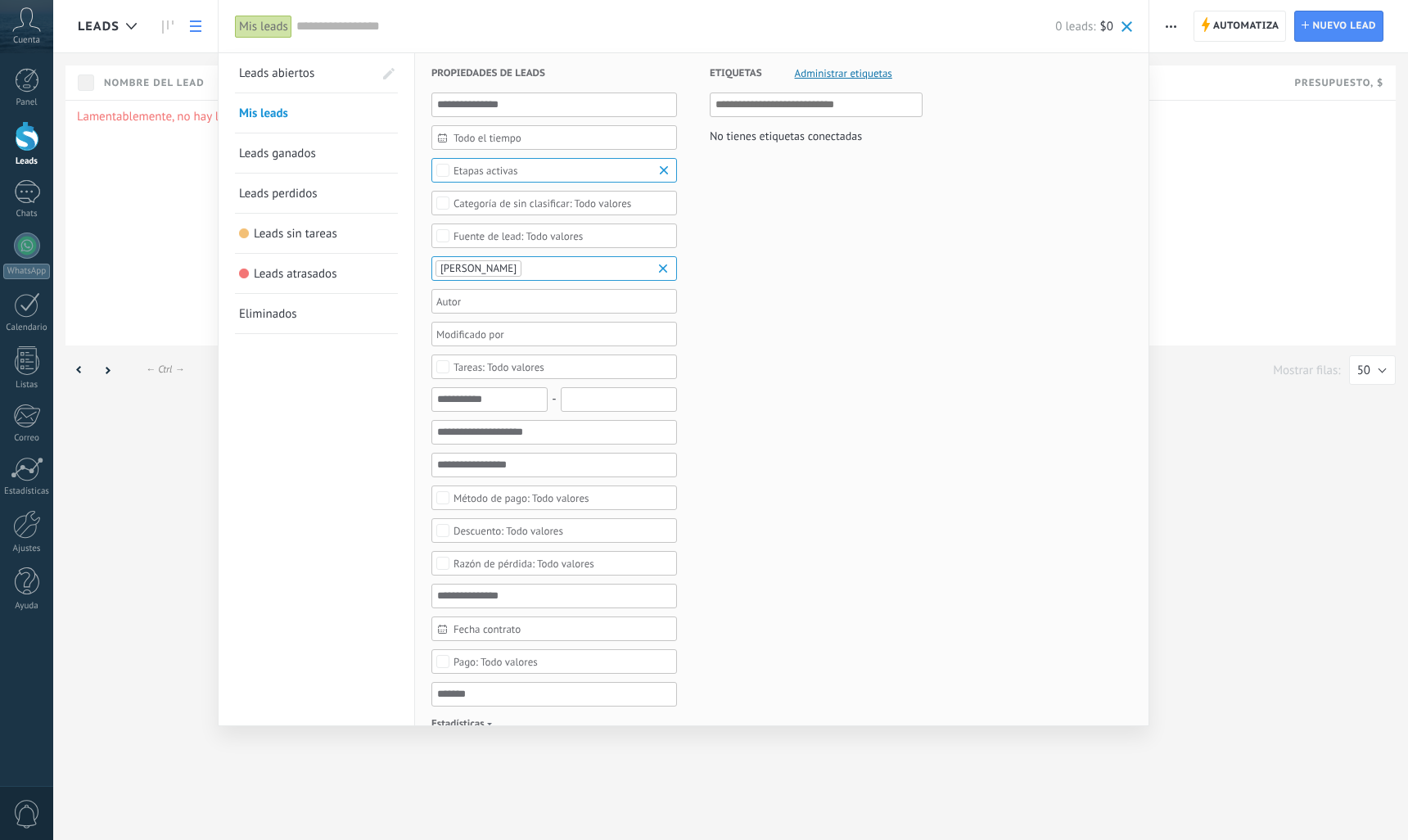
click at [241, 320] on span "Eliminados" at bounding box center [268, 314] width 59 height 15
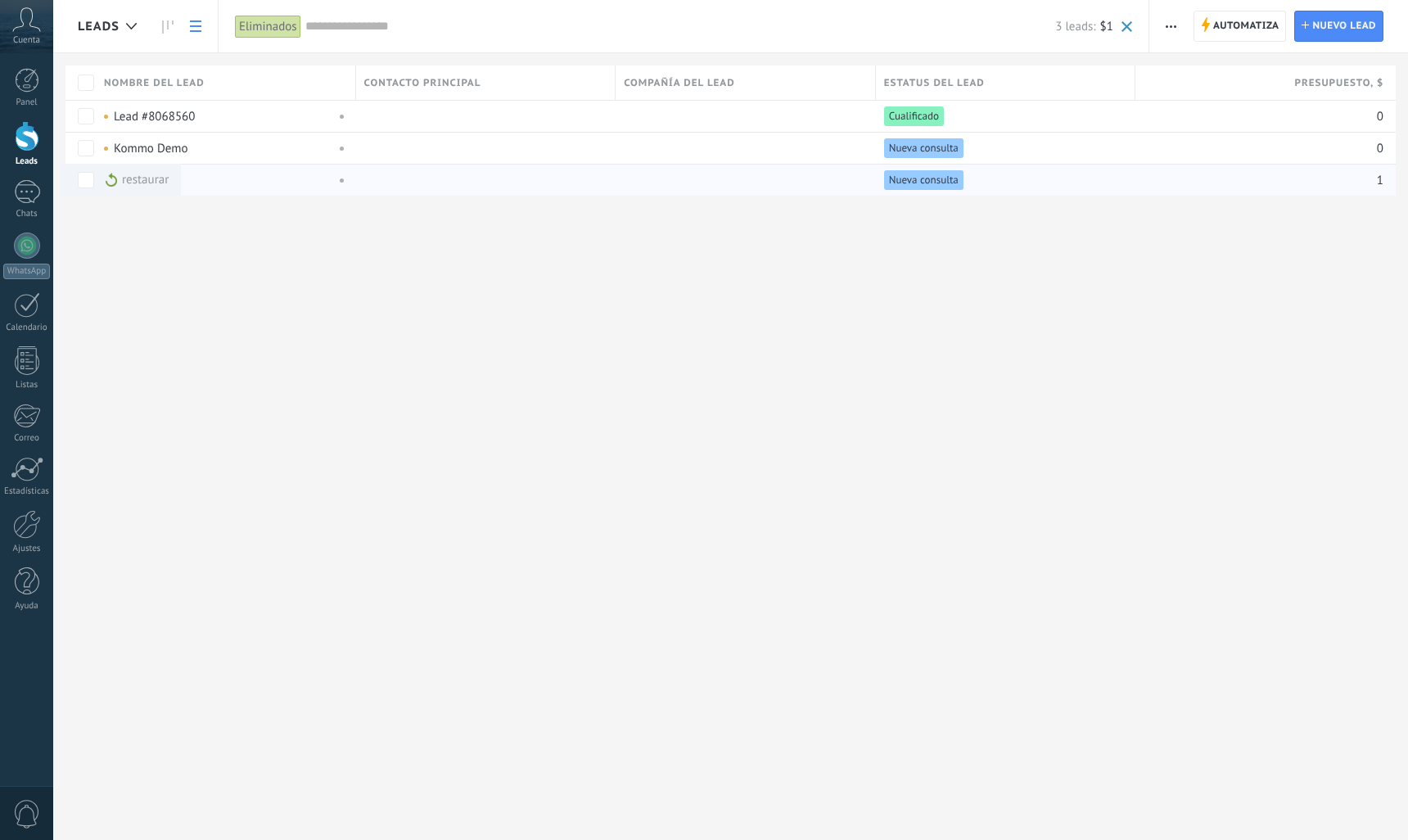
click at [160, 178] on div "restaurar màs" at bounding box center [137, 180] width 63 height 32
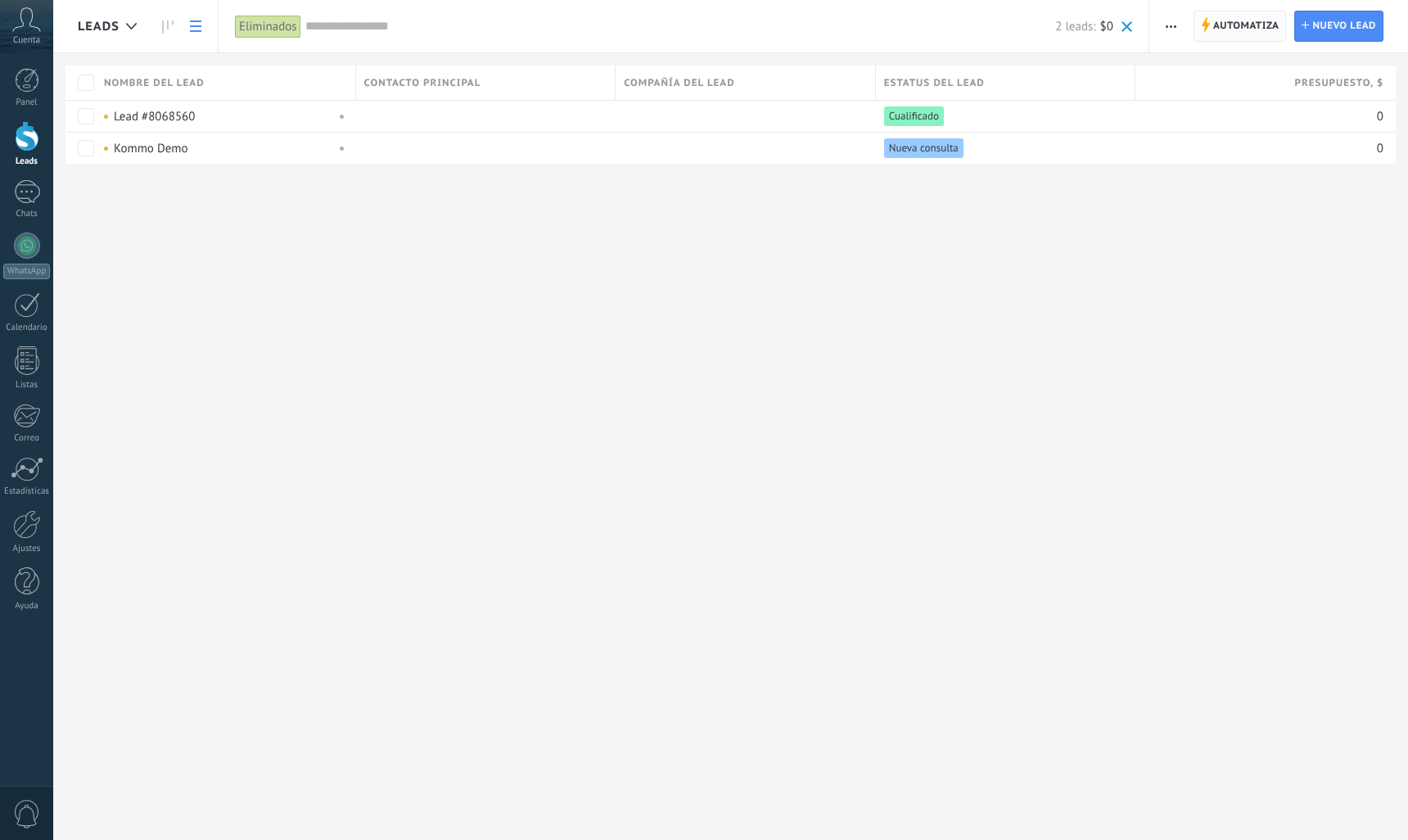
click at [1241, 19] on span "Automatiza" at bounding box center [1246, 26] width 66 height 30
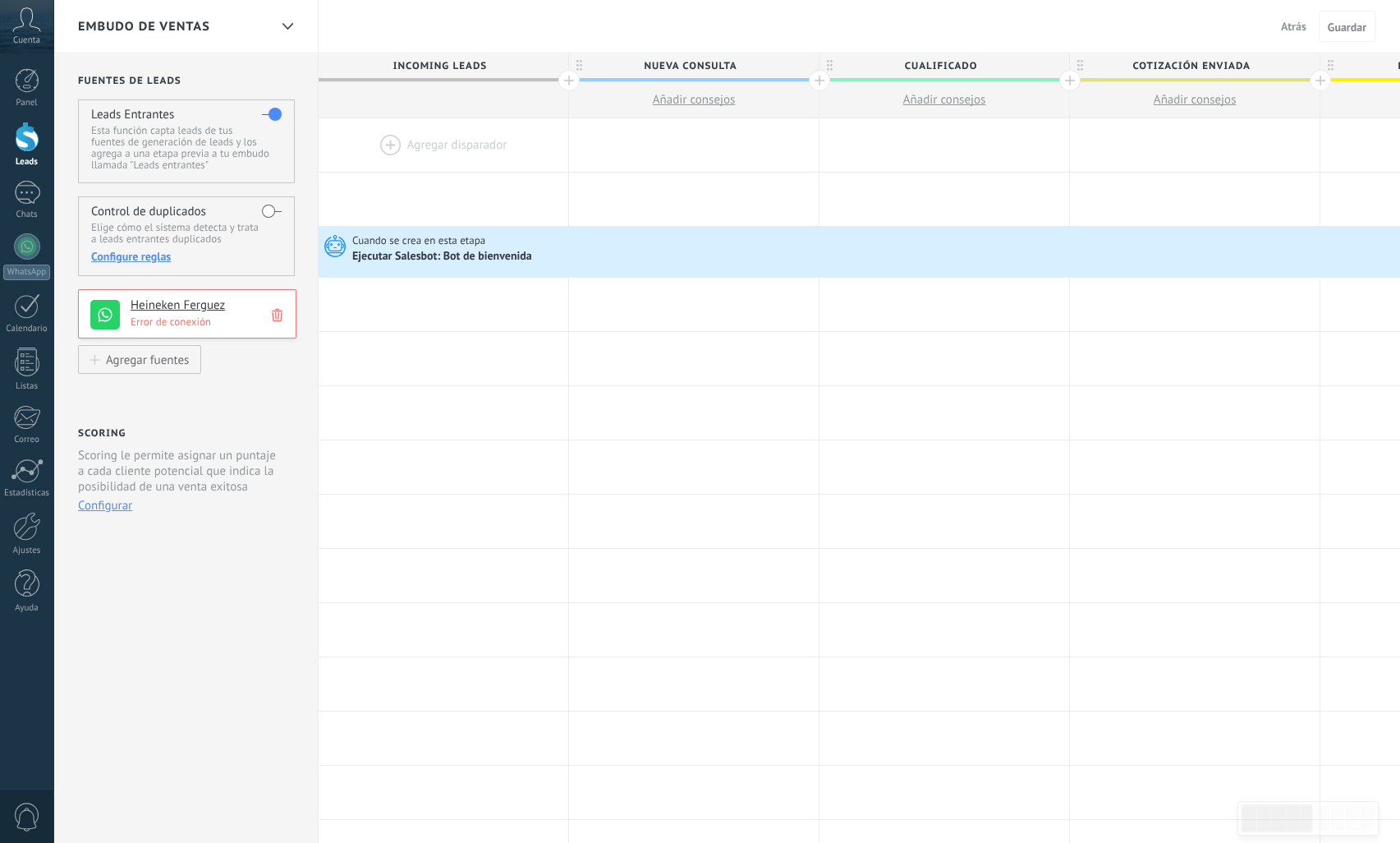
click at [194, 327] on p "Error de conexión" at bounding box center [209, 322] width 156 height 13
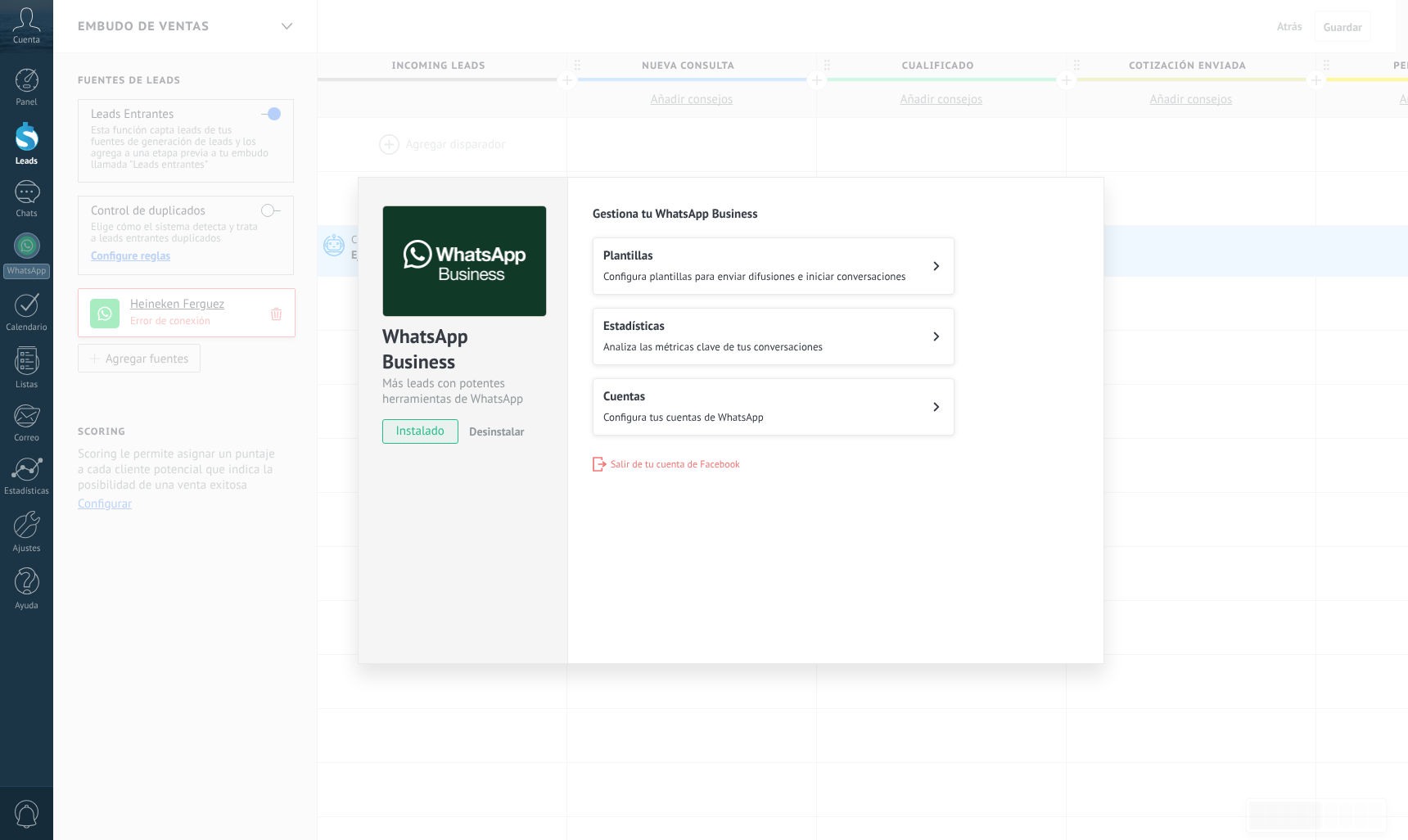
click at [738, 417] on span "Configura tus cuentas de WhatsApp" at bounding box center [683, 417] width 160 height 13
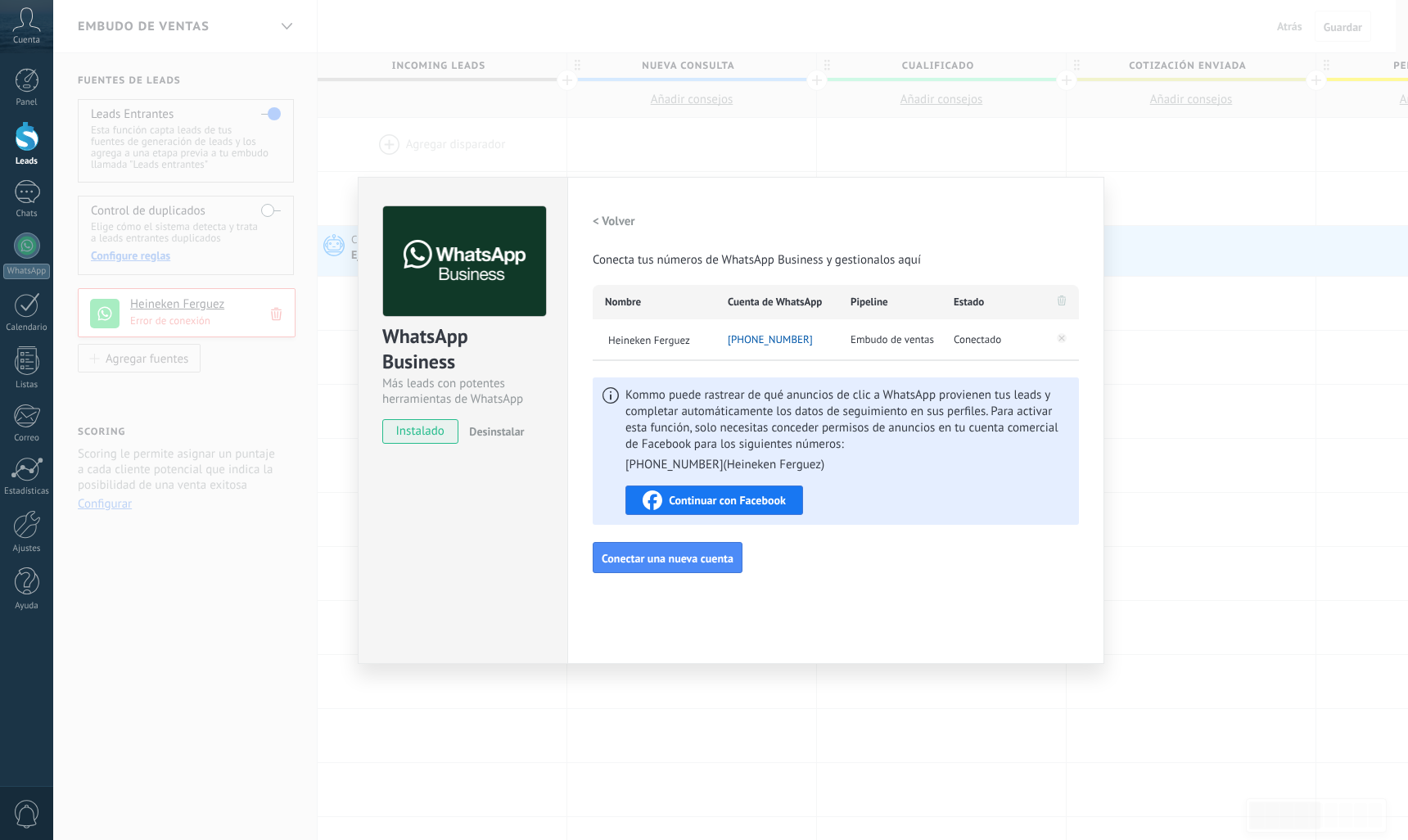
click at [520, 691] on div "WhatsApp Business Más leads con potentes herramientas de WhatsApp instalado Des…" at bounding box center [730, 420] width 1355 height 840
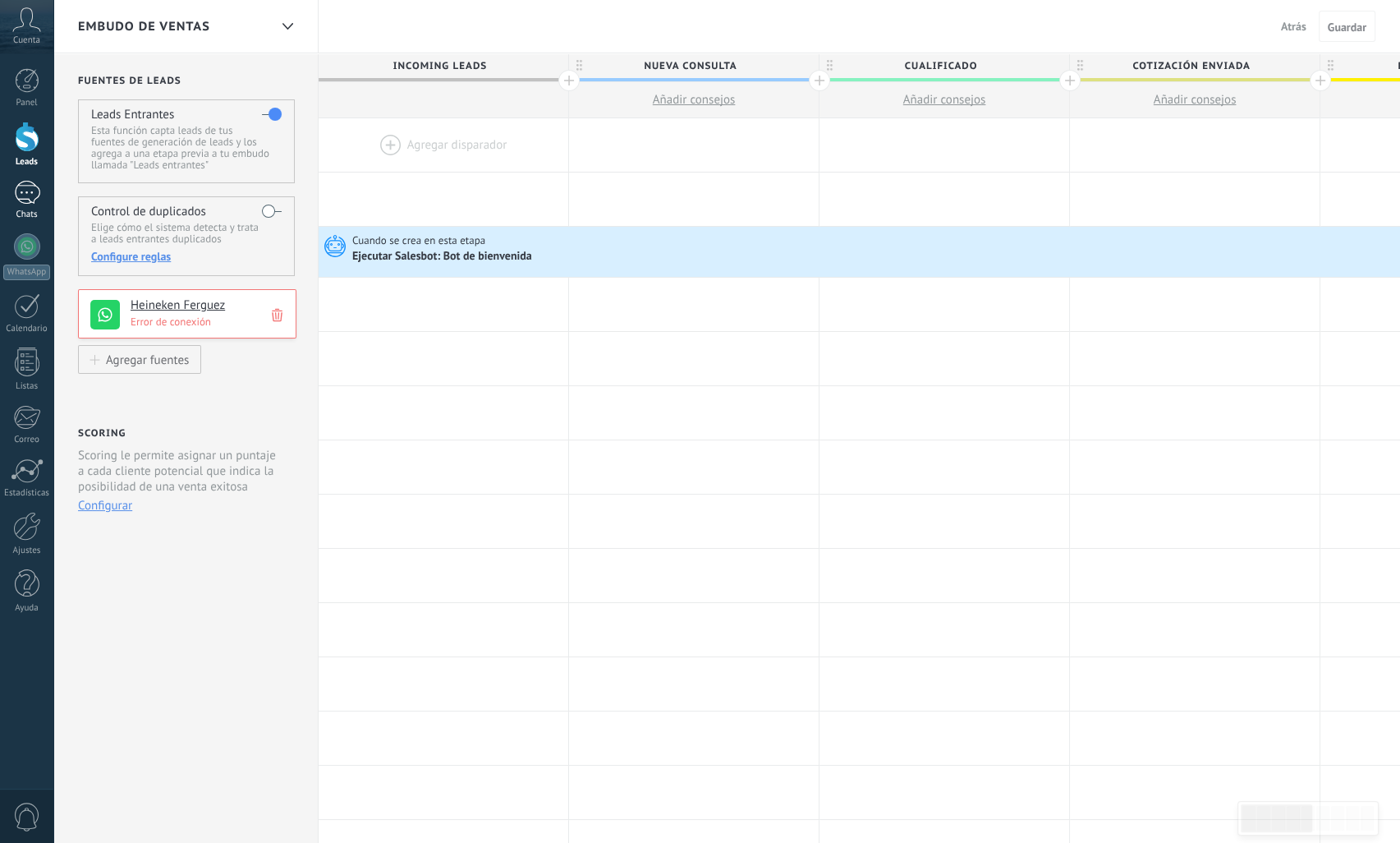
click at [33, 187] on div at bounding box center [26, 193] width 26 height 24
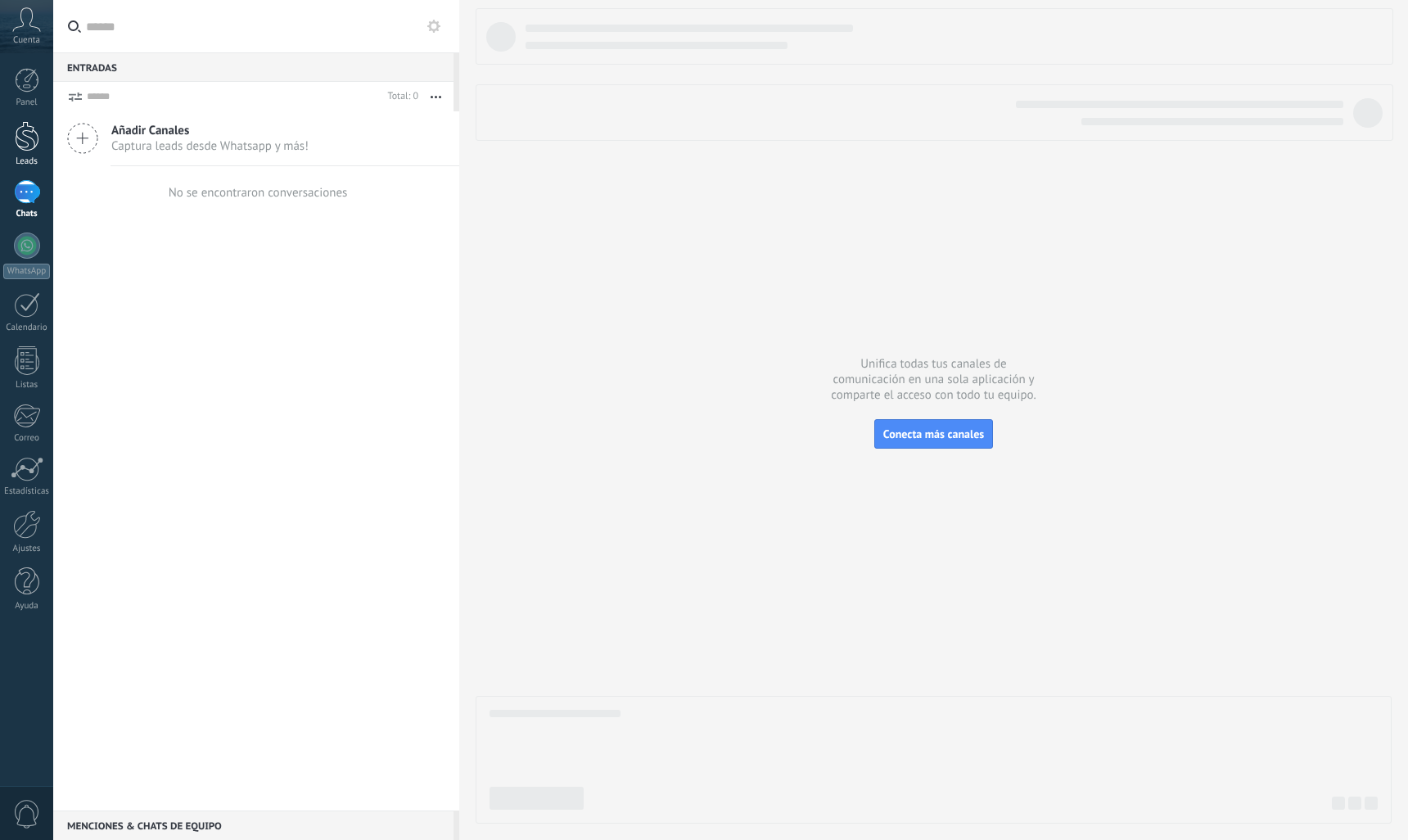
click at [33, 136] on div at bounding box center [27, 136] width 25 height 31
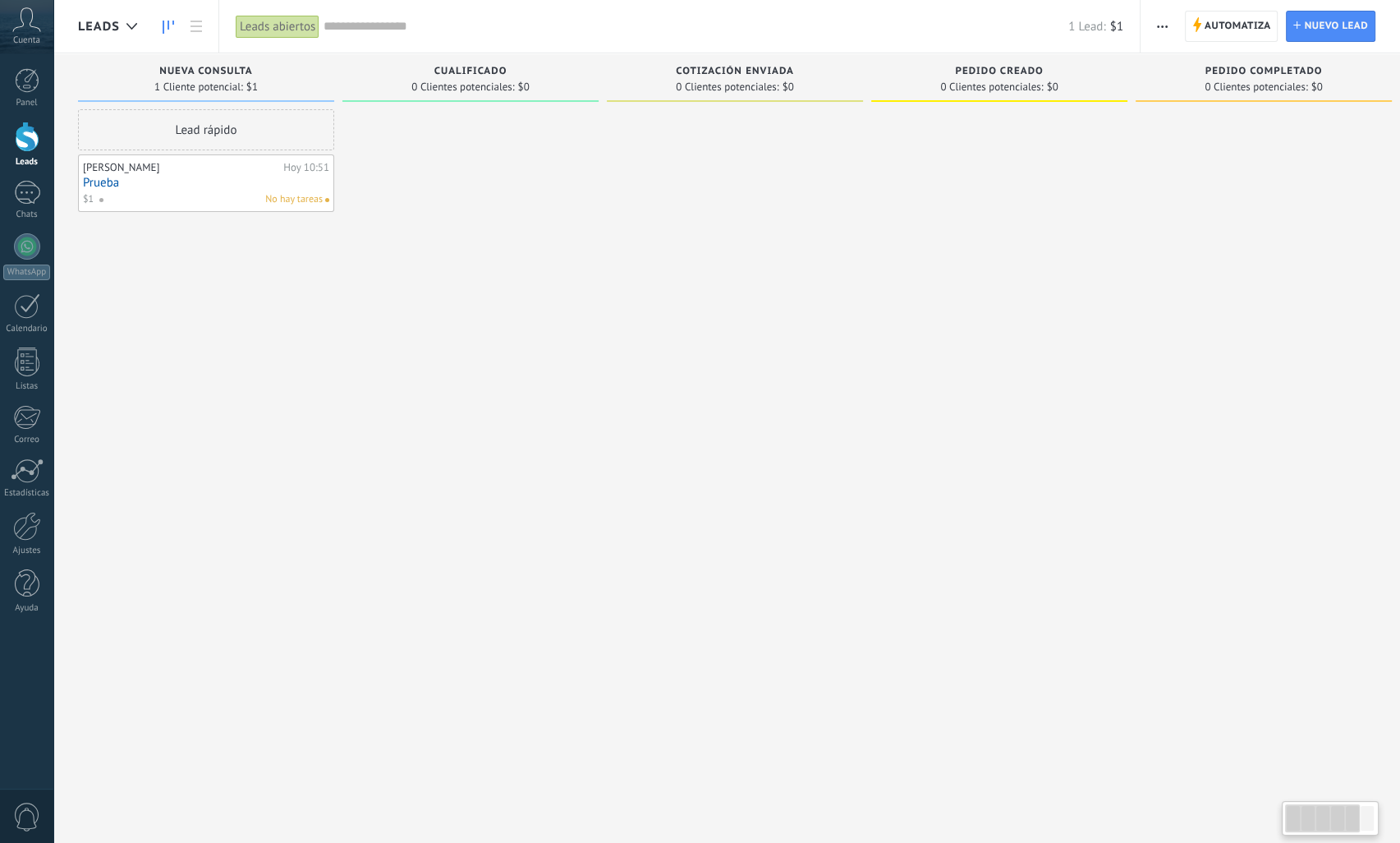
click at [263, 189] on link "Prueba" at bounding box center [206, 182] width 246 height 13
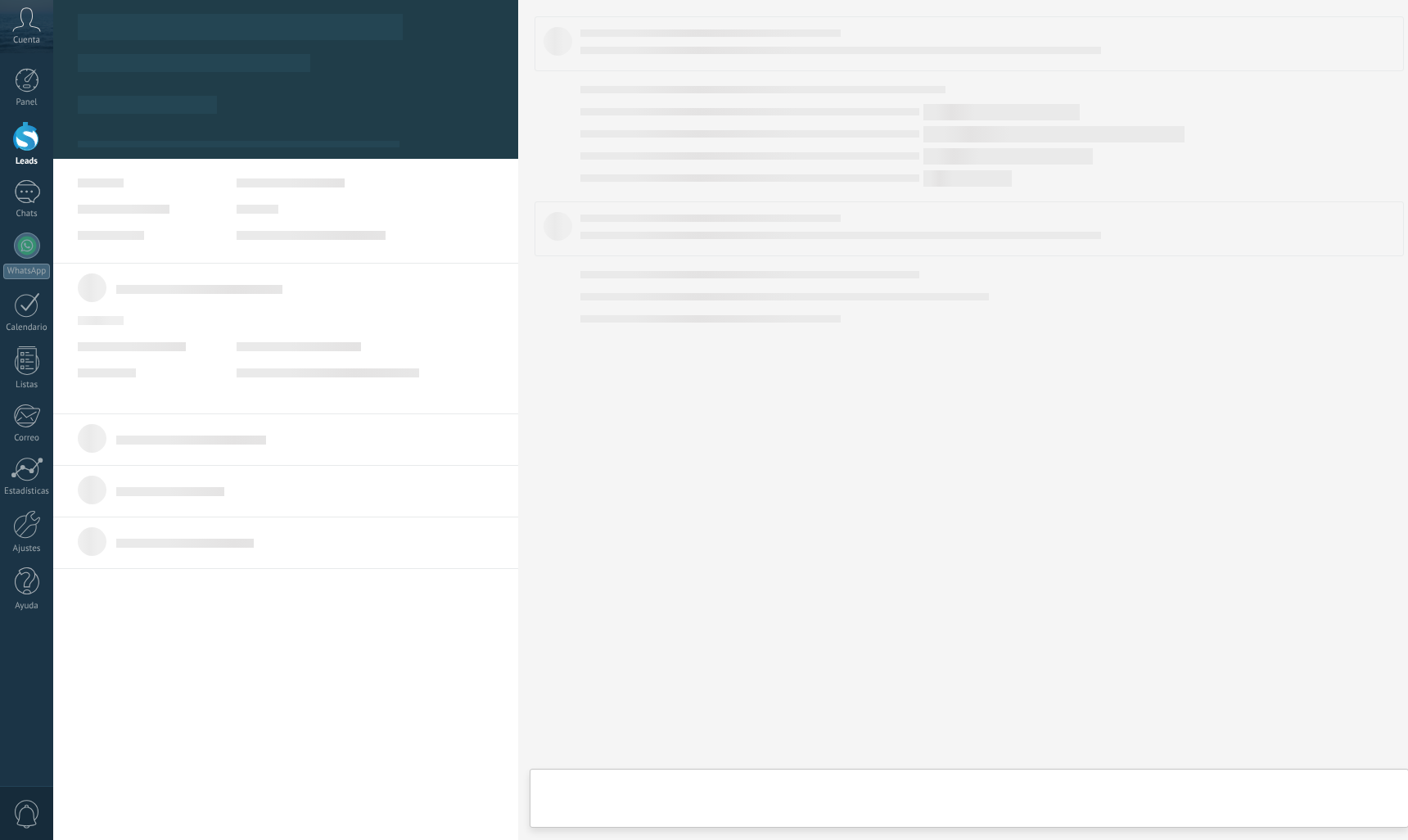
type textarea "******"
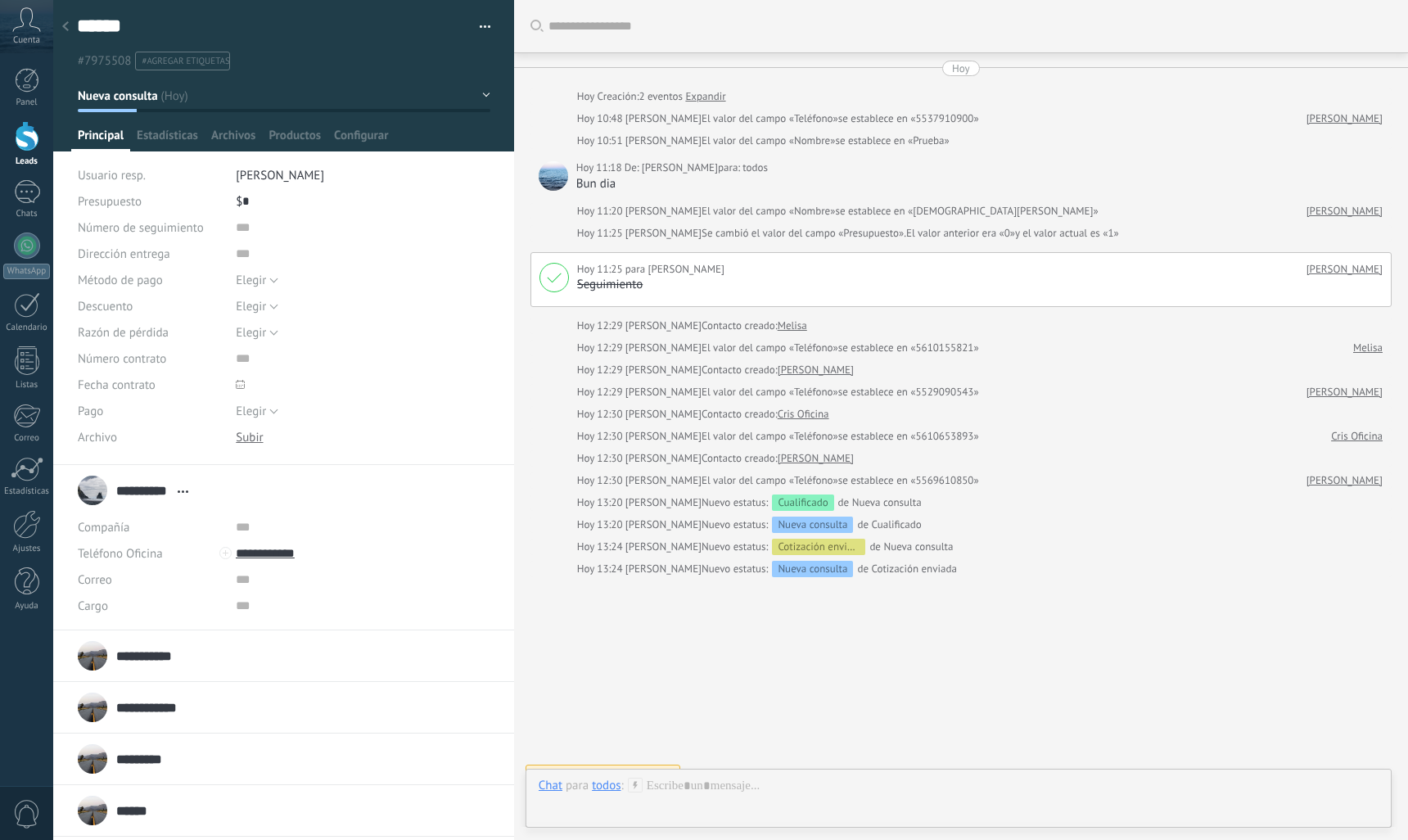
scroll to position [22, 0]
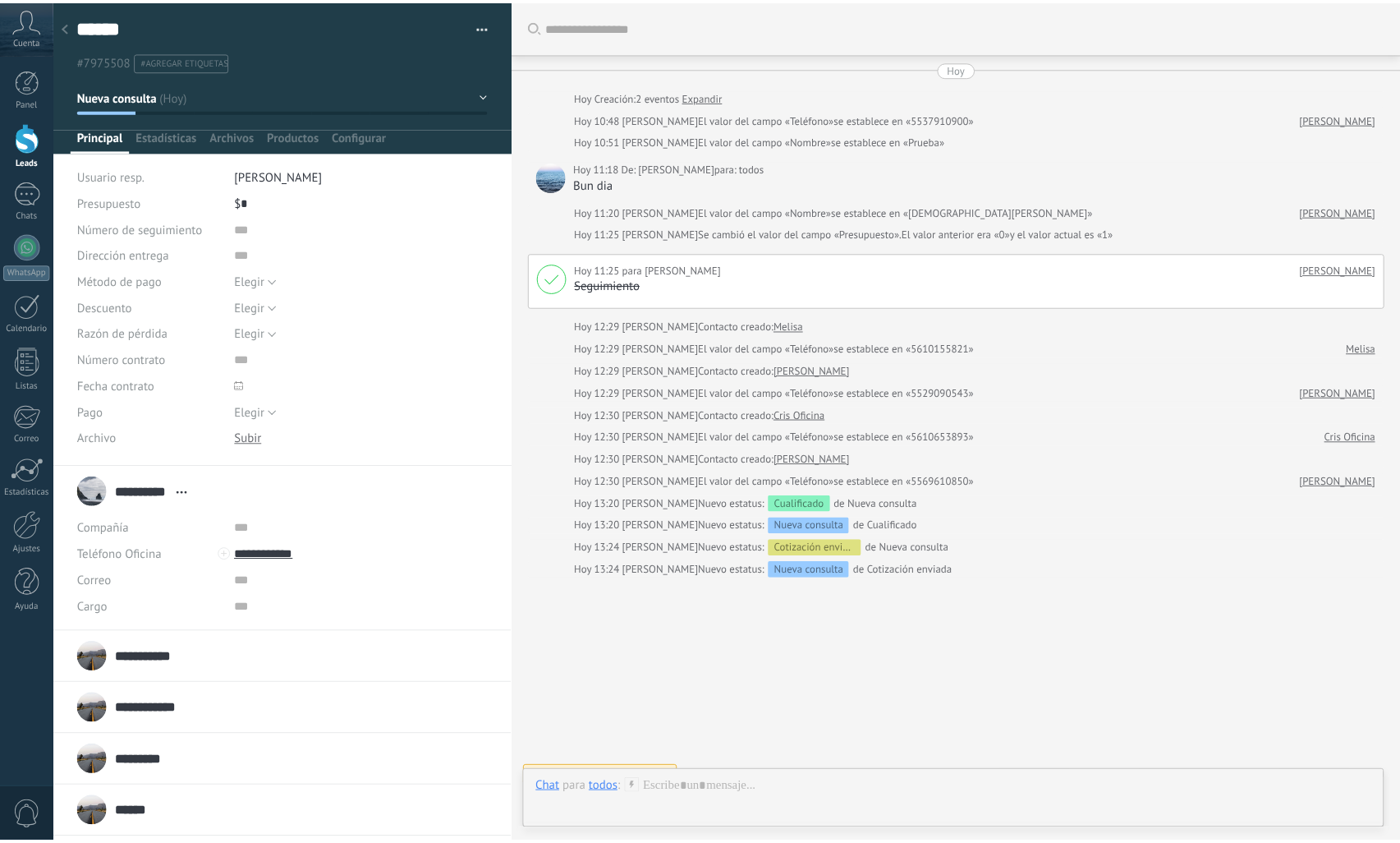
scroll to position [24, 0]
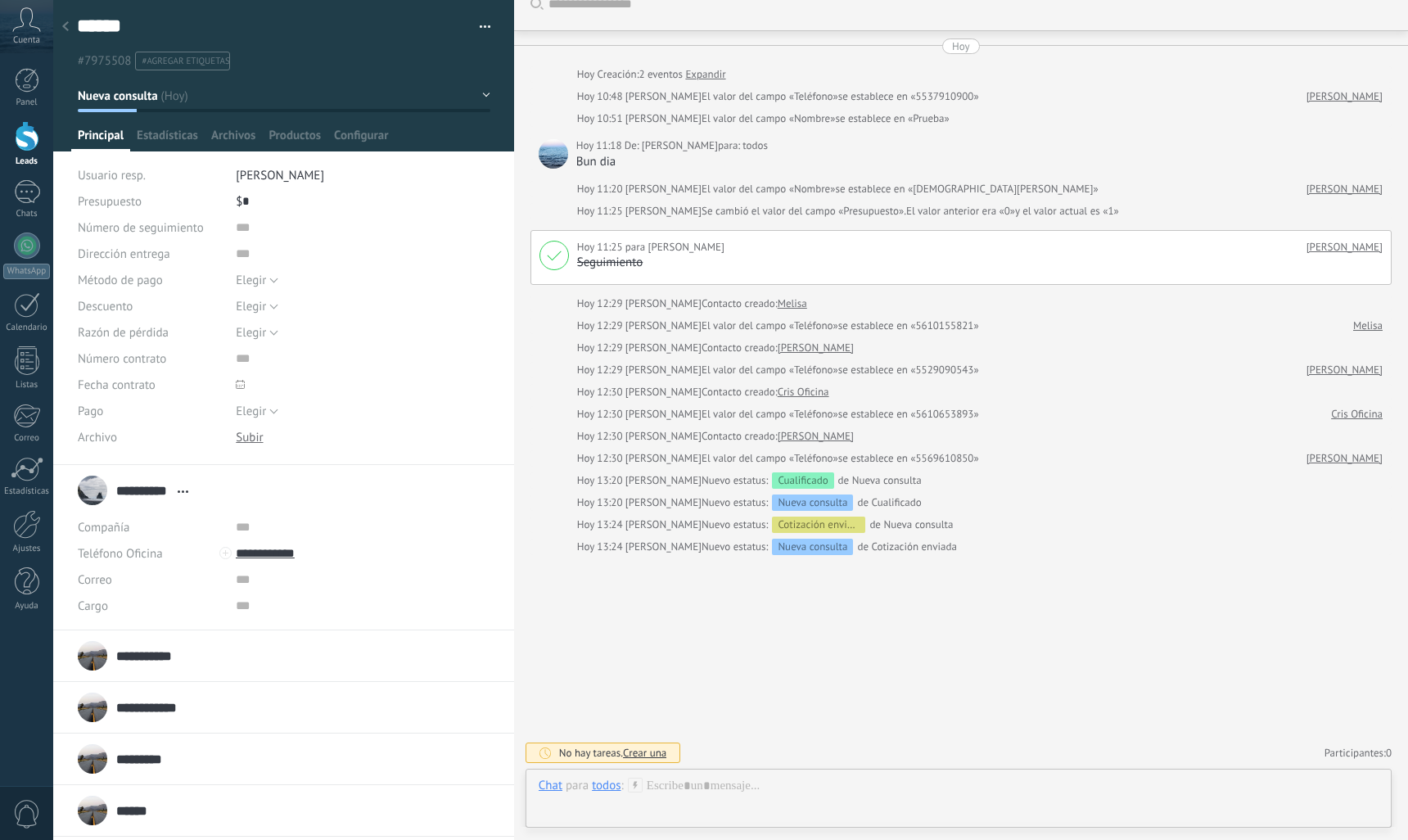
click at [42, 153] on link "Leads" at bounding box center [26, 144] width 53 height 46
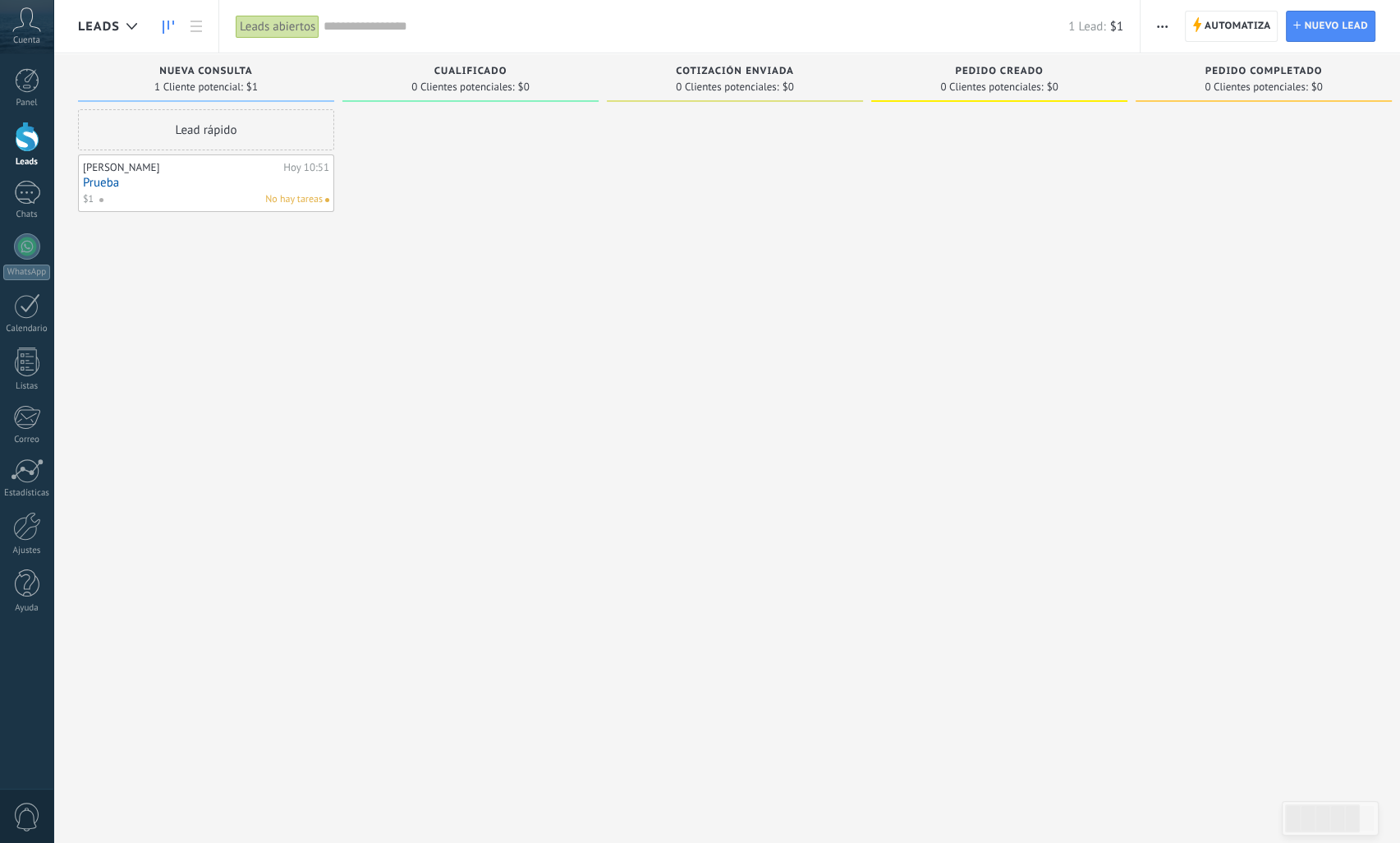
click at [1164, 33] on span "button" at bounding box center [1161, 26] width 11 height 31
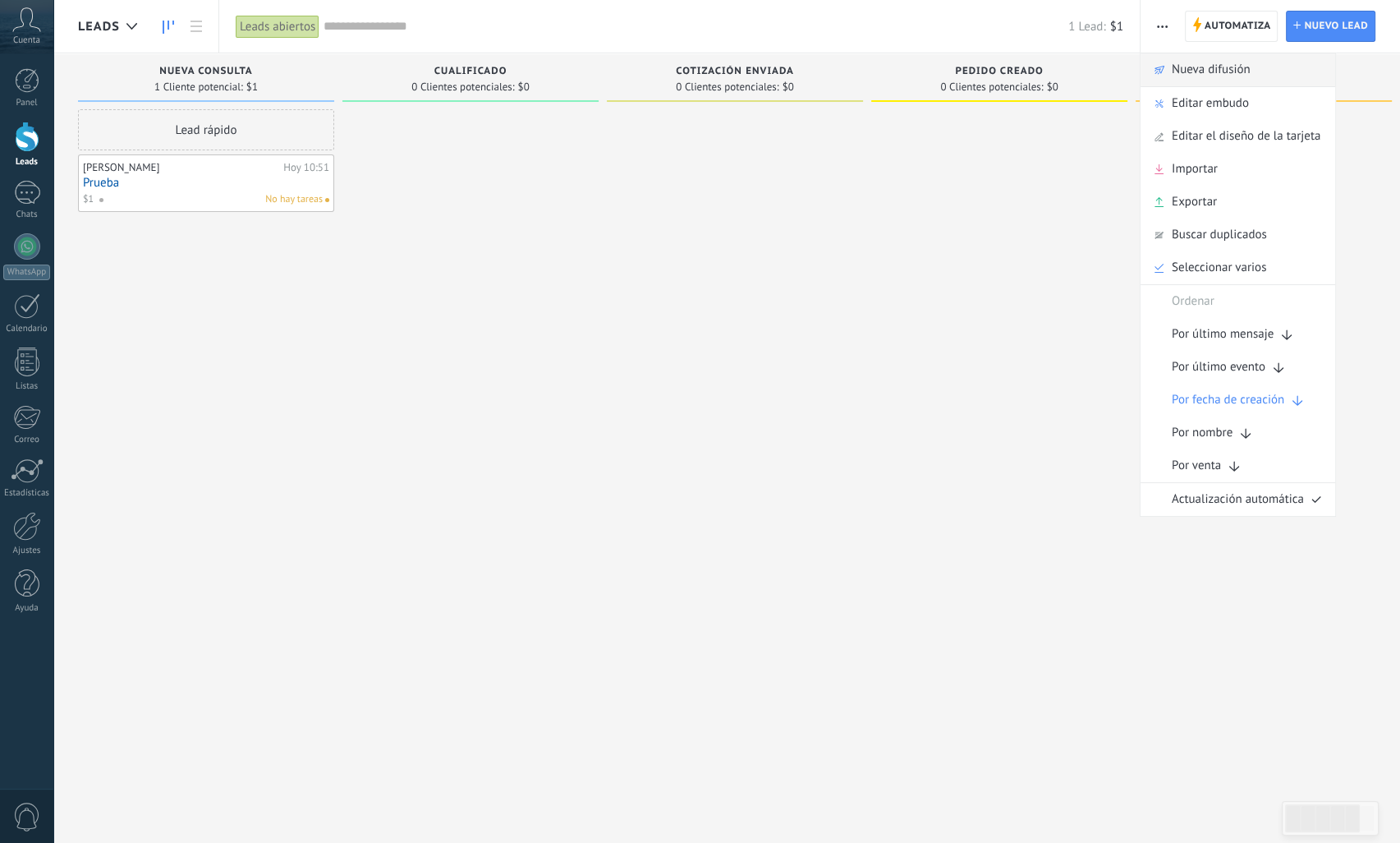
click at [1172, 67] on span "Nueva difusión" at bounding box center [1211, 69] width 79 height 33
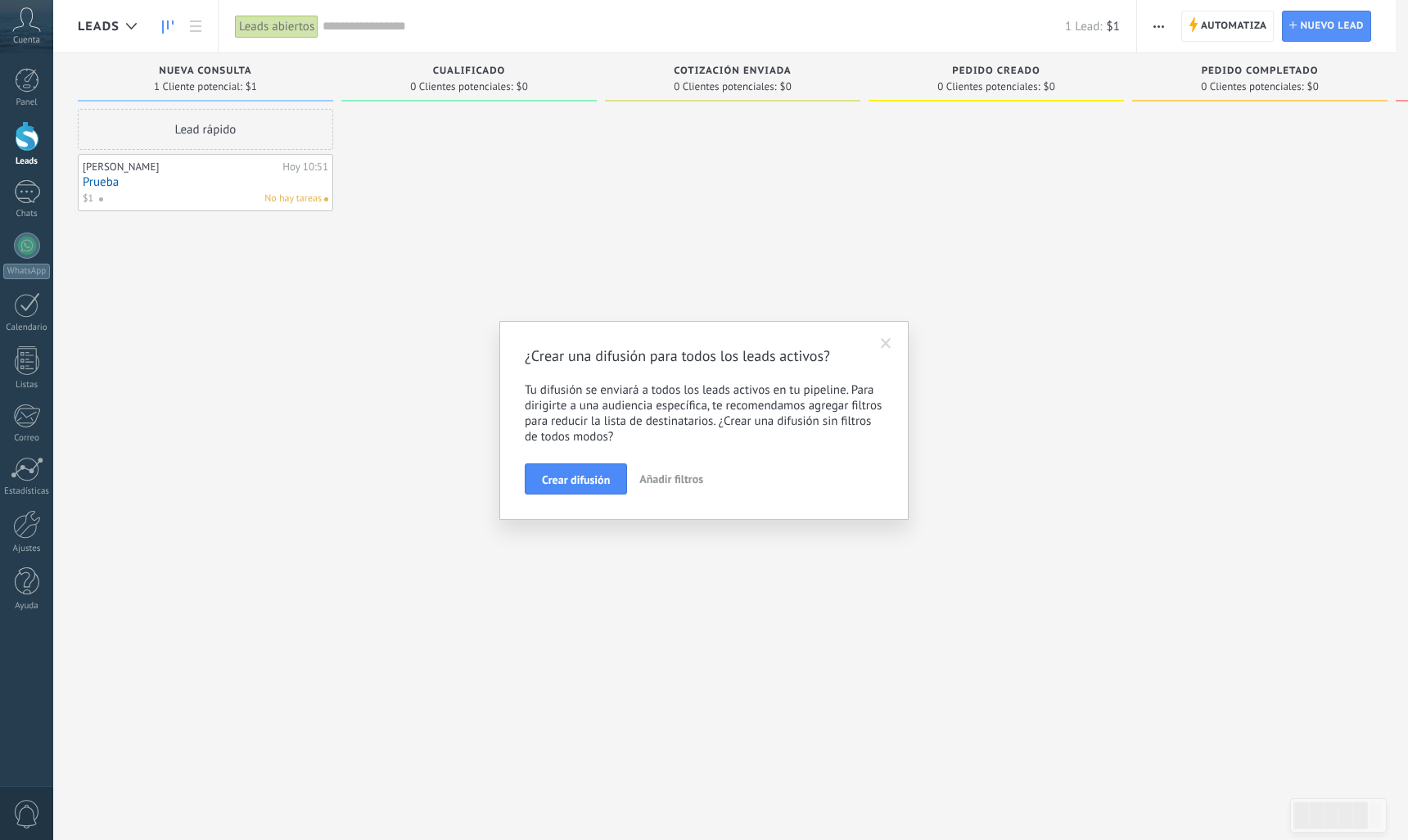
click at [652, 480] on span "Añadir filtros" at bounding box center [671, 478] width 63 height 14
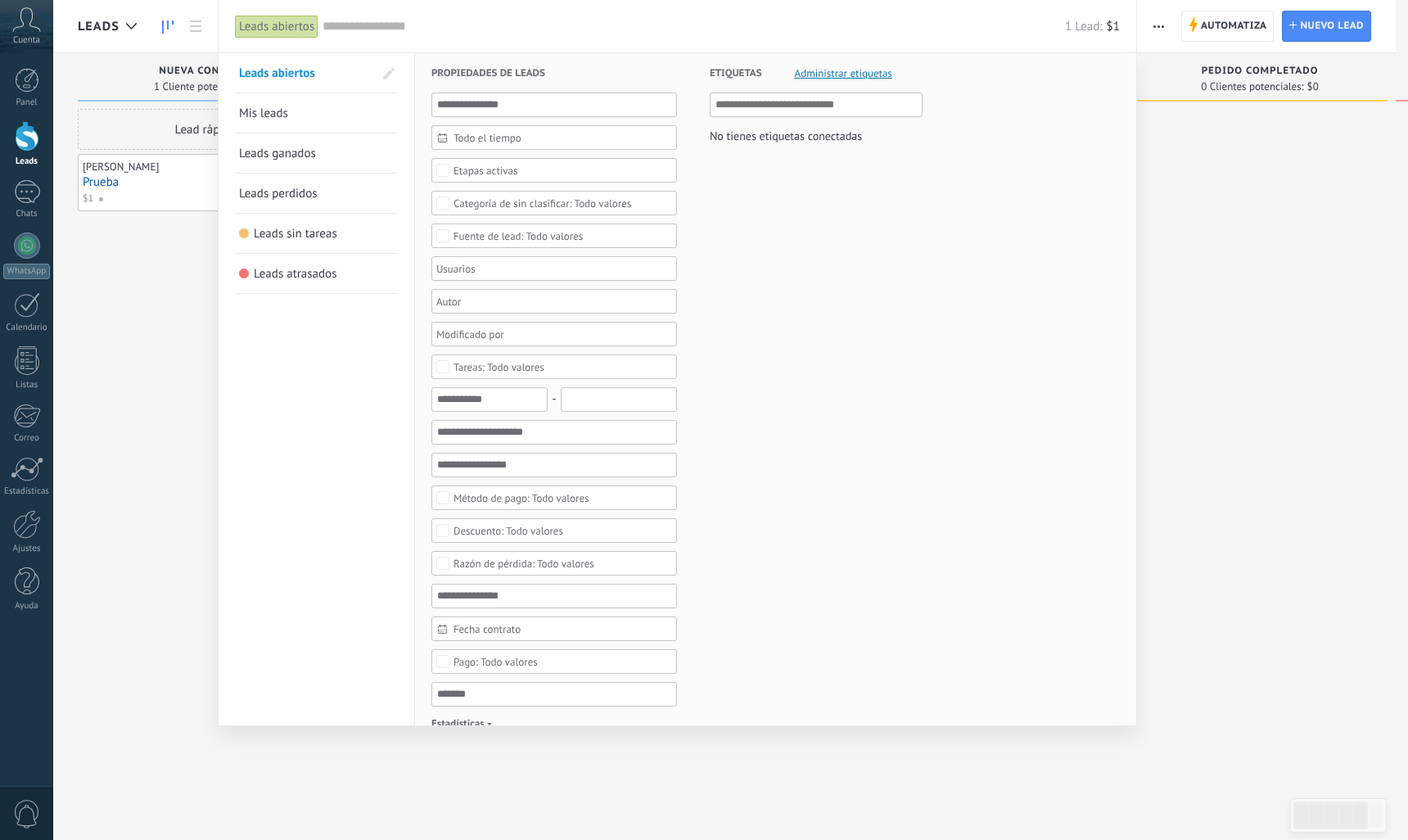
click at [264, 107] on span "Mis leads" at bounding box center [263, 113] width 49 height 15
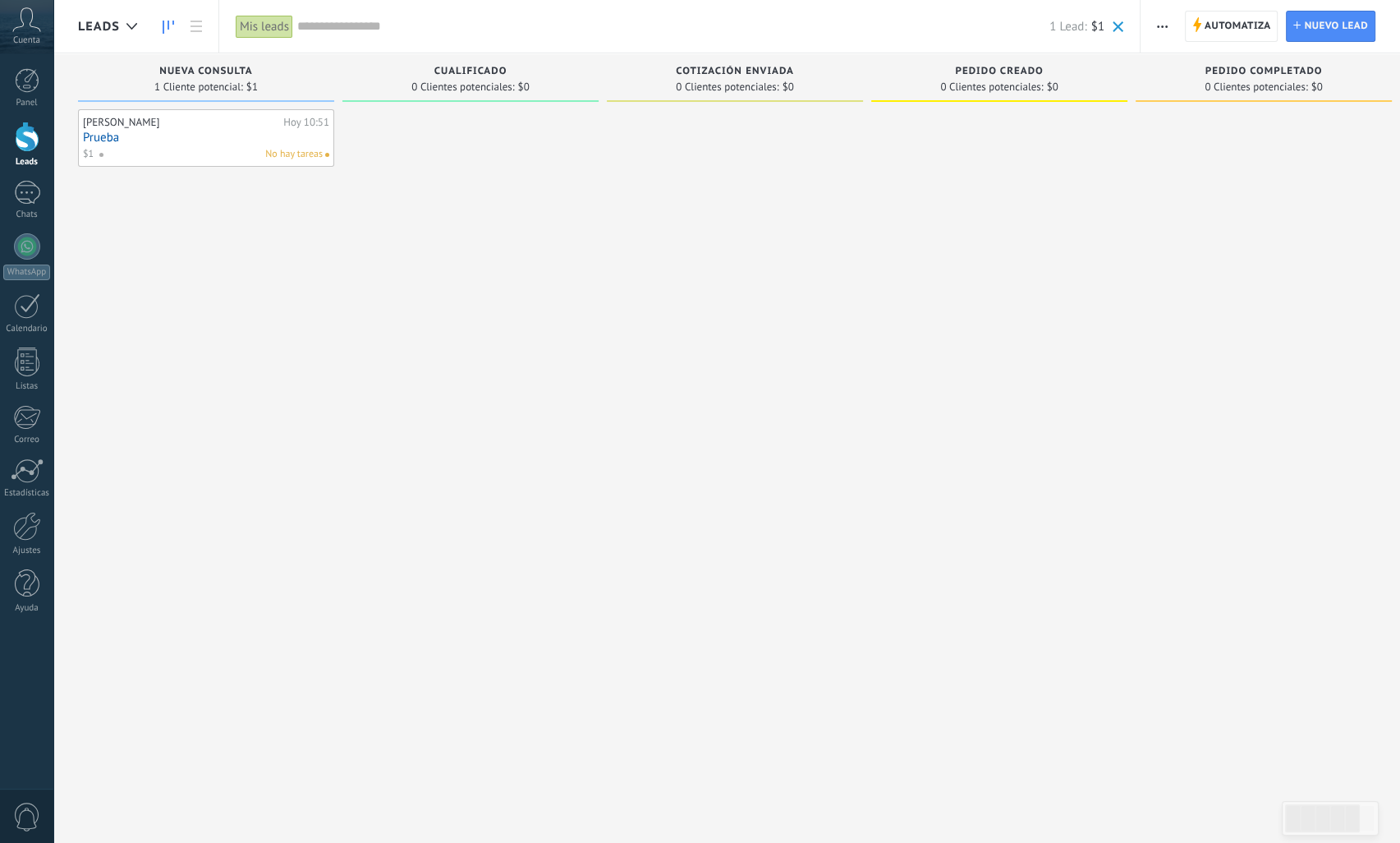
click at [285, 153] on span "No hay tareas" at bounding box center [294, 154] width 58 height 14
click at [1162, 21] on span "button" at bounding box center [1161, 26] width 11 height 31
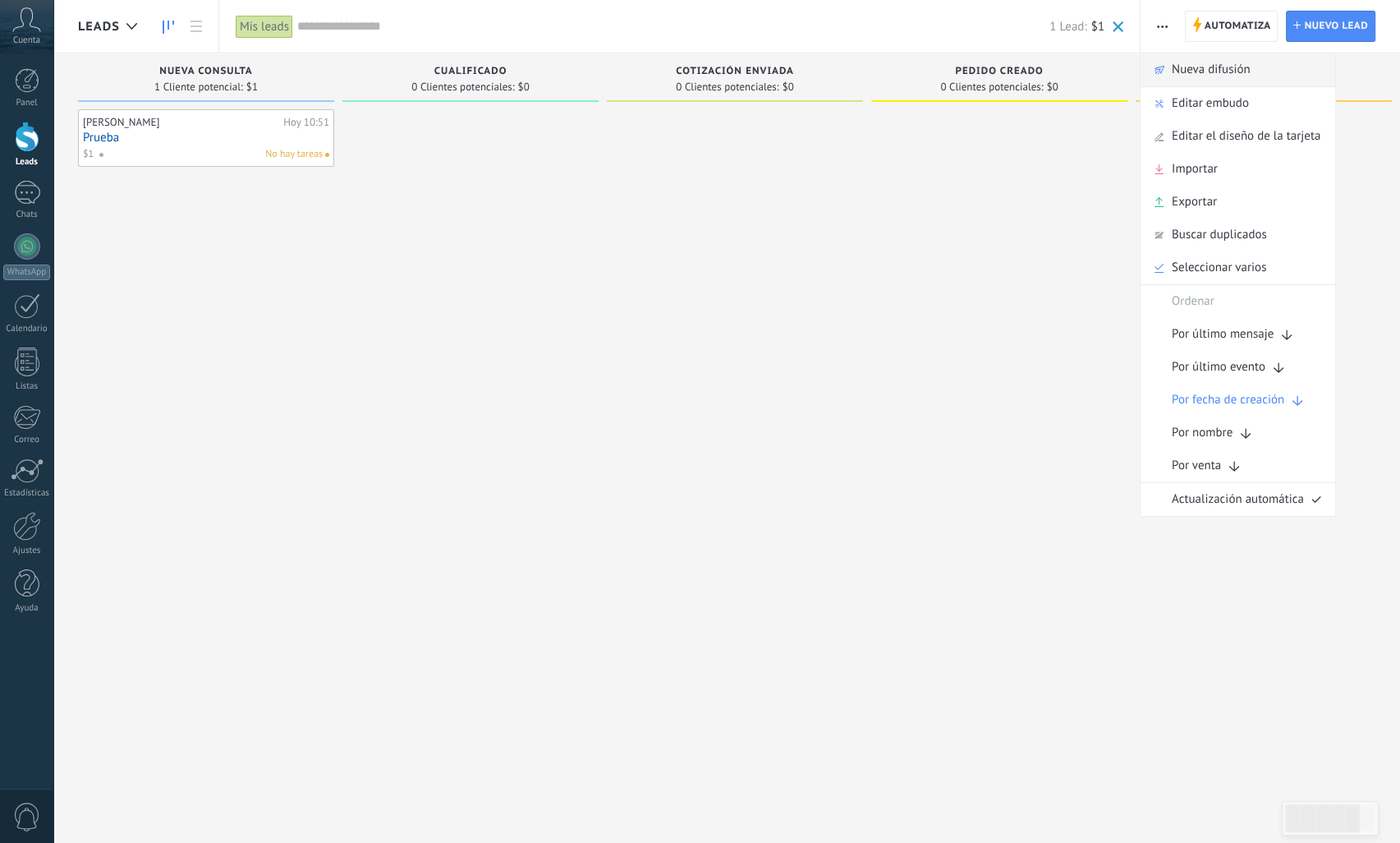
click at [1155, 68] on use at bounding box center [1159, 69] width 10 height 9
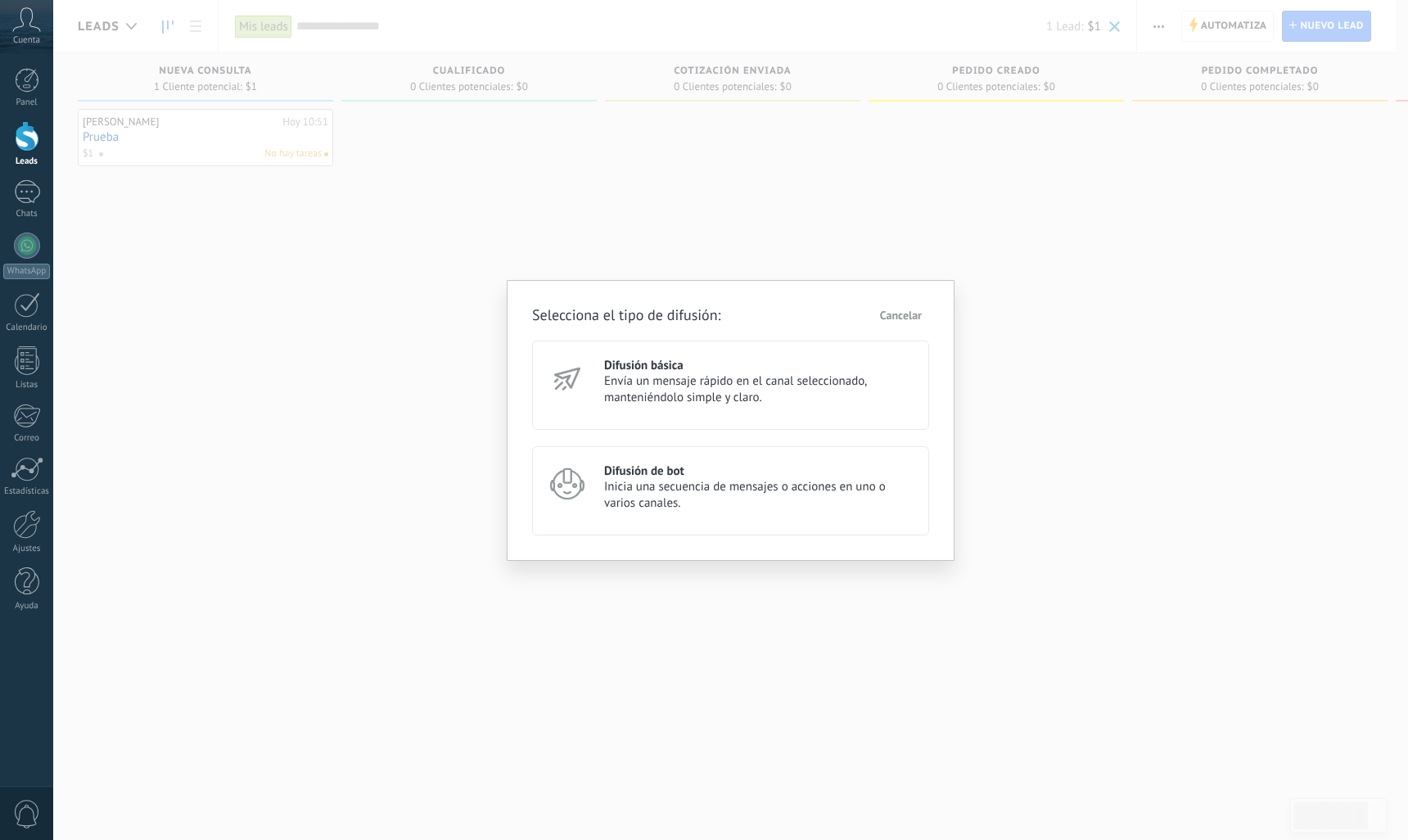
click at [730, 498] on span "Inicia una secuencia de mensajes o acciones en uno o varios canales." at bounding box center [759, 495] width 310 height 33
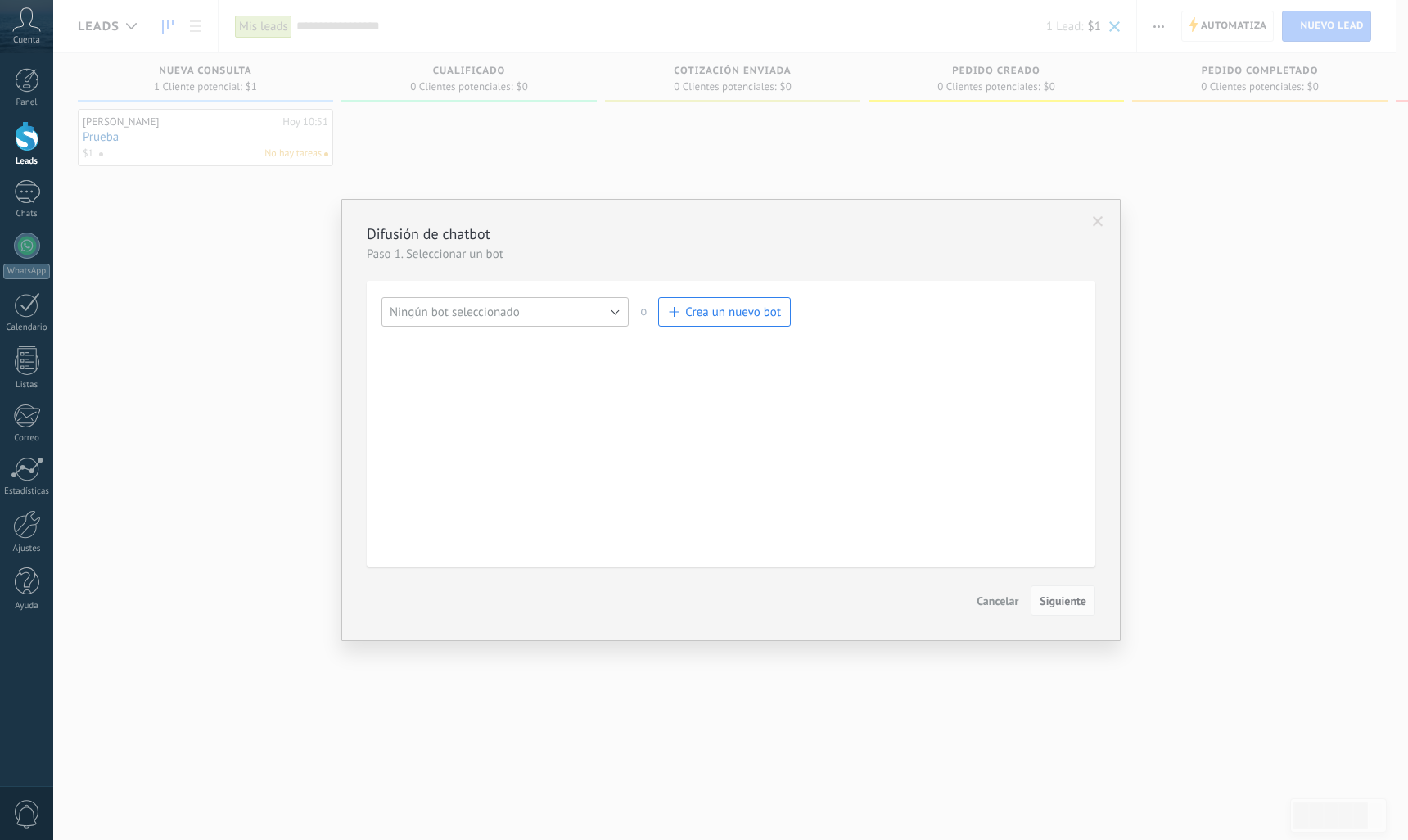
click at [585, 315] on button "Ningún bot seleccionado" at bounding box center [504, 311] width 247 height 30
click at [547, 348] on span "Bot de bienvenida" at bounding box center [498, 340] width 252 height 15
click at [1039, 590] on button "Siguiente" at bounding box center [1062, 601] width 64 height 31
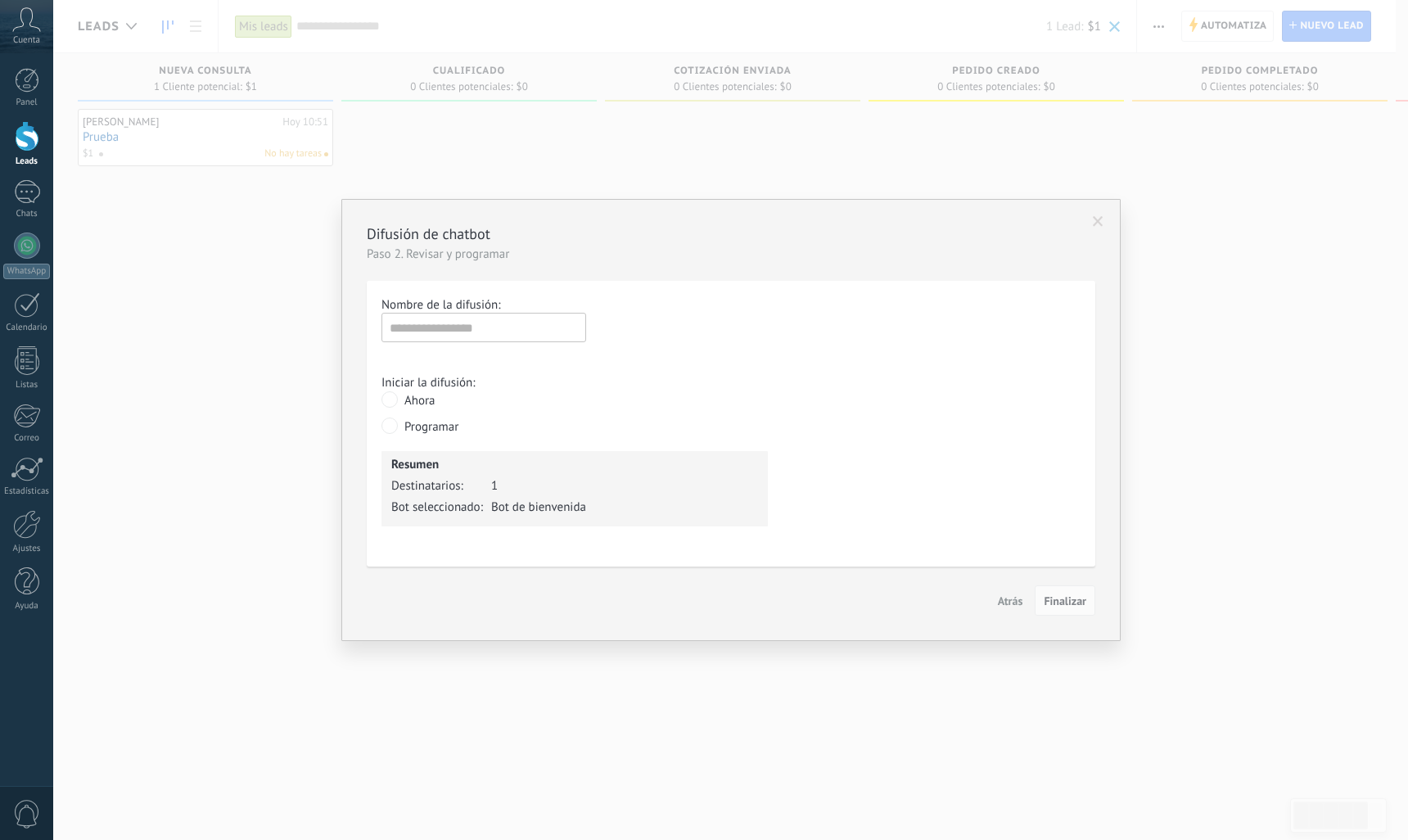
click at [1002, 608] on span "Atrás" at bounding box center [1010, 600] width 25 height 14
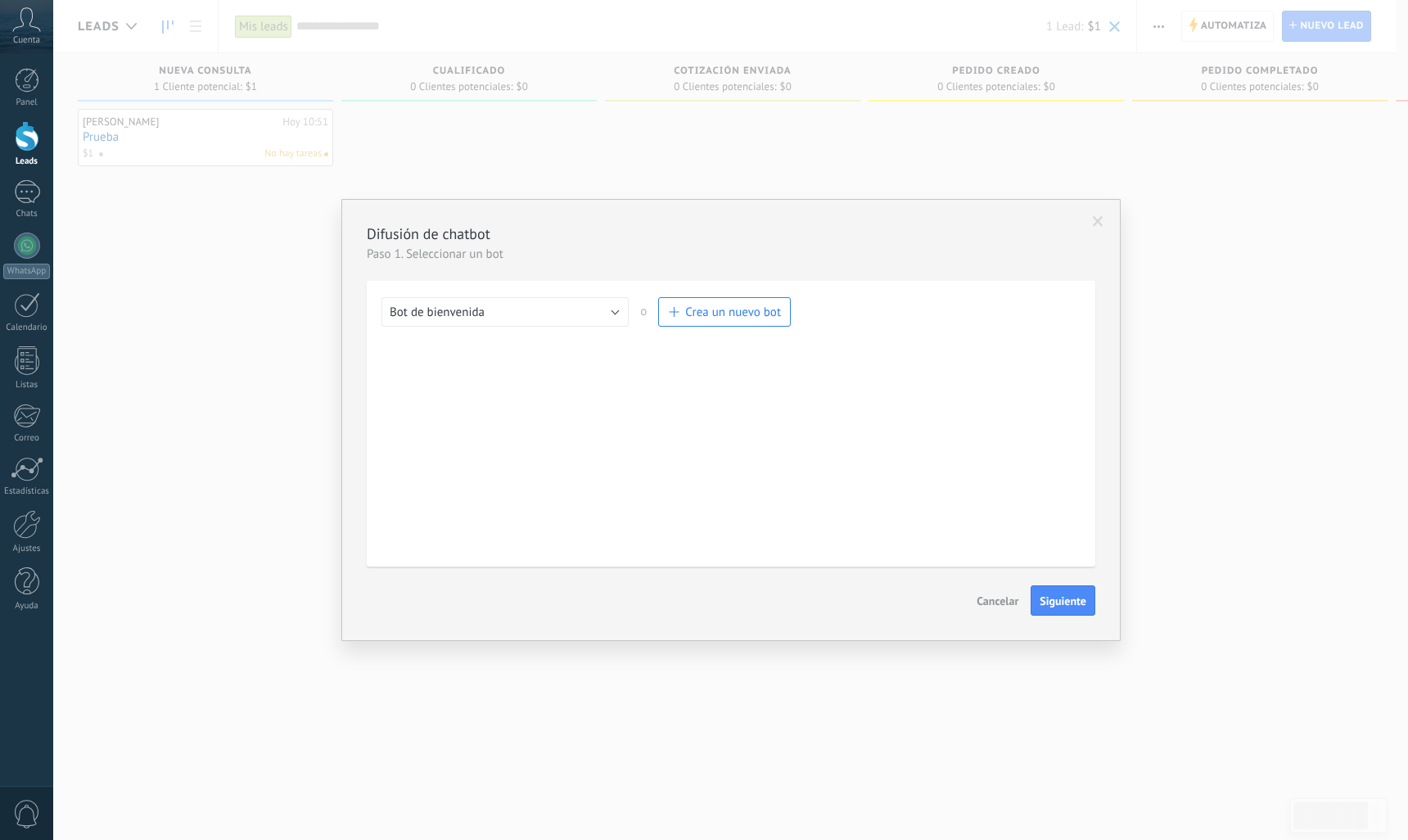
click at [1002, 608] on span "Cancelar" at bounding box center [997, 600] width 41 height 14
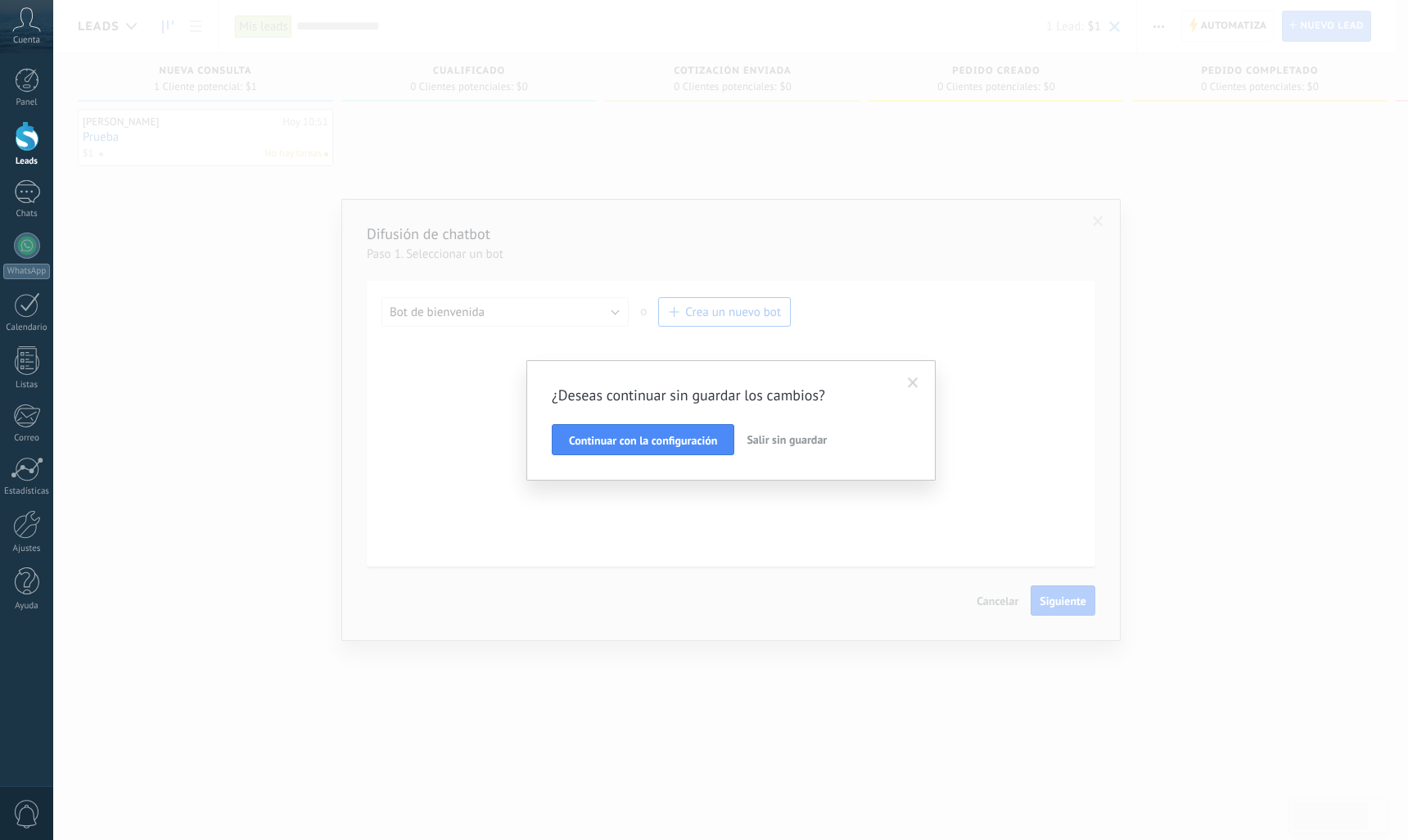
click at [772, 434] on span "Salir sin guardar" at bounding box center [787, 439] width 81 height 14
